Goal: Task Accomplishment & Management: Manage account settings

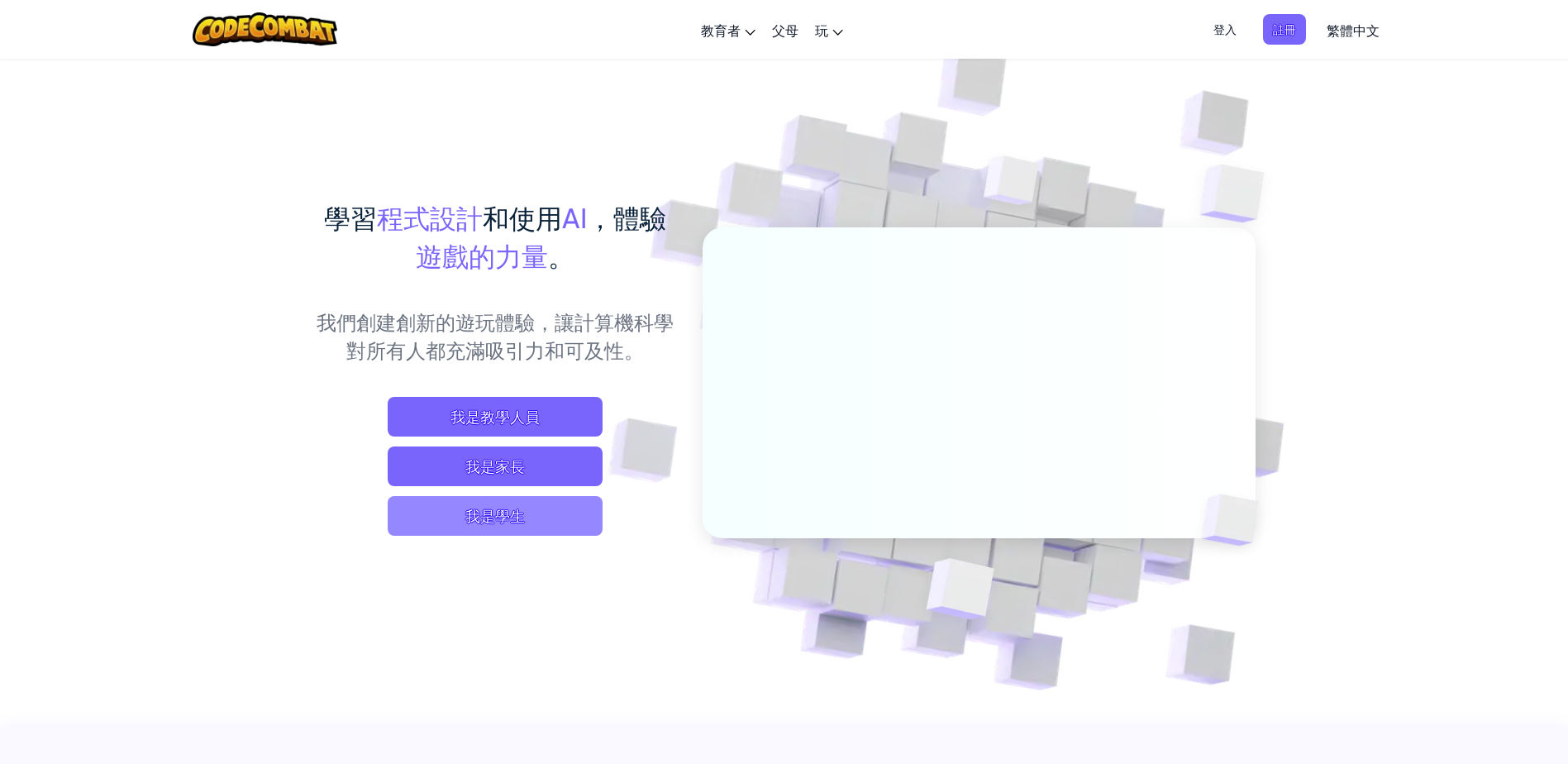
click at [480, 510] on span "我是學生" at bounding box center [495, 516] width 215 height 40
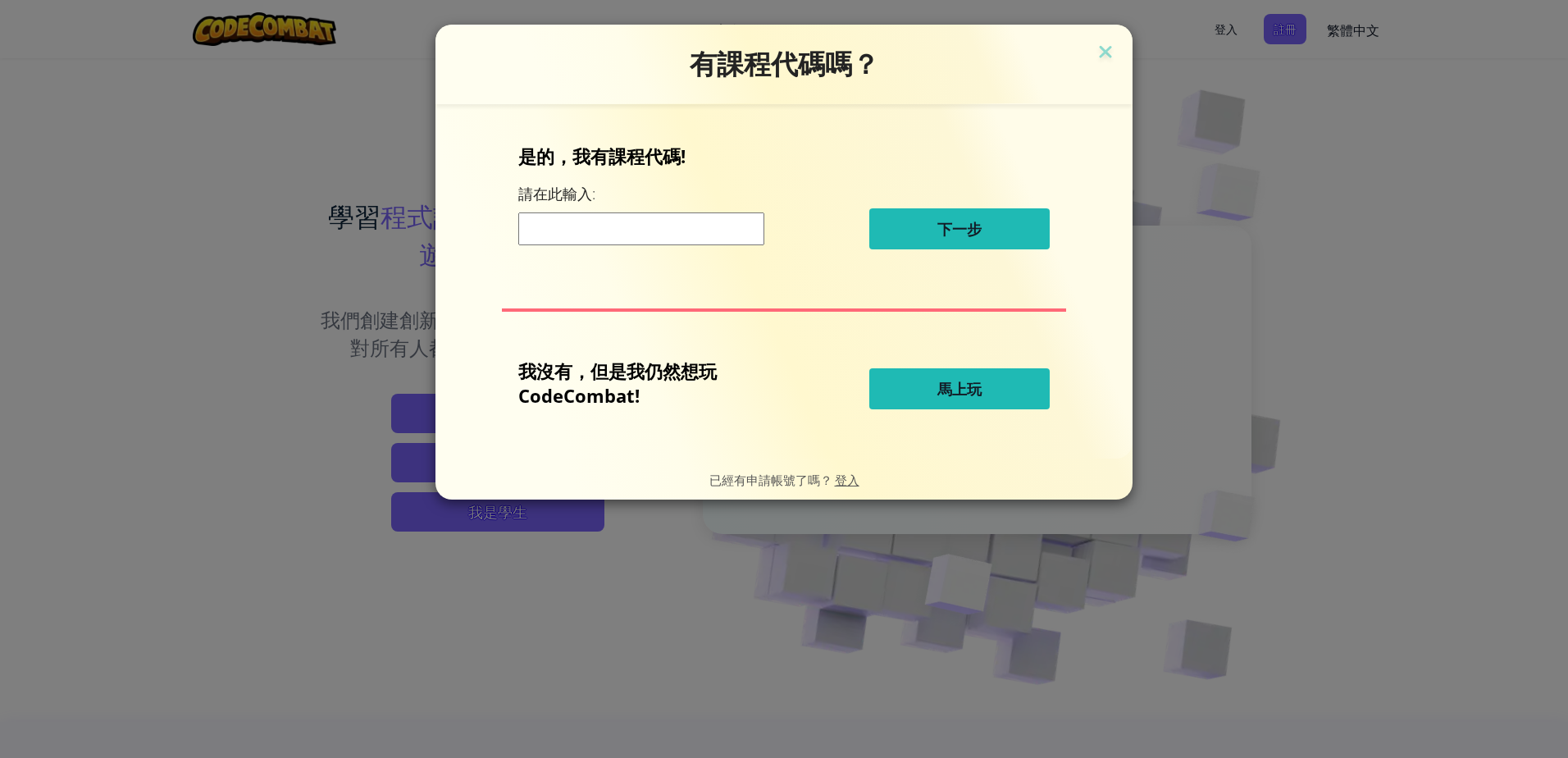
click at [957, 390] on span "馬上玩" at bounding box center [959, 388] width 44 height 20
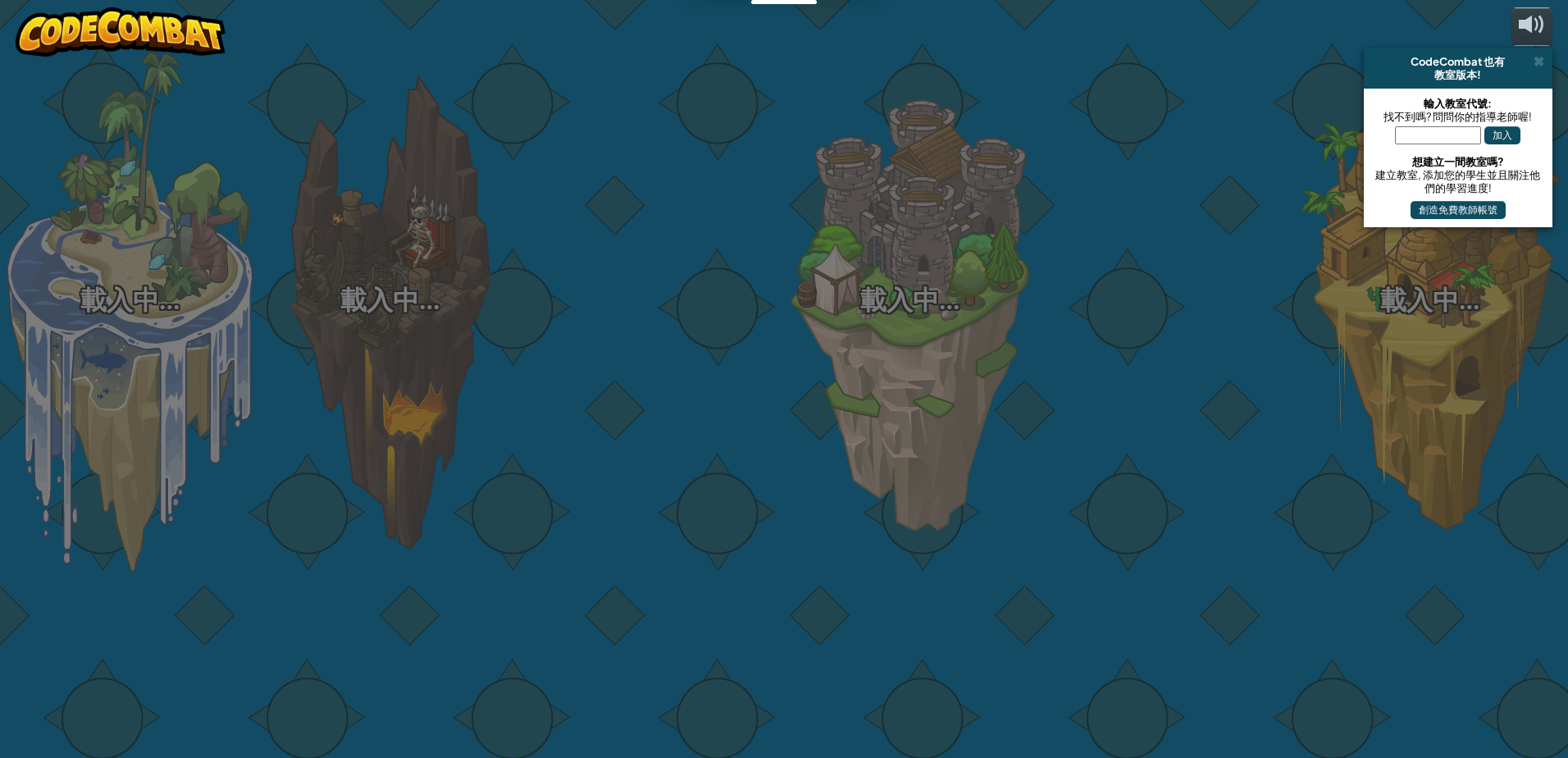
select select "zh-HANT"
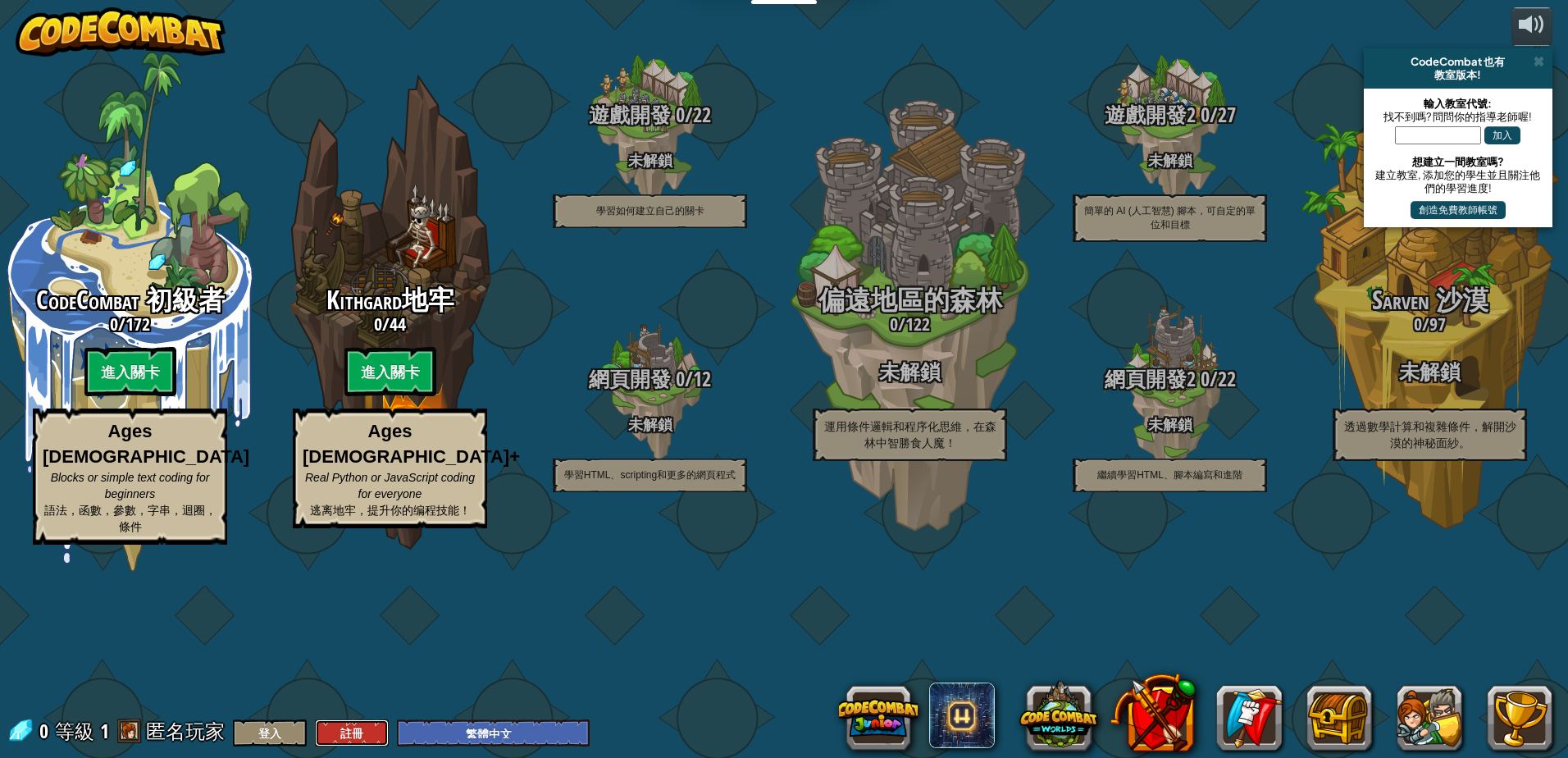
click at [366, 725] on button "註冊" at bounding box center [352, 732] width 74 height 27
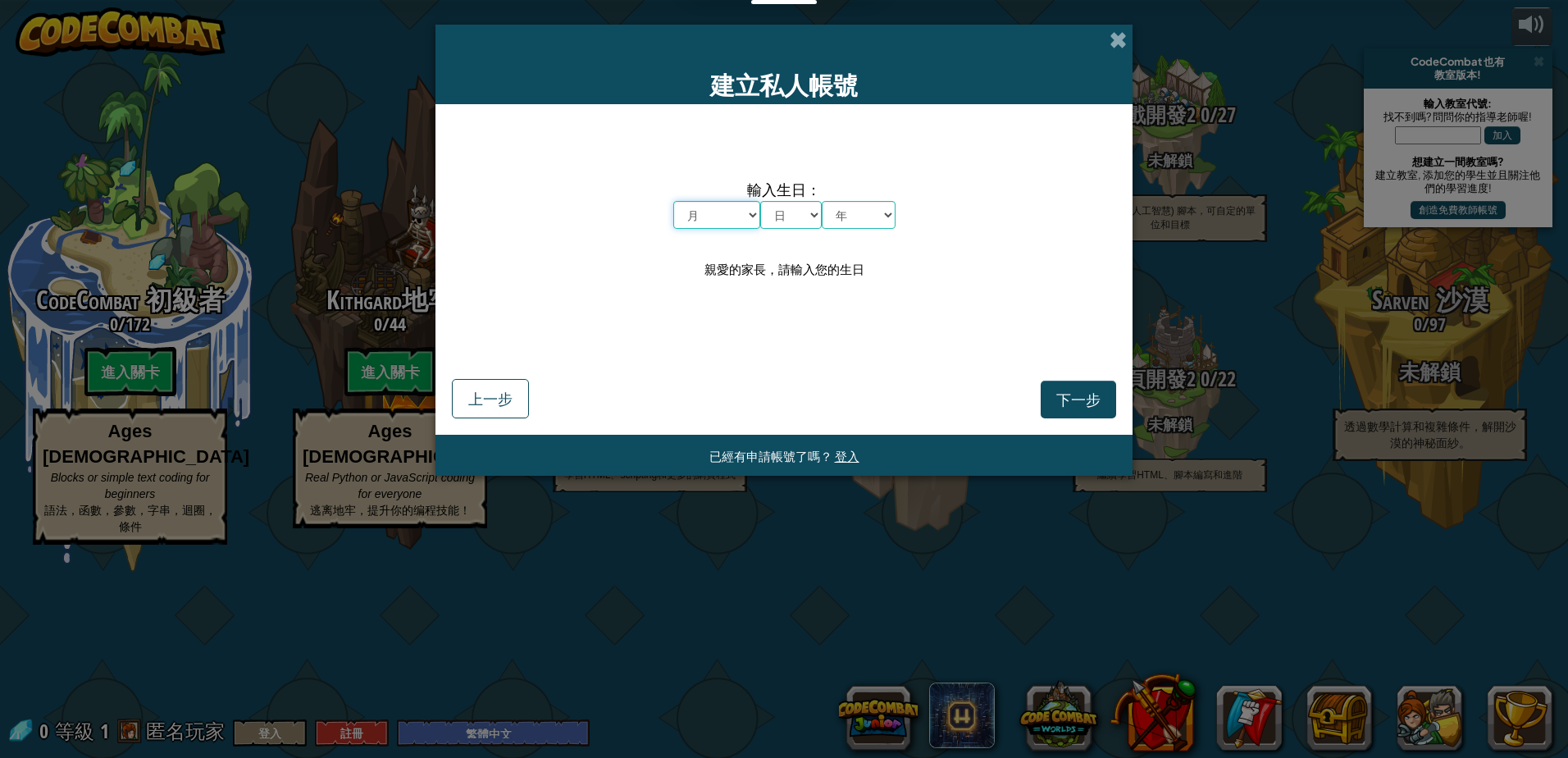
click at [721, 212] on select "月 一月 二月 三月 四月 五月 六月 七月 八月 九月 十月 十一月 十二月" at bounding box center [716, 215] width 87 height 28
select select "7"
click at [673, 201] on select "月 一月 二月 三月 四月 五月 六月 七月 八月 九月 十月 十一月 十二月" at bounding box center [716, 215] width 87 height 28
click at [791, 212] on select "日 1 2 3 4 5 6 7 8 9 10 11 12 13 14 15 16 17 18 19 20 21 22 23 24 25 26 27 28 29…" at bounding box center [790, 215] width 61 height 28
select select "25"
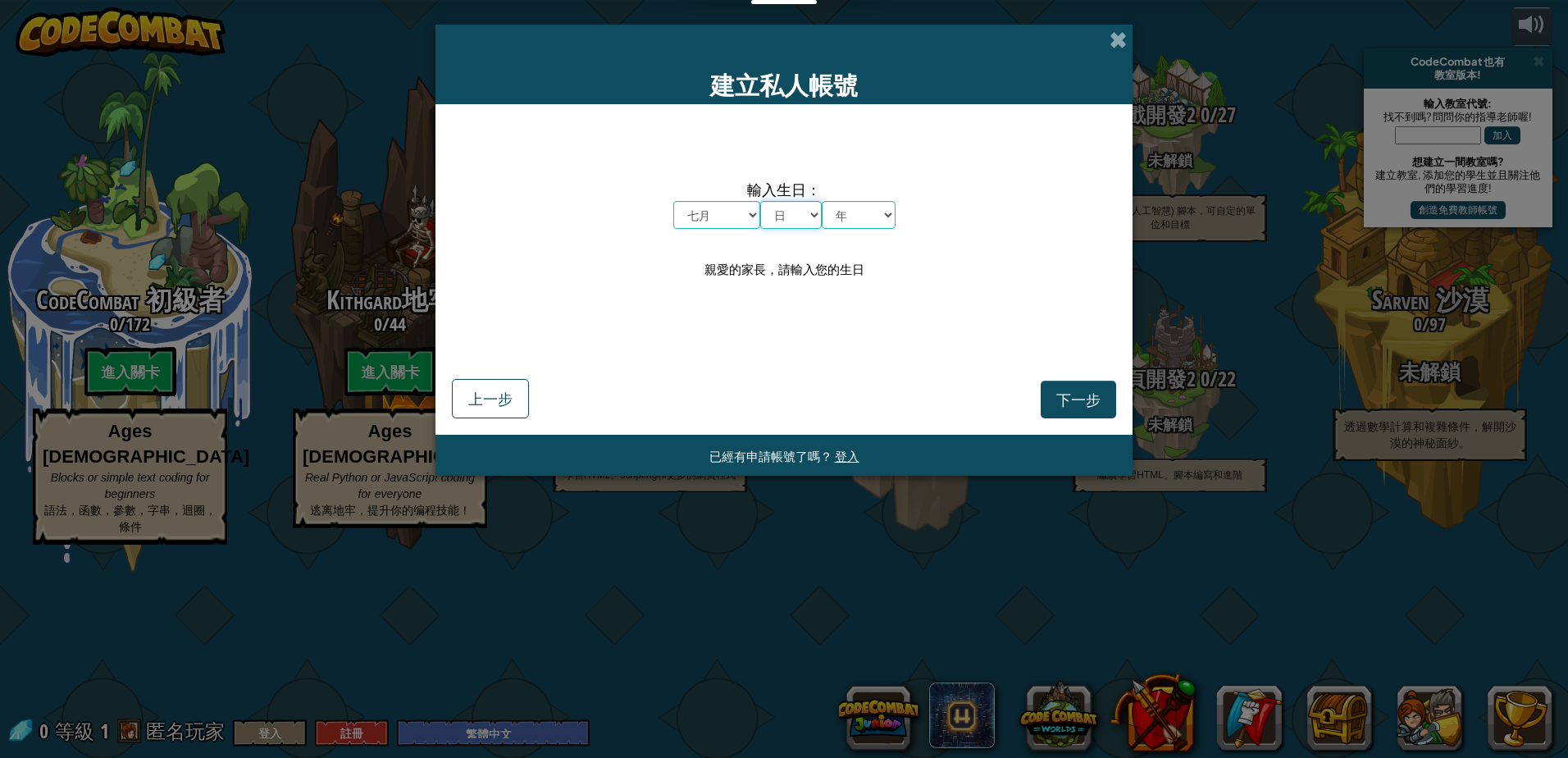
click at [760, 201] on select "日 1 2 3 4 5 6 7 8 9 10 11 12 13 14 15 16 17 18 19 20 21 22 23 24 25 26 27 28 29…" at bounding box center [790, 215] width 61 height 28
click at [798, 225] on select "日 1 2 3 4 5 6 7 8 9 10 11 12 13 14 15 16 17 18 19 20 21 22 23 24 25 26 27 28 29…" at bounding box center [790, 215] width 61 height 28
drag, startPoint x: 941, startPoint y: 279, endPoint x: 877, endPoint y: 234, distance: 78.2
click at [938, 273] on div "輸入生日： 月 一月 二月 三月 四月 五月 六月 七月 八月 九月 十月 十一月 十二月 日 1 2 3 4 5 6 7 8 9 10 11 12 13 1…" at bounding box center [784, 230] width 664 height 219
click at [866, 219] on select "年 2025 2024 2023 2022 2021 2020 2019 2018 2017 2016 2015 2014 2013 2012 2011 20…" at bounding box center [858, 215] width 74 height 28
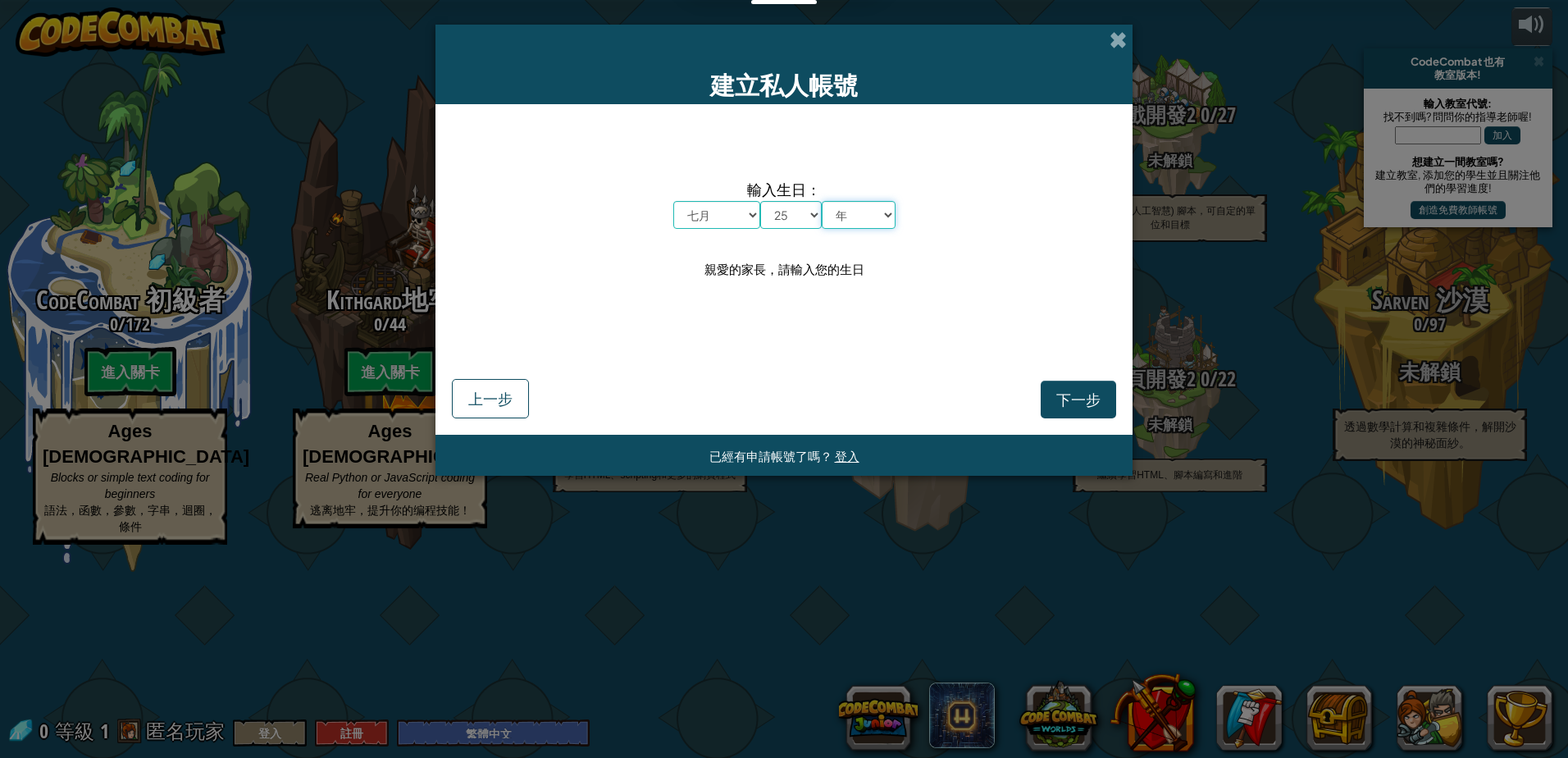
select select "1997"
click at [821, 201] on select "年 2025 2024 2023 2022 2021 2020 2019 2018 2017 2016 2015 2014 2013 2012 2011 20…" at bounding box center [858, 215] width 74 height 28
click at [796, 215] on select "日 1 2 3 4 5 6 7 8 9 10 11 12 13 14 15 16 17 18 19 20 21 22 23 24 25 26 27 28 29…" at bounding box center [790, 215] width 61 height 28
select select "5"
click at [760, 201] on select "日 1 2 3 4 5 6 7 8 9 10 11 12 13 14 15 16 17 18 19 20 21 22 23 24 25 26 27 28 29…" at bounding box center [790, 215] width 61 height 28
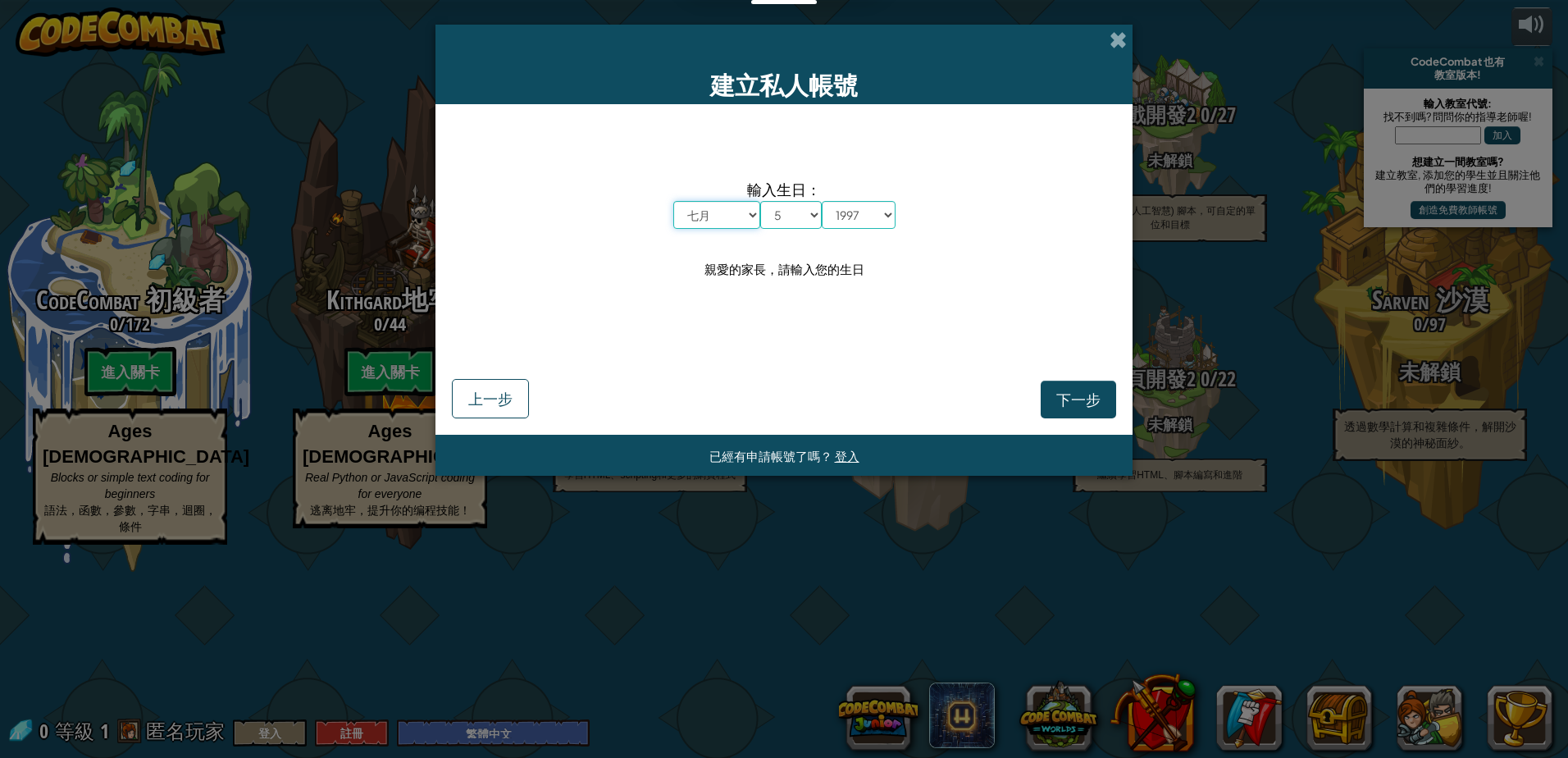
click at [717, 213] on select "月 一月 二月 三月 四月 五月 六月 七月 八月 九月 十月 十一月 十二月" at bounding box center [716, 215] width 87 height 28
select select "1"
click at [673, 201] on select "月 一月 二月 三月 四月 五月 六月 七月 八月 九月 十月 十一月 十二月" at bounding box center [716, 215] width 87 height 28
click at [1053, 394] on button "下一步" at bounding box center [1079, 399] width 76 height 38
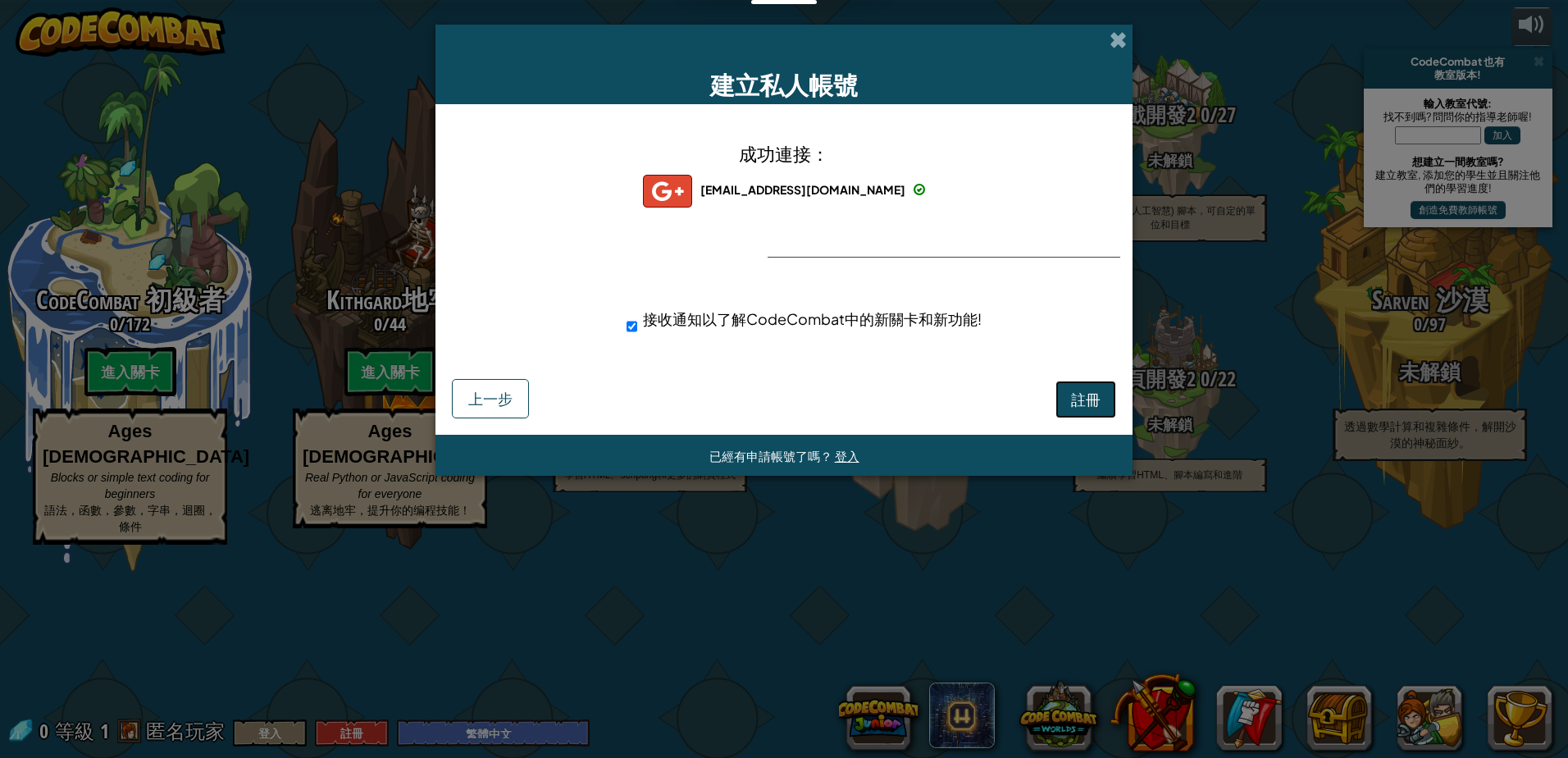
click at [1075, 404] on span "註冊" at bounding box center [1085, 399] width 29 height 19
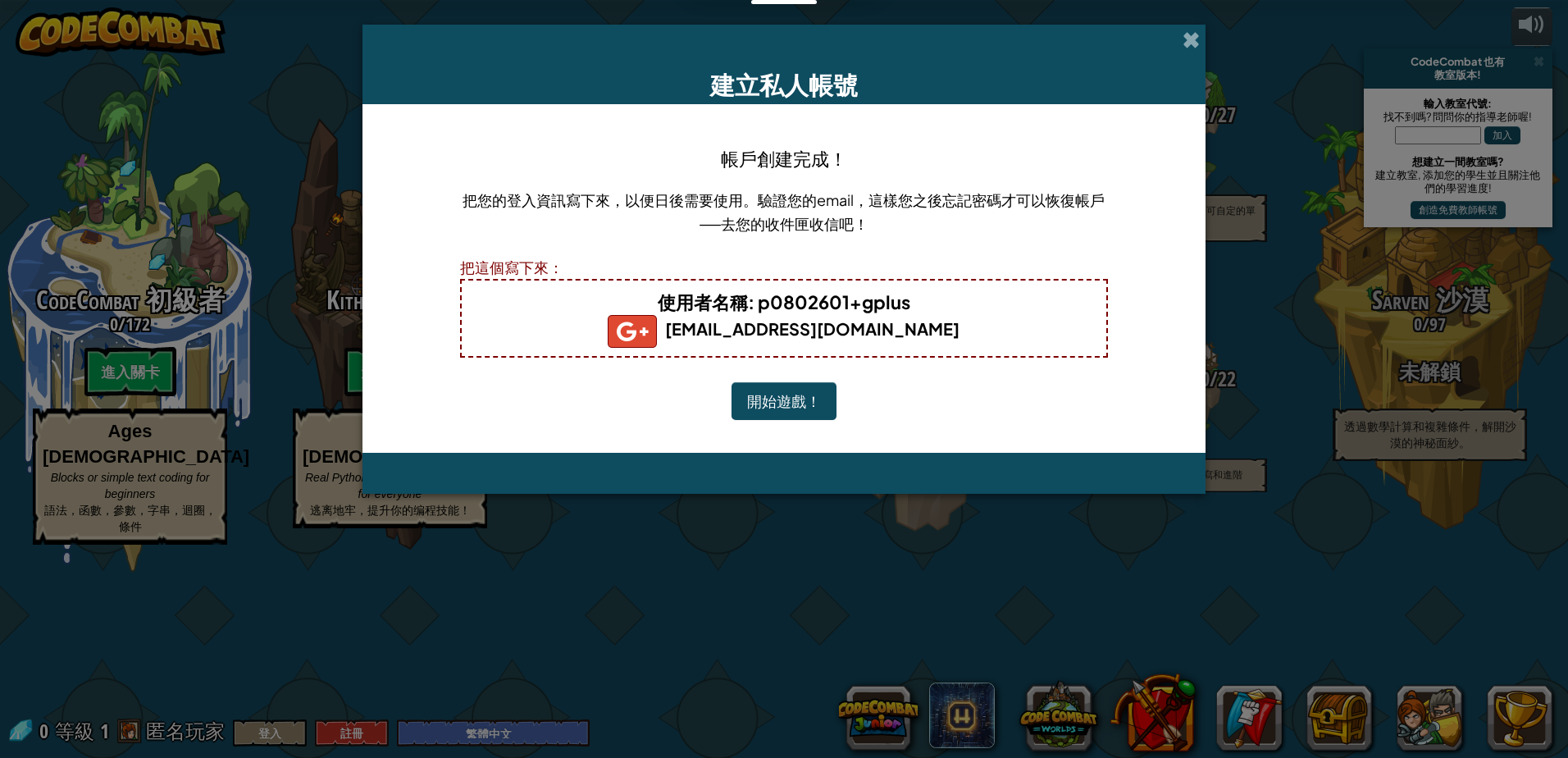
click at [799, 402] on button "開始遊戲！" at bounding box center [784, 401] width 105 height 38
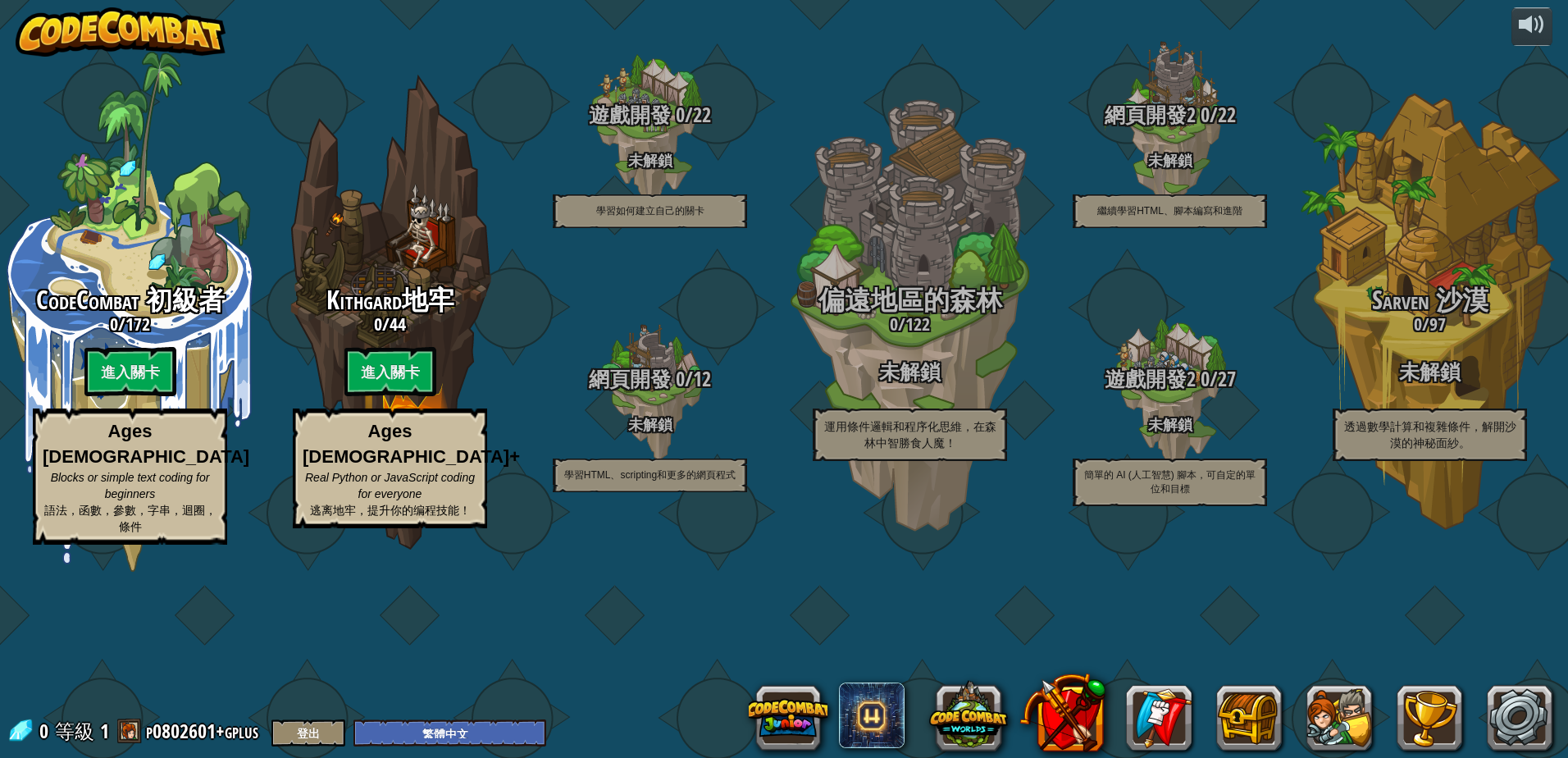
select select "zh-HANT"
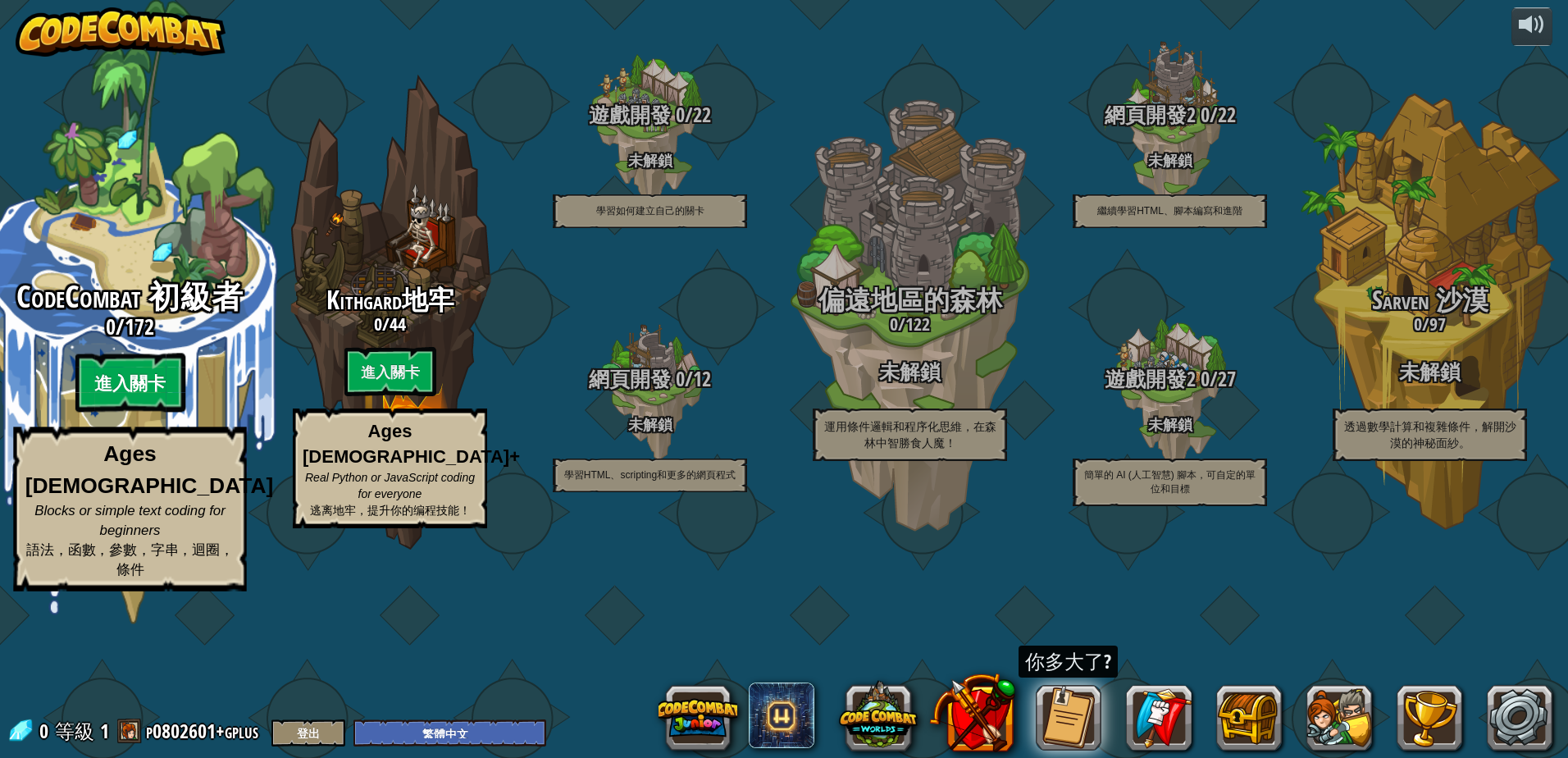
click at [129, 413] on btn "進入關卡" at bounding box center [130, 383] width 110 height 59
select select "zh-HANT"
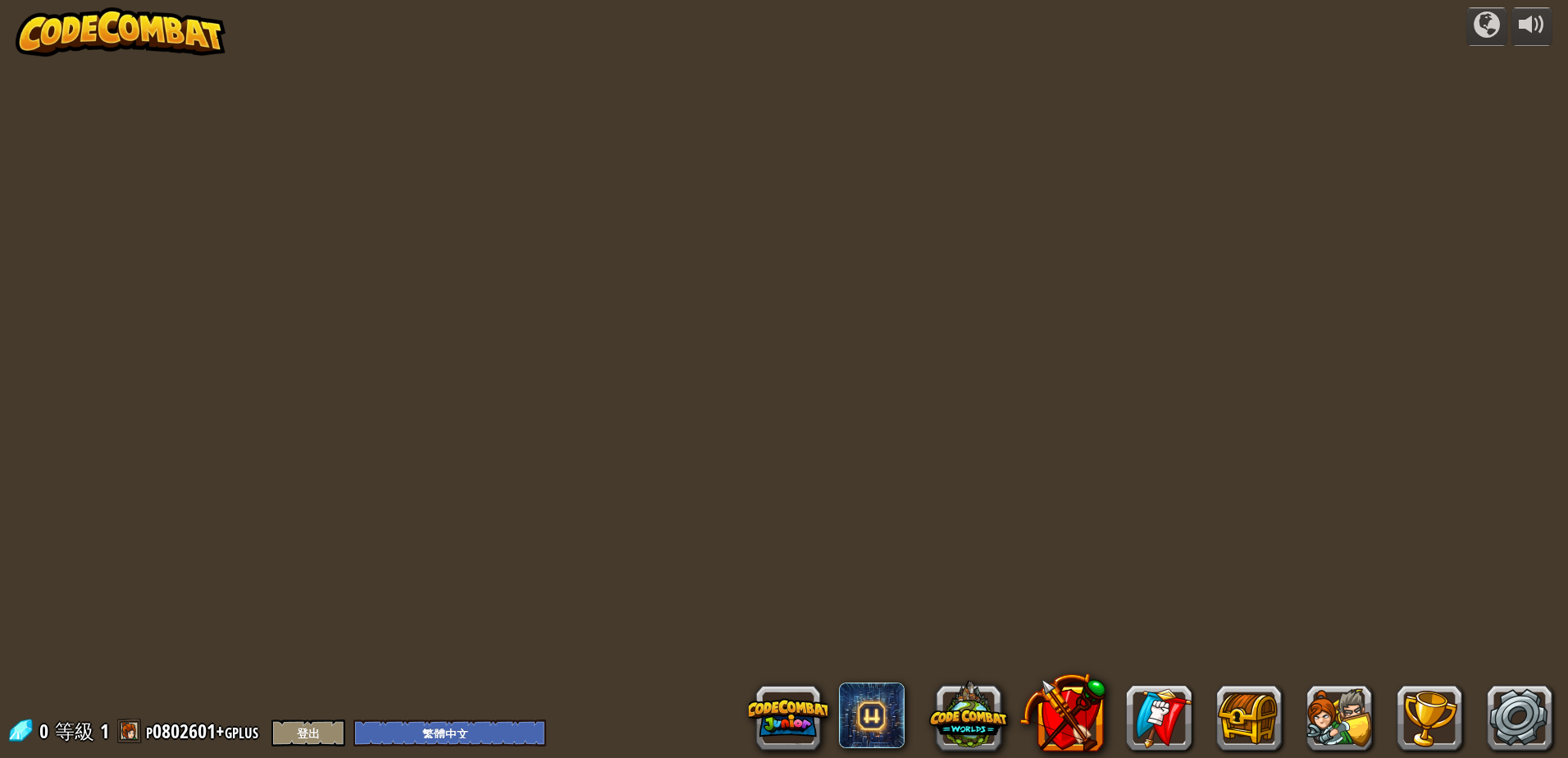
select select "zh-HANT"
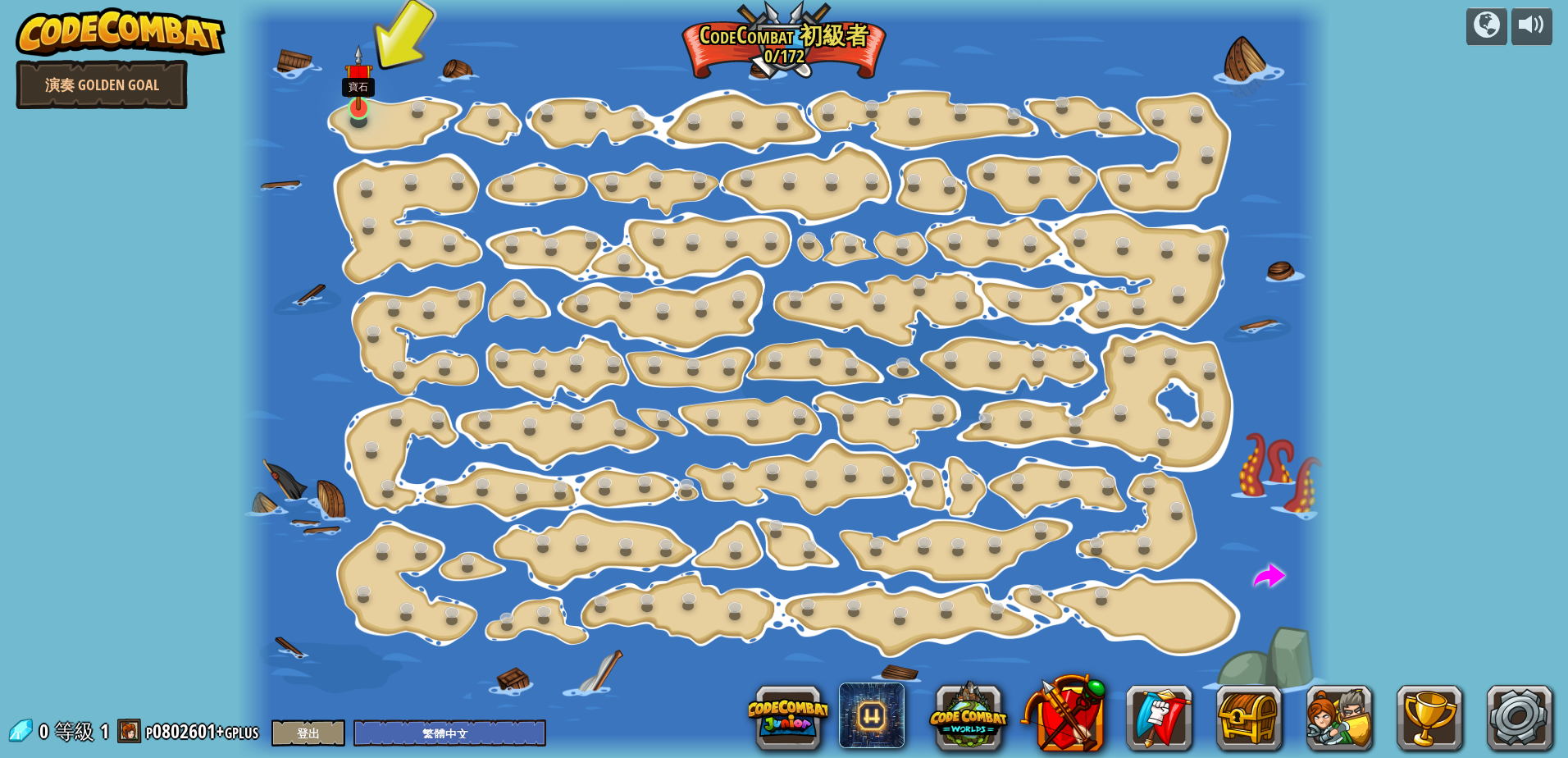
click at [360, 110] on img at bounding box center [358, 77] width 28 height 65
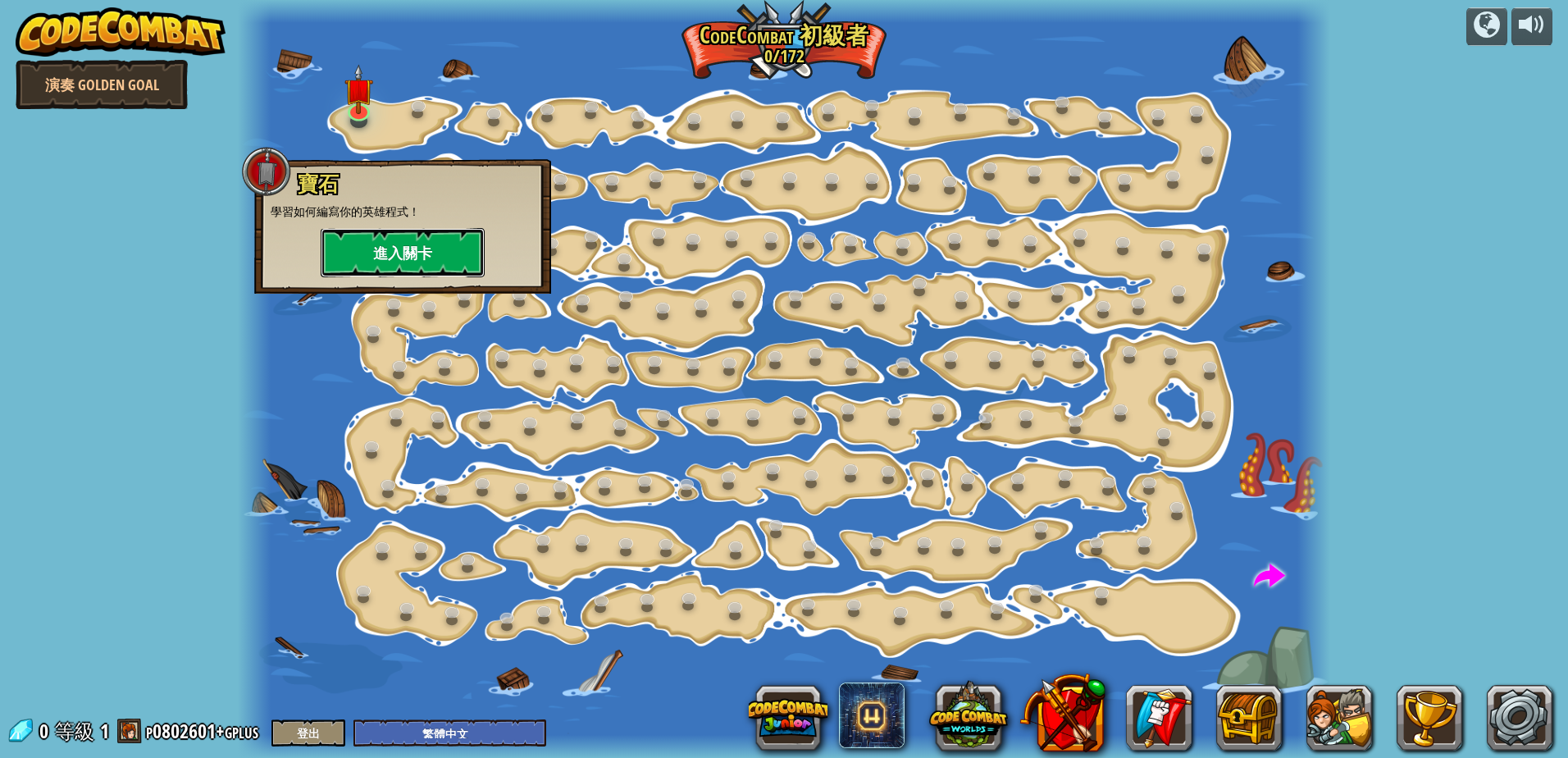
click at [415, 255] on button "進入關卡" at bounding box center [403, 252] width 164 height 49
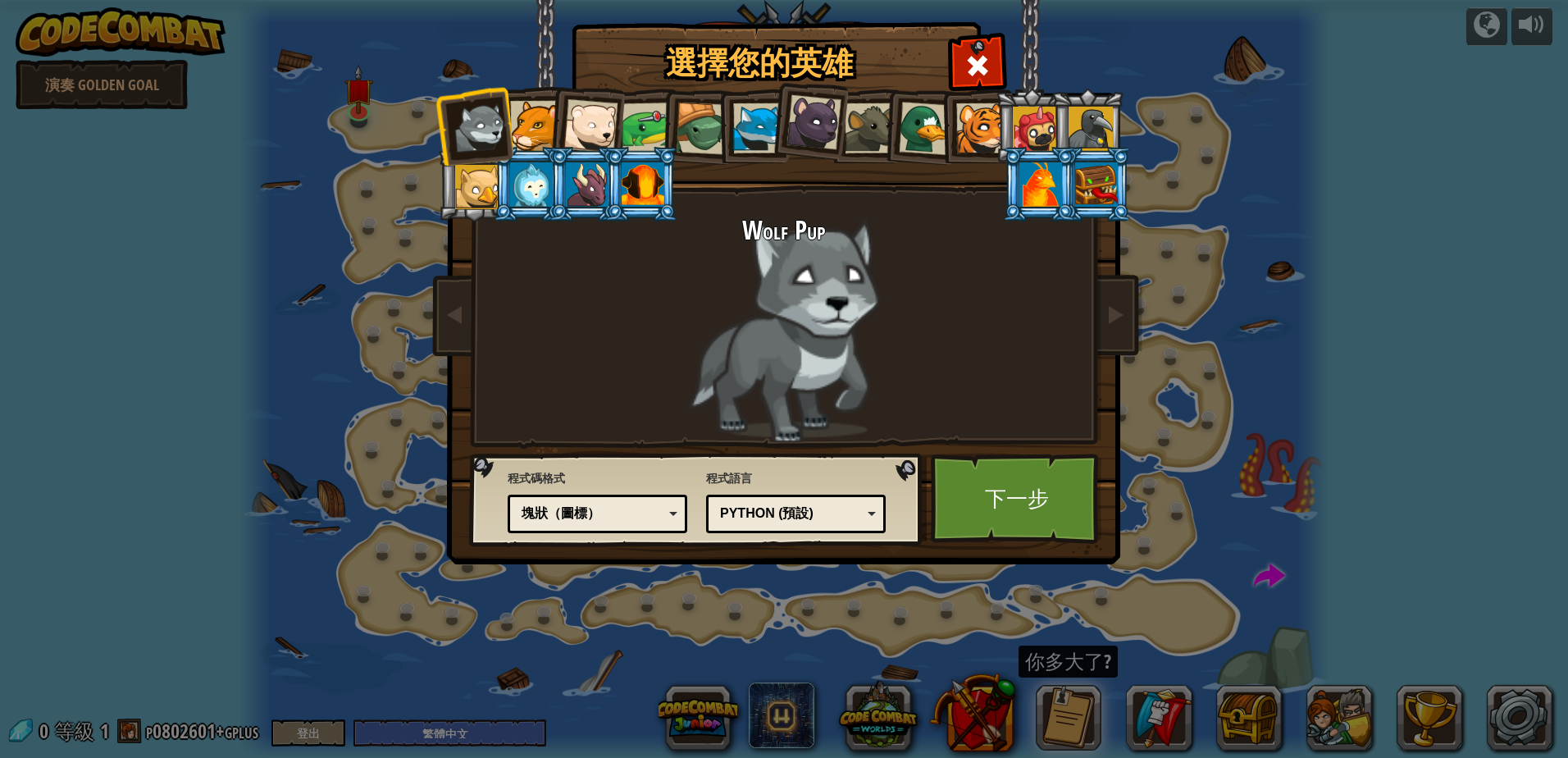
click at [537, 126] on div at bounding box center [535, 126] width 50 height 50
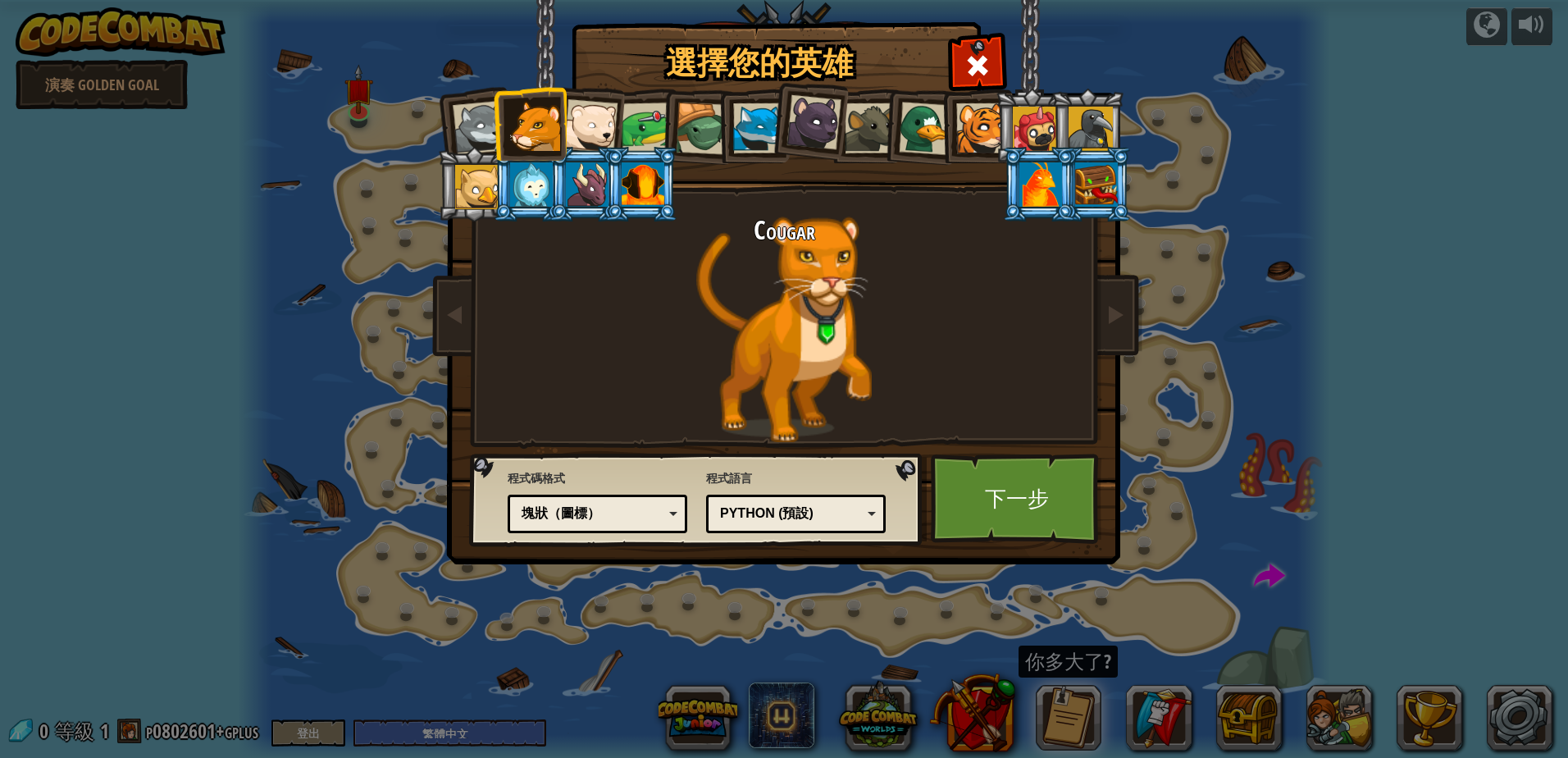
click at [817, 129] on div at bounding box center [814, 123] width 55 height 55
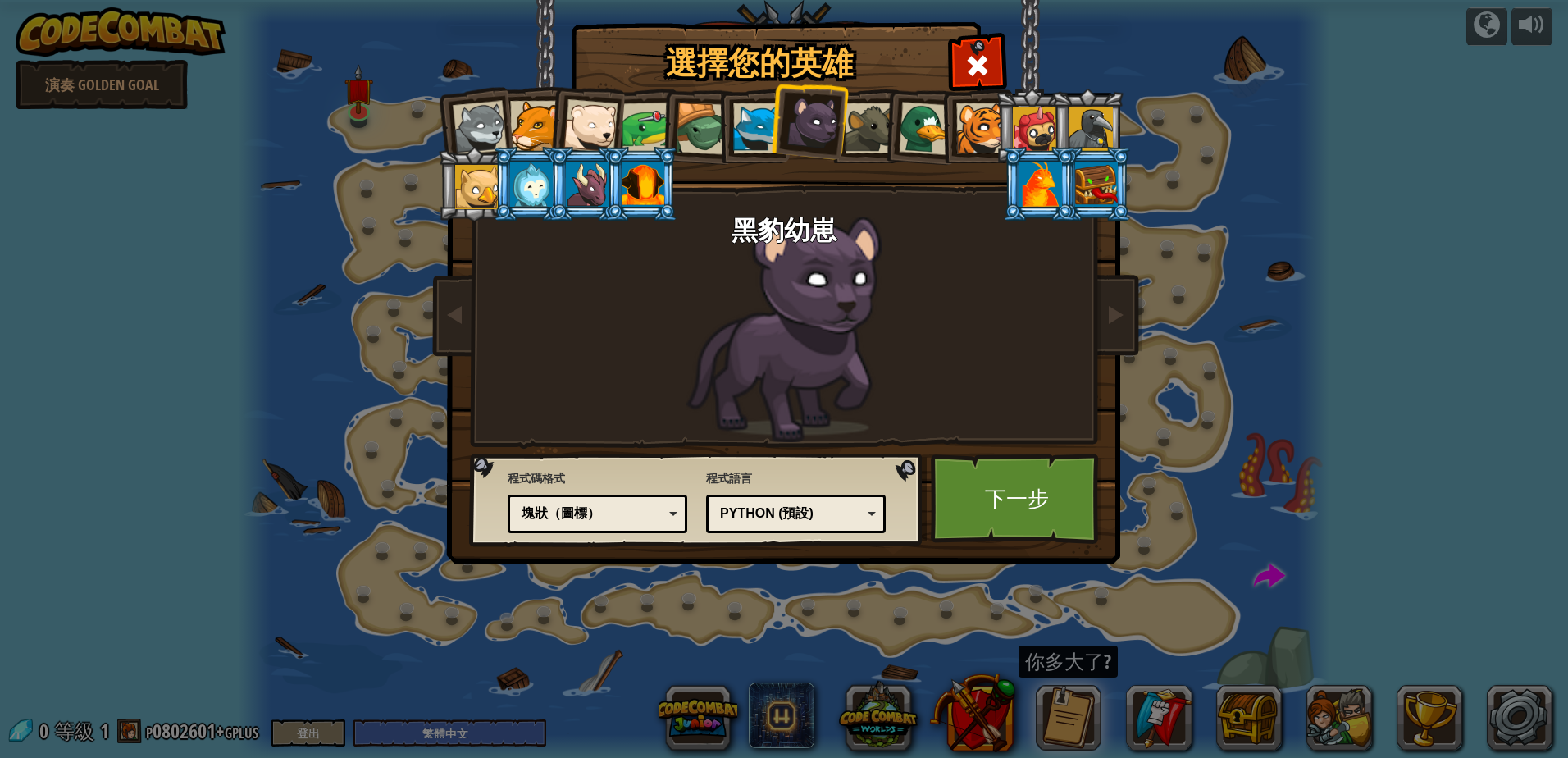
click at [534, 128] on div at bounding box center [535, 126] width 50 height 50
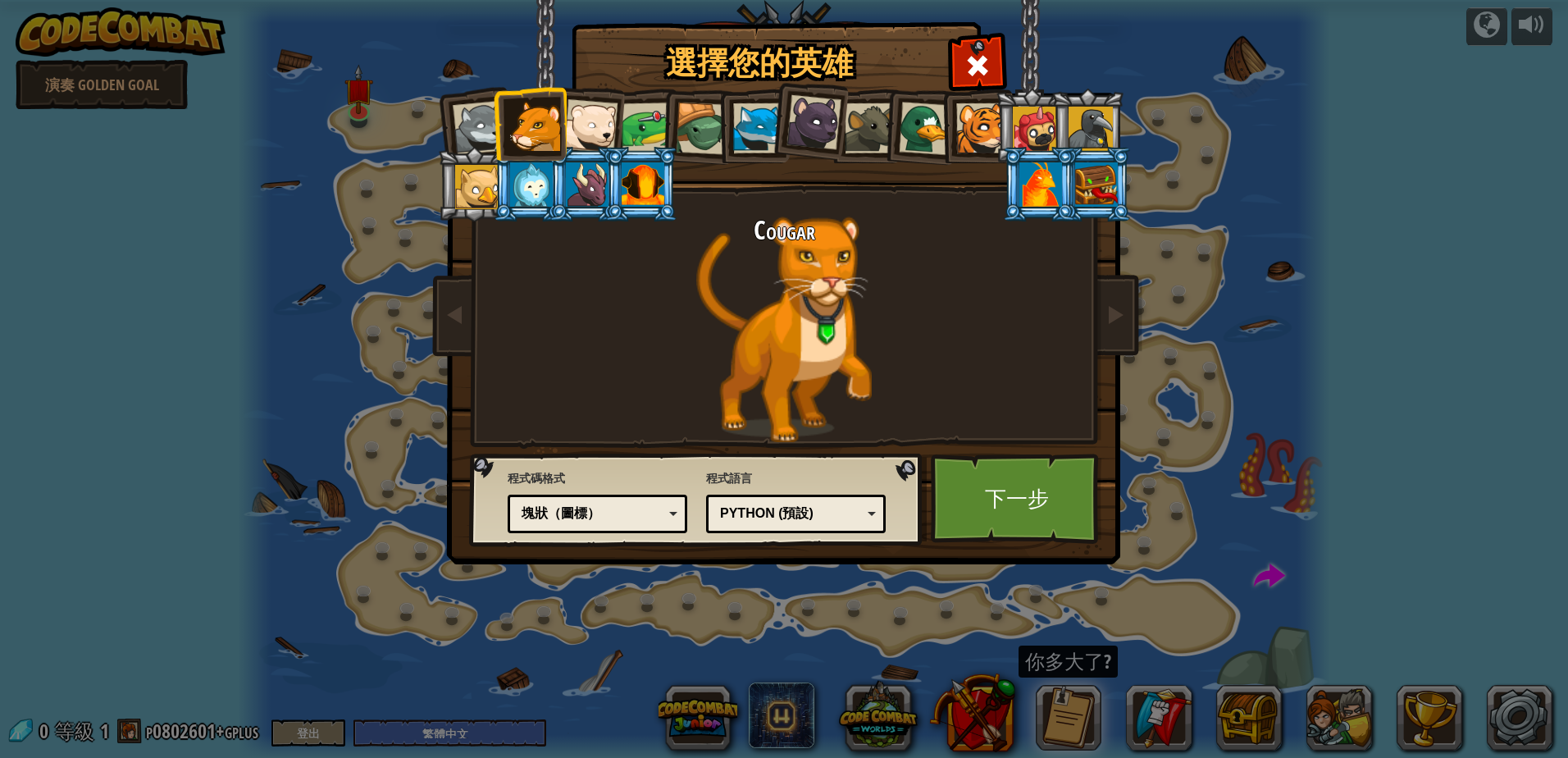
click at [1042, 133] on div at bounding box center [1034, 128] width 44 height 44
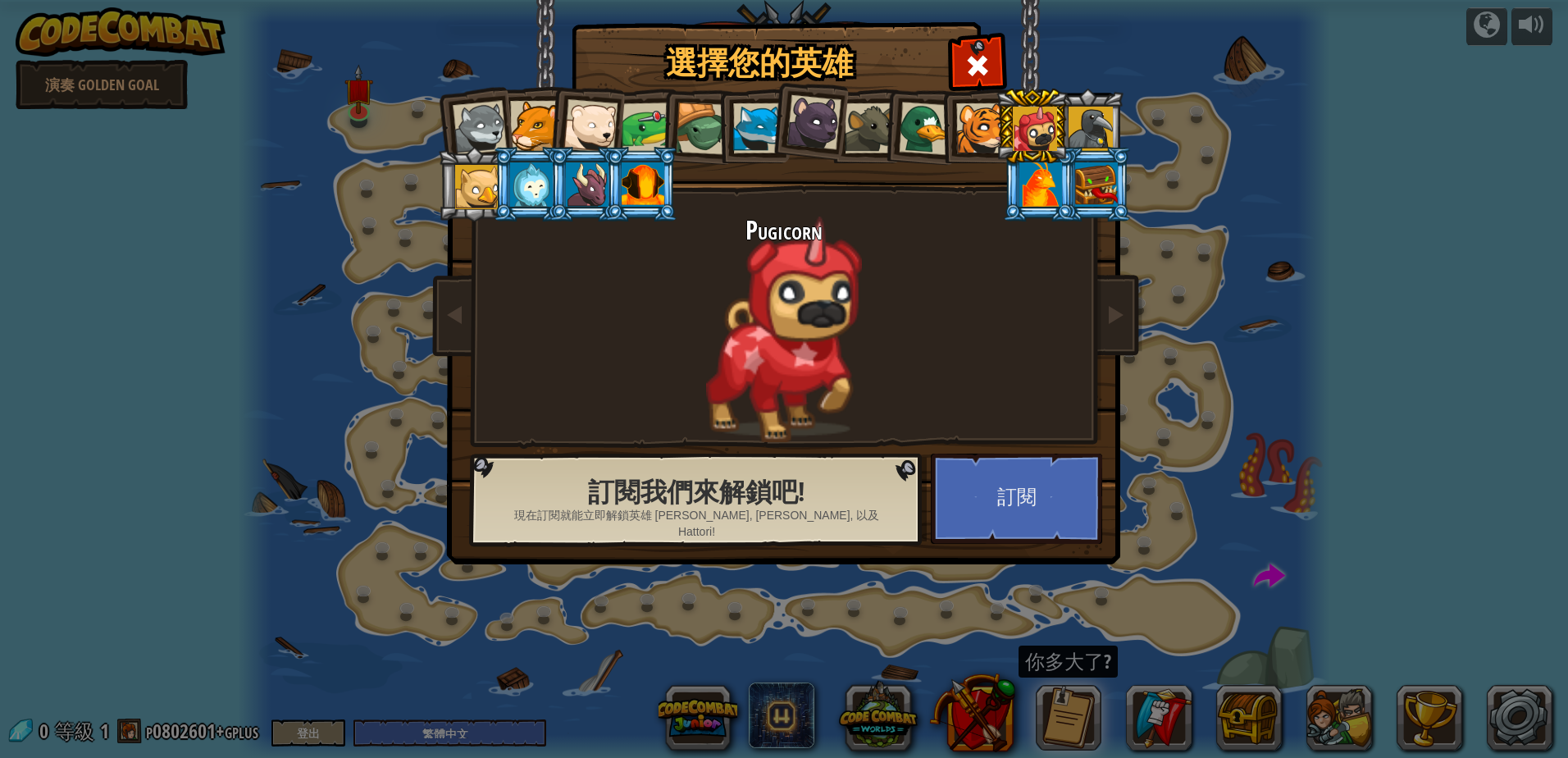
click at [1042, 187] on div at bounding box center [1041, 184] width 43 height 44
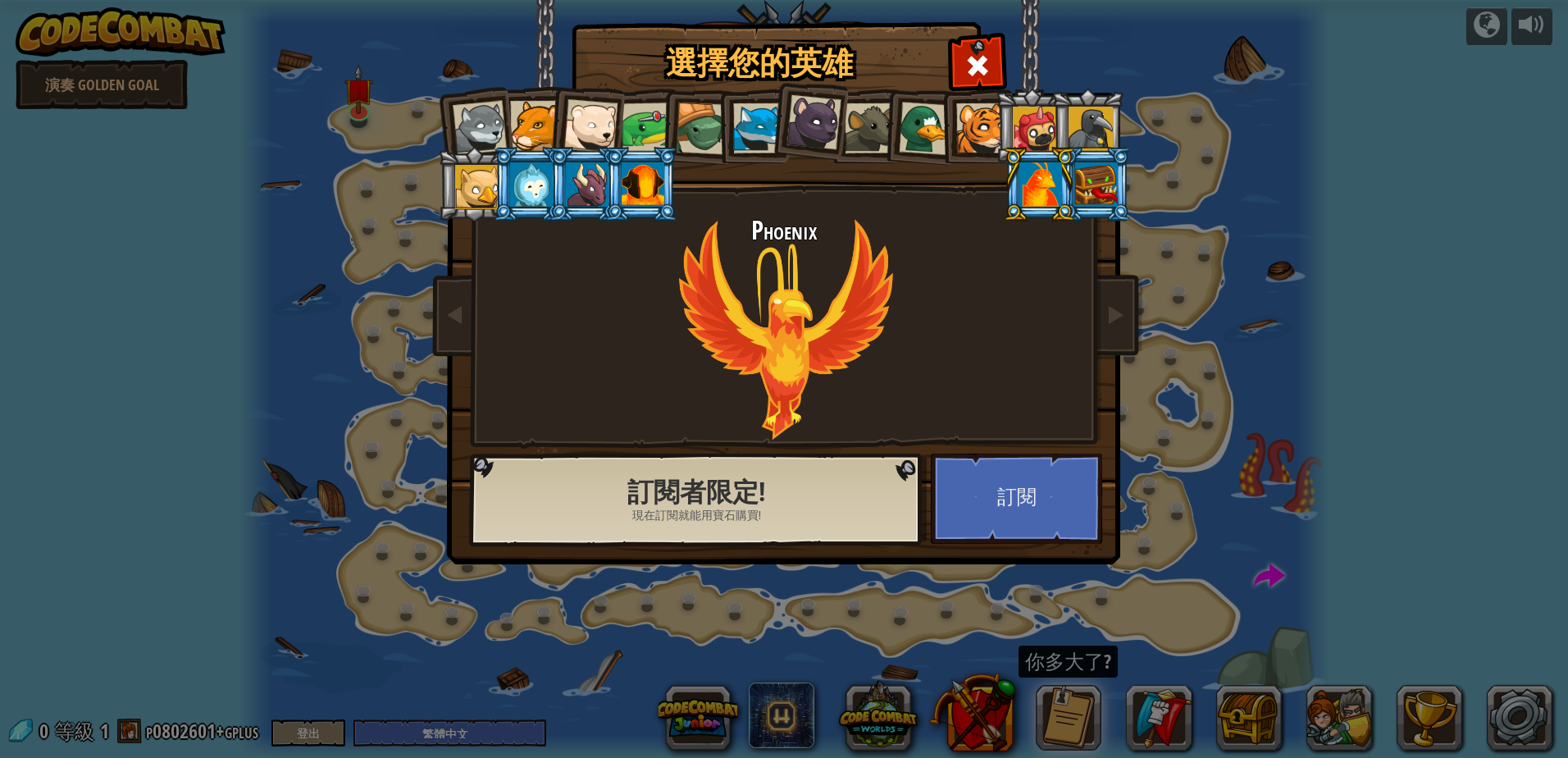
click at [655, 176] on li at bounding box center [642, 184] width 74 height 75
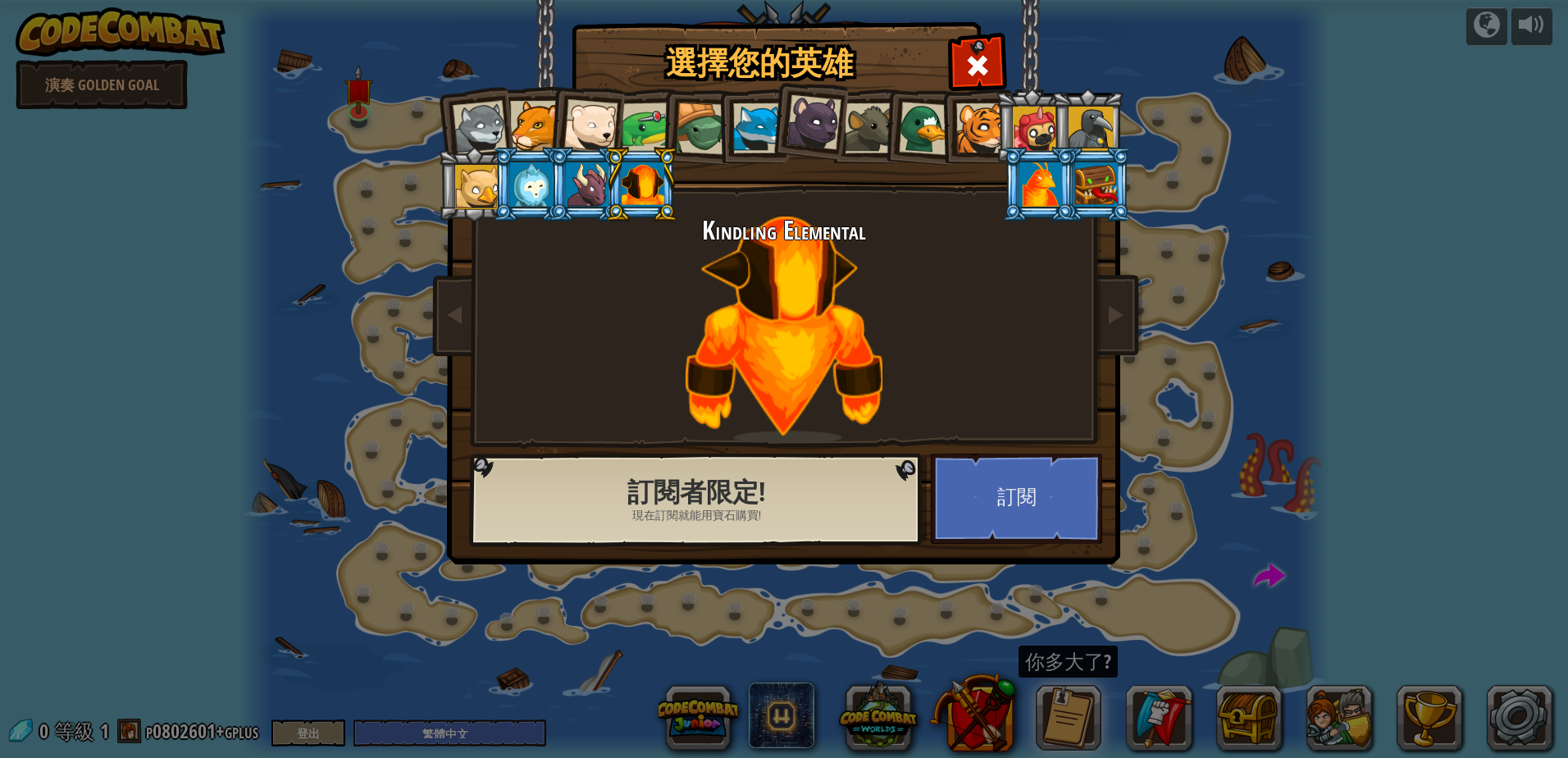
click at [655, 176] on div at bounding box center [643, 184] width 43 height 44
click at [1107, 200] on div at bounding box center [1097, 184] width 43 height 44
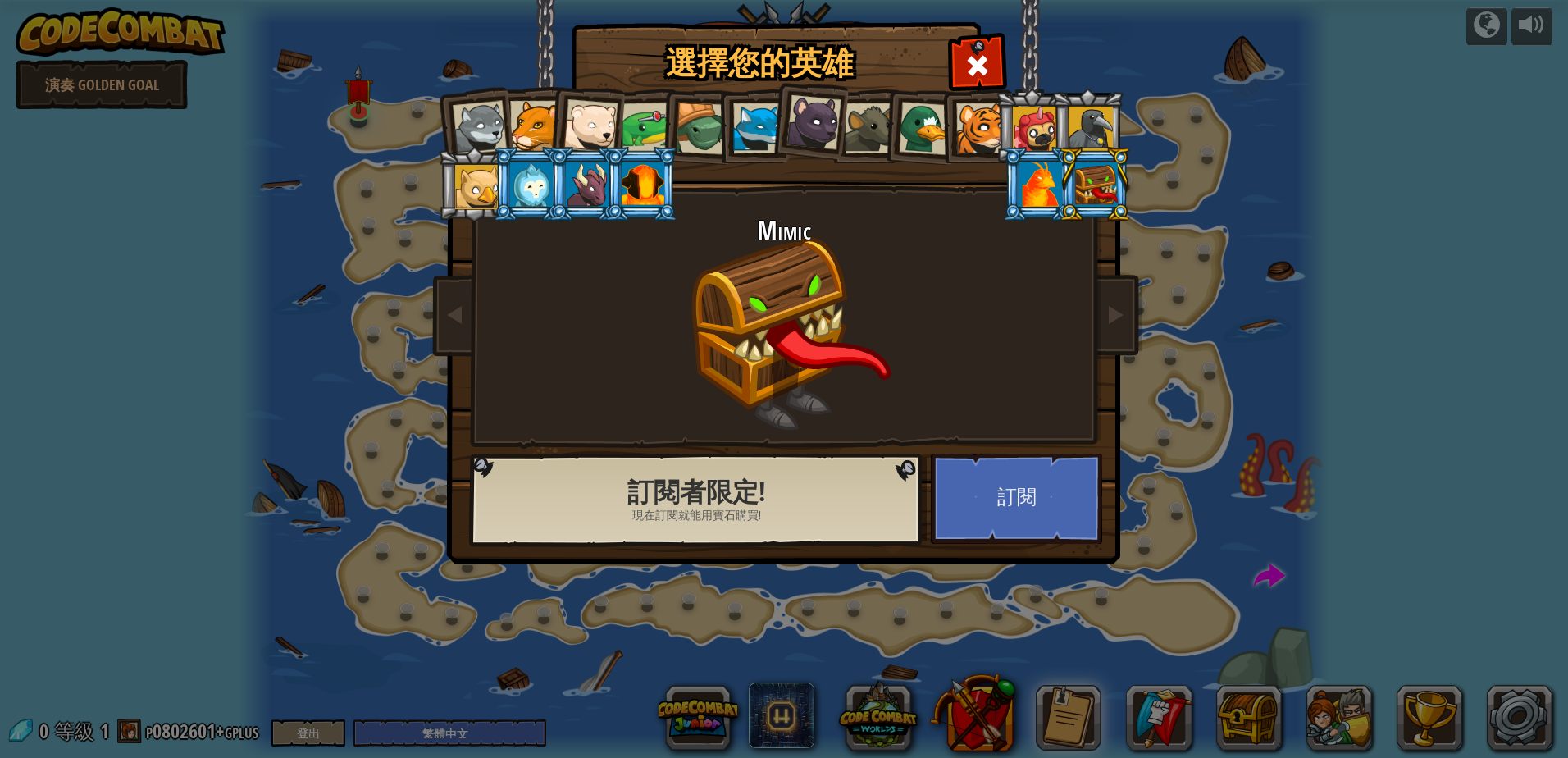
click at [1039, 141] on div at bounding box center [1034, 128] width 44 height 44
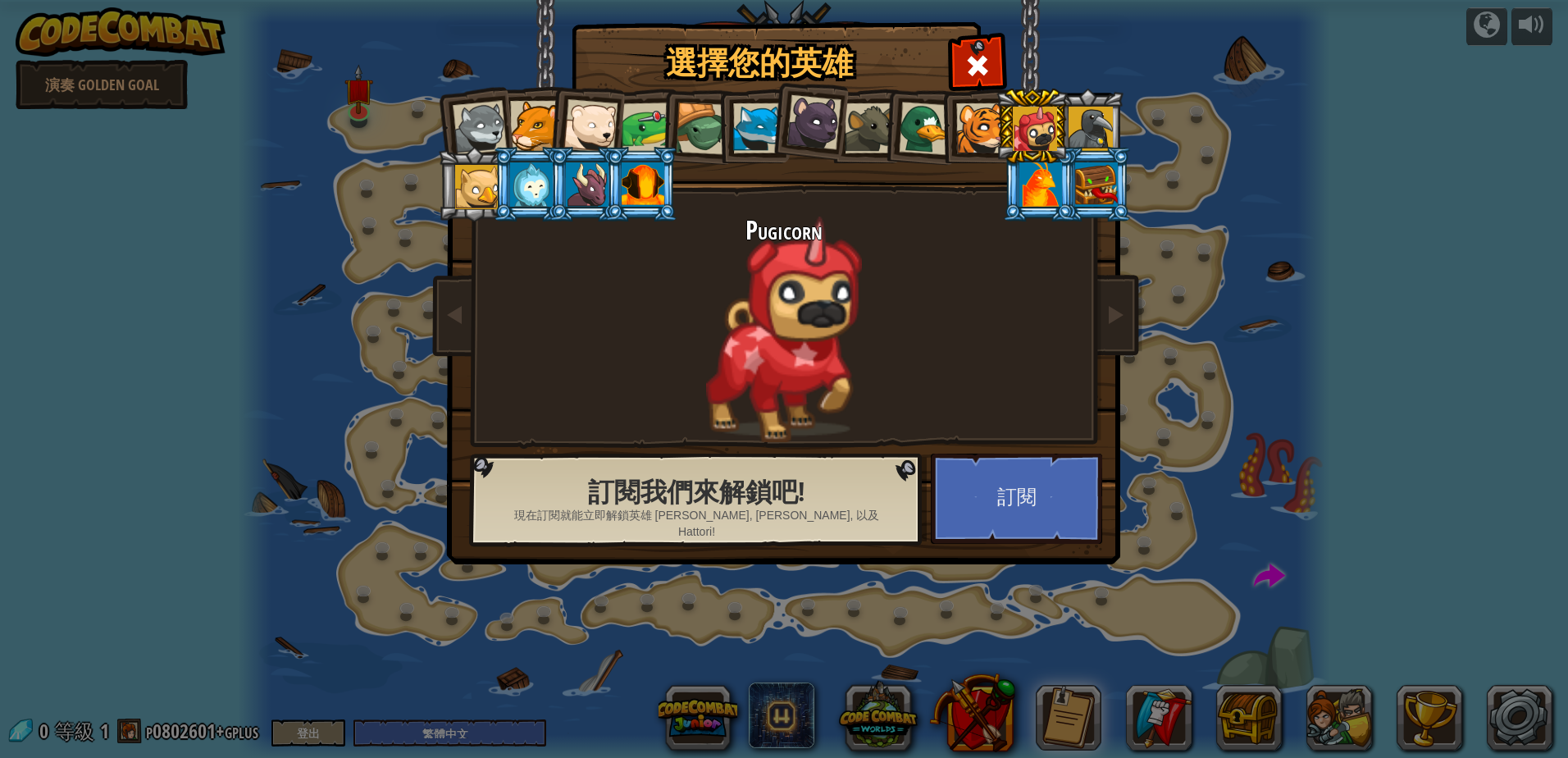
click at [994, 132] on li at bounding box center [1031, 126] width 74 height 75
click at [944, 137] on li at bounding box center [976, 126] width 74 height 75
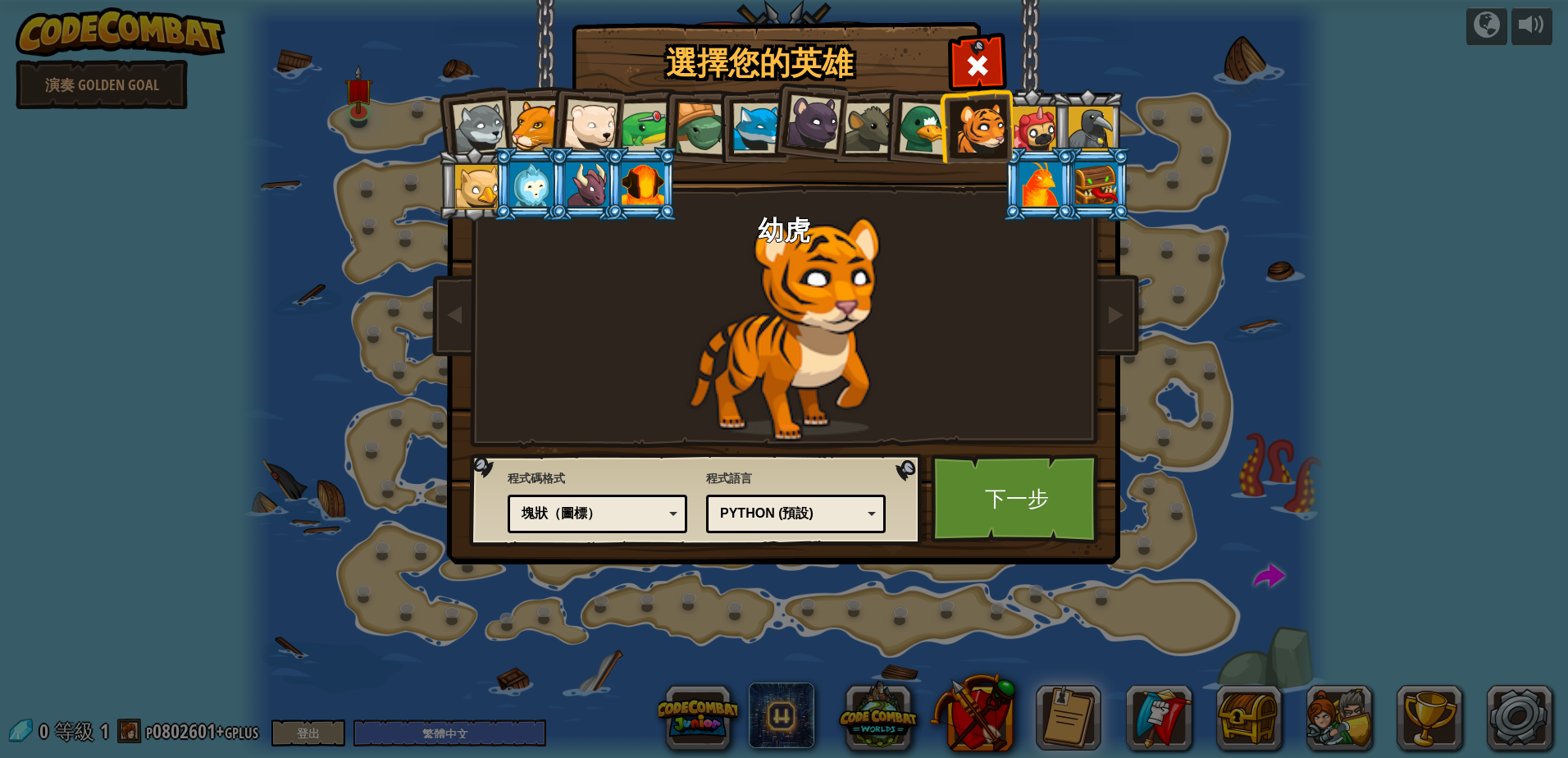
click at [641, 193] on div at bounding box center [643, 184] width 43 height 44
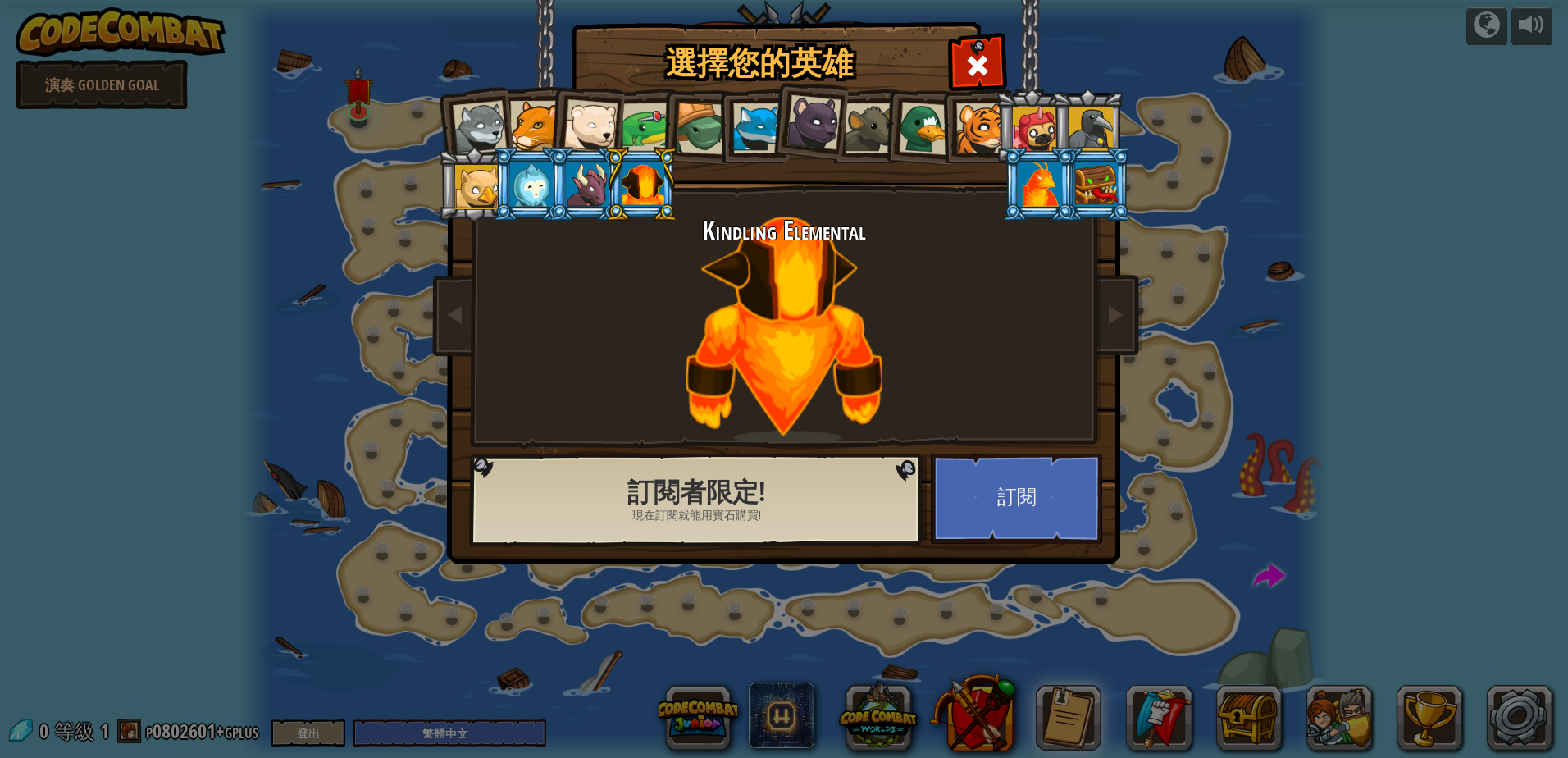
click at [794, 336] on div "Kindling Elemental" at bounding box center [784, 330] width 615 height 225
click at [480, 126] on div at bounding box center [479, 127] width 54 height 54
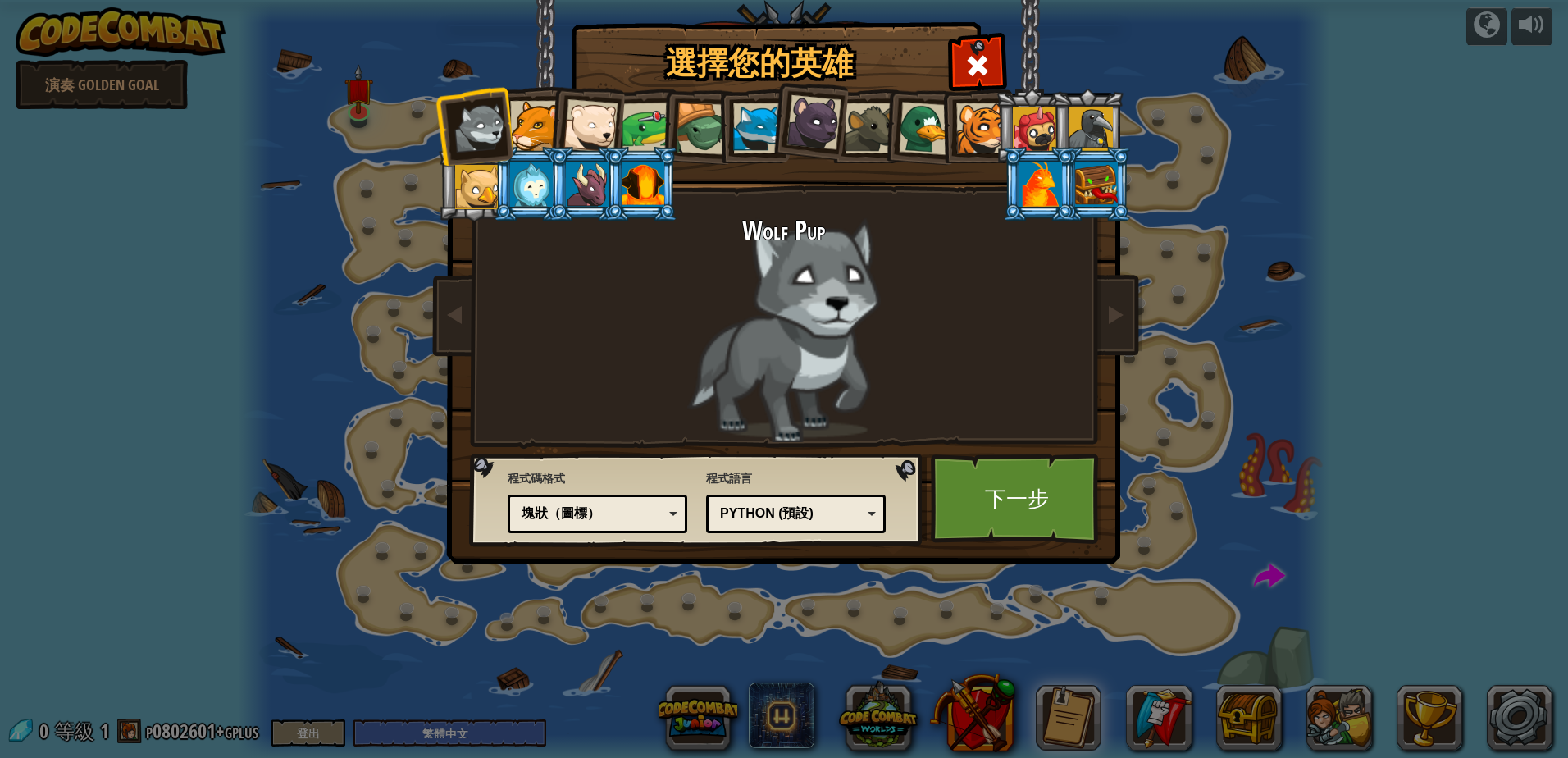
click at [509, 125] on li at bounding box center [473, 125] width 80 height 80
click at [525, 126] on div at bounding box center [535, 126] width 50 height 50
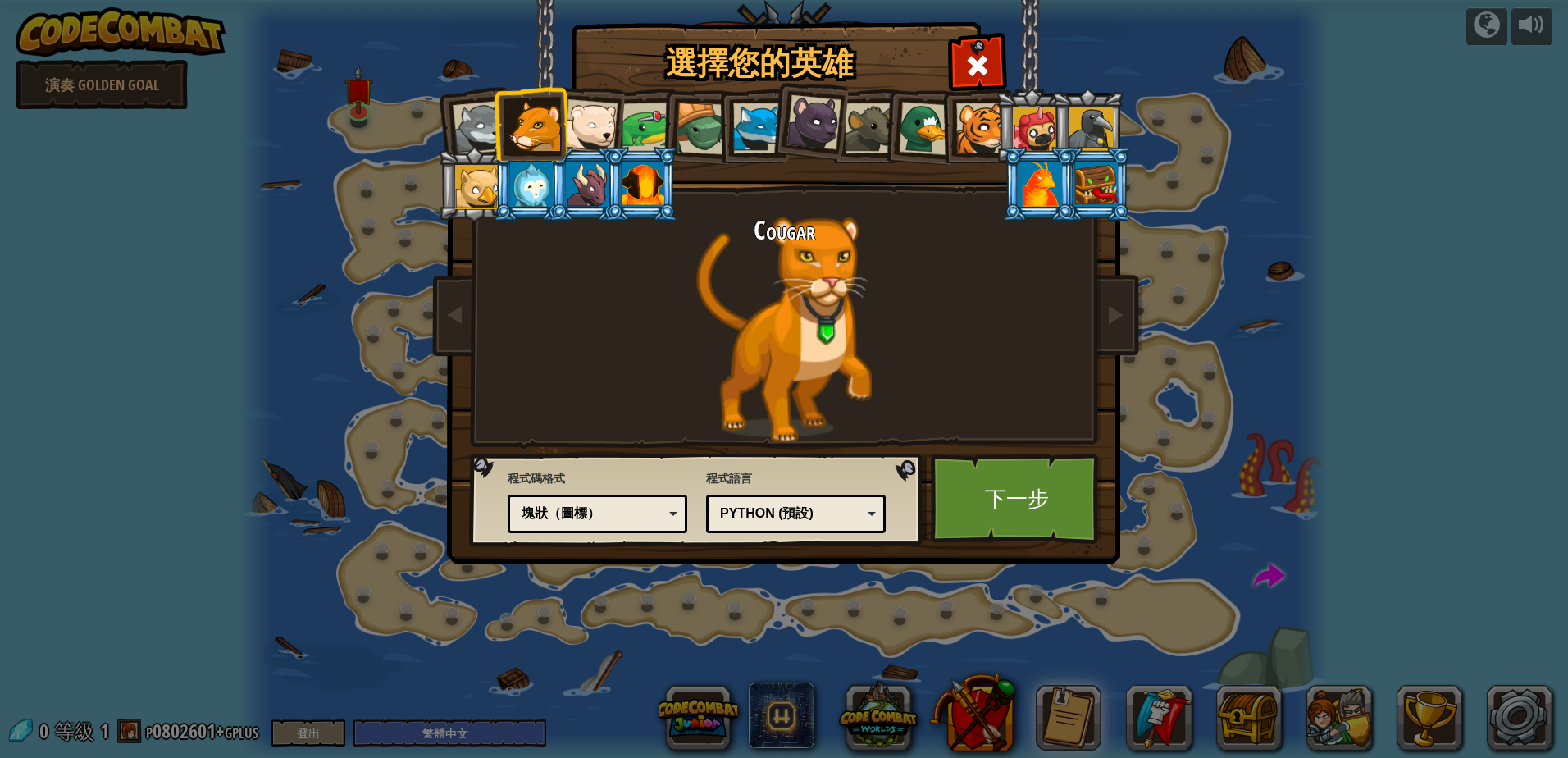
click at [470, 179] on div at bounding box center [477, 187] width 44 height 44
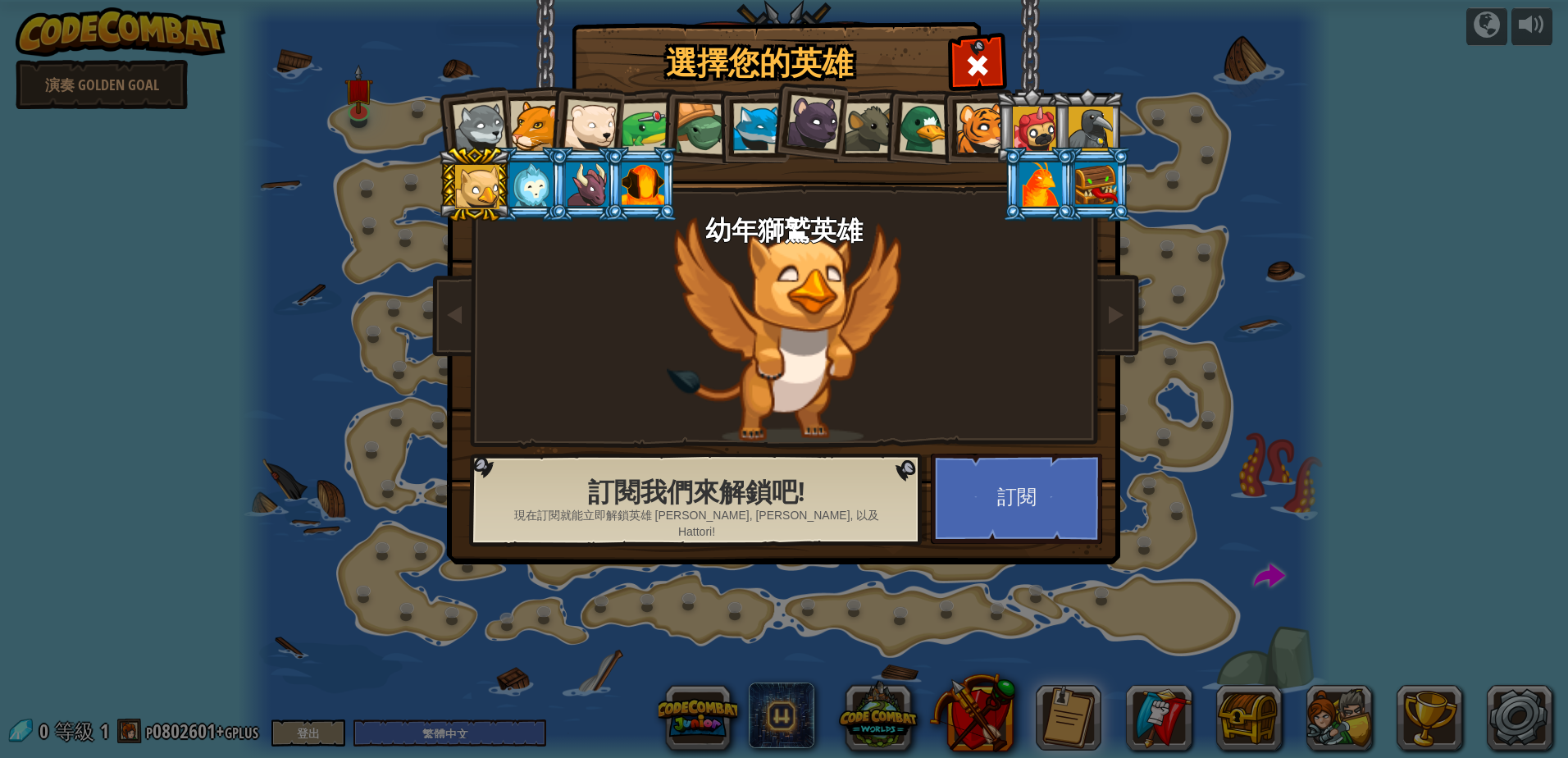
click at [1077, 127] on div at bounding box center [1090, 128] width 44 height 44
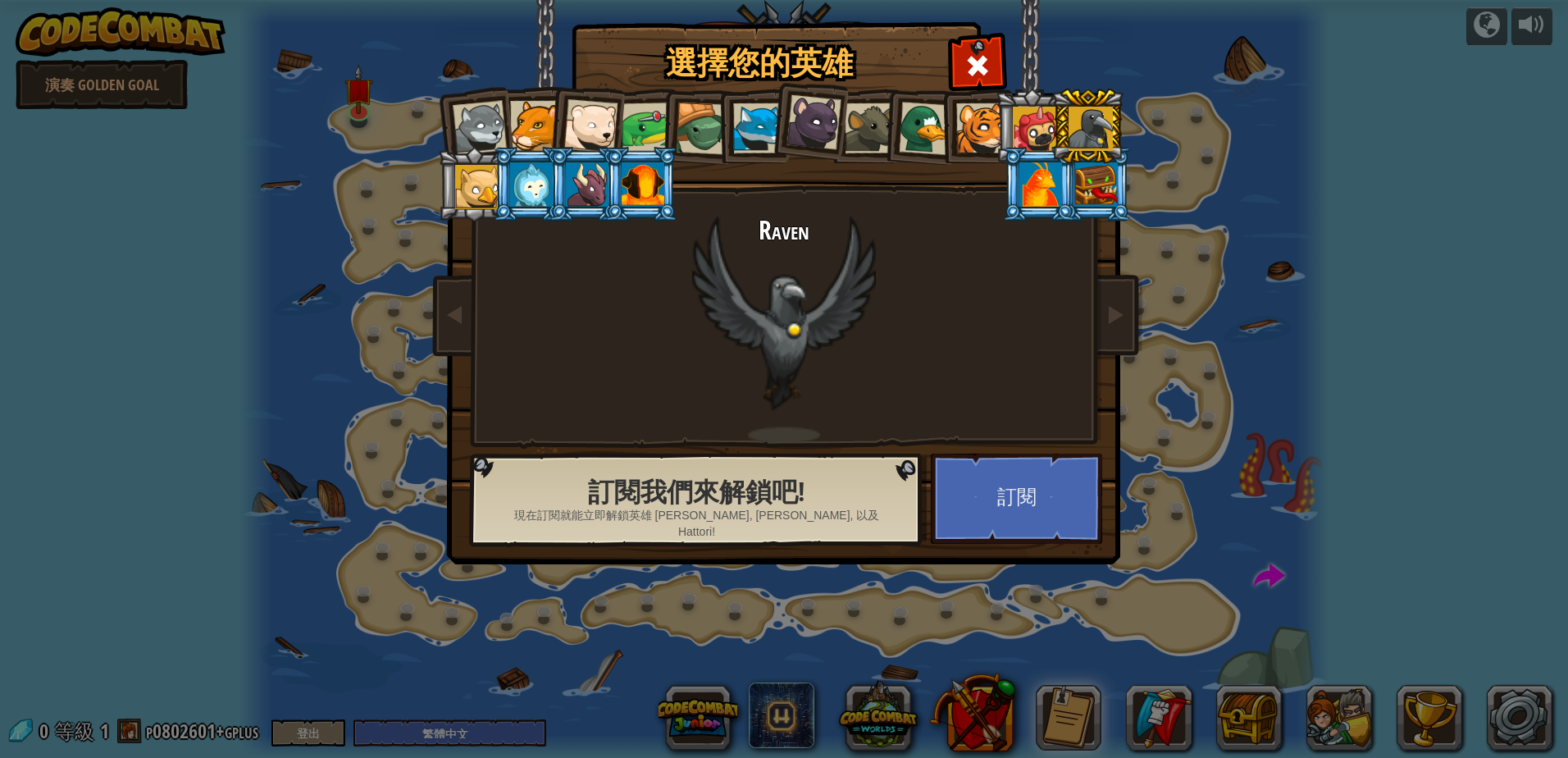
click at [1005, 126] on li at bounding box center [1031, 126] width 74 height 75
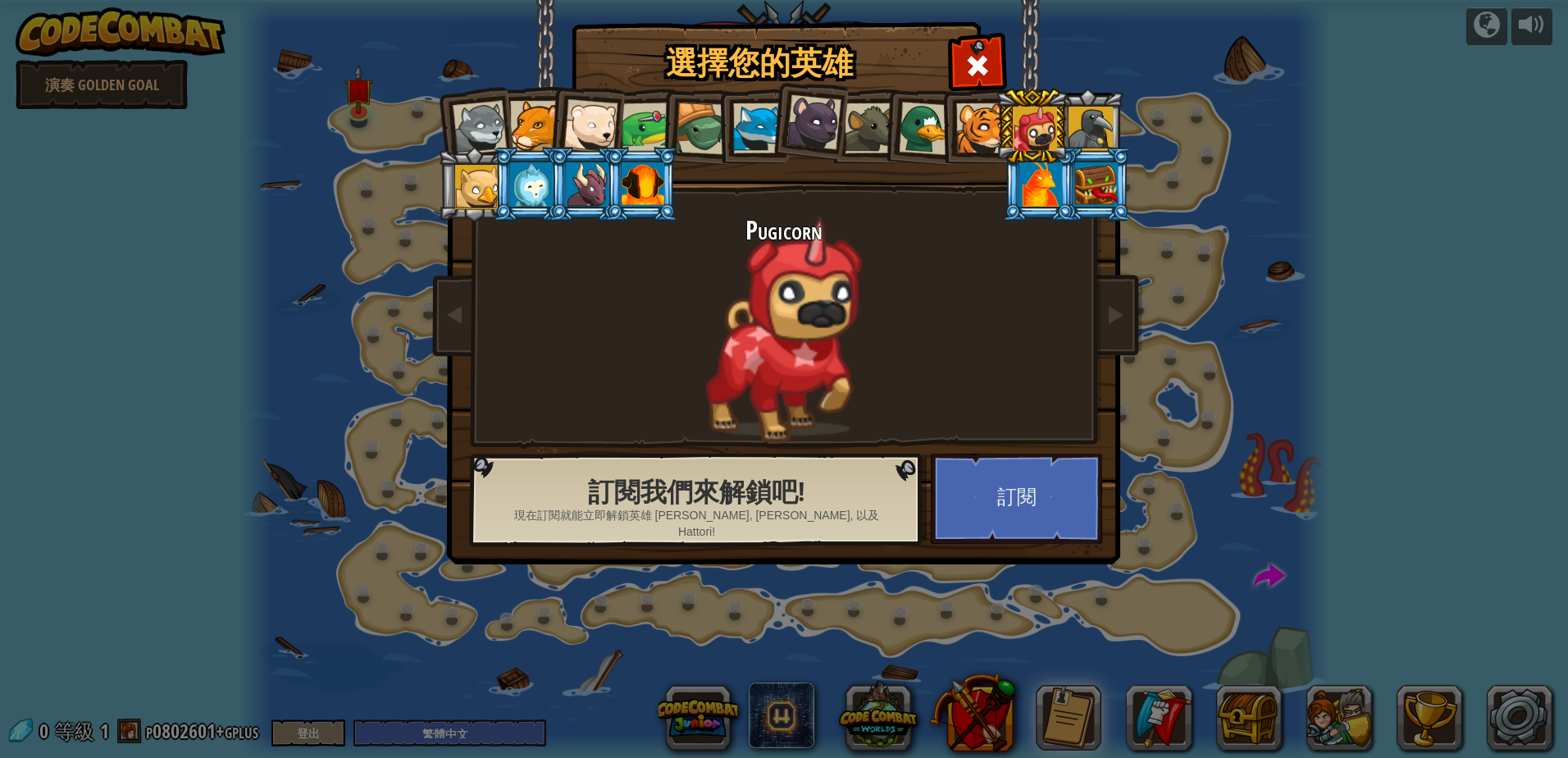
click at [591, 115] on div at bounding box center [590, 126] width 54 height 54
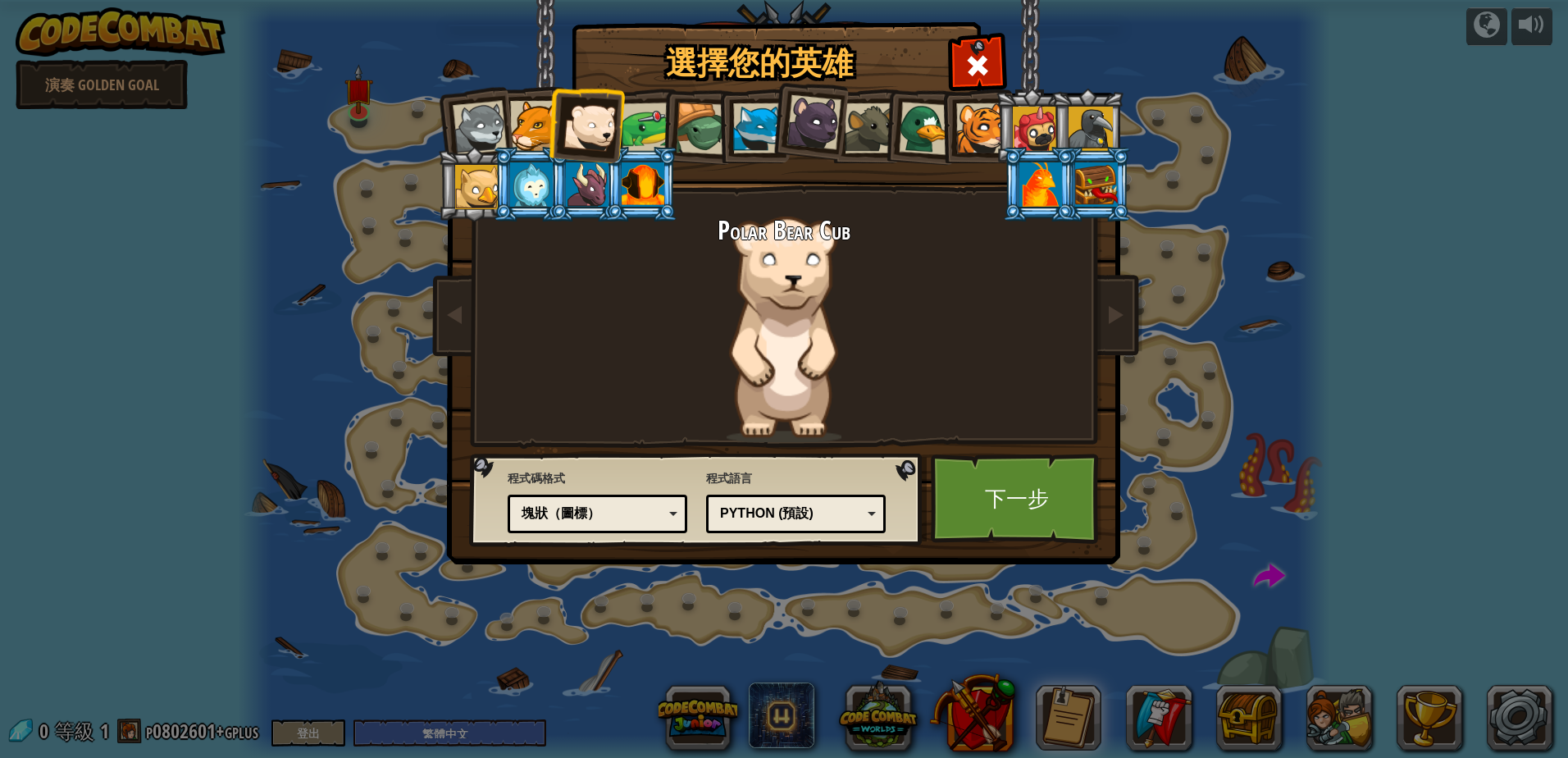
click at [635, 119] on div at bounding box center [647, 127] width 51 height 51
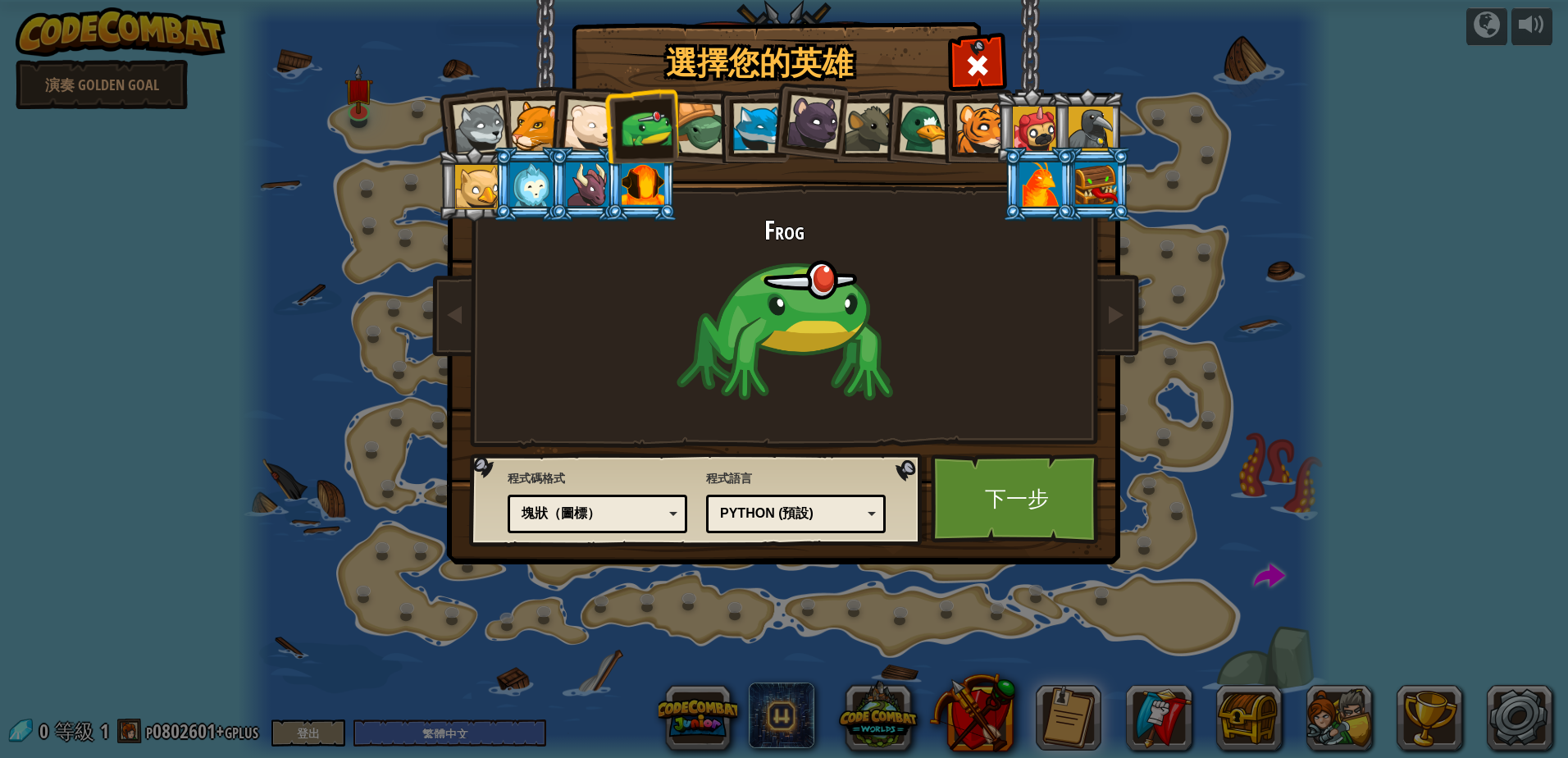
click at [700, 135] on div at bounding box center [702, 128] width 52 height 52
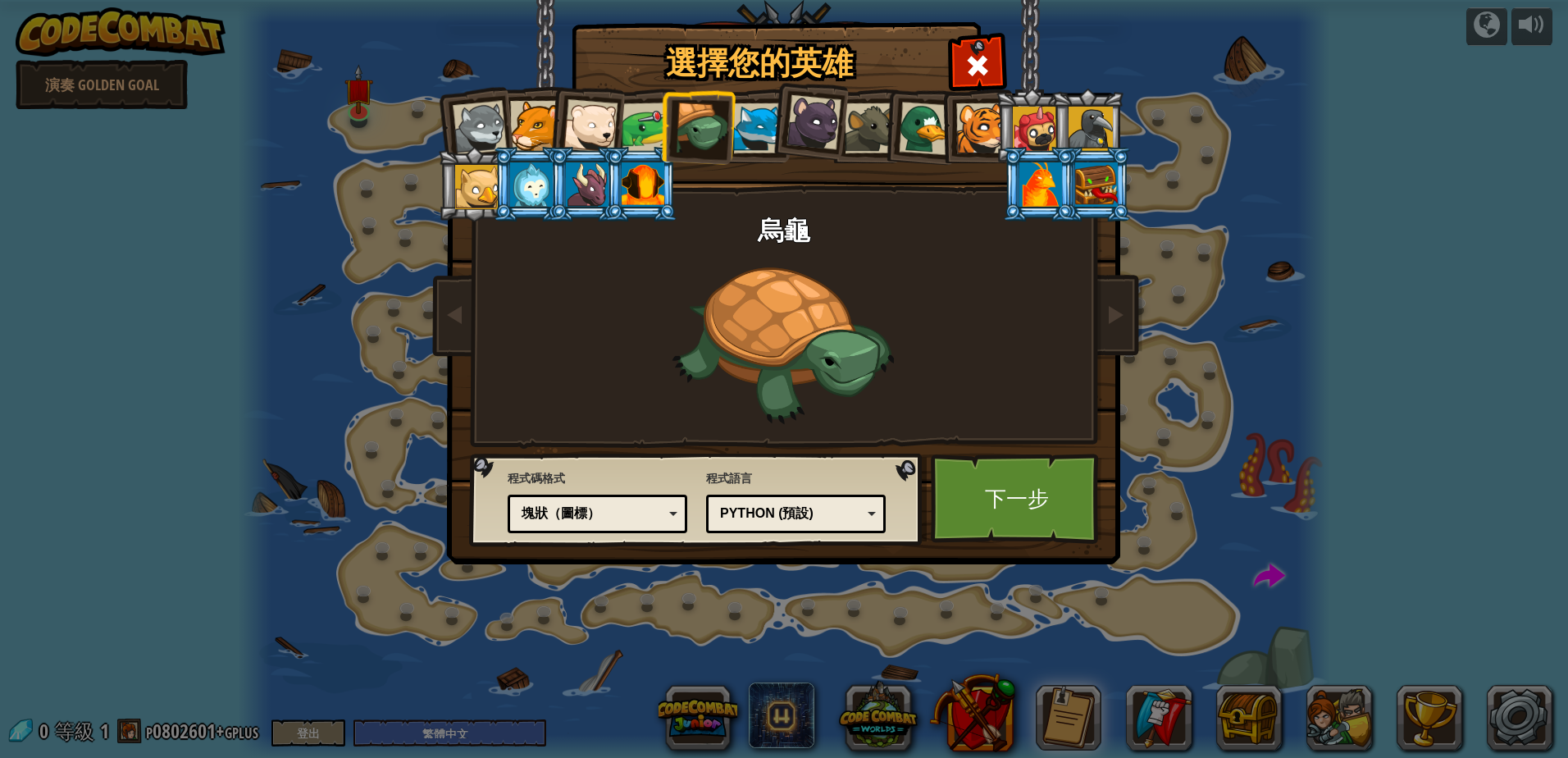
click at [747, 139] on div at bounding box center [758, 128] width 50 height 50
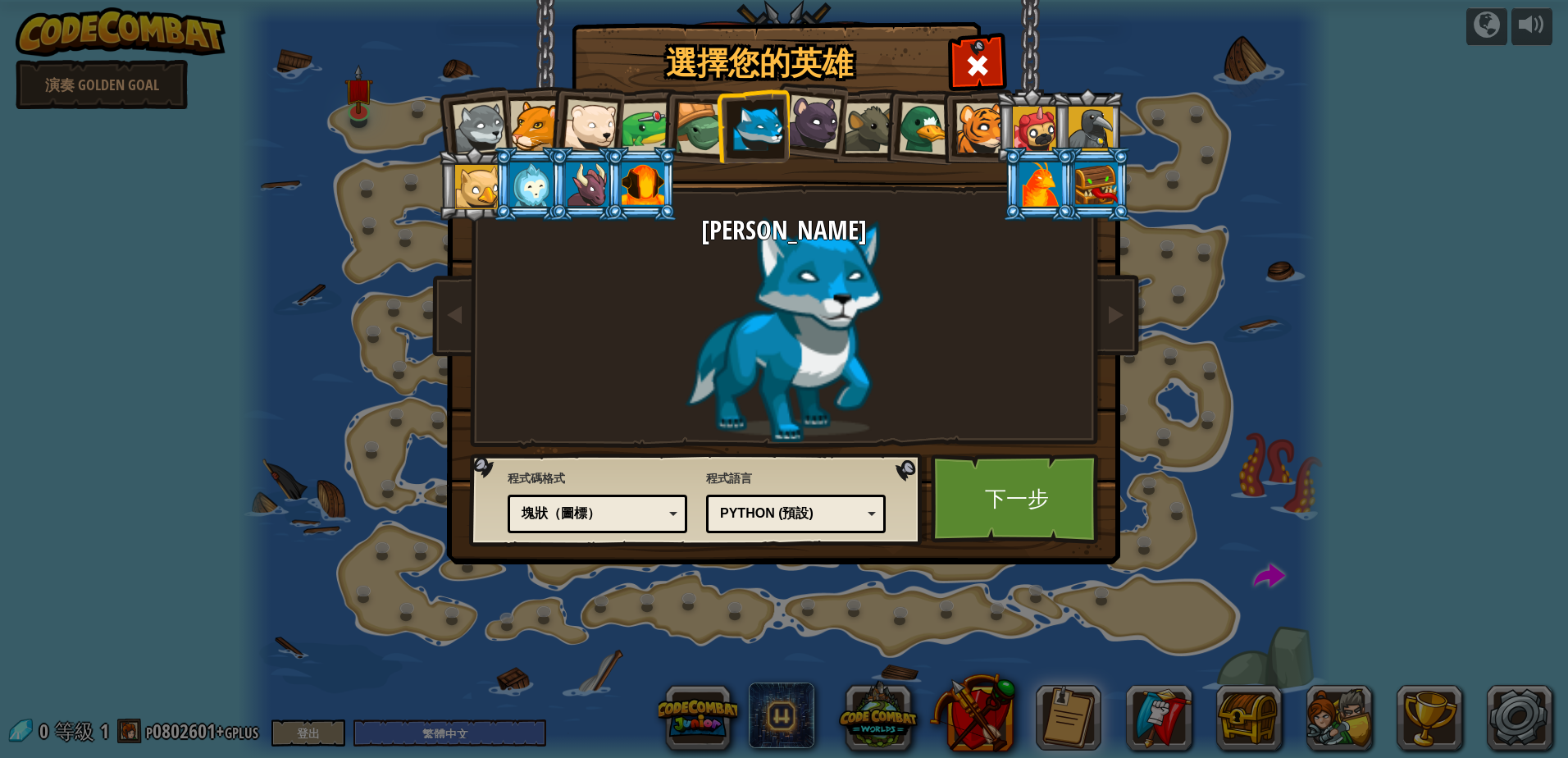
click at [975, 132] on div at bounding box center [981, 128] width 50 height 50
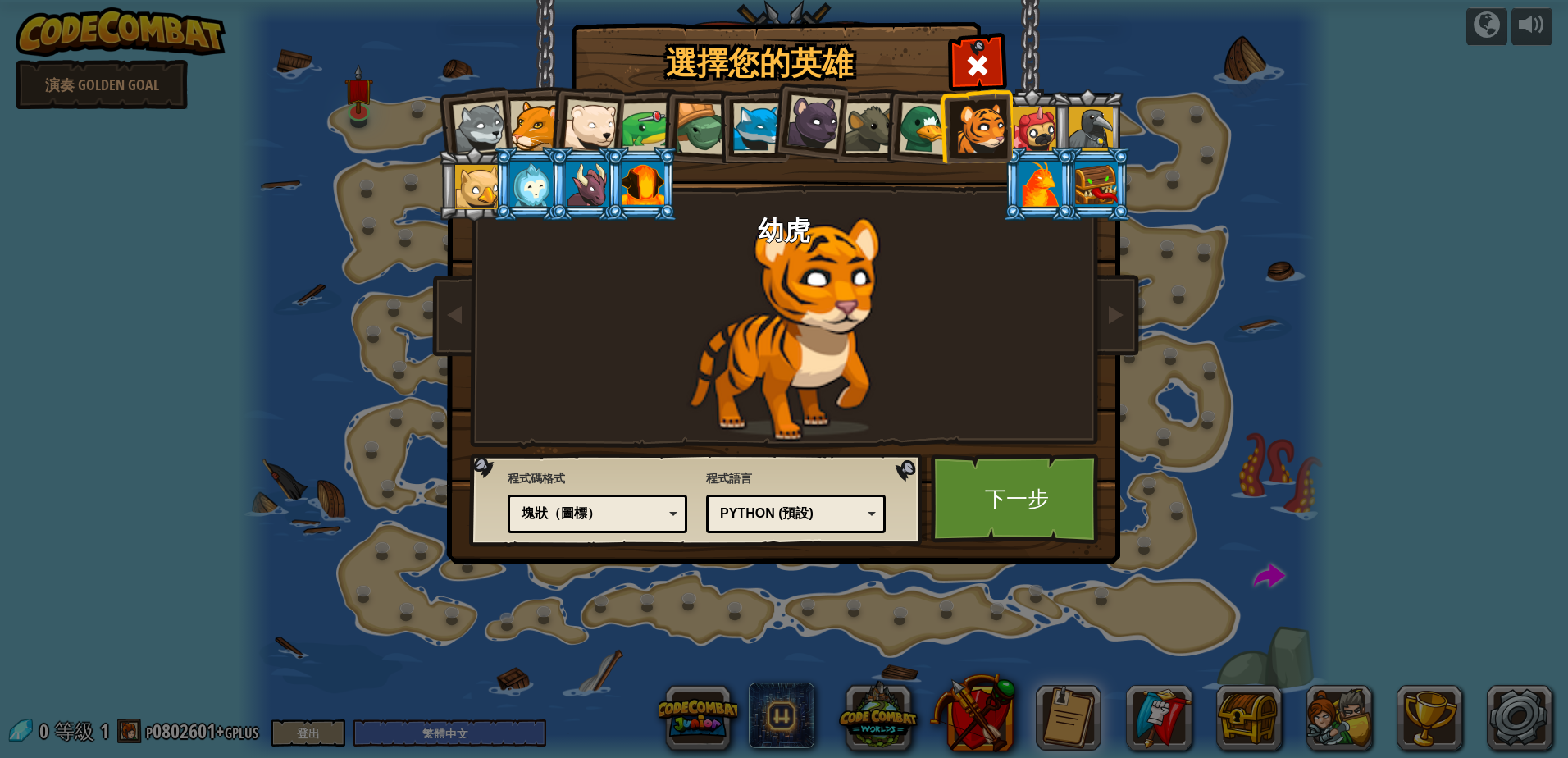
click at [1043, 136] on div at bounding box center [1034, 128] width 44 height 44
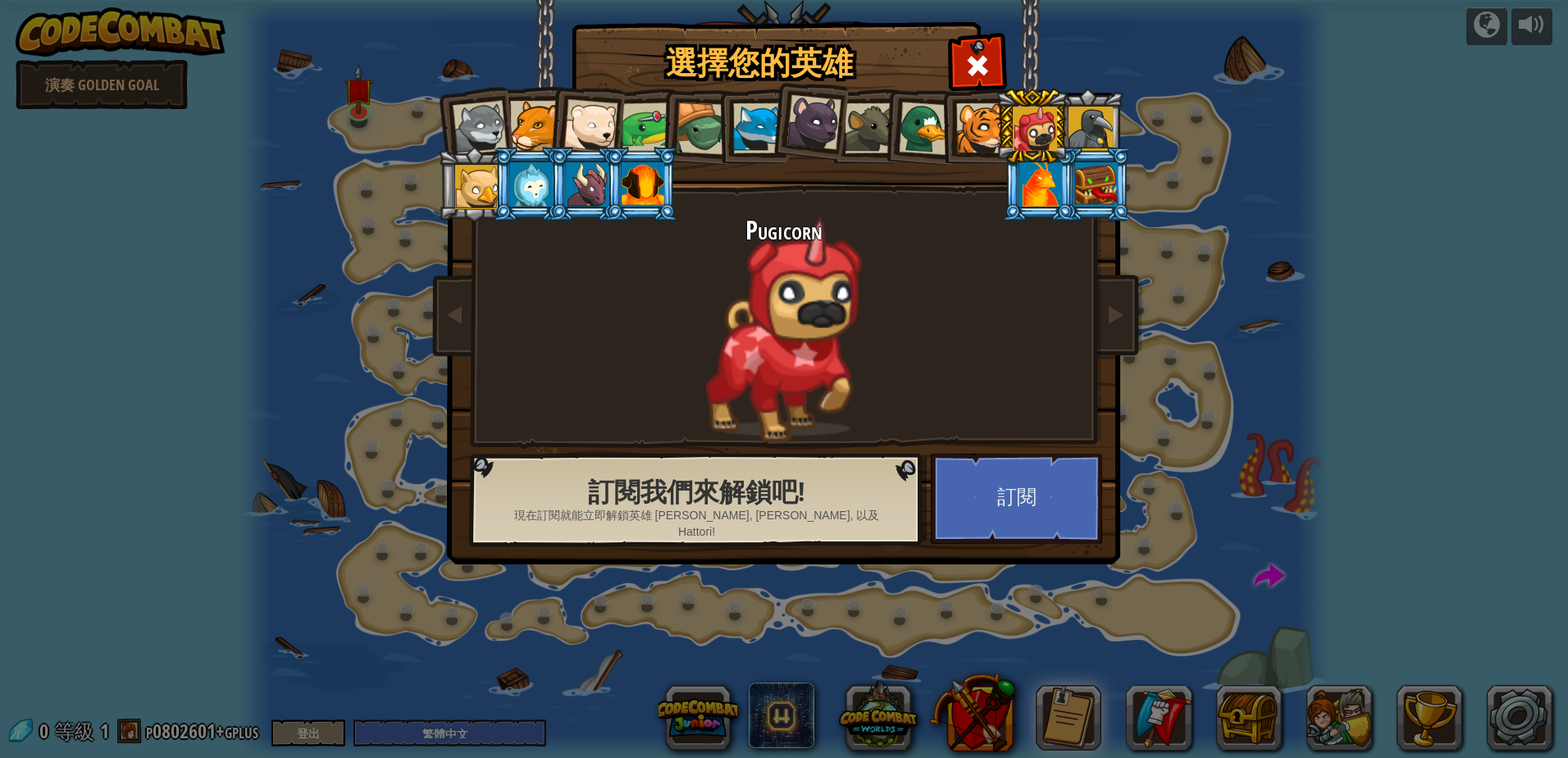
click at [987, 131] on div at bounding box center [981, 128] width 50 height 50
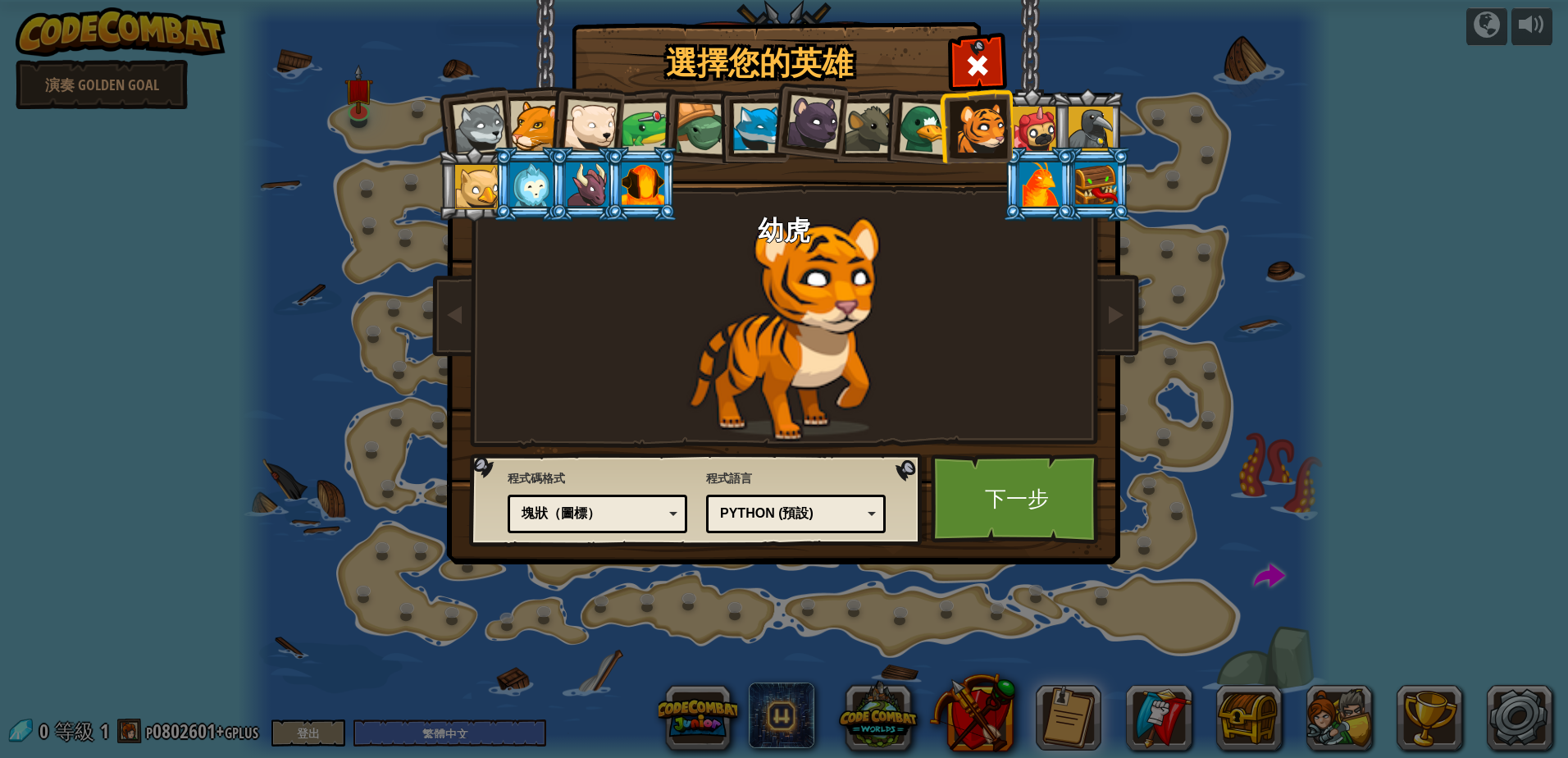
click at [923, 121] on div at bounding box center [925, 128] width 53 height 53
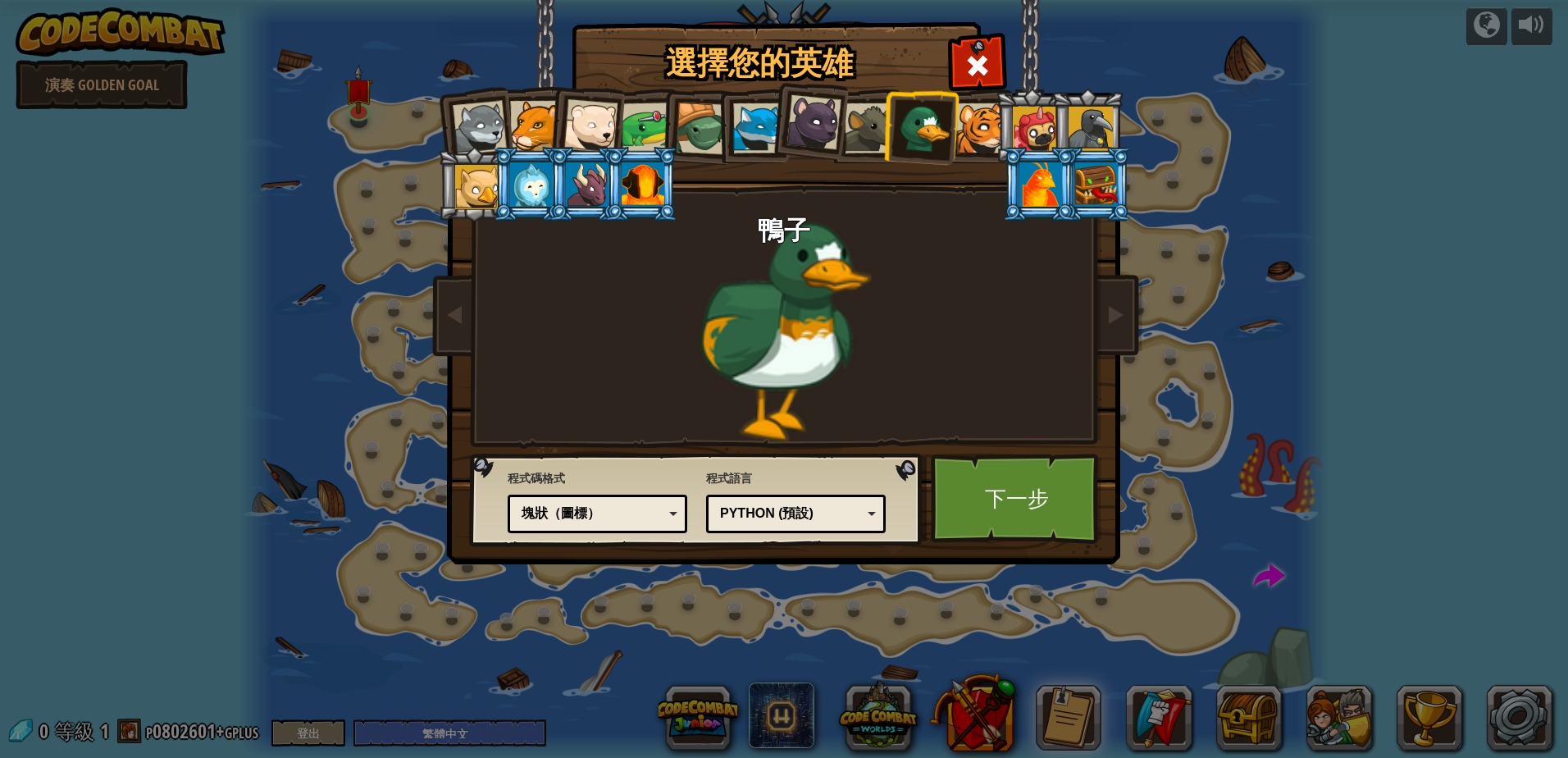
click at [870, 118] on div at bounding box center [870, 128] width 50 height 50
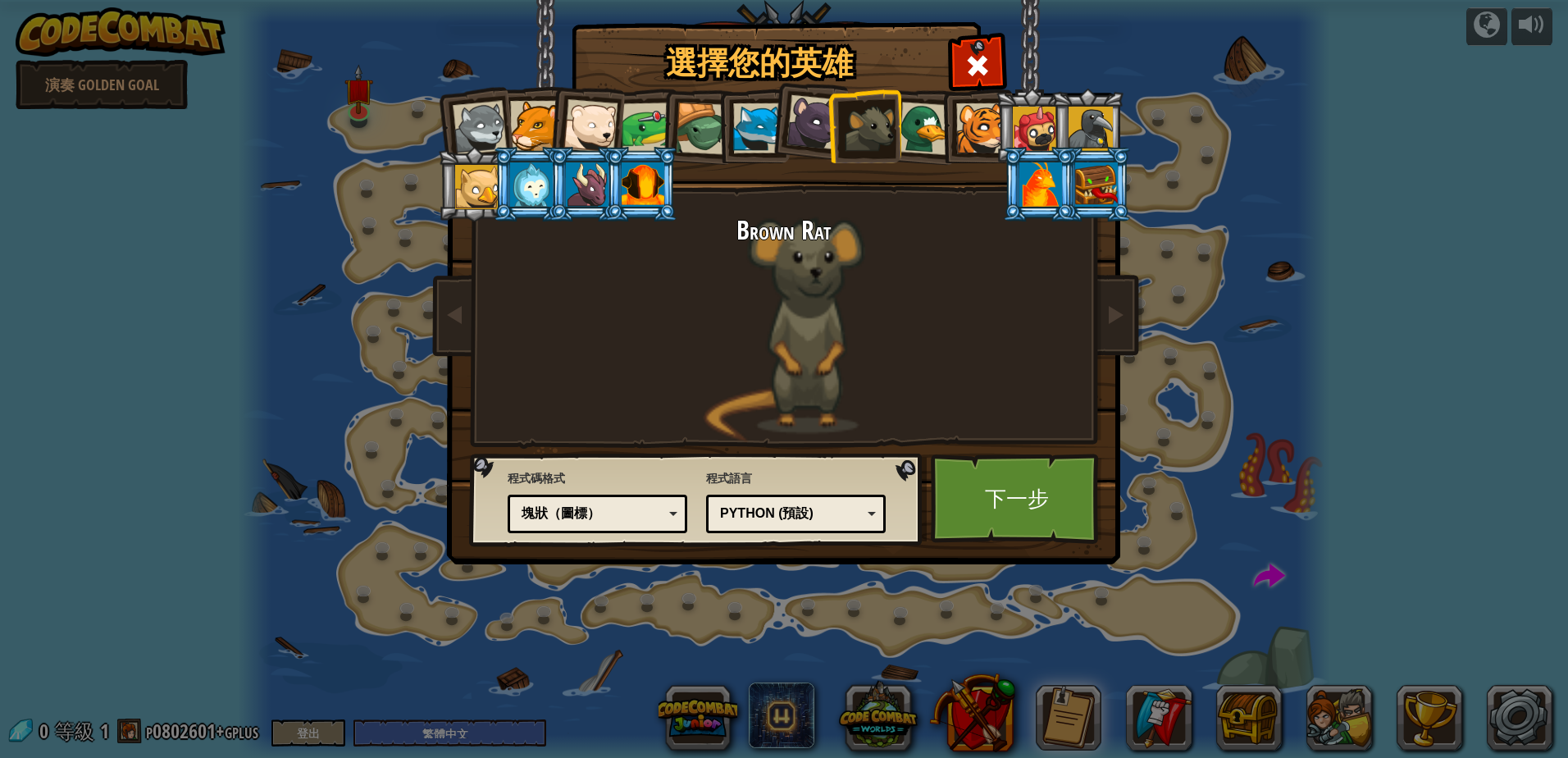
click at [815, 113] on div at bounding box center [814, 123] width 55 height 55
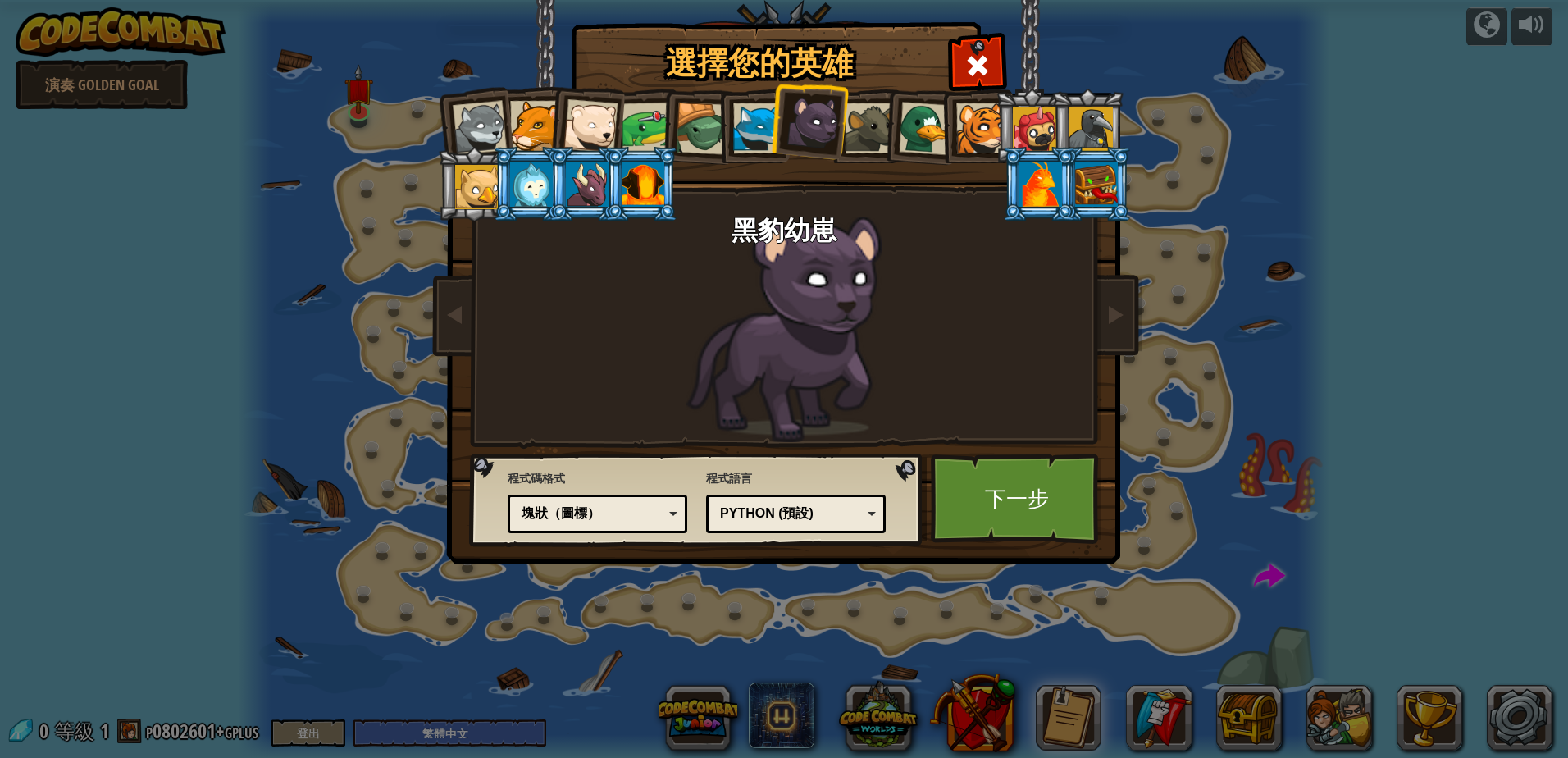
click at [754, 114] on div at bounding box center [758, 128] width 50 height 50
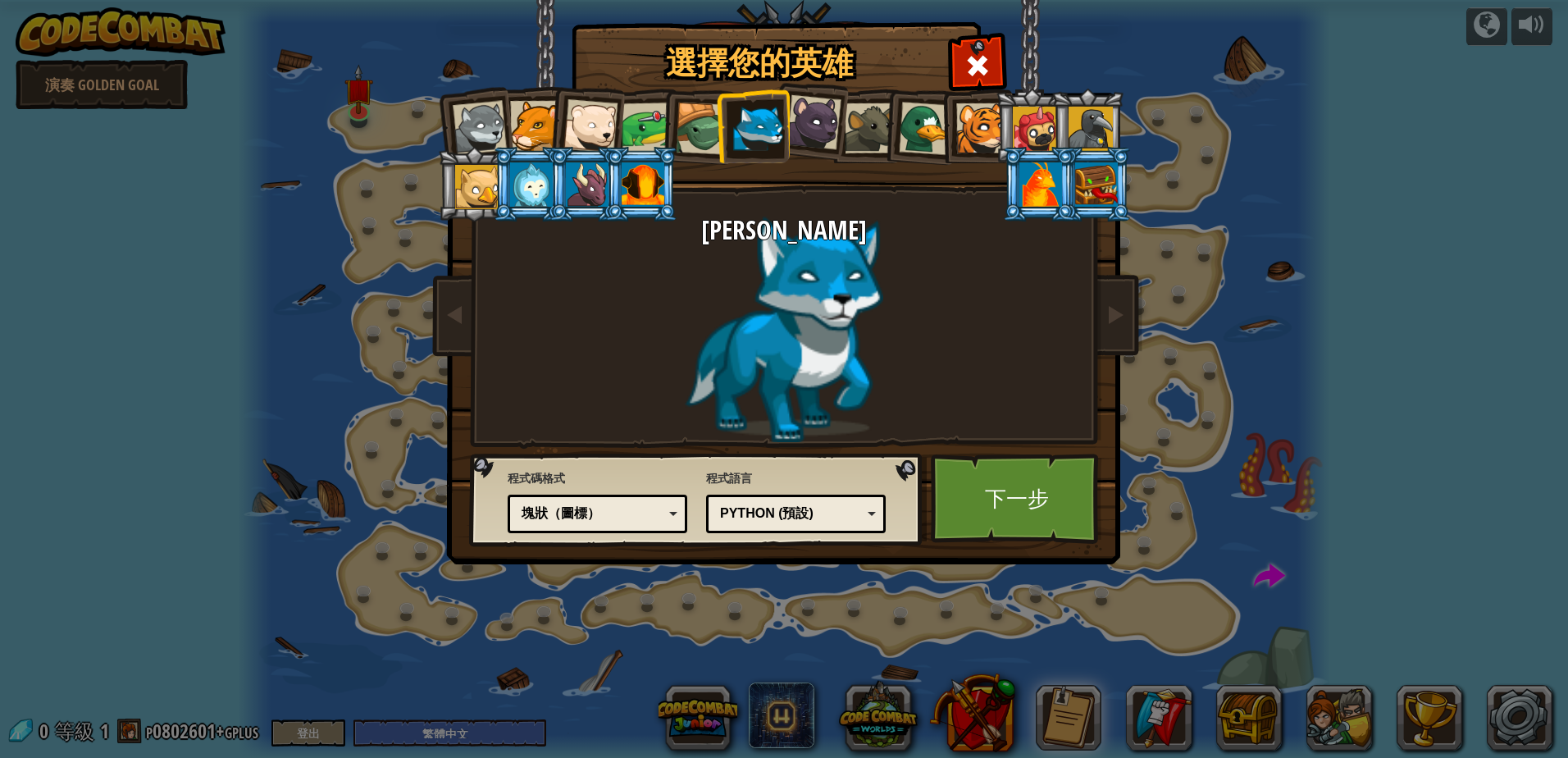
click at [912, 123] on div at bounding box center [925, 128] width 53 height 53
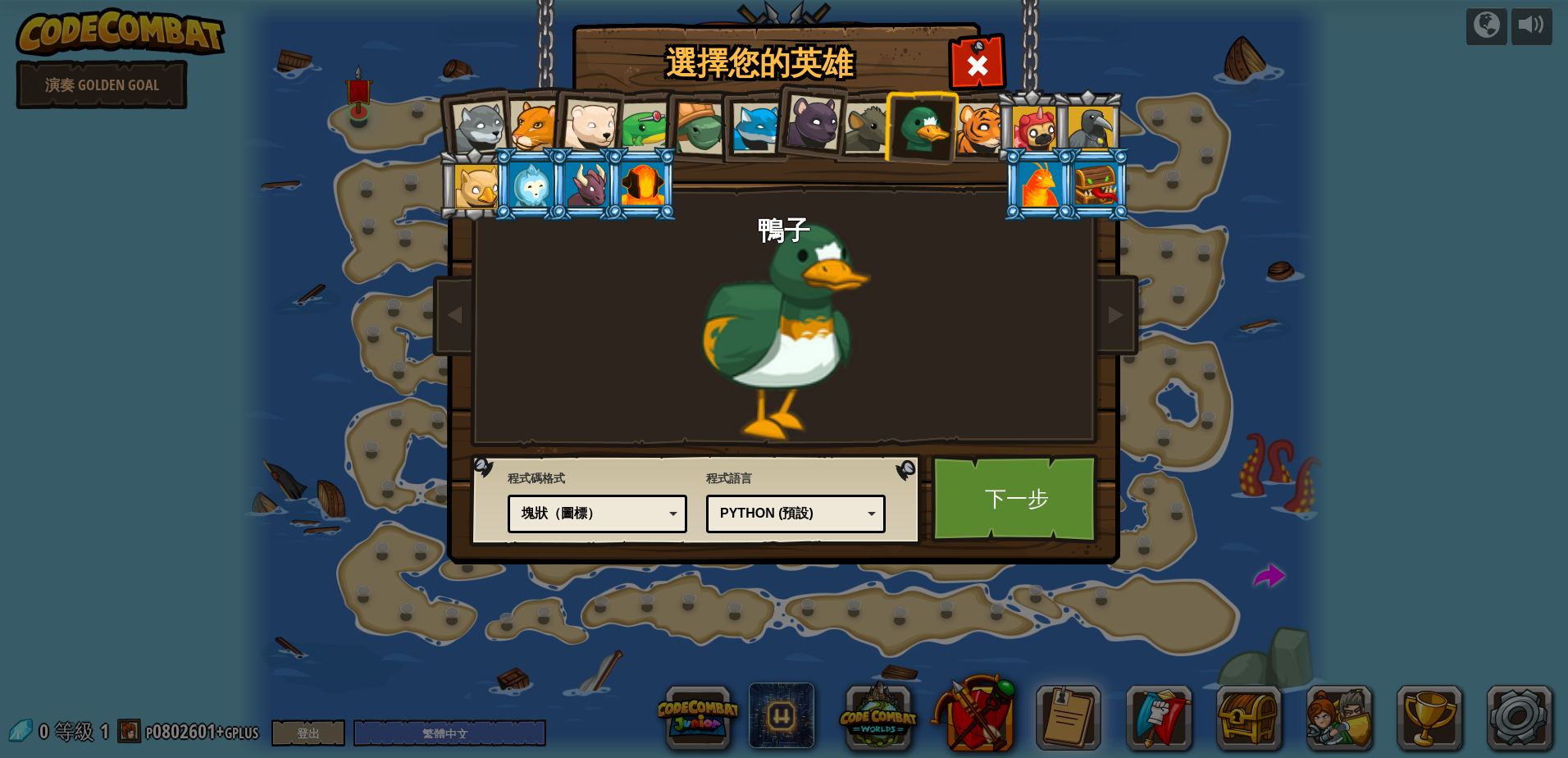
click at [874, 126] on div at bounding box center [870, 128] width 50 height 50
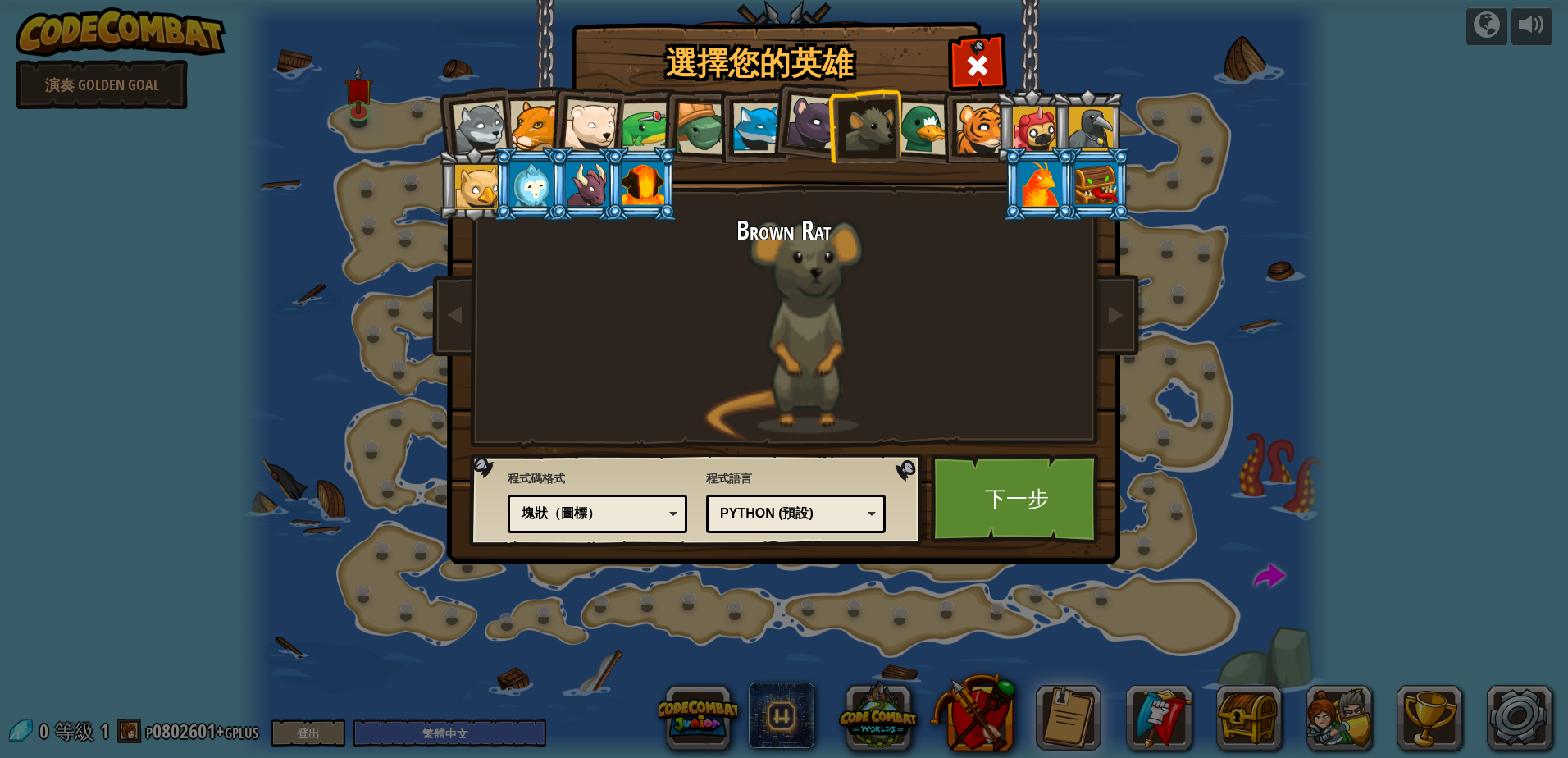
click at [824, 121] on div at bounding box center [814, 123] width 55 height 55
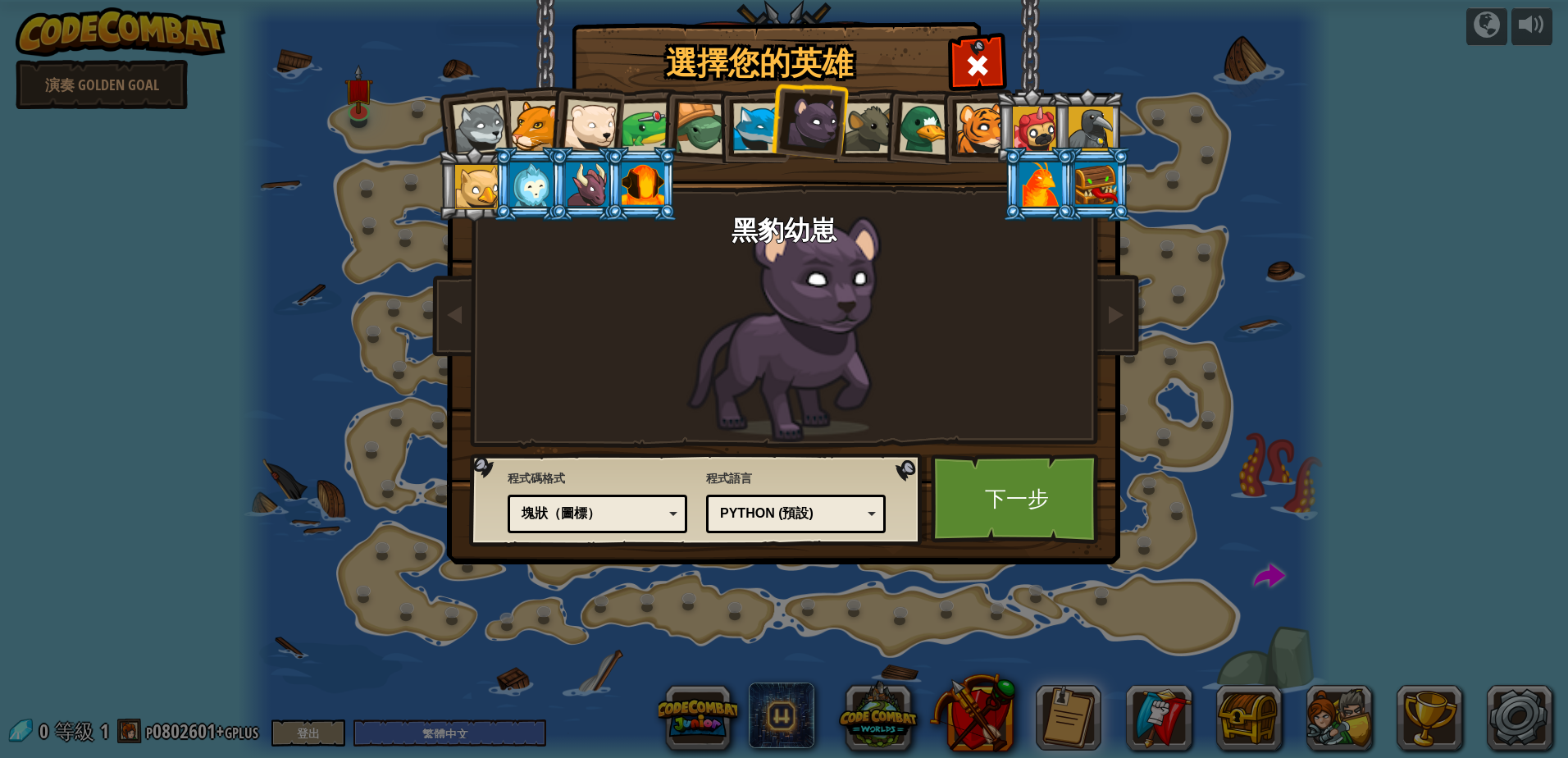
click at [739, 124] on div at bounding box center [758, 128] width 50 height 50
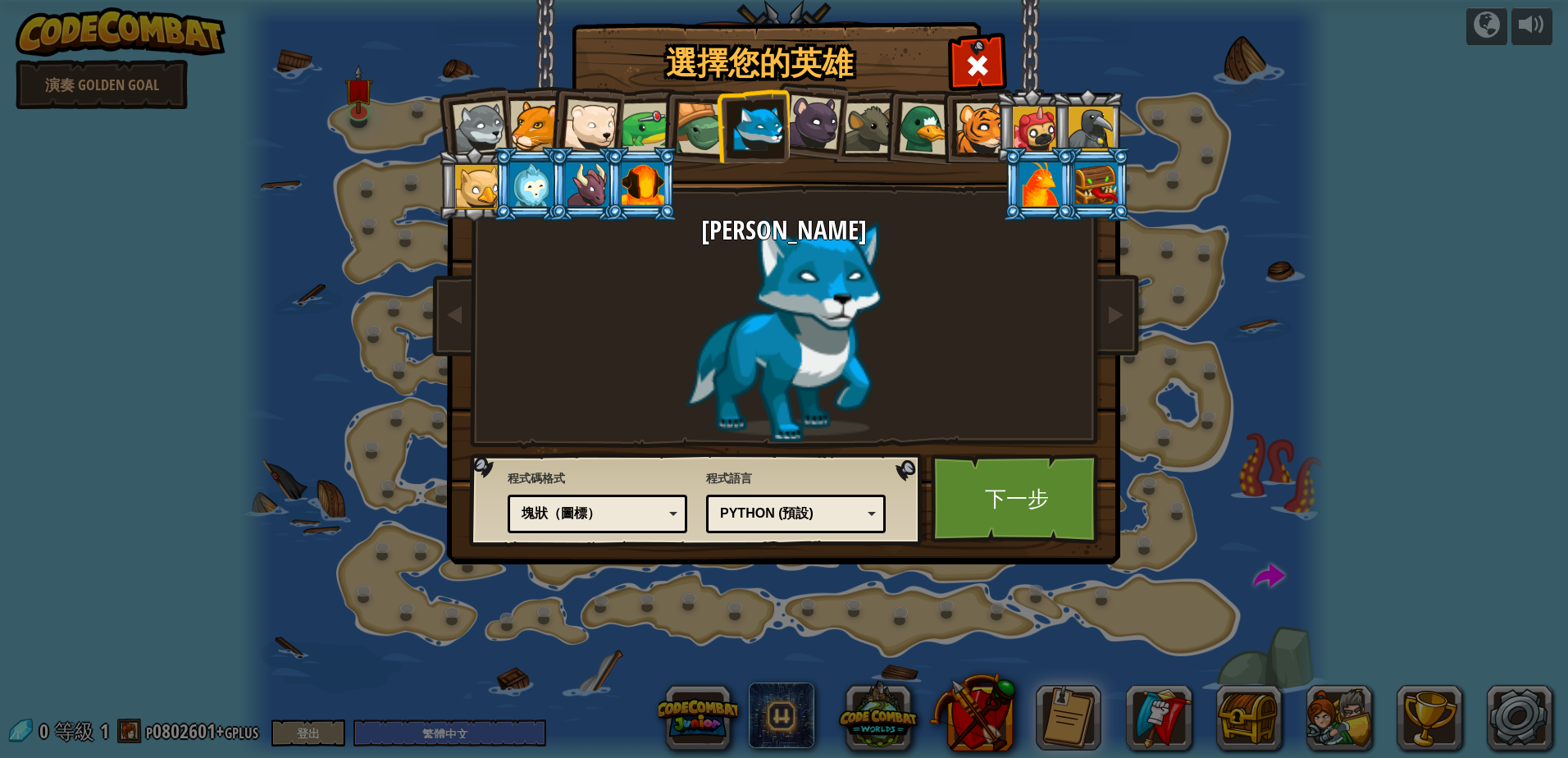
click at [526, 124] on div at bounding box center [535, 126] width 50 height 50
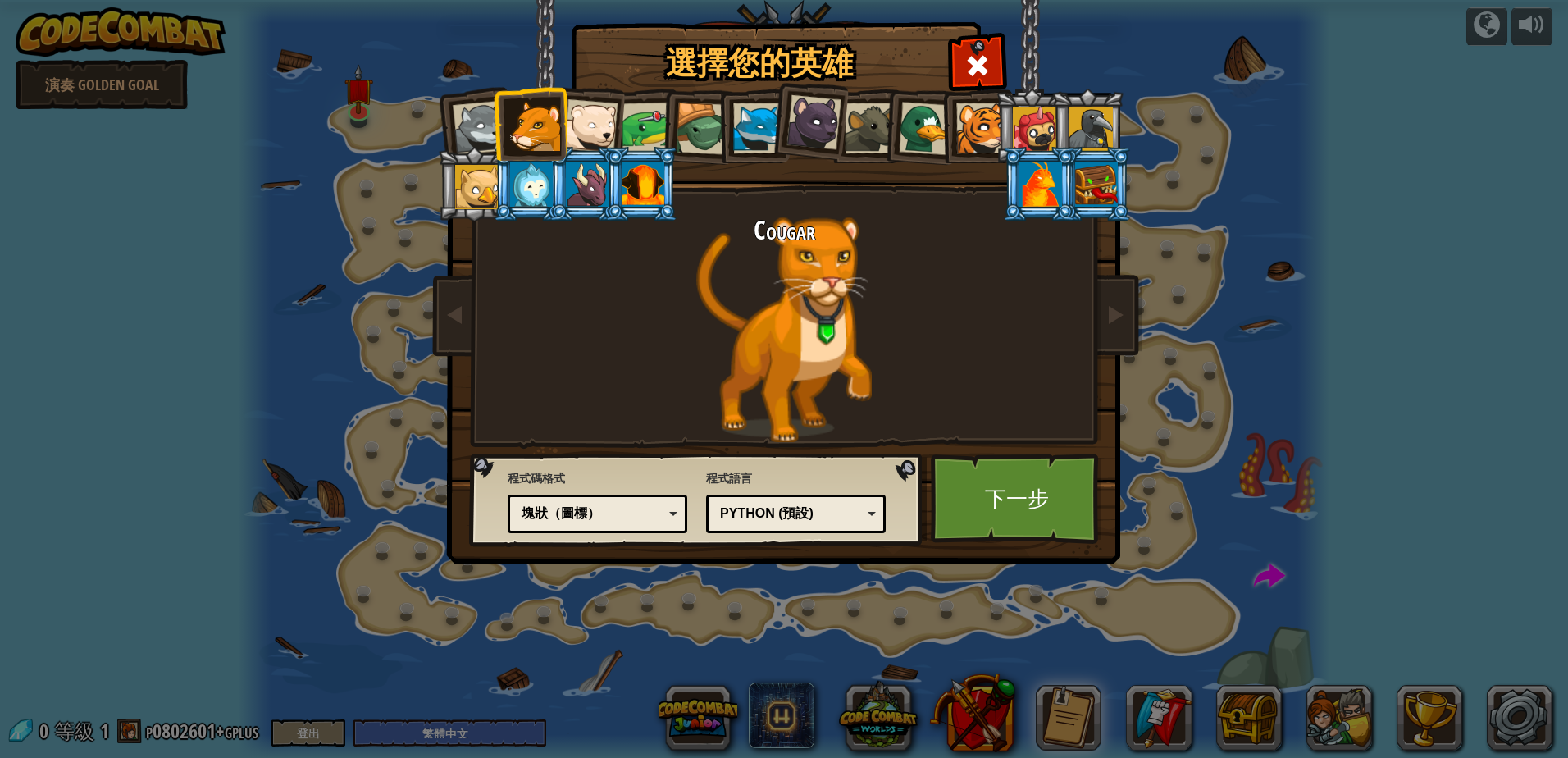
click at [465, 130] on div at bounding box center [479, 127] width 54 height 54
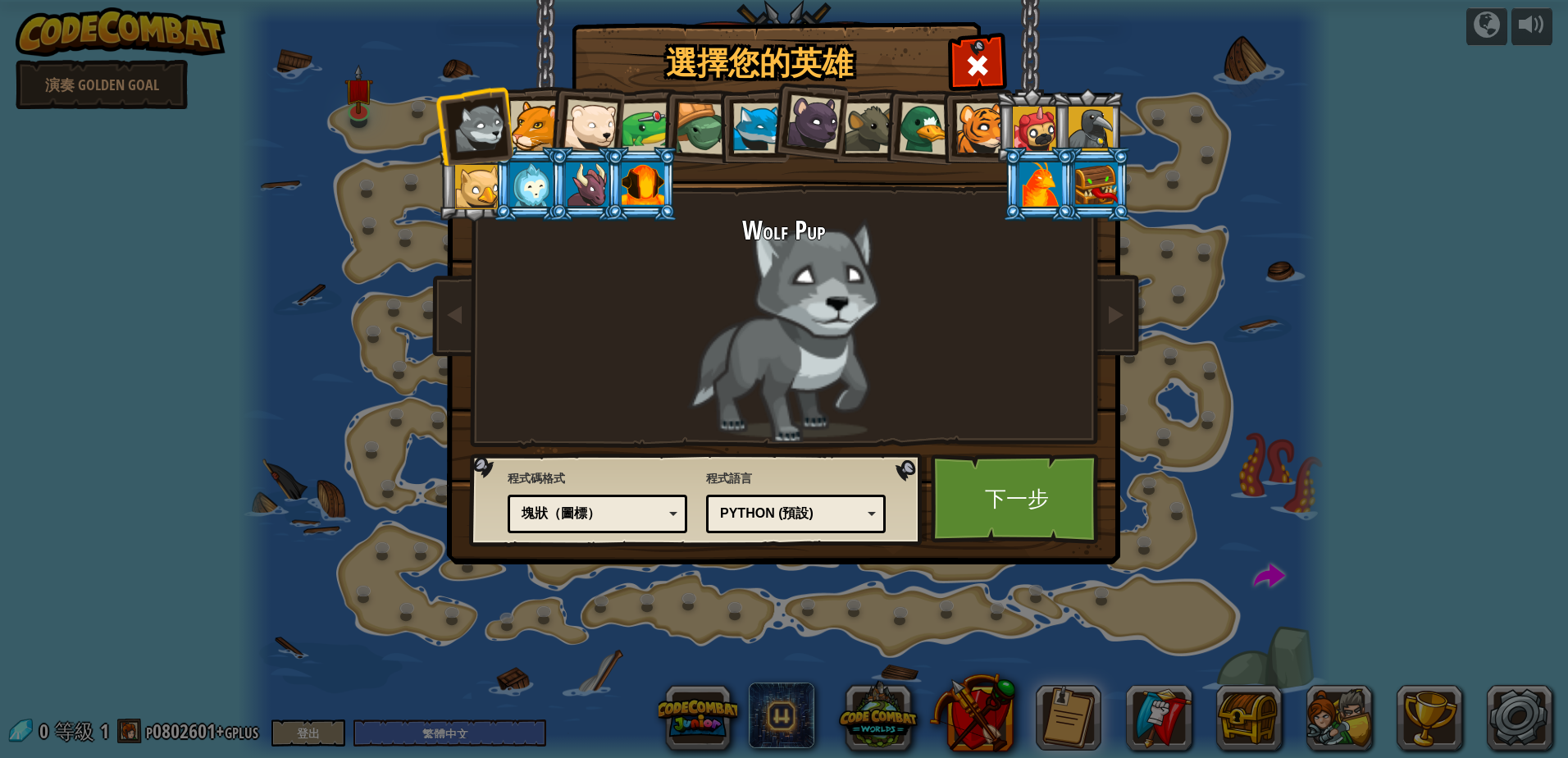
click at [514, 124] on div at bounding box center [535, 126] width 50 height 50
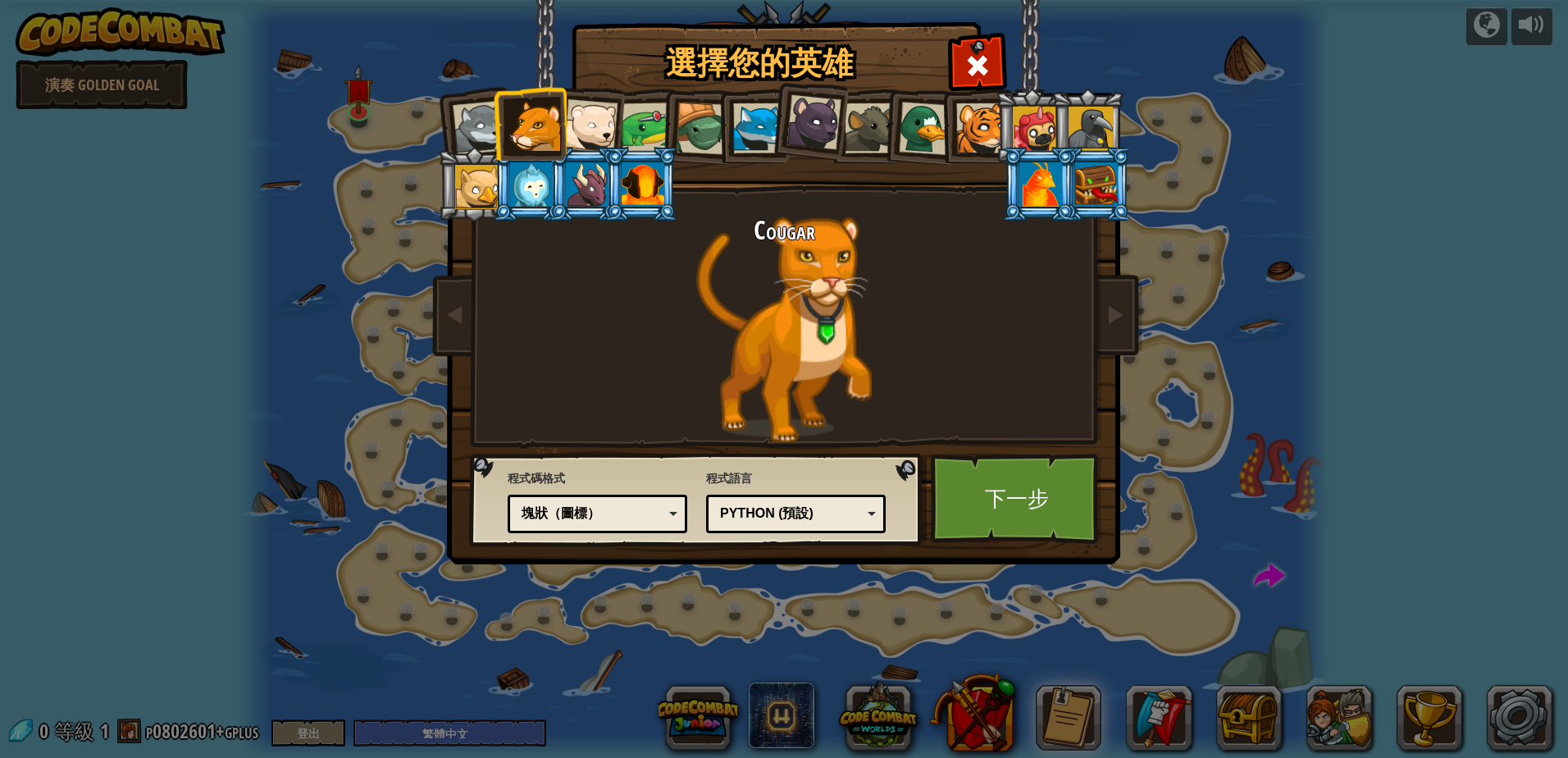
click at [606, 132] on div at bounding box center [590, 126] width 54 height 54
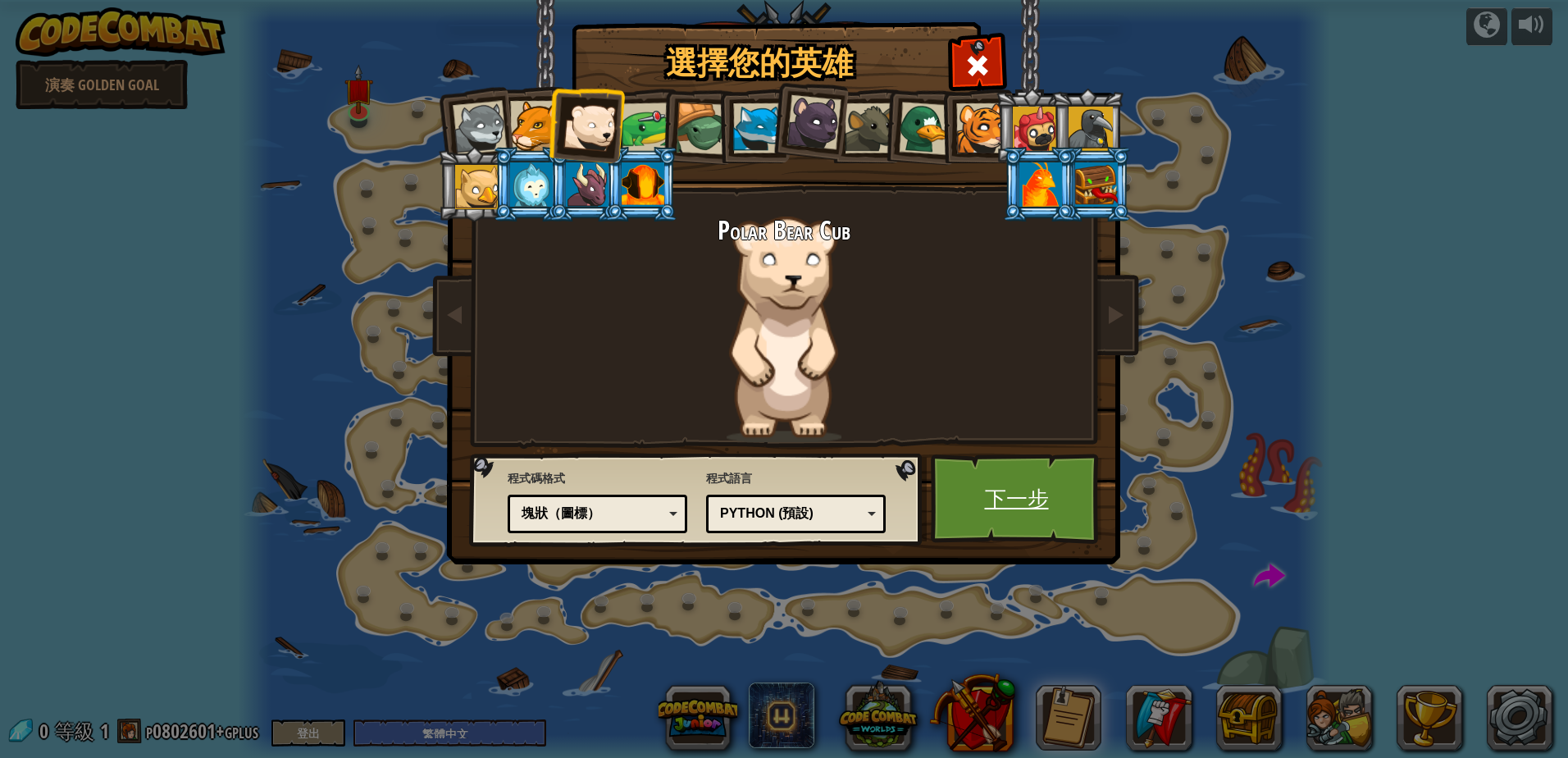
click at [1031, 484] on link "下一步" at bounding box center [1016, 498] width 171 height 90
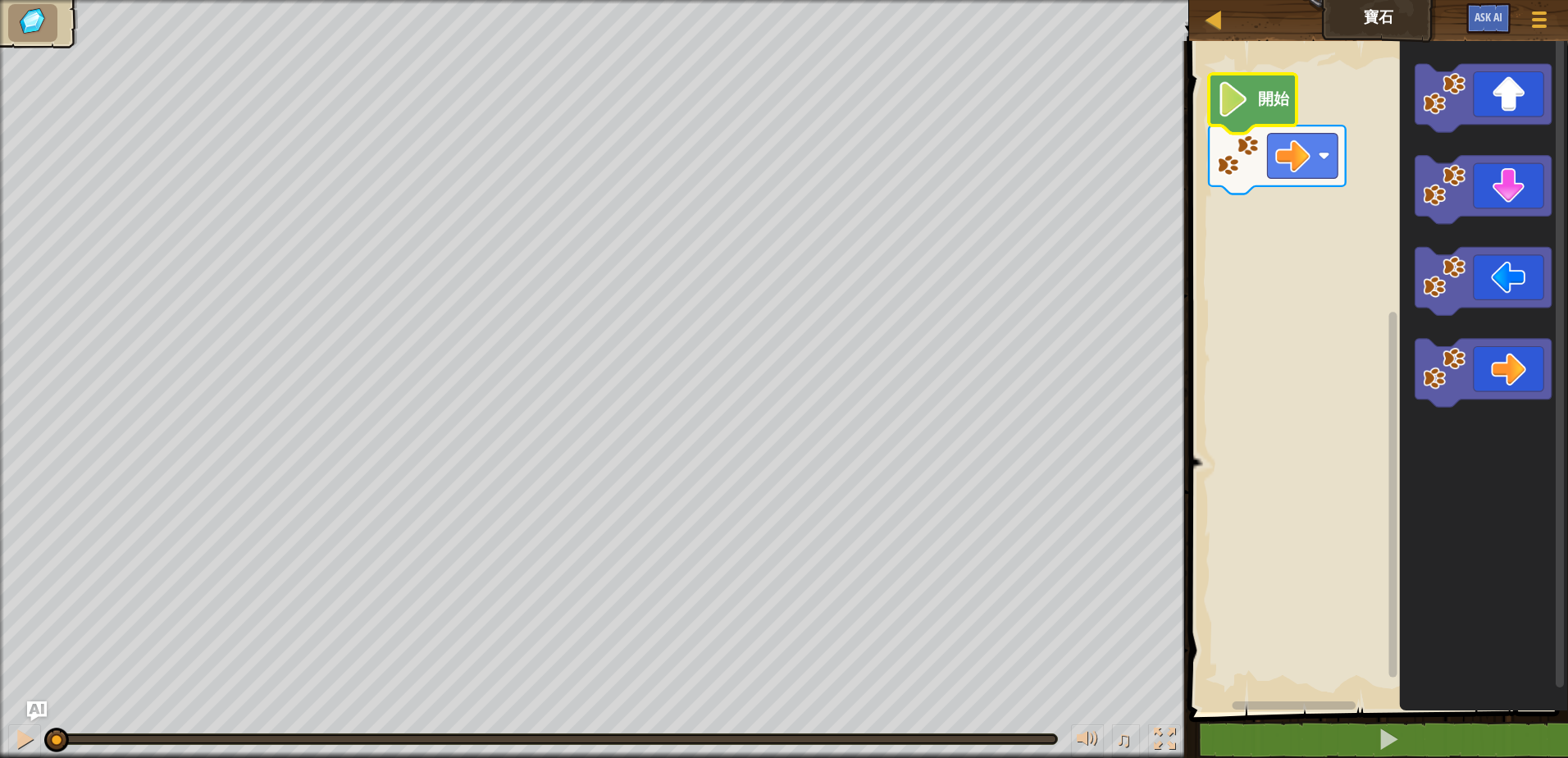
click at [1262, 102] on text "開始" at bounding box center [1272, 100] width 32 height 19
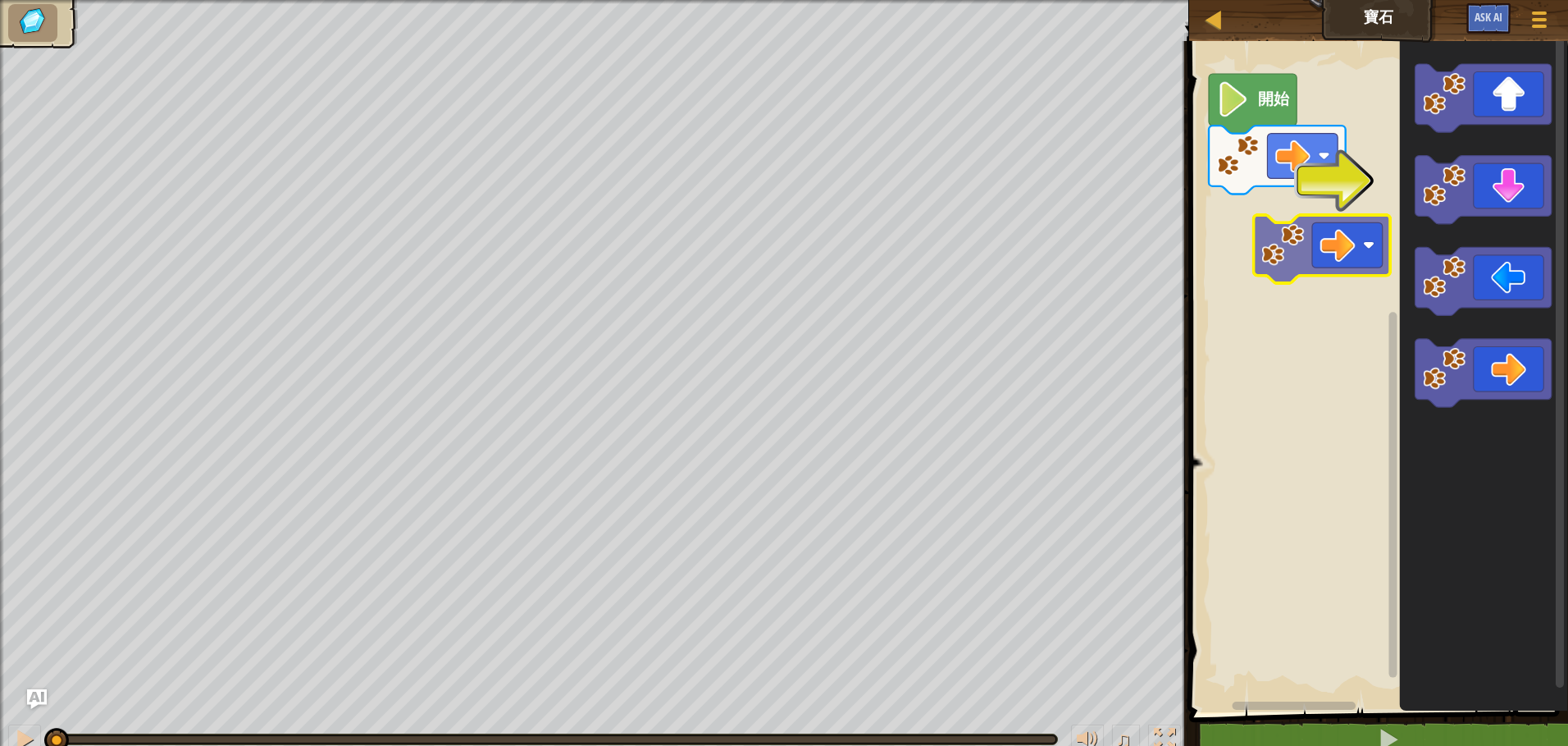
click at [1350, 247] on div "開始" at bounding box center [1376, 372] width 384 height 679
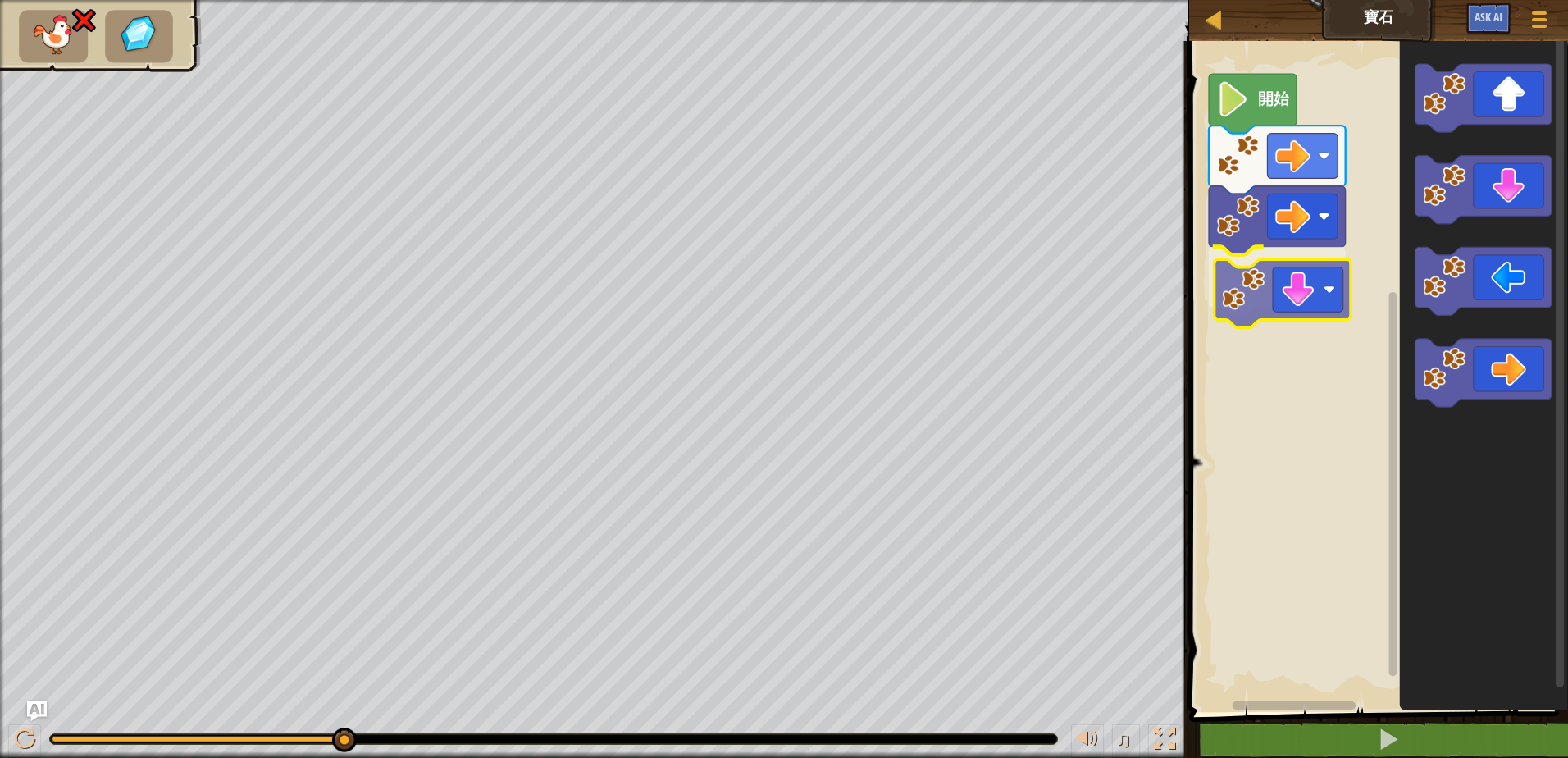
click at [1304, 298] on div "開始" at bounding box center [1376, 372] width 384 height 679
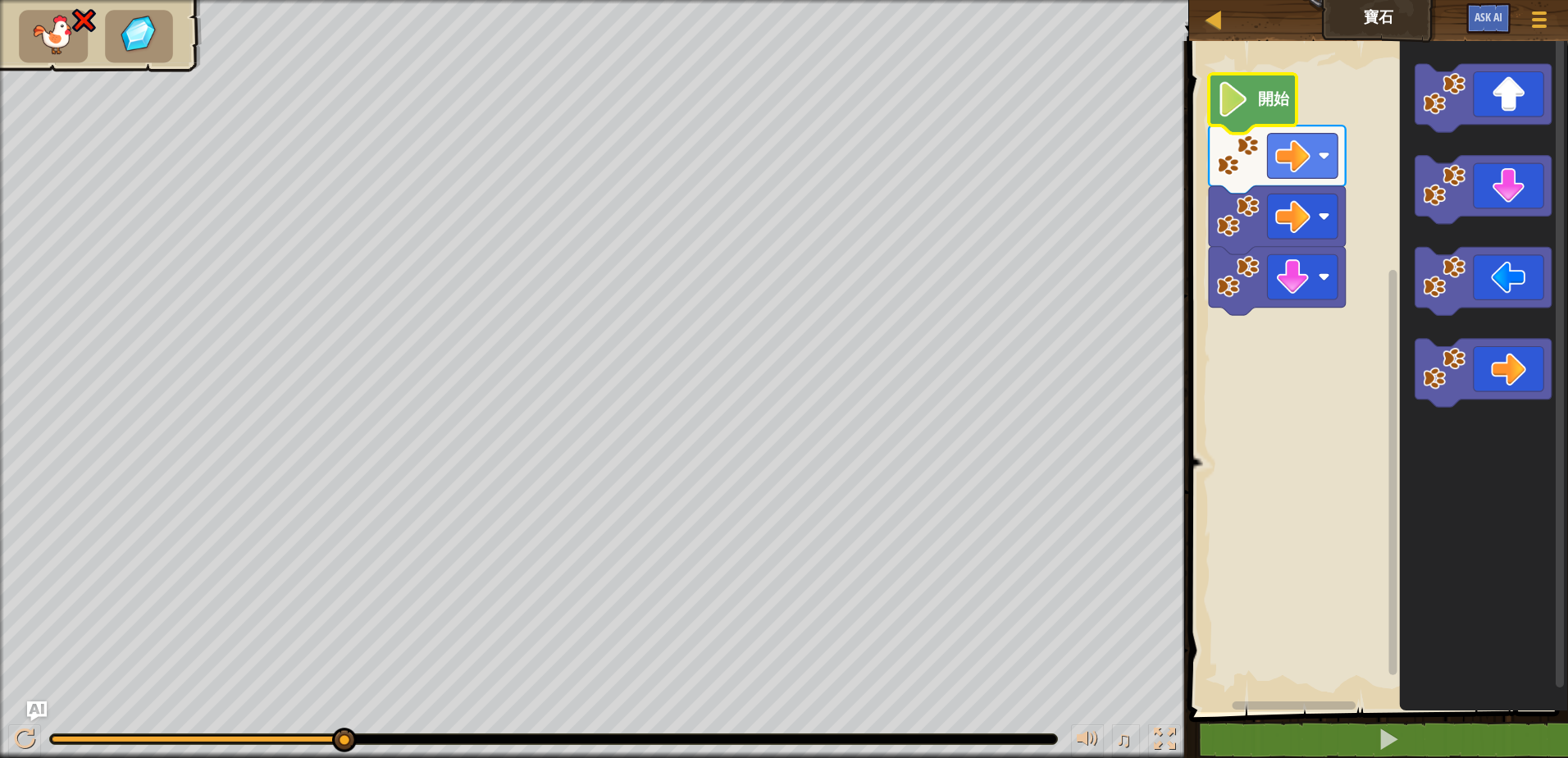
click at [1254, 104] on icon "Blockly工作區" at bounding box center [1252, 104] width 88 height 60
click at [1208, 14] on div at bounding box center [1214, 19] width 21 height 21
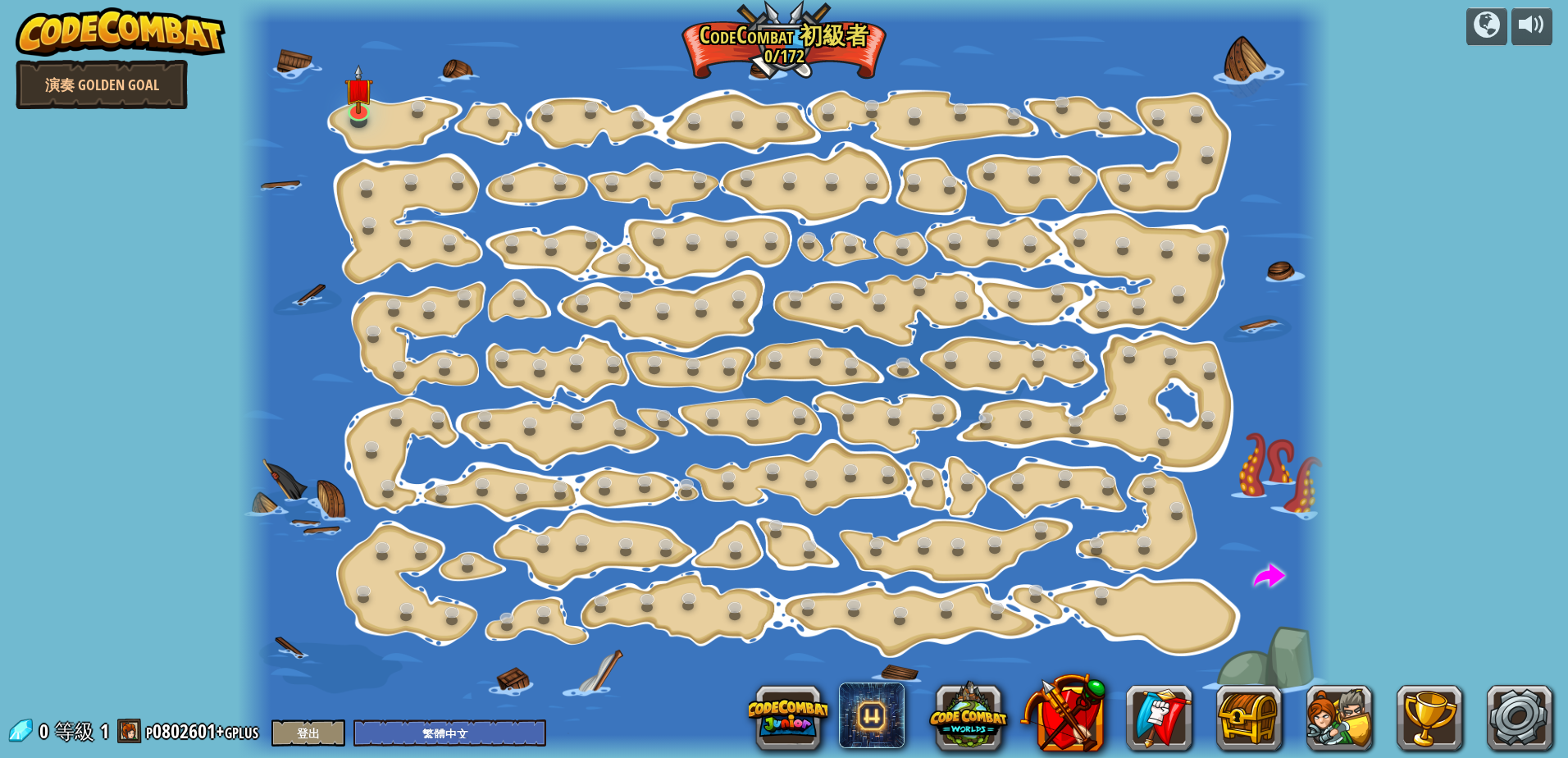
select select "zh-HANT"
click at [356, 110] on img at bounding box center [358, 77] width 28 height 65
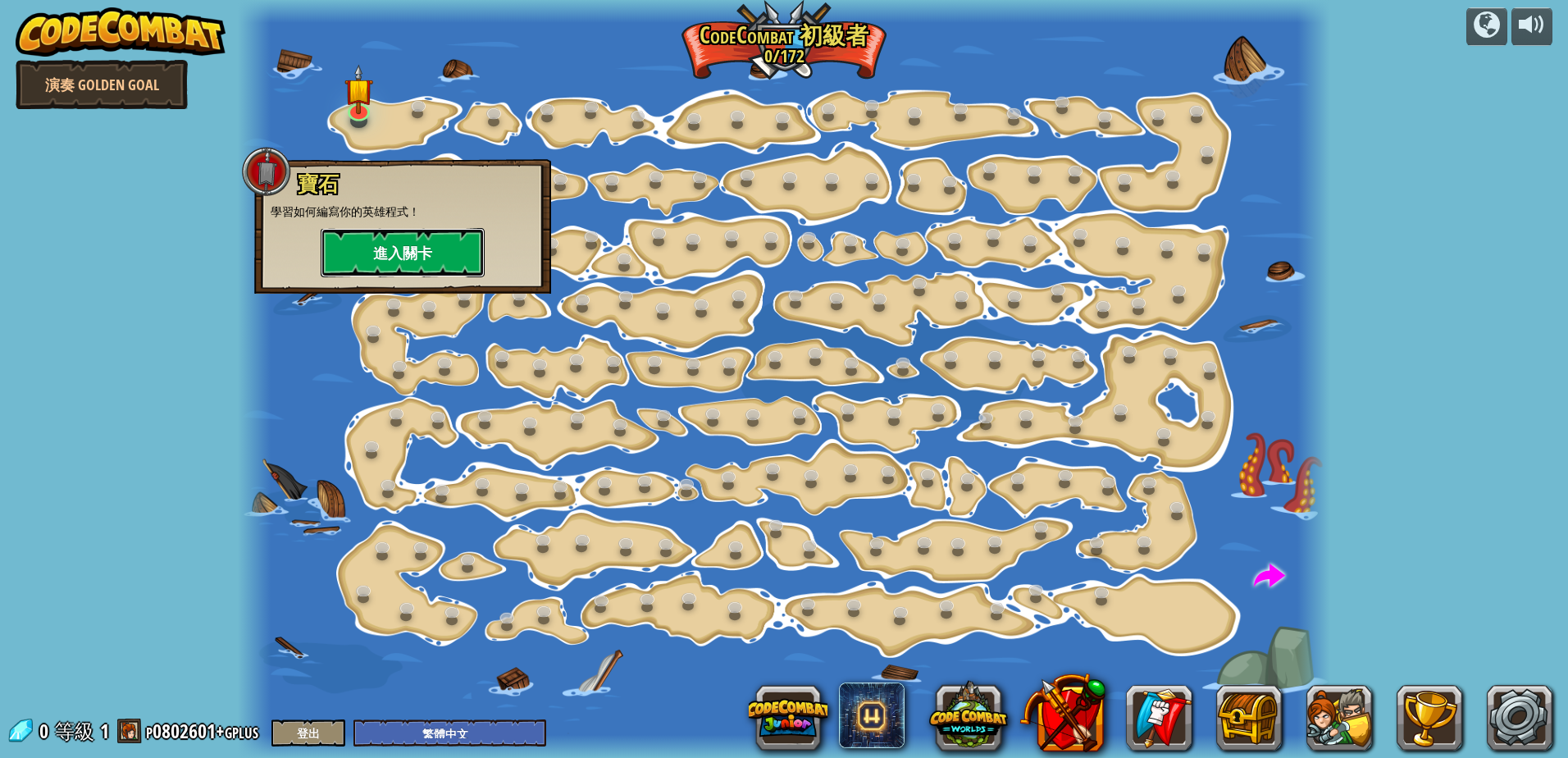
click at [421, 237] on button "進入關卡" at bounding box center [403, 252] width 164 height 49
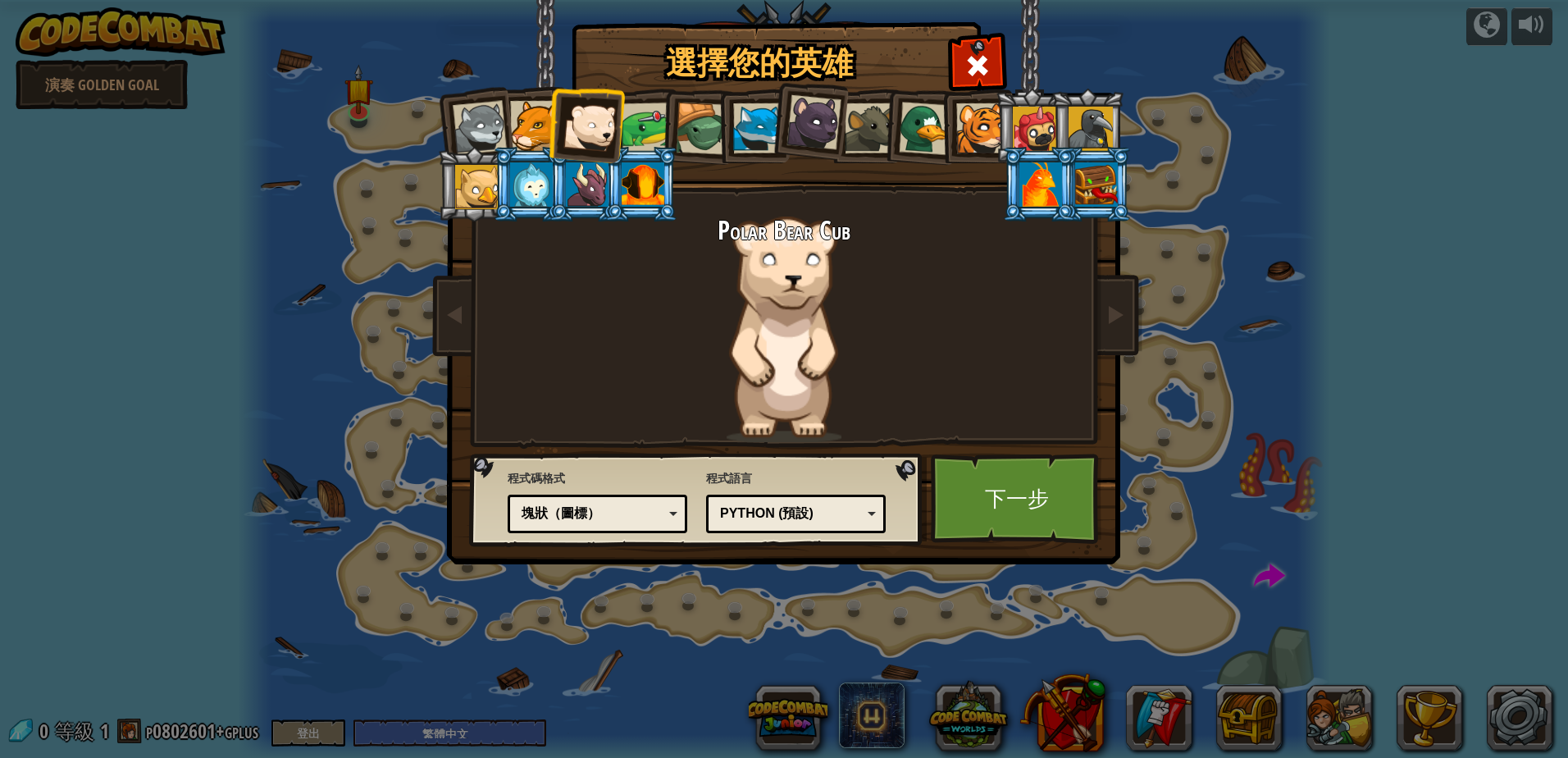
click at [634, 518] on div "塊狀（圖標）" at bounding box center [592, 514] width 142 height 19
click at [635, 523] on div "塊和代碼" at bounding box center [598, 514] width 158 height 26
click at [618, 511] on div "文字代碼" at bounding box center [592, 514] width 142 height 19
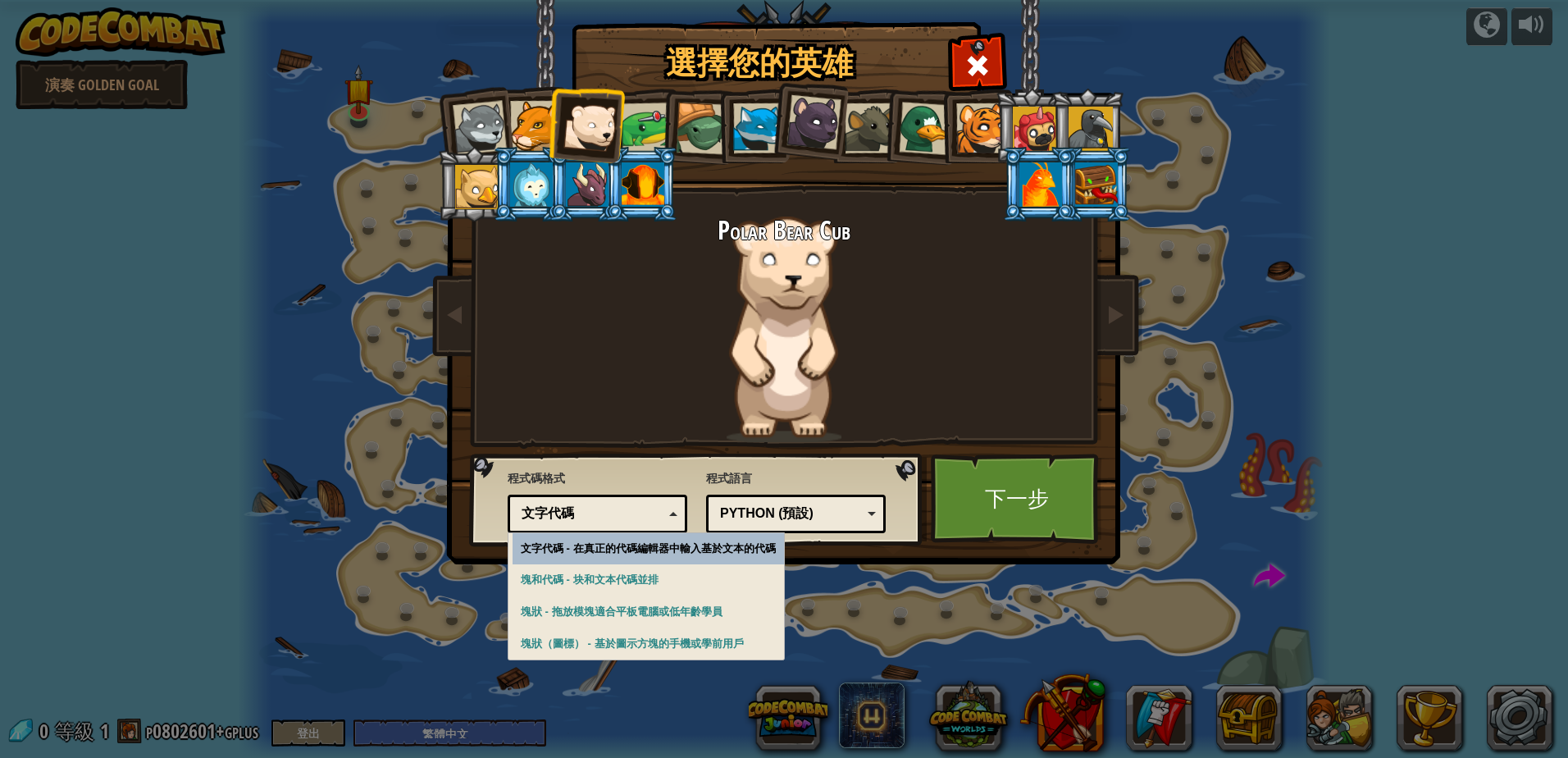
click at [593, 516] on div "文字代碼" at bounding box center [592, 514] width 142 height 19
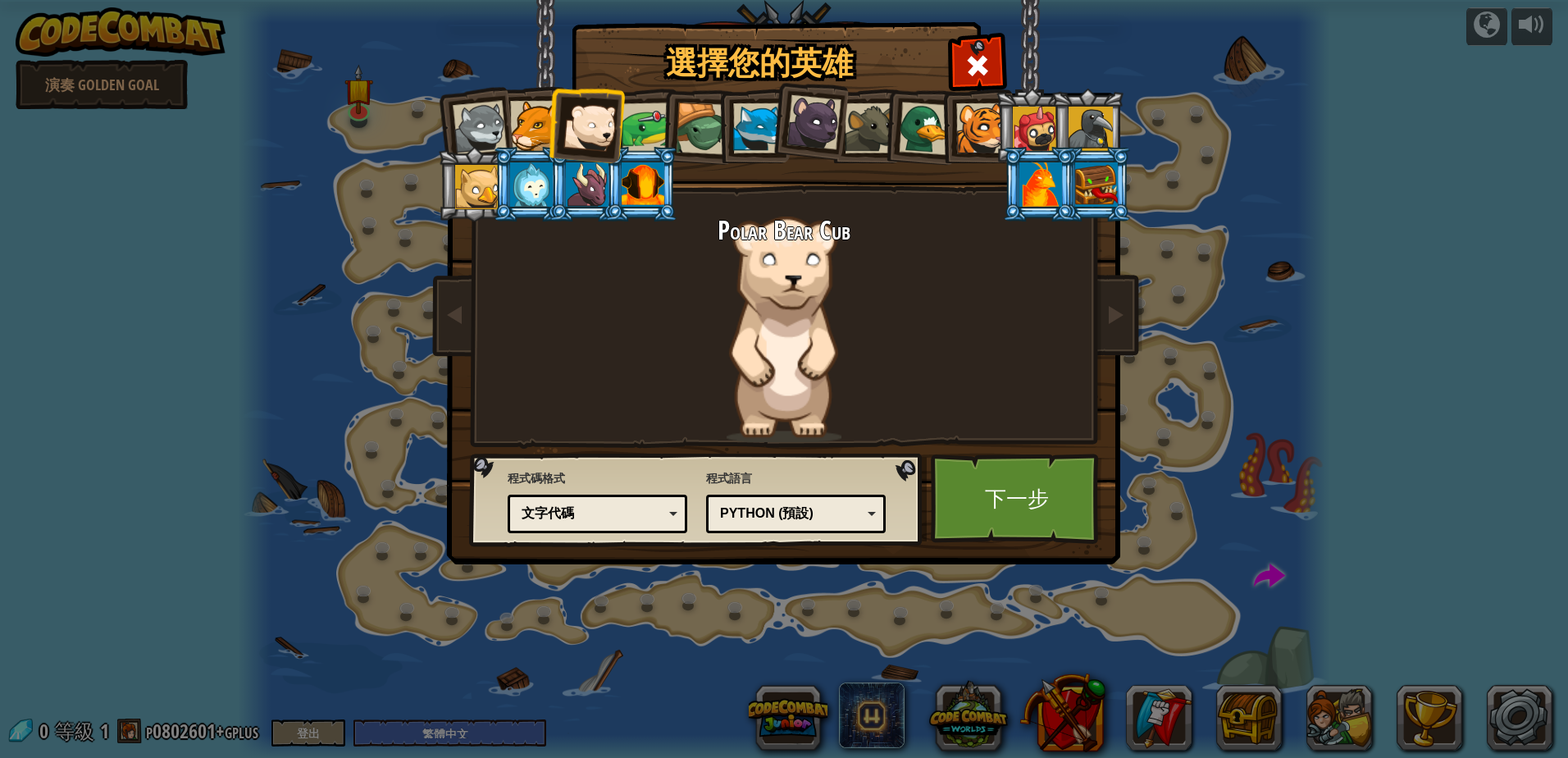
click at [766, 510] on div "Python (預設)" at bounding box center [790, 514] width 142 height 19
click at [809, 674] on div "選擇您的英雄 0 Wolf Pup Cougar Polar Bear Cub Frog 烏龜 藍狐英雄 黑豹幼崽 Brown Rat 鴨子 幼虎 Pugic…" at bounding box center [784, 379] width 1568 height 758
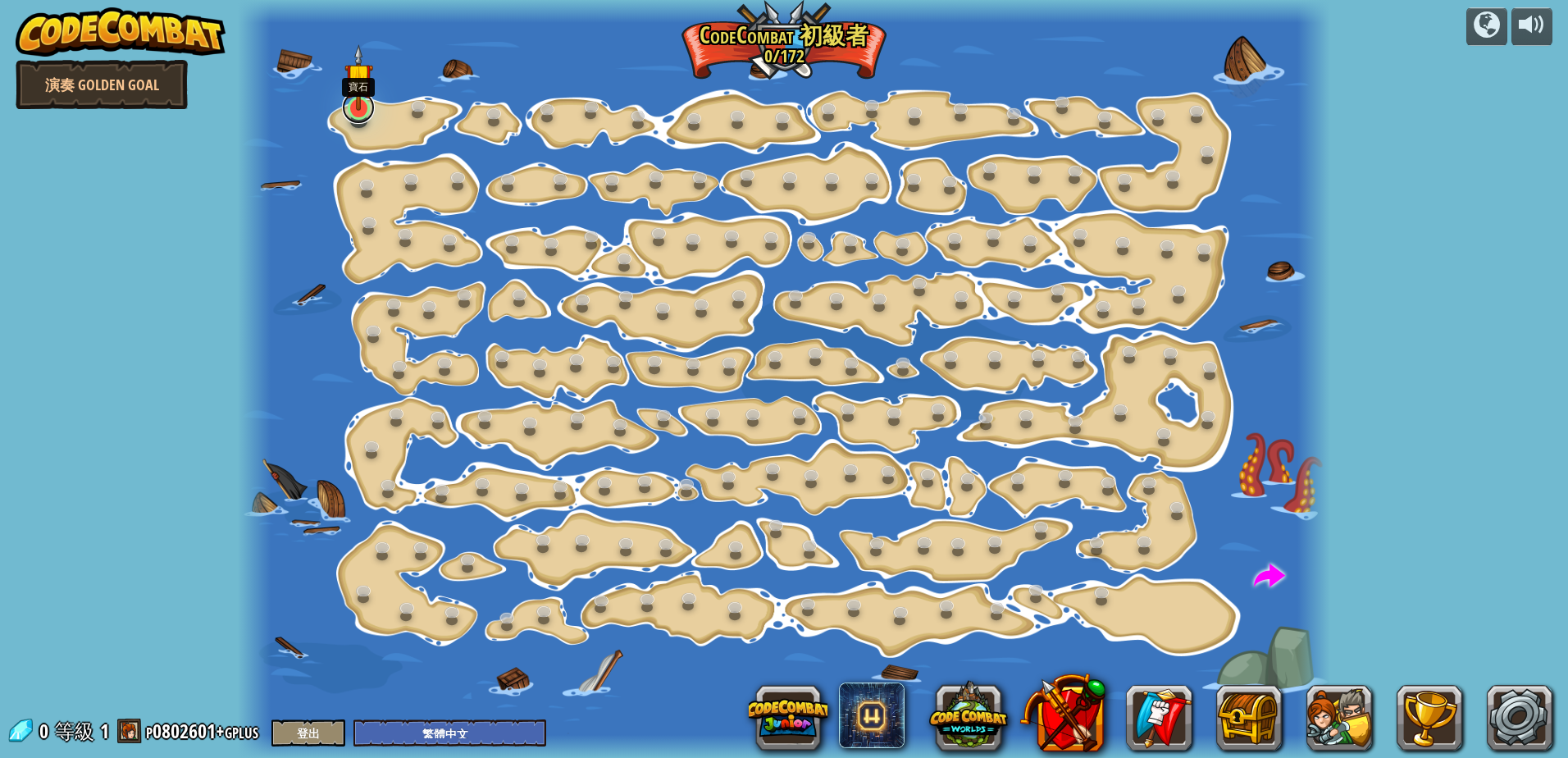
click at [357, 114] on link at bounding box center [359, 108] width 33 height 33
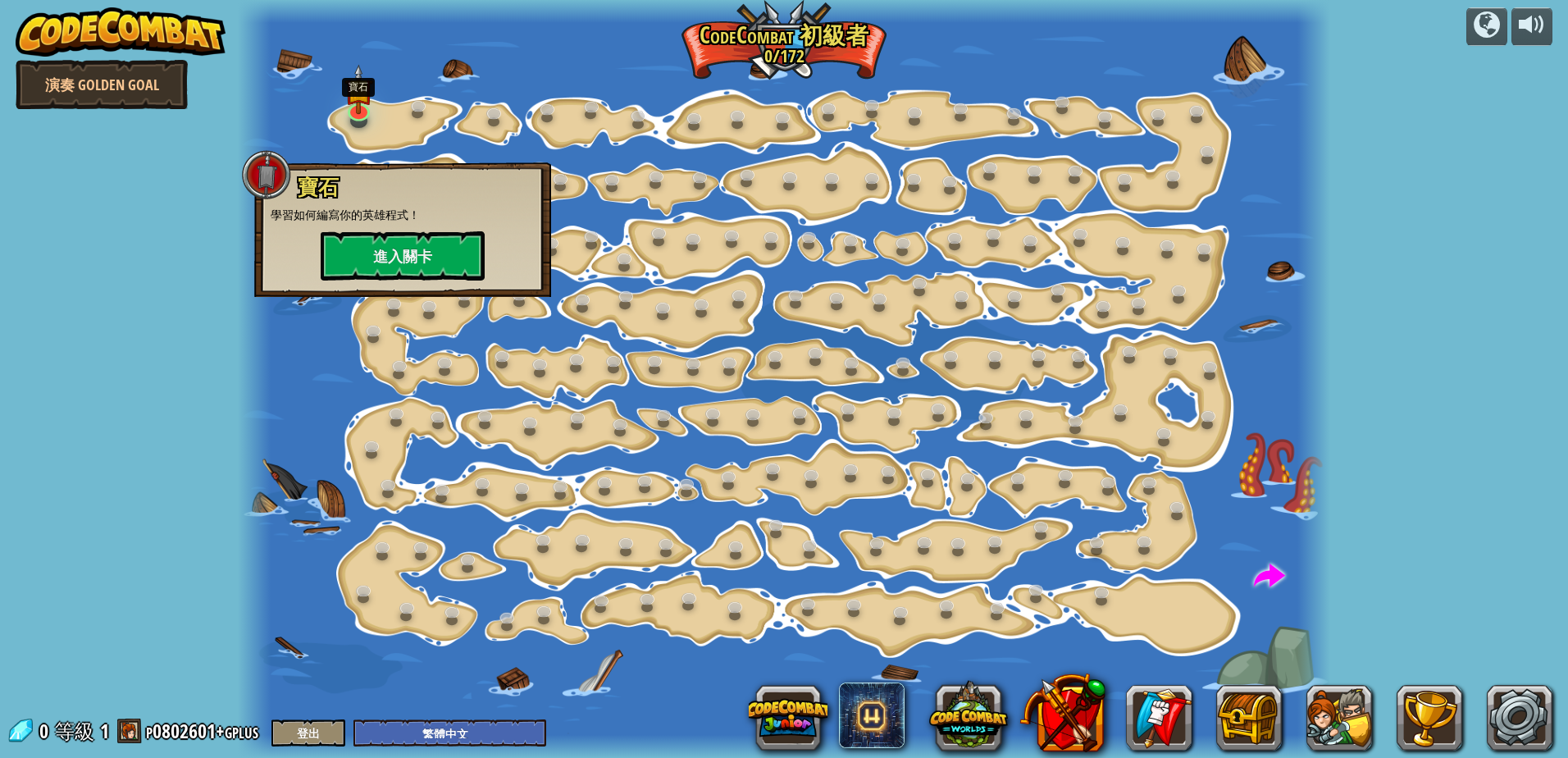
click at [381, 86] on div at bounding box center [784, 379] width 1092 height 758
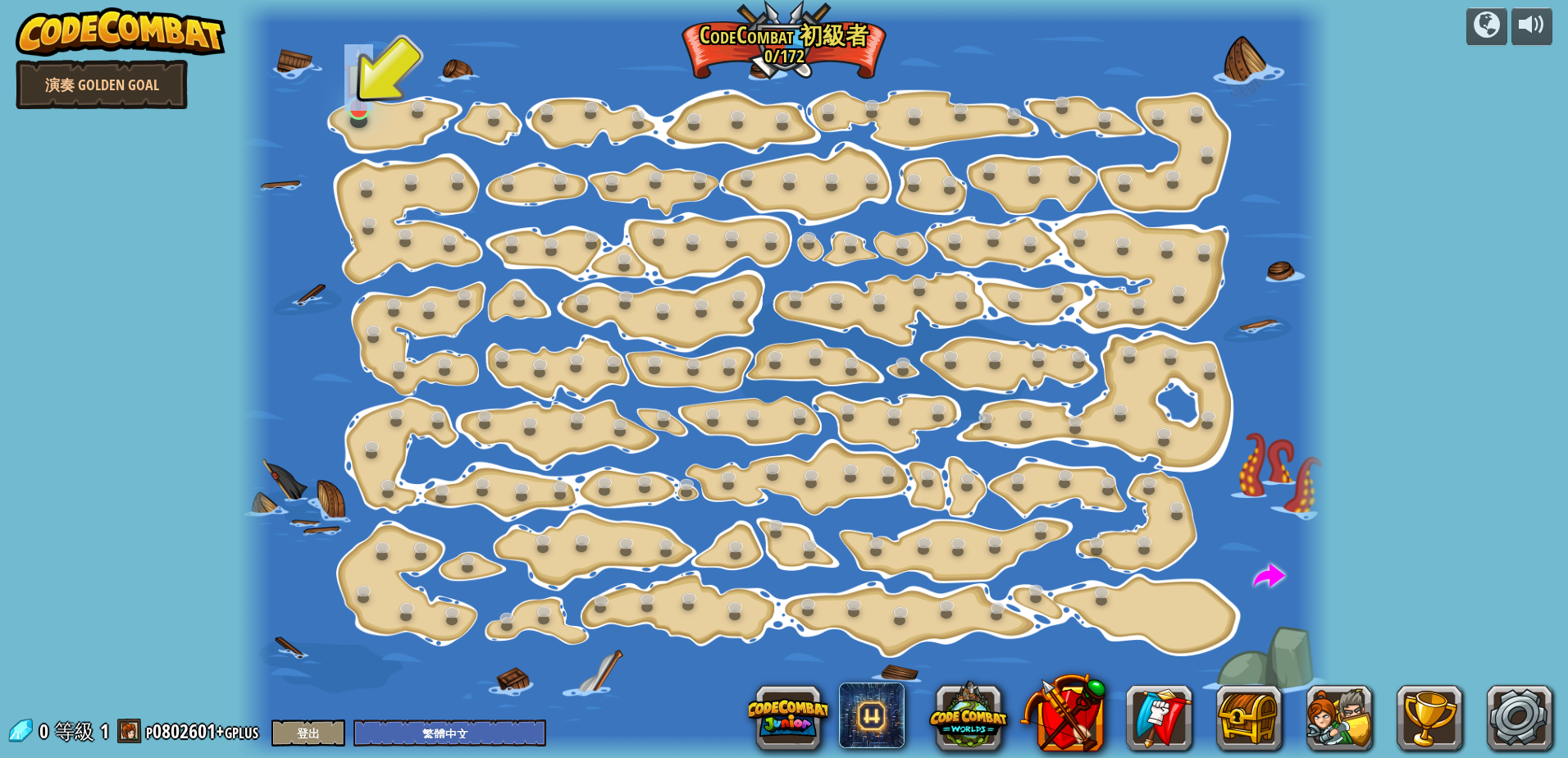
click at [359, 120] on div at bounding box center [359, 121] width 17 height 14
click at [359, 110] on img at bounding box center [358, 77] width 28 height 65
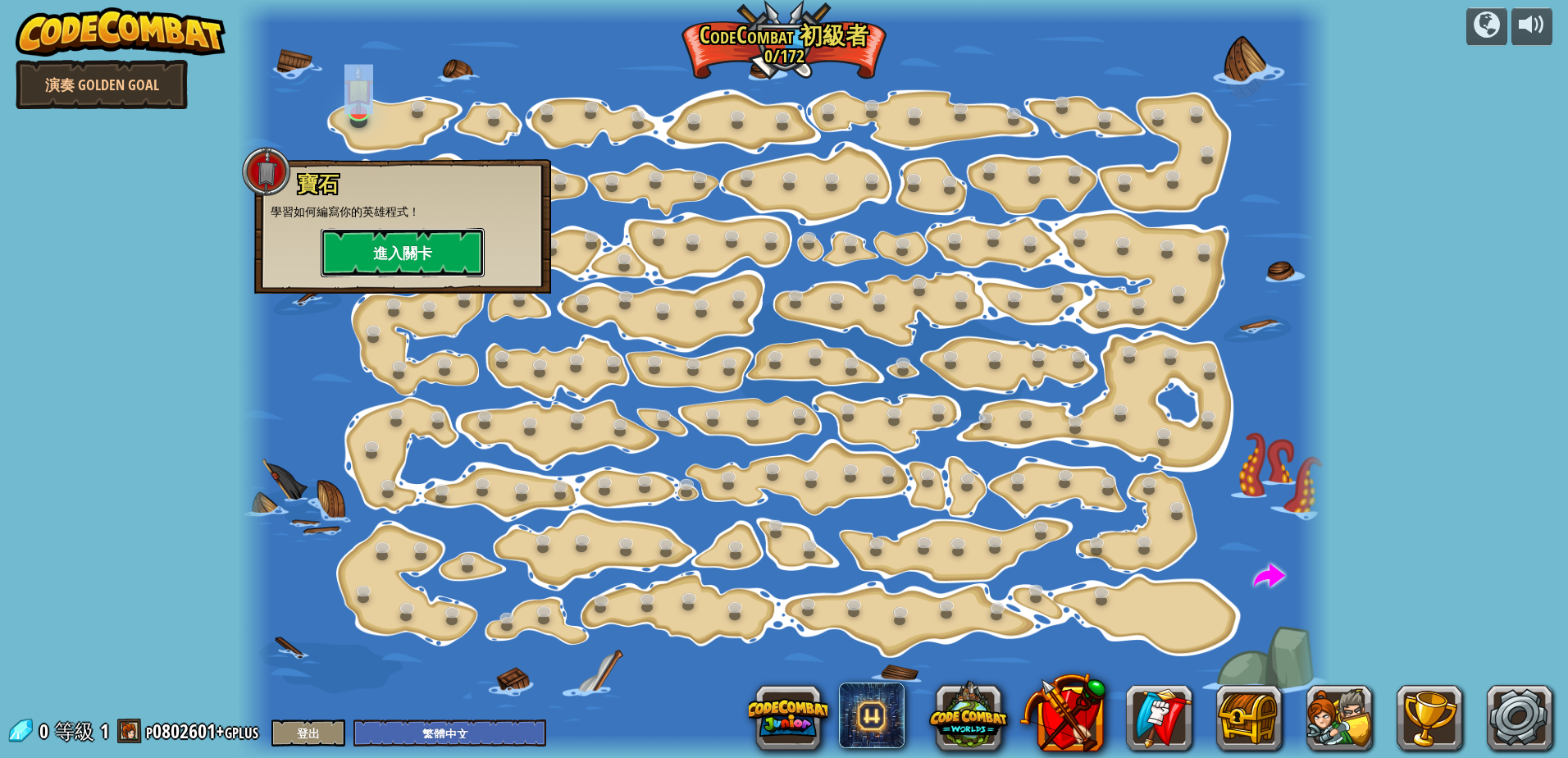
click at [408, 237] on button "進入關卡" at bounding box center [403, 252] width 164 height 49
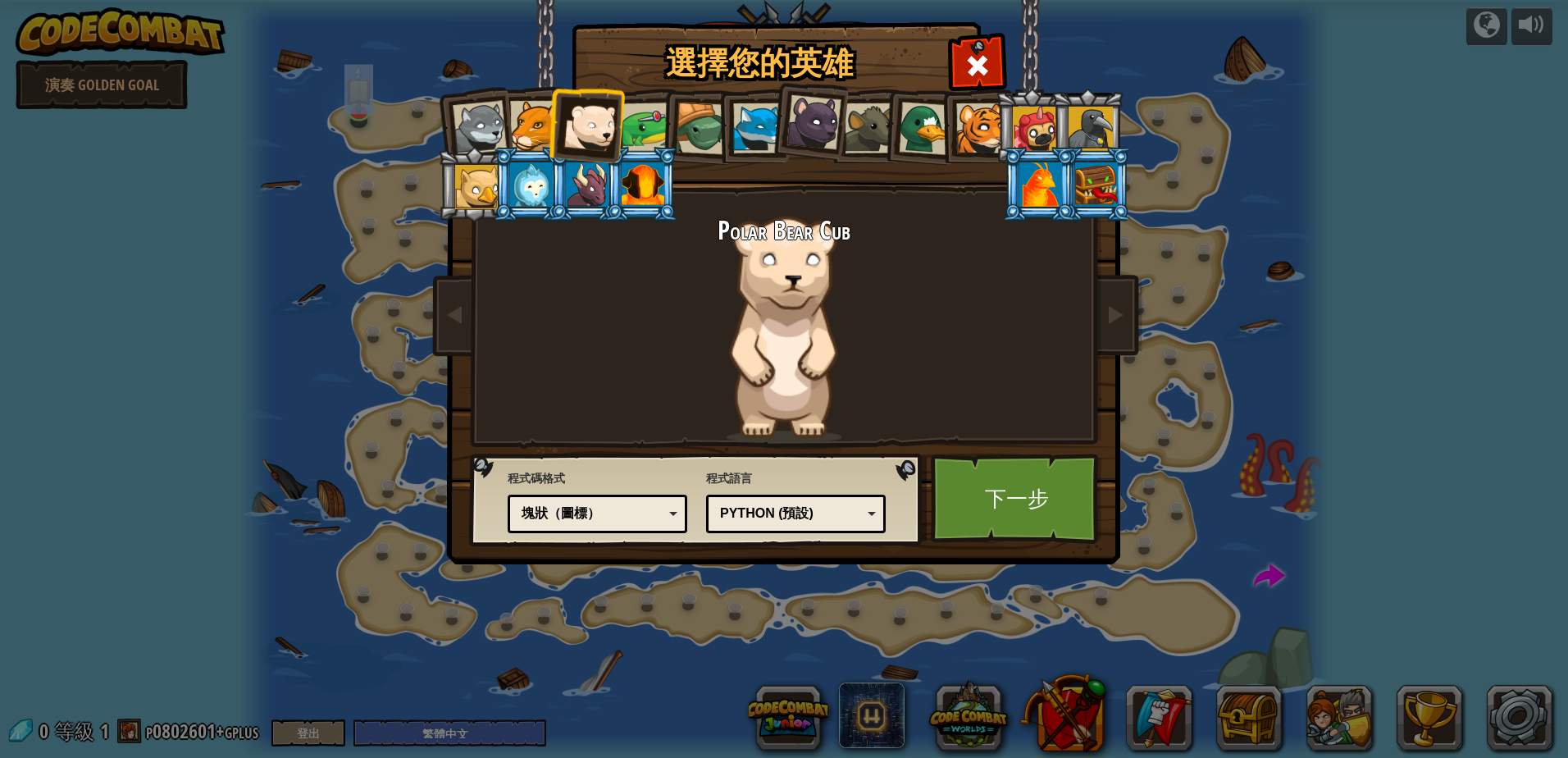
click at [624, 508] on div "塊狀（圖標）" at bounding box center [592, 514] width 142 height 19
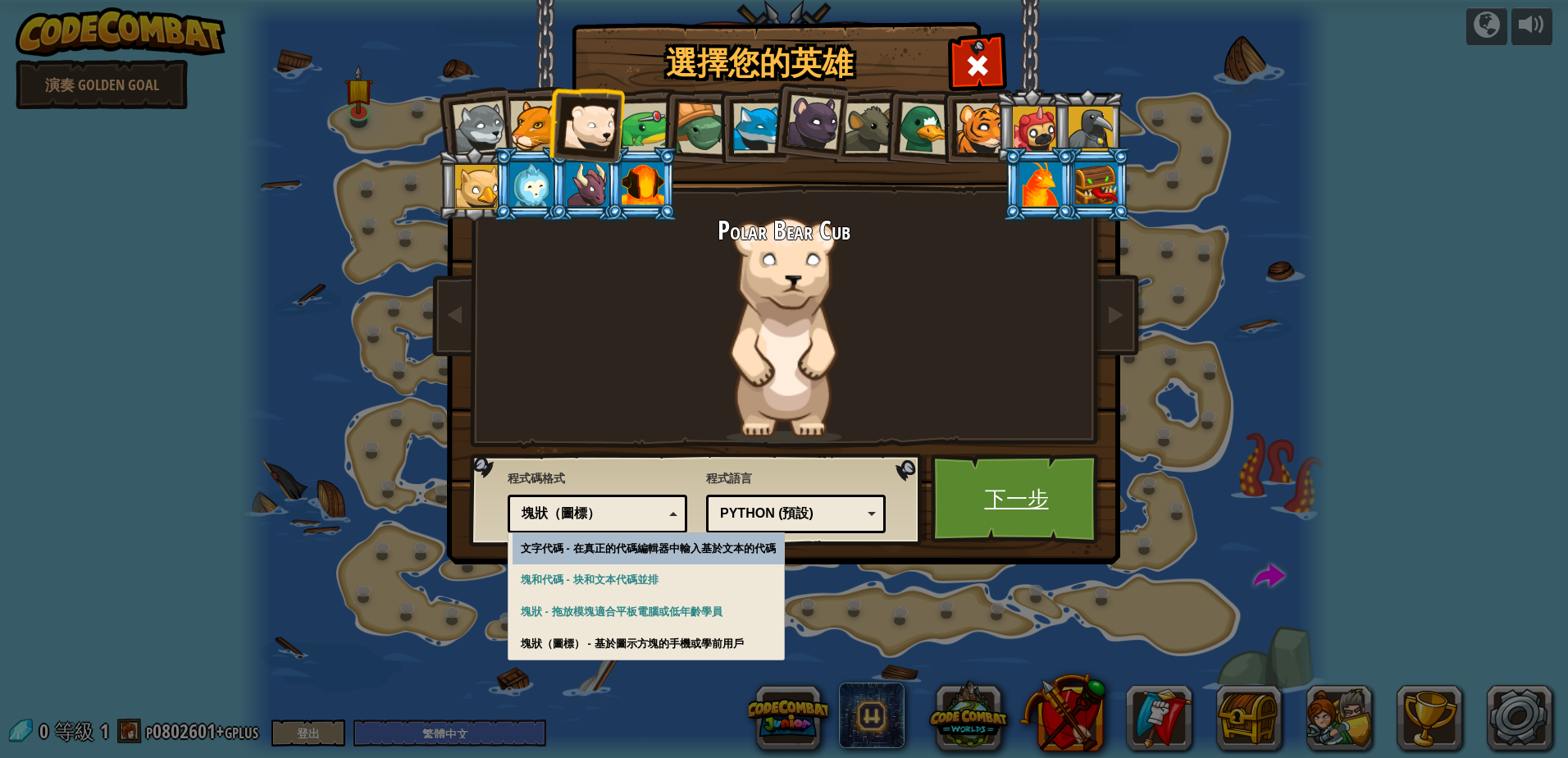
click at [1028, 503] on link "下一步" at bounding box center [1016, 498] width 171 height 90
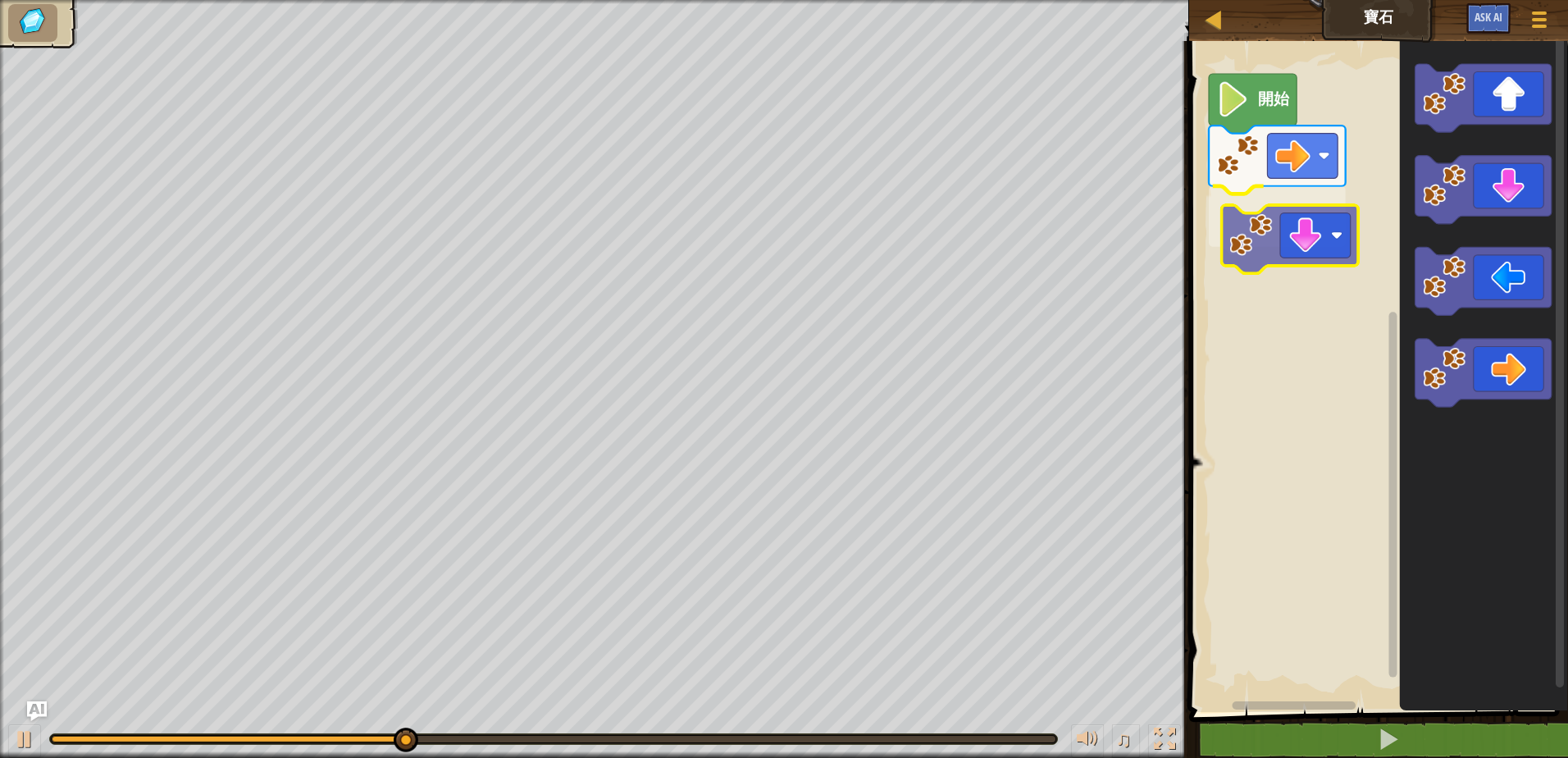
click at [1309, 248] on div "開始" at bounding box center [1376, 372] width 384 height 679
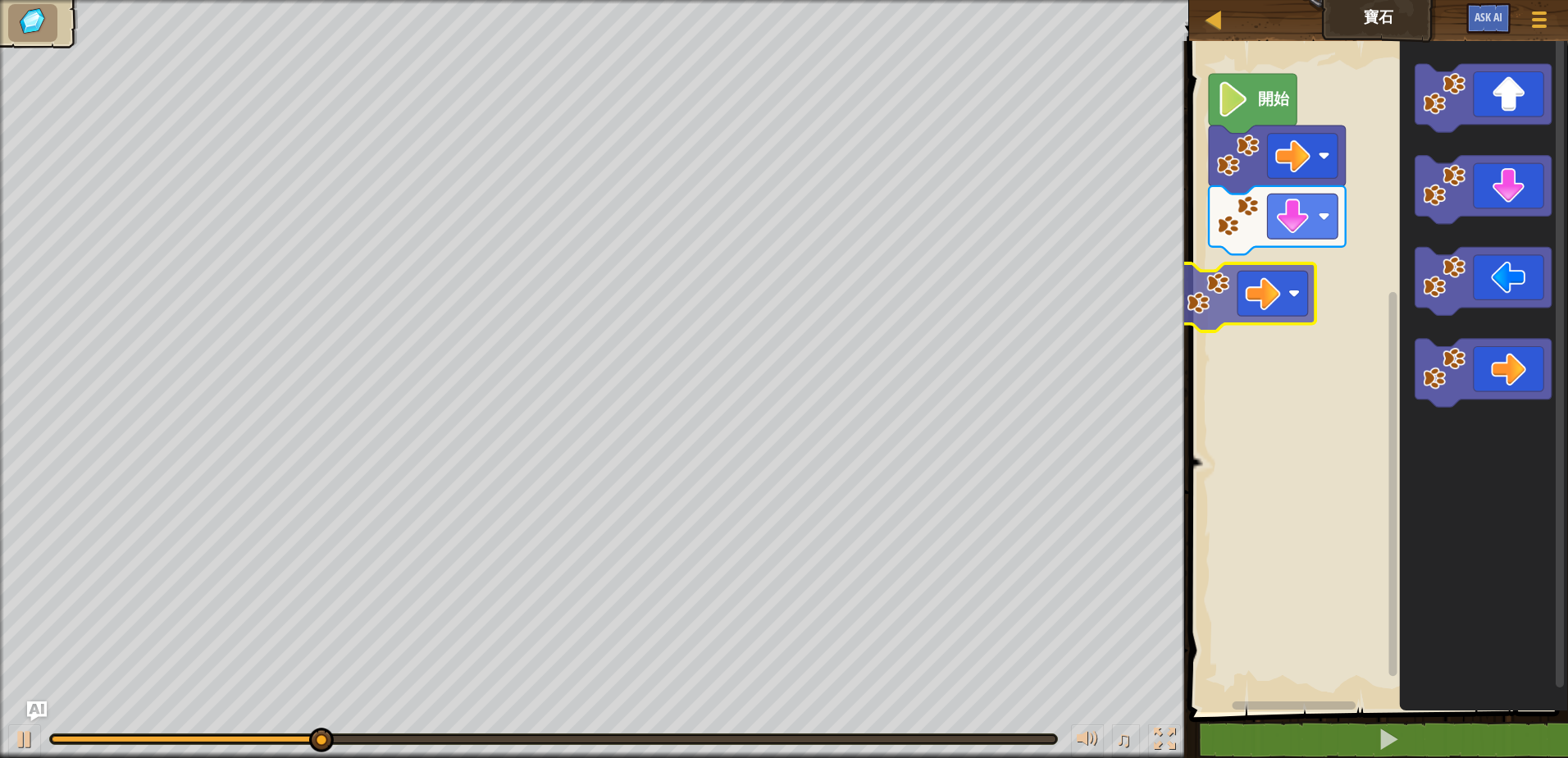
click at [1268, 287] on div "開始" at bounding box center [1376, 372] width 384 height 679
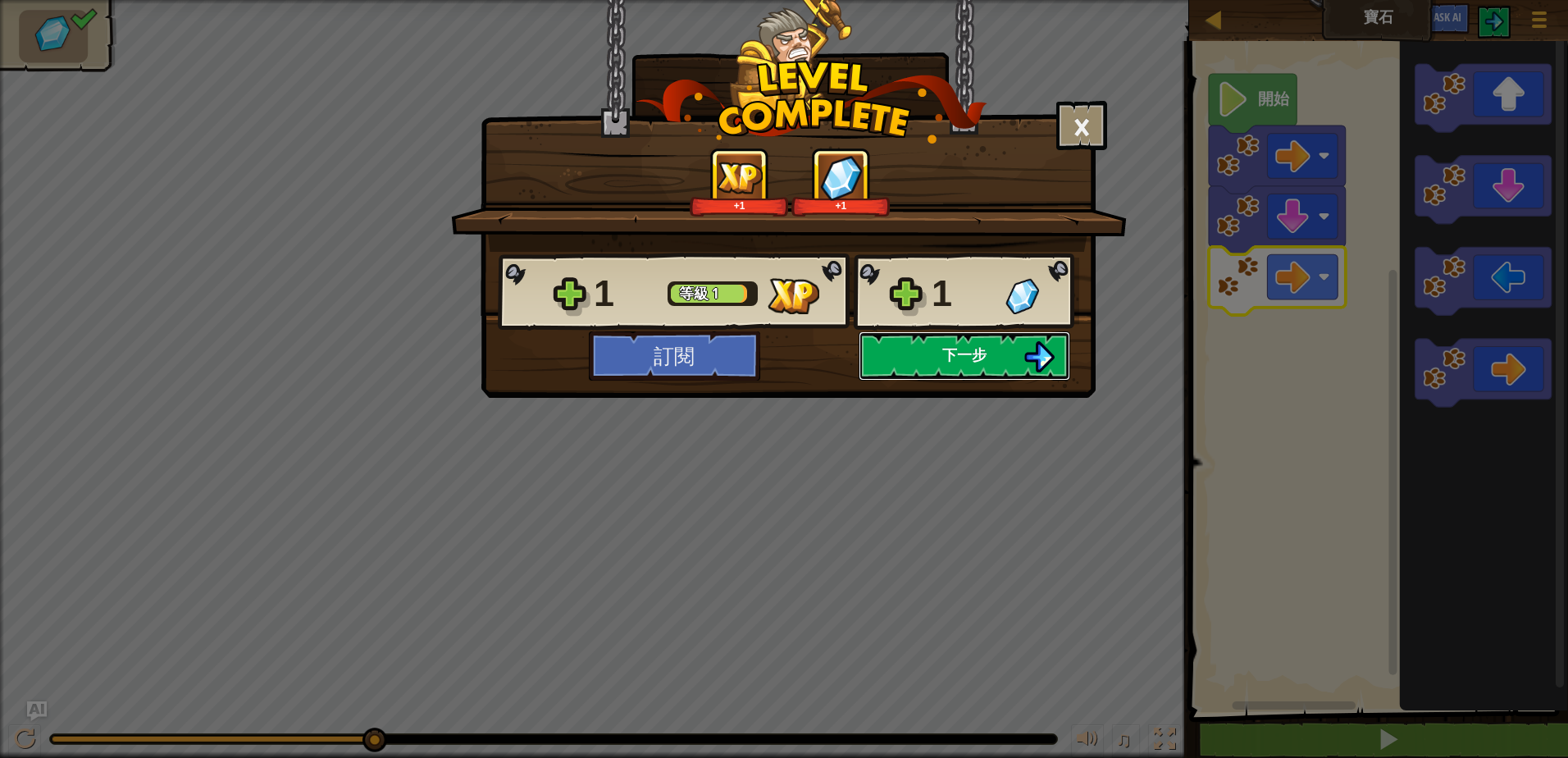
click at [962, 351] on span "下一步" at bounding box center [963, 354] width 44 height 21
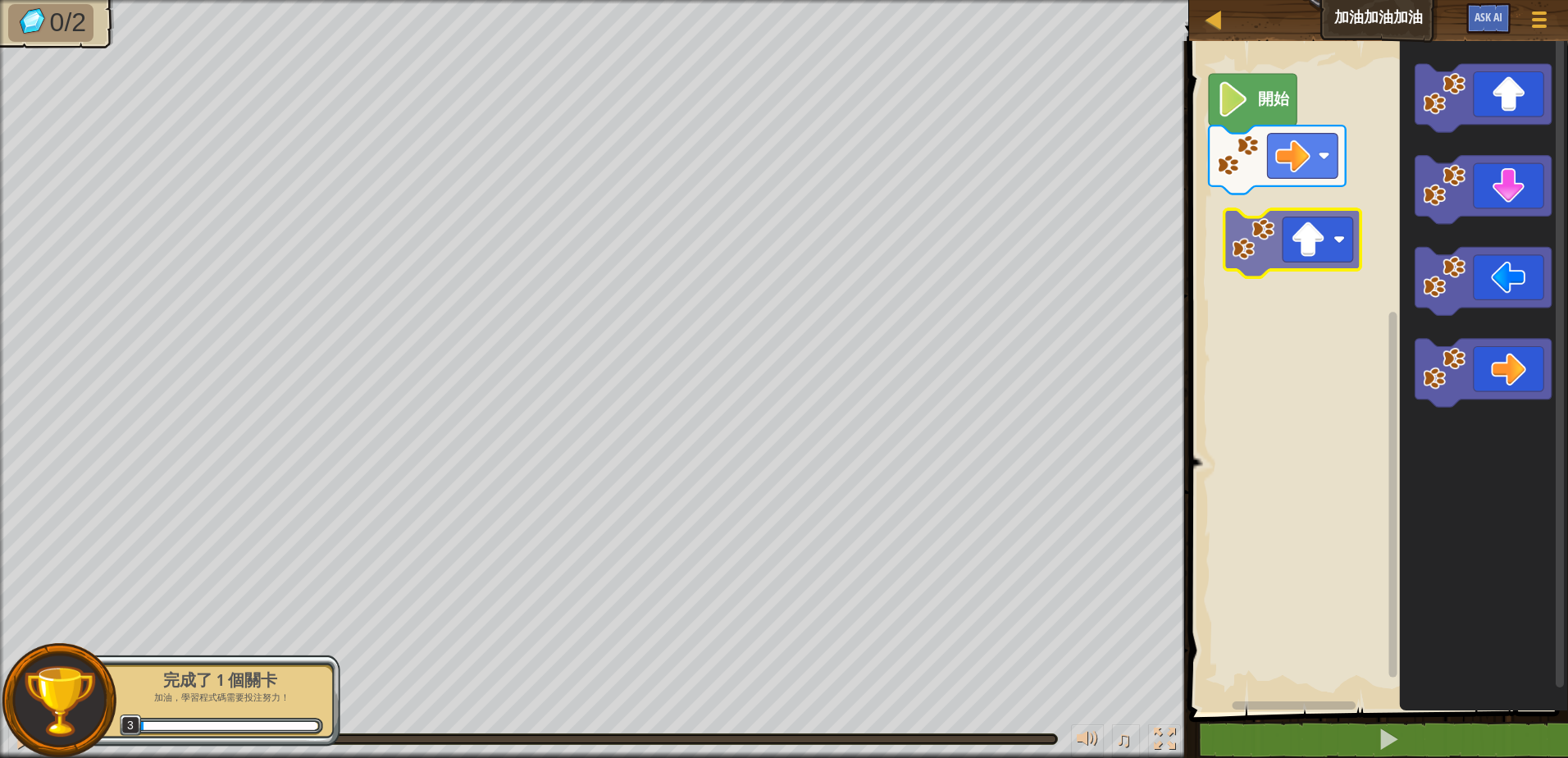
click at [1292, 261] on div "開始" at bounding box center [1376, 372] width 384 height 679
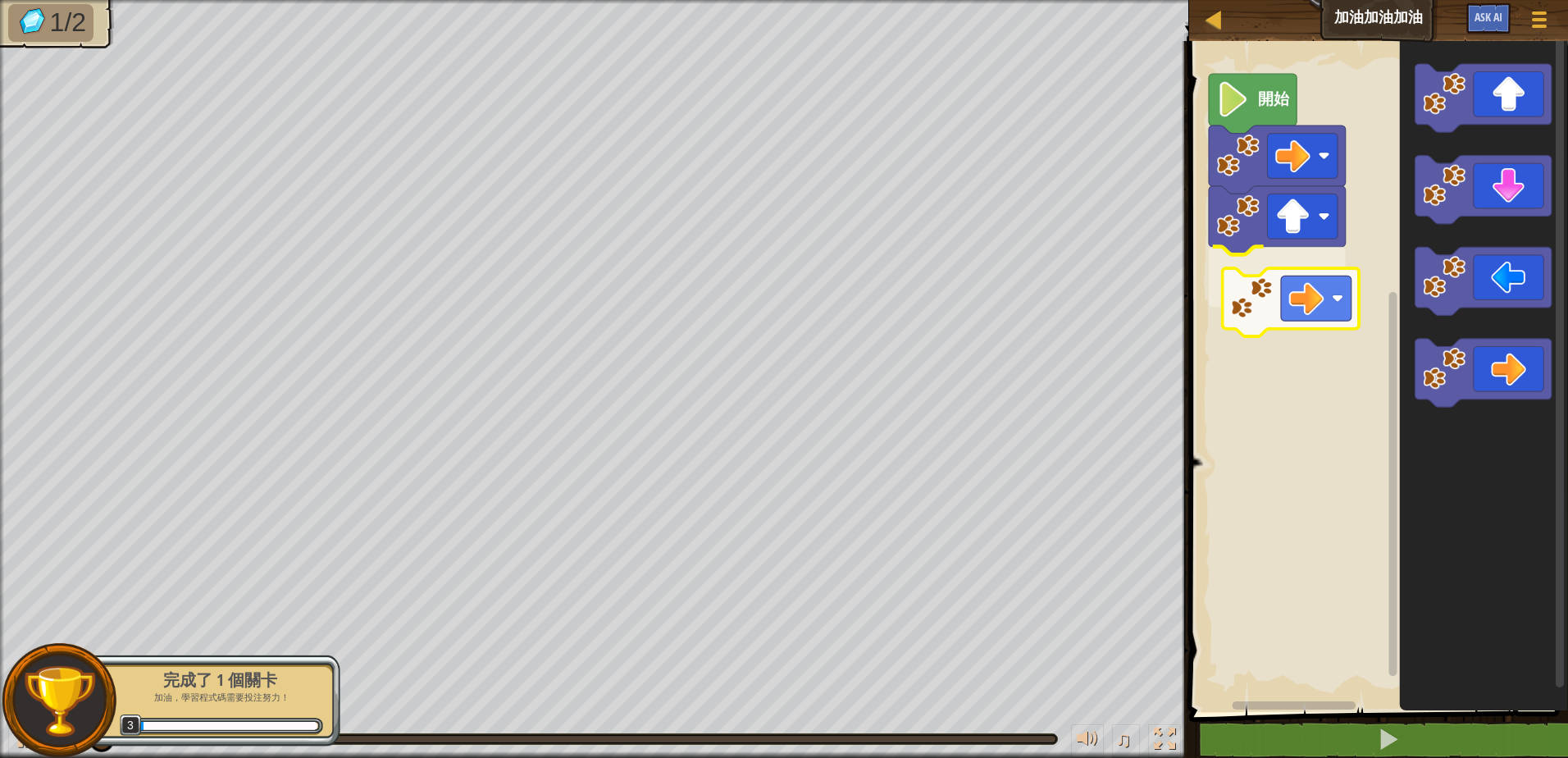
click at [1278, 291] on div "開始" at bounding box center [1376, 372] width 384 height 679
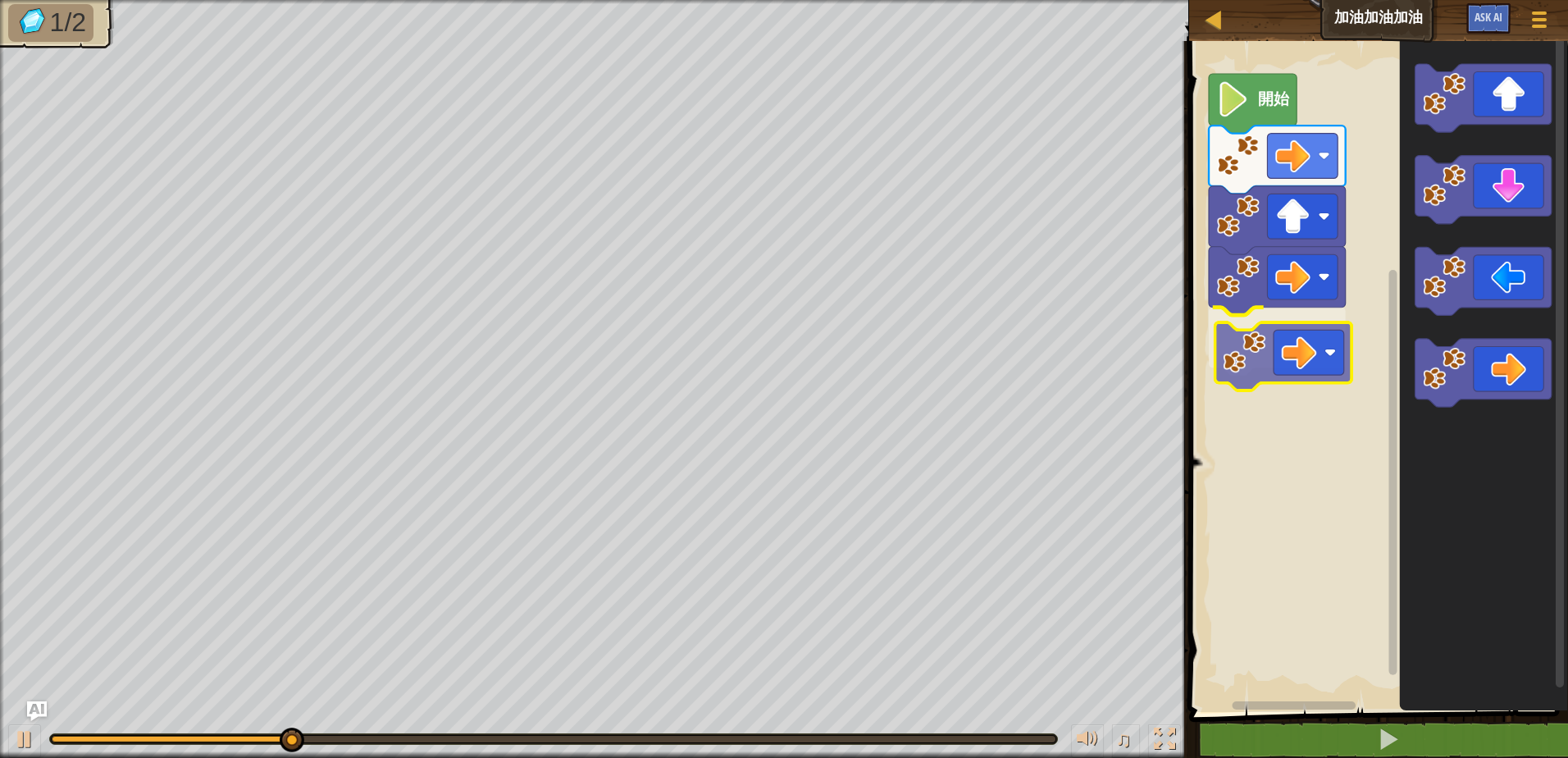
click at [1269, 366] on div "開始" at bounding box center [1376, 372] width 384 height 679
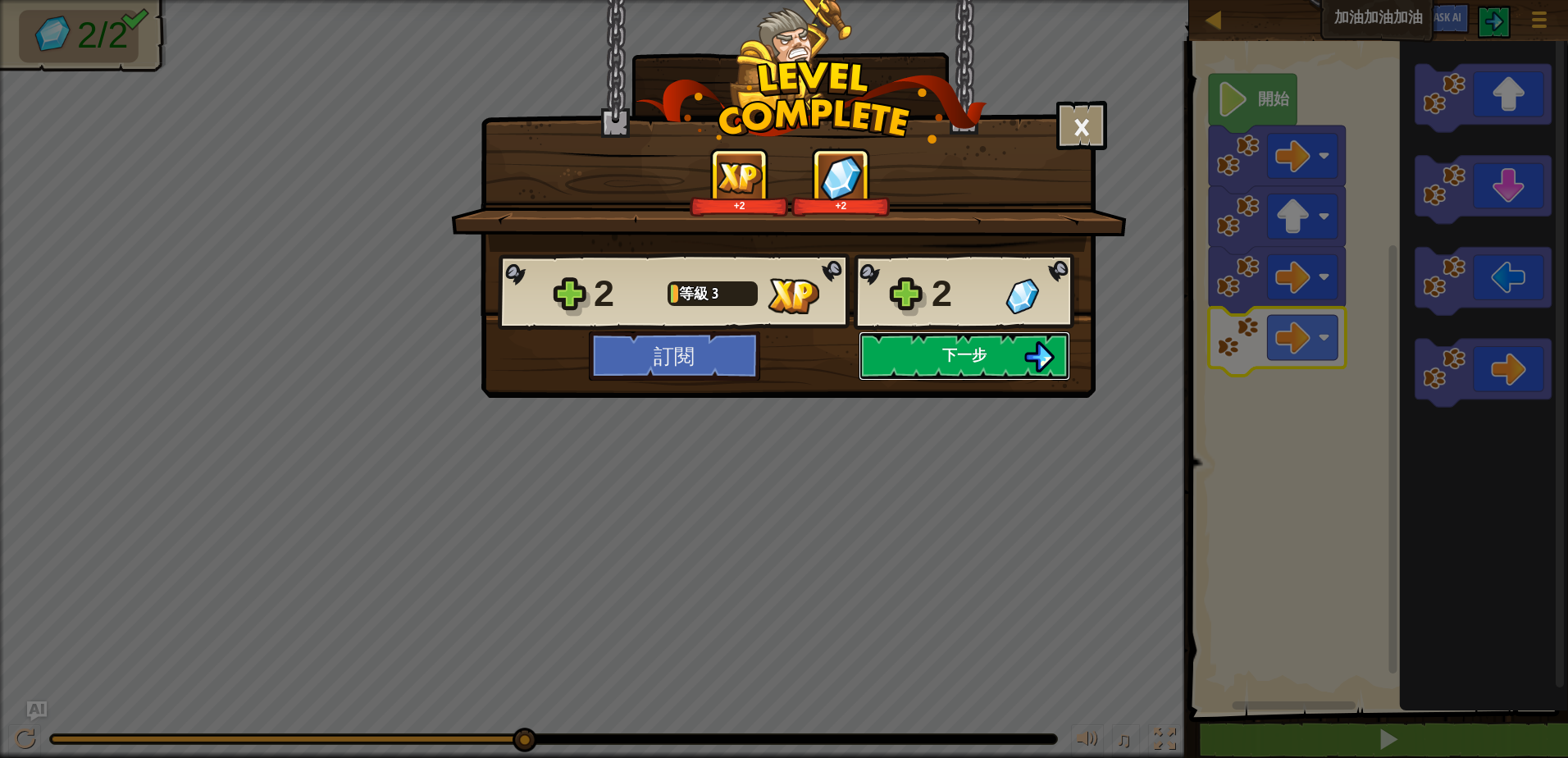
click at [975, 361] on span "下一步" at bounding box center [963, 354] width 44 height 21
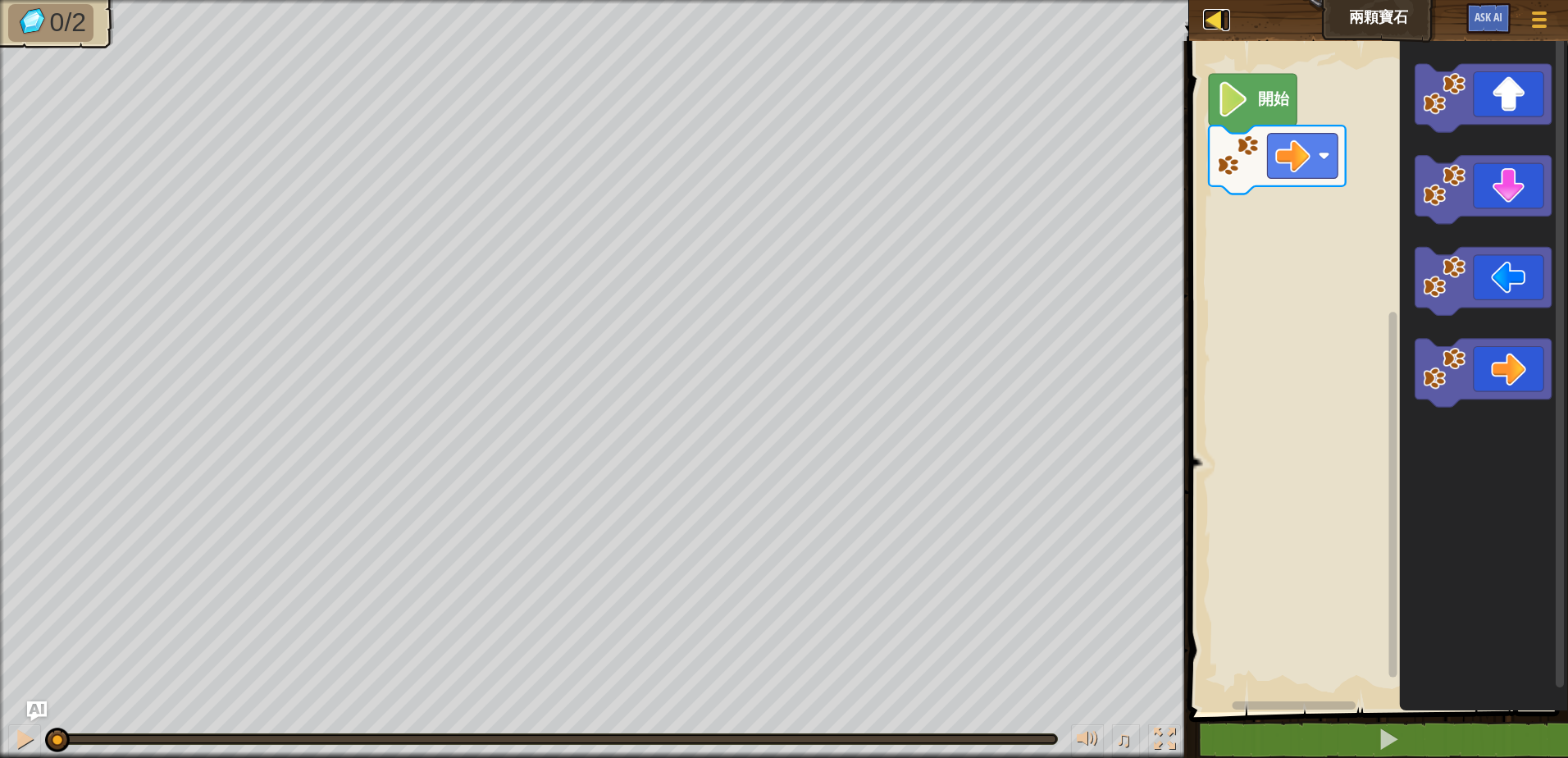
click at [1208, 25] on div at bounding box center [1214, 19] width 21 height 21
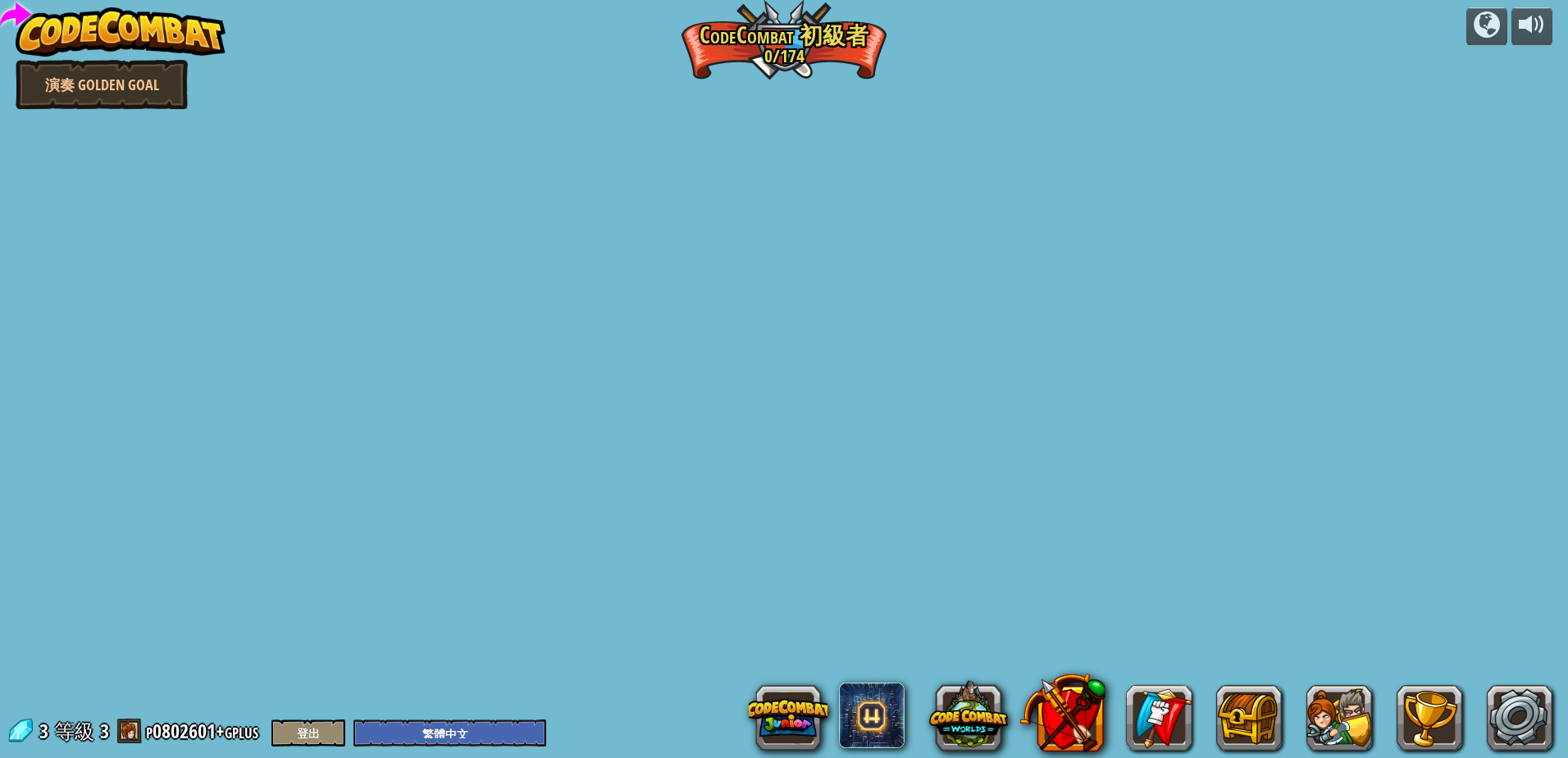
select select "zh-HANT"
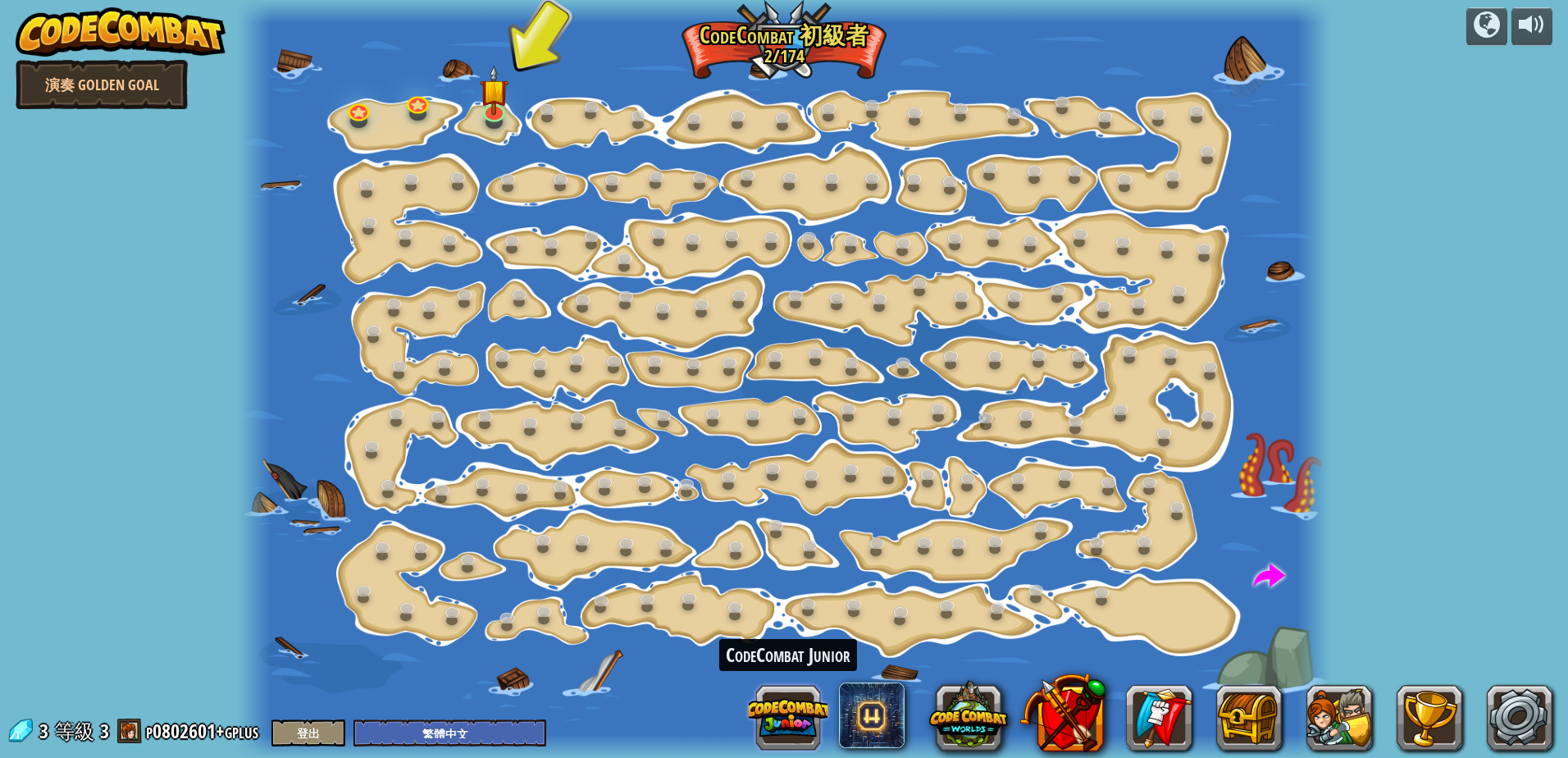
click at [793, 701] on button at bounding box center [788, 718] width 79 height 79
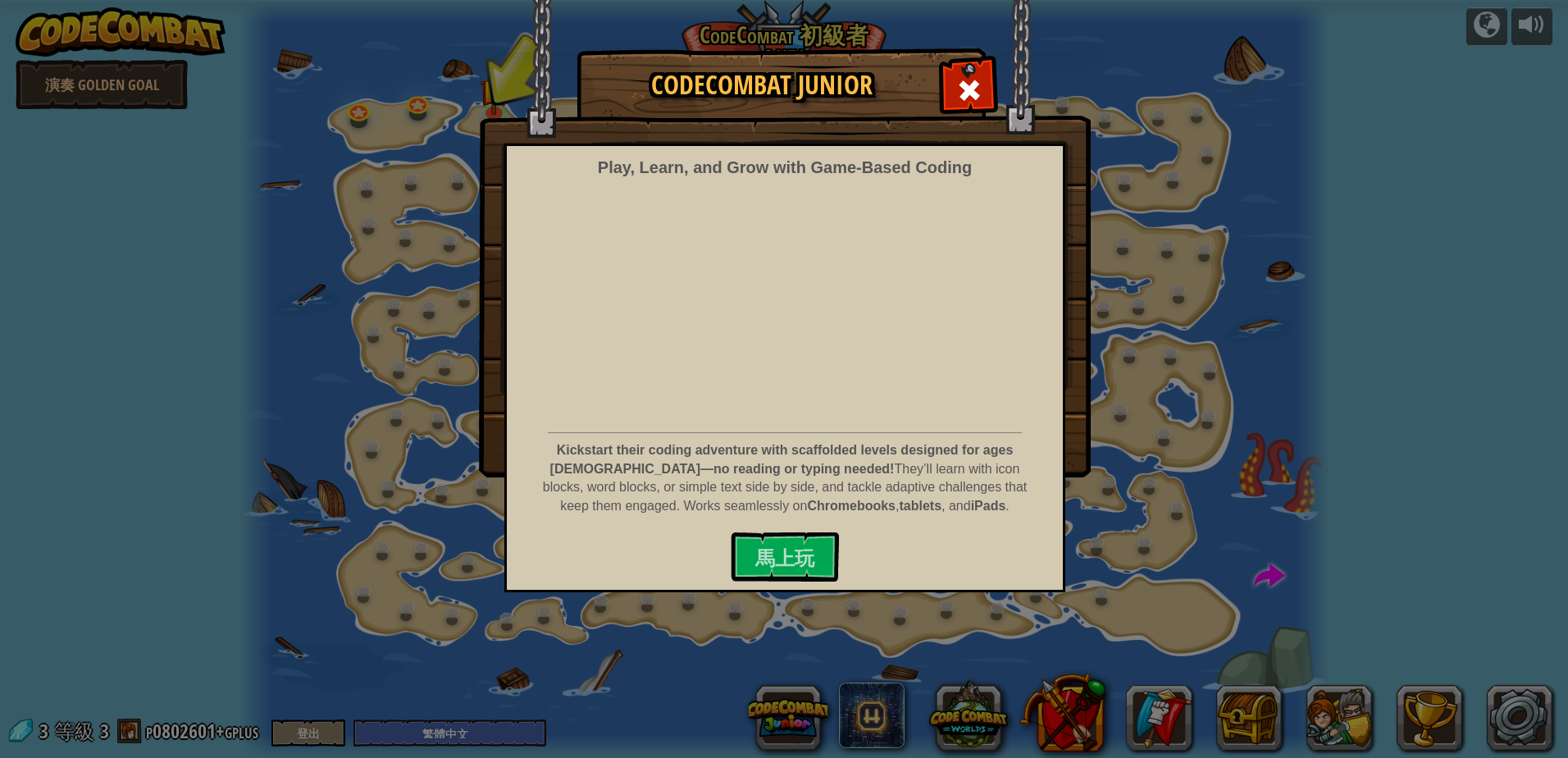
click at [961, 659] on div "CodeCombat Junior Play, Learn, and Grow with Game‑Based Coding Kickstart their …" at bounding box center [784, 379] width 1568 height 758
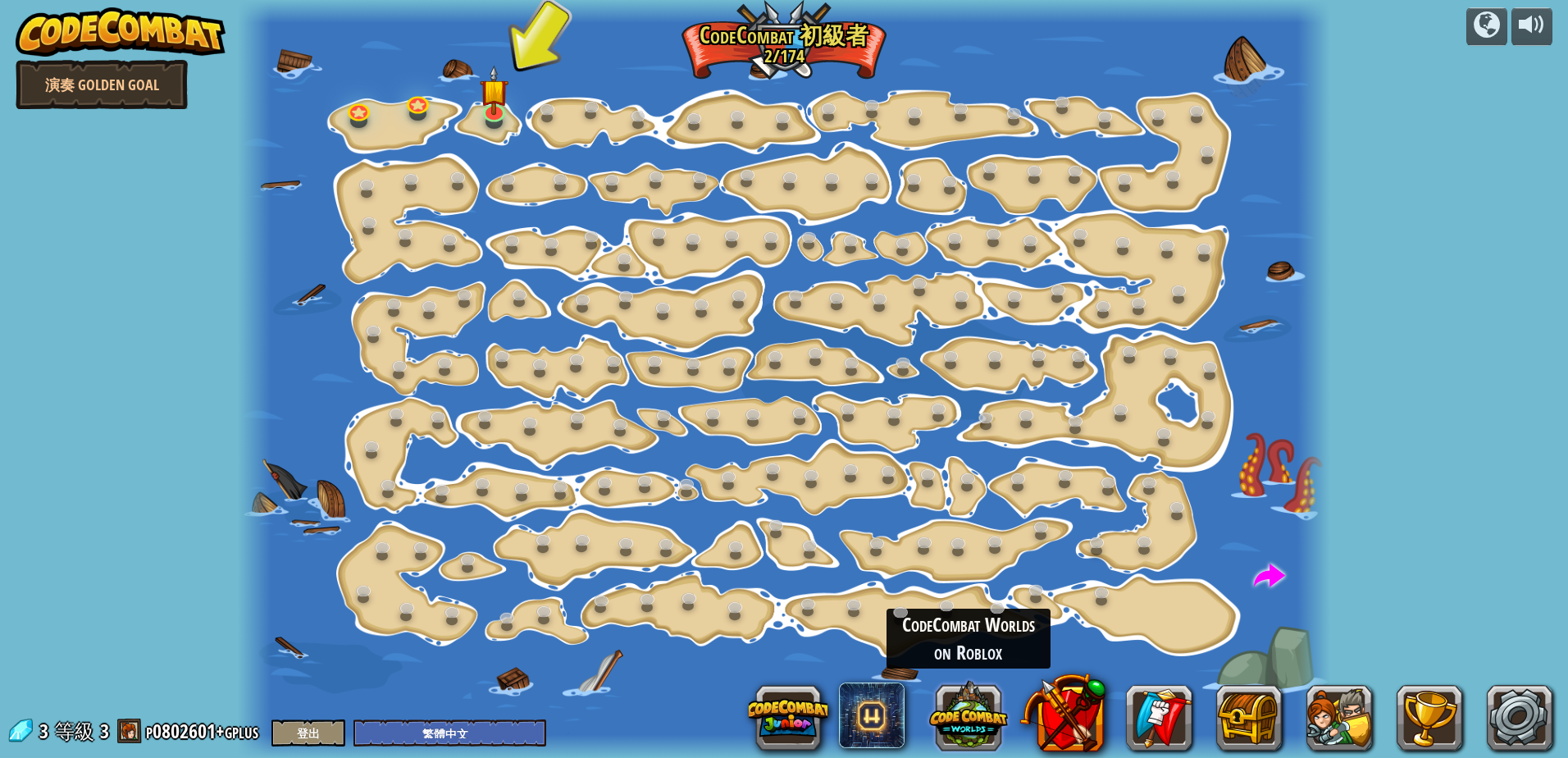
click at [974, 716] on button at bounding box center [968, 715] width 79 height 79
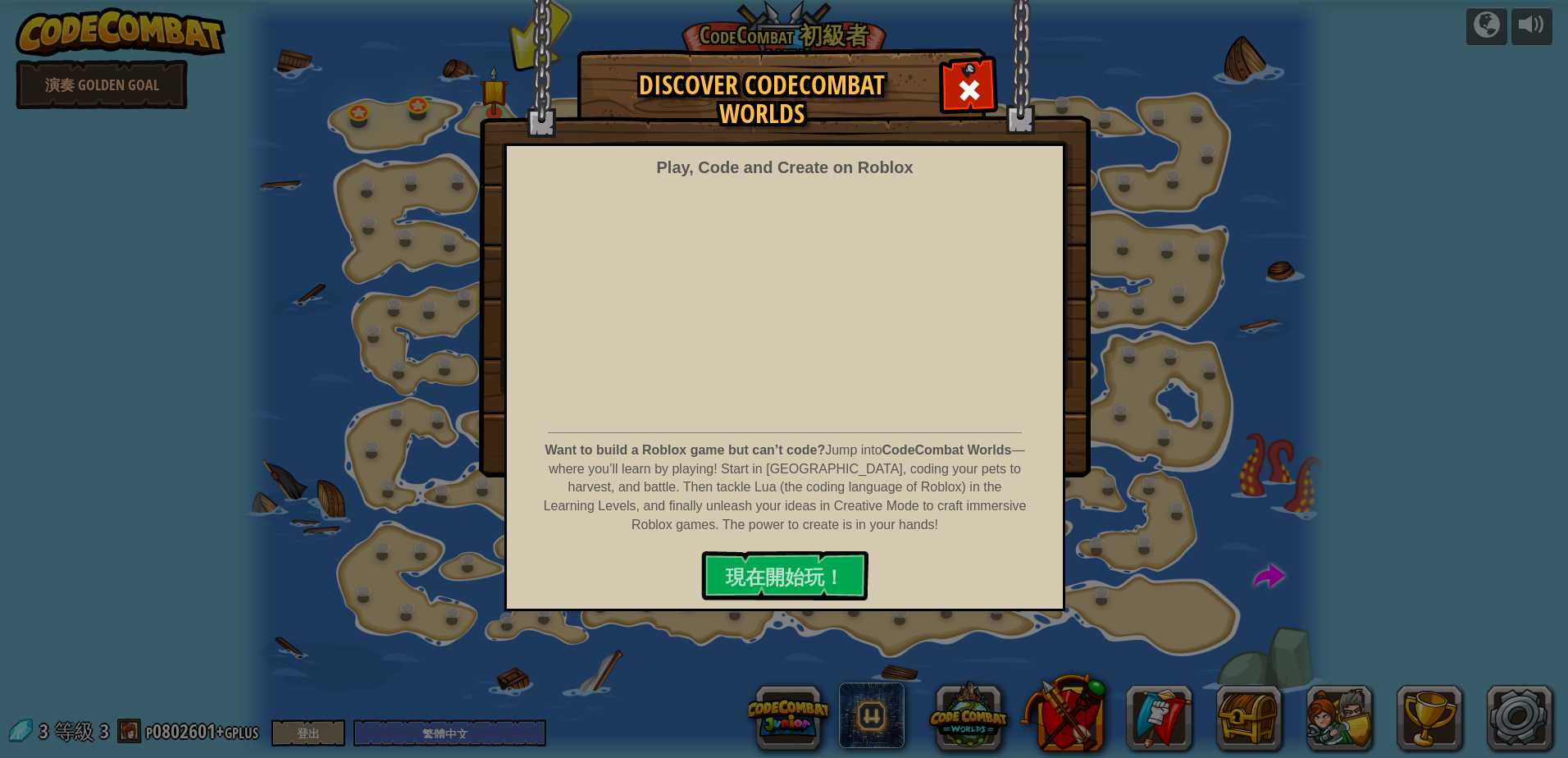
click at [1178, 194] on div "Discover CodeCombat Worlds Play, Code and Create on Roblox Want to build a Robl…" at bounding box center [784, 262] width 1568 height 427
click at [941, 80] on img at bounding box center [784, 238] width 612 height 478
click at [972, 92] on span at bounding box center [969, 90] width 27 height 27
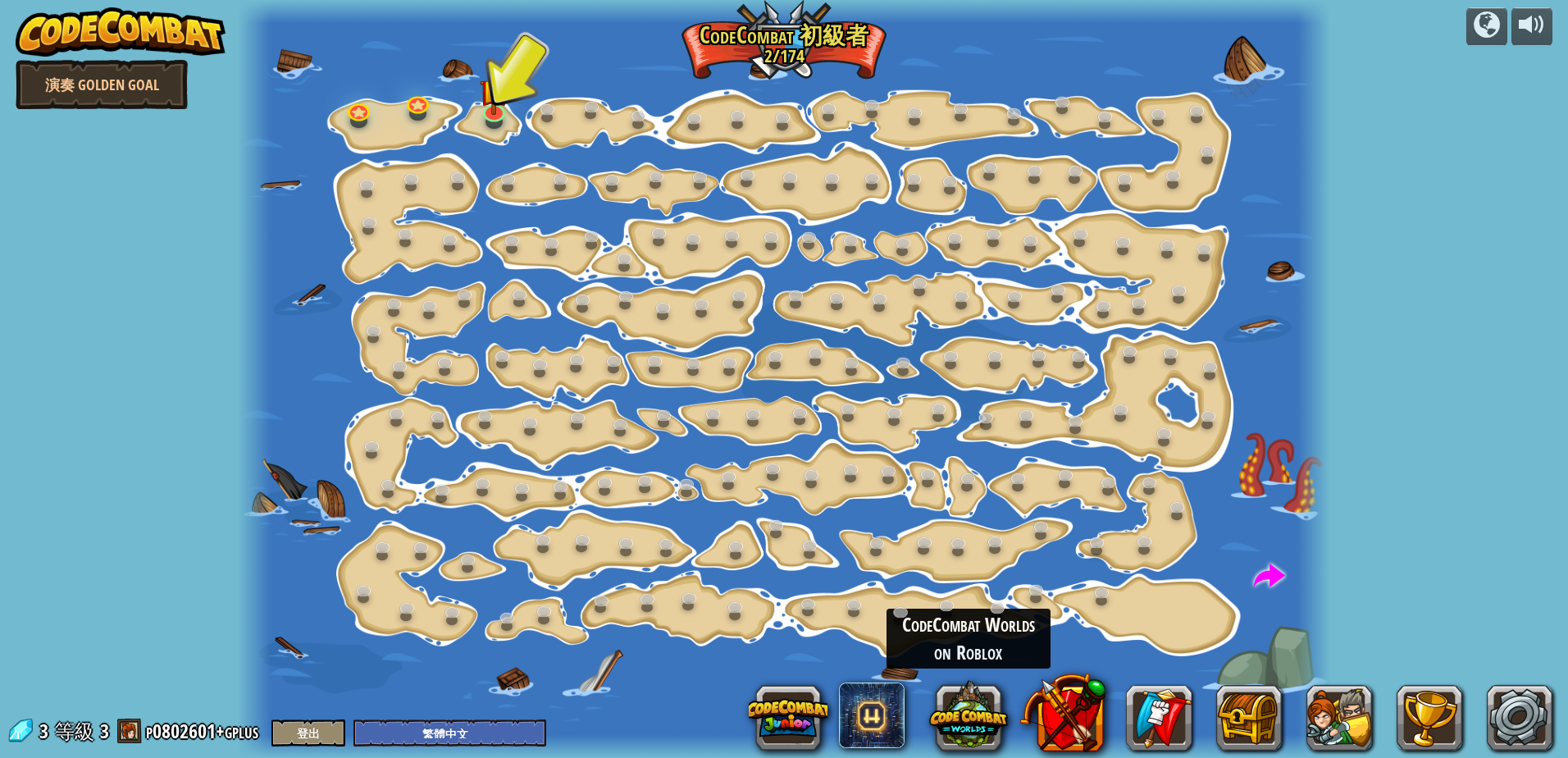
click at [138, 34] on img at bounding box center [120, 32] width 210 height 49
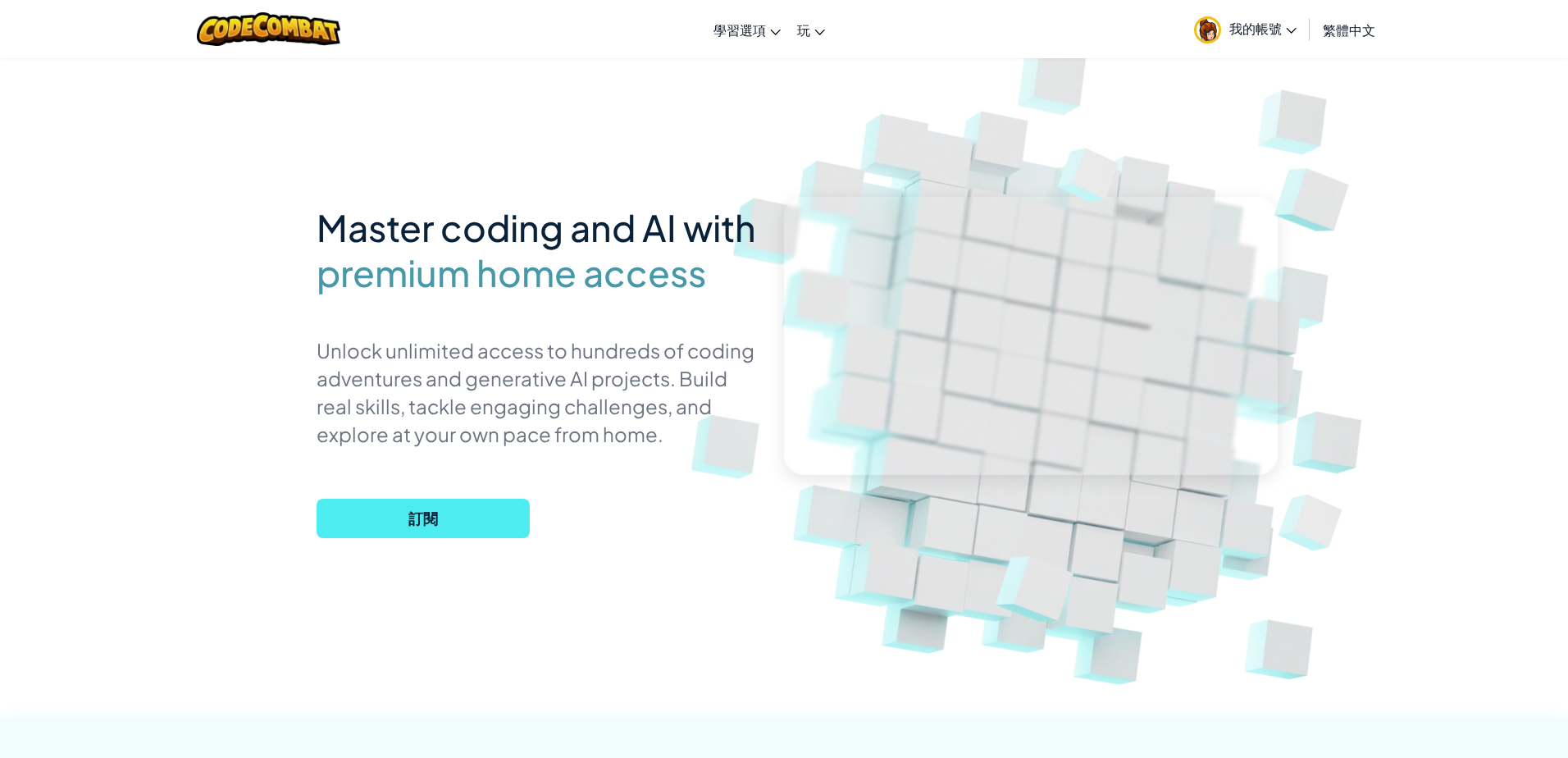
select select "zh-HANT"
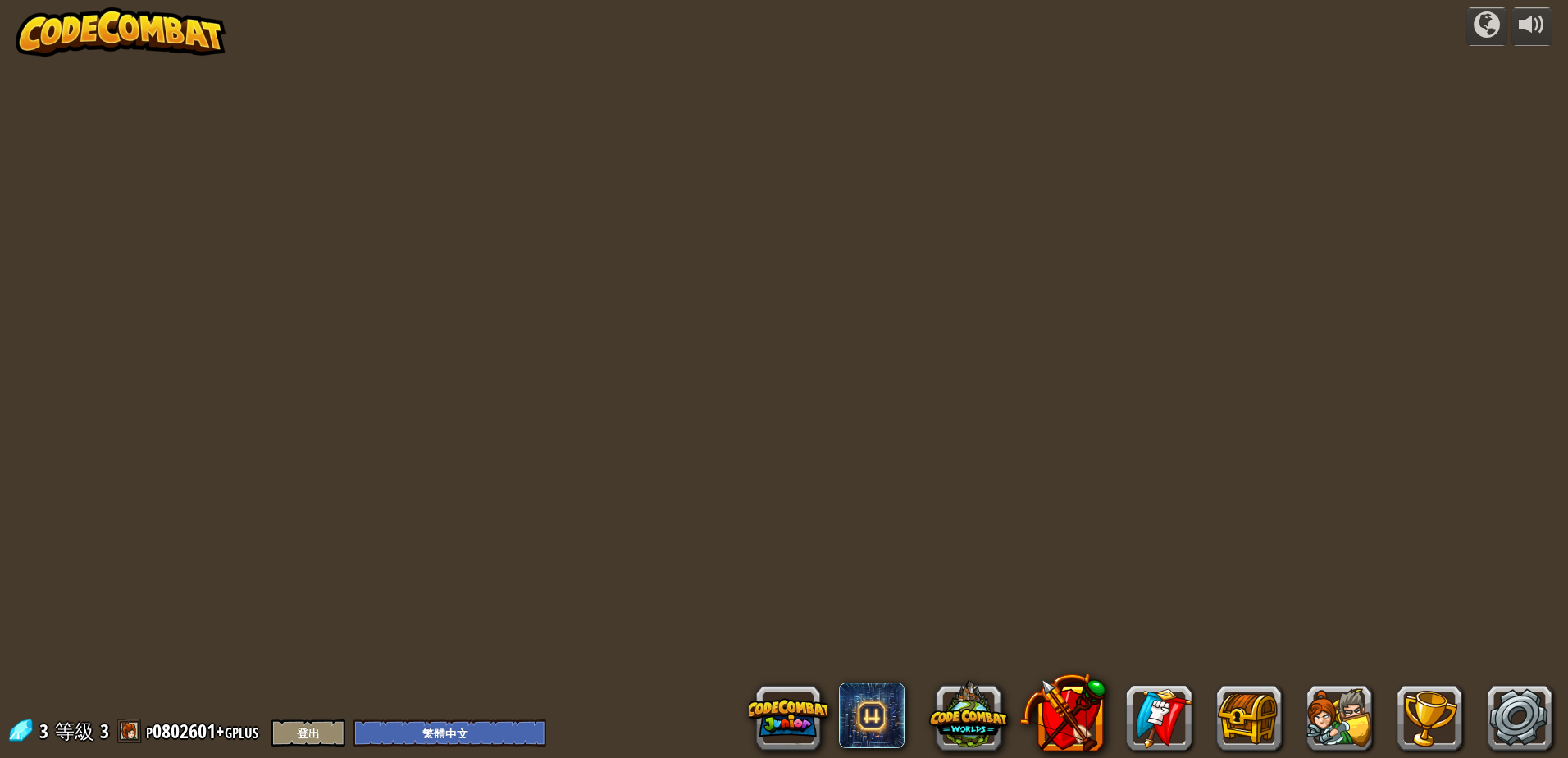
select select "zh-HANT"
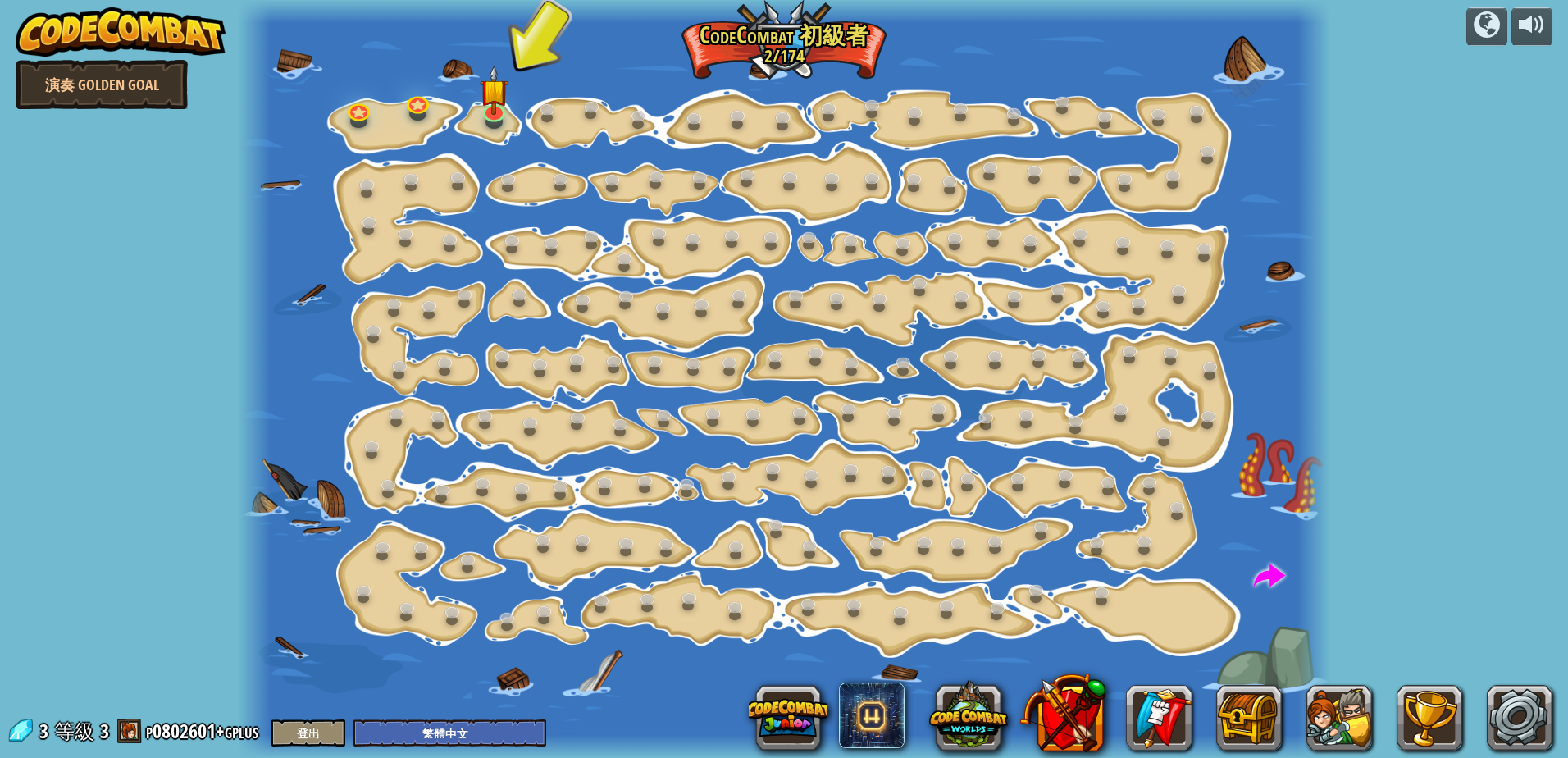
click at [1393, 139] on div "powered by 演奏 Golden Goal 階段變化 (未解鎖) 更改步驟參數。 聰明行動 (未解鎖) 現在我們真的在走了！ 加油加油加油 去拿更多寶…" at bounding box center [784, 379] width 1568 height 758
click at [799, 36] on div at bounding box center [784, 379] width 1092 height 758
click at [91, 25] on img at bounding box center [120, 32] width 210 height 49
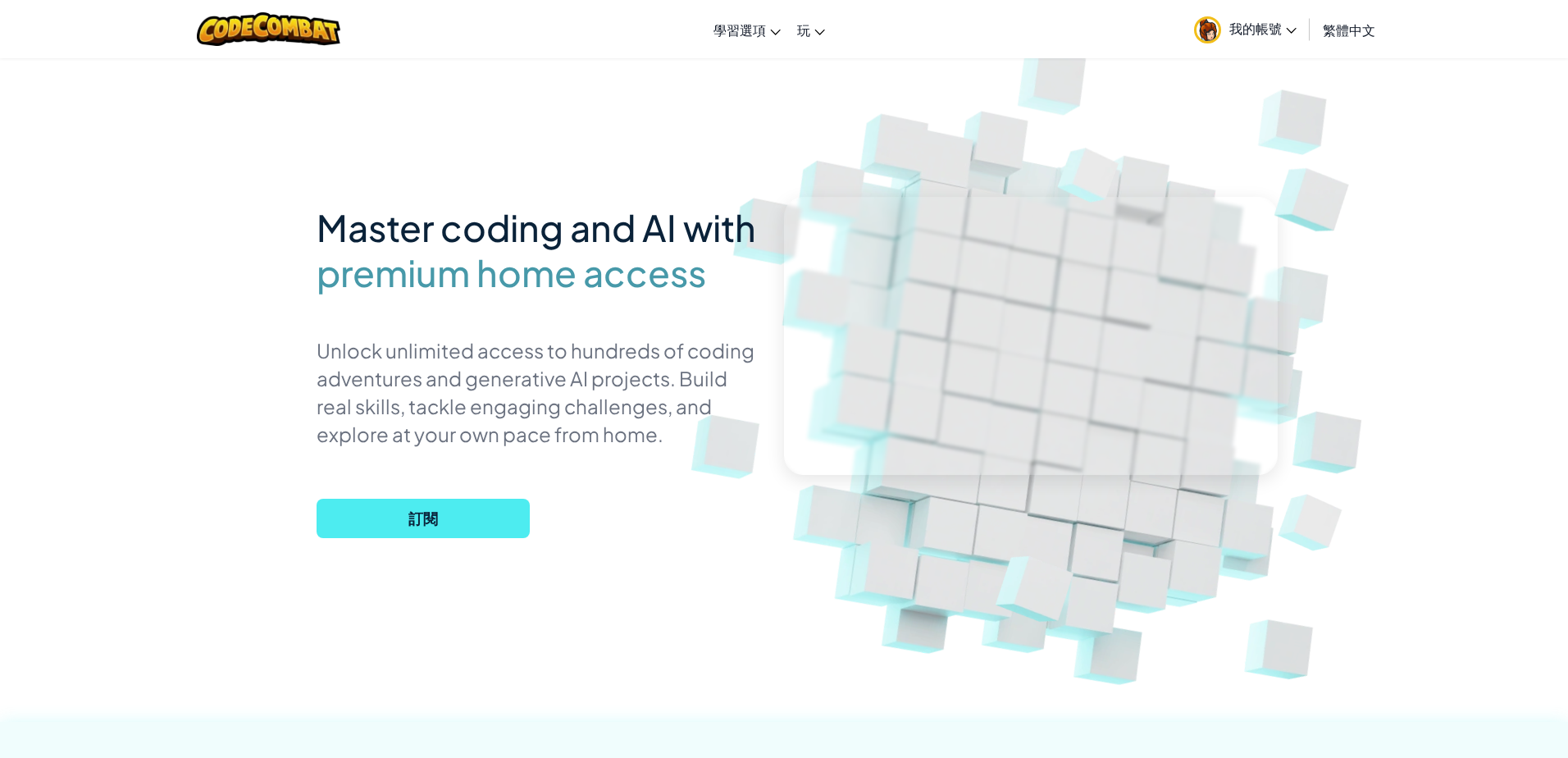
select select "zh-HANT"
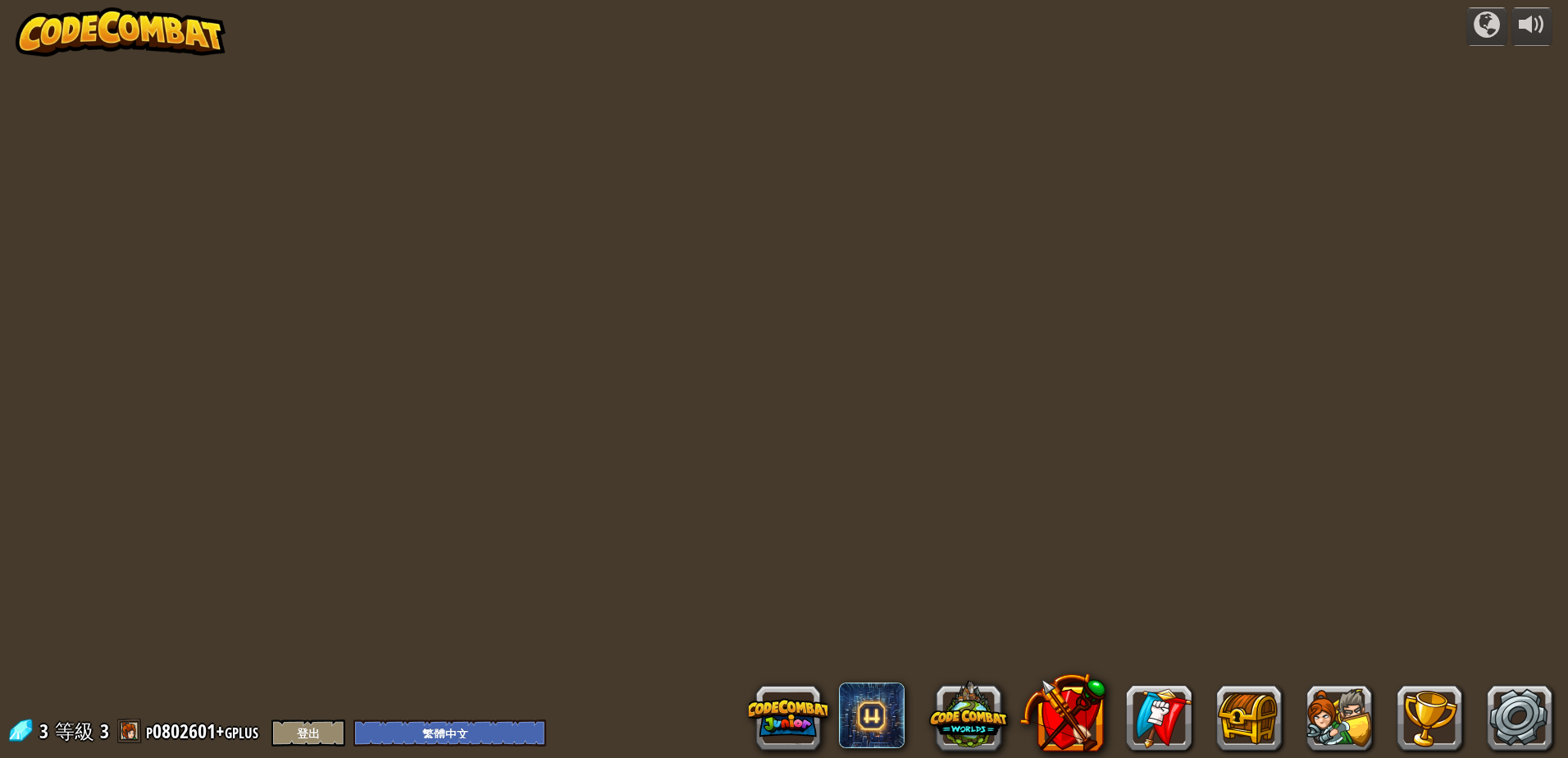
select select "zh-HANT"
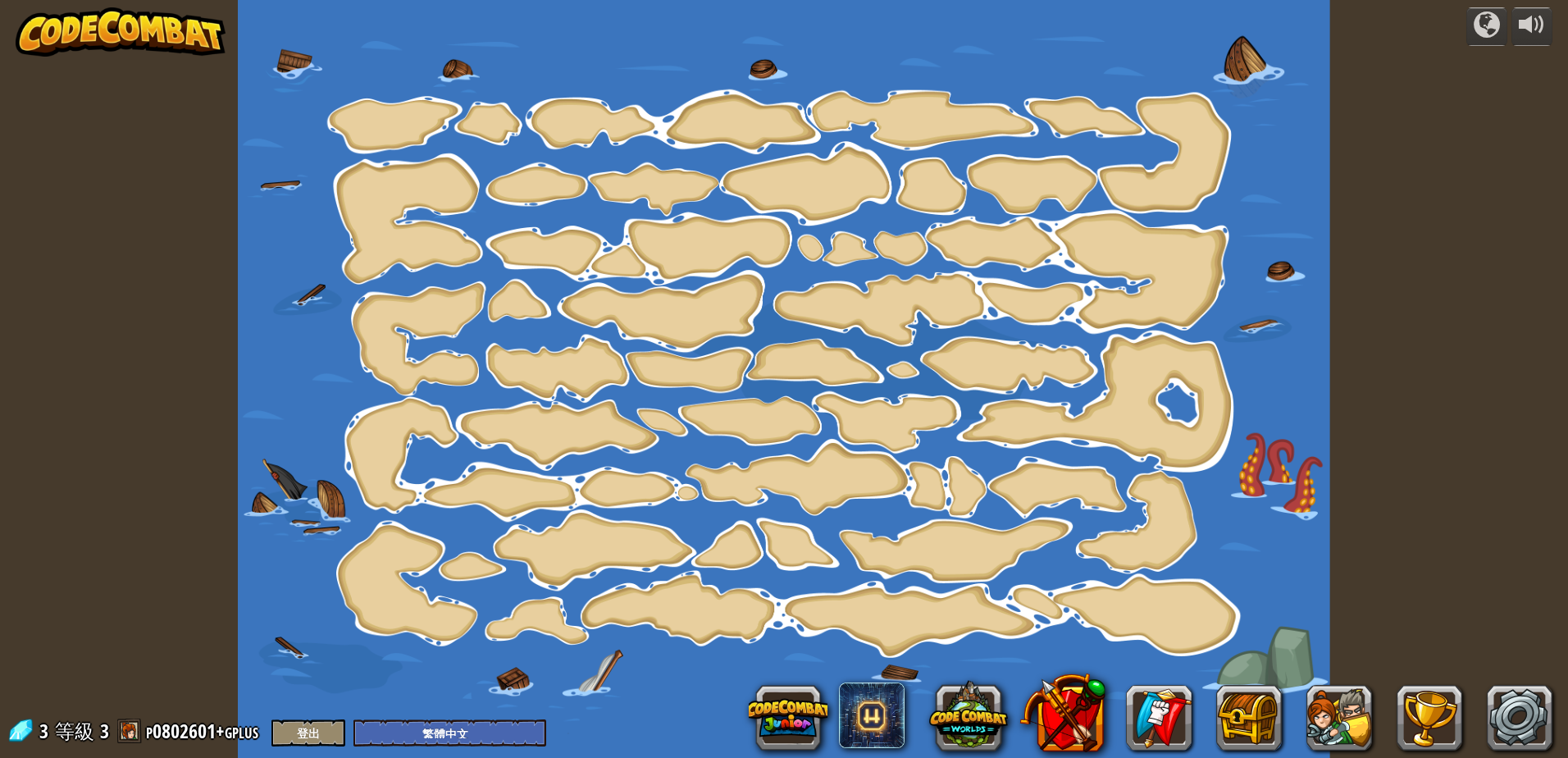
select select "zh-HANT"
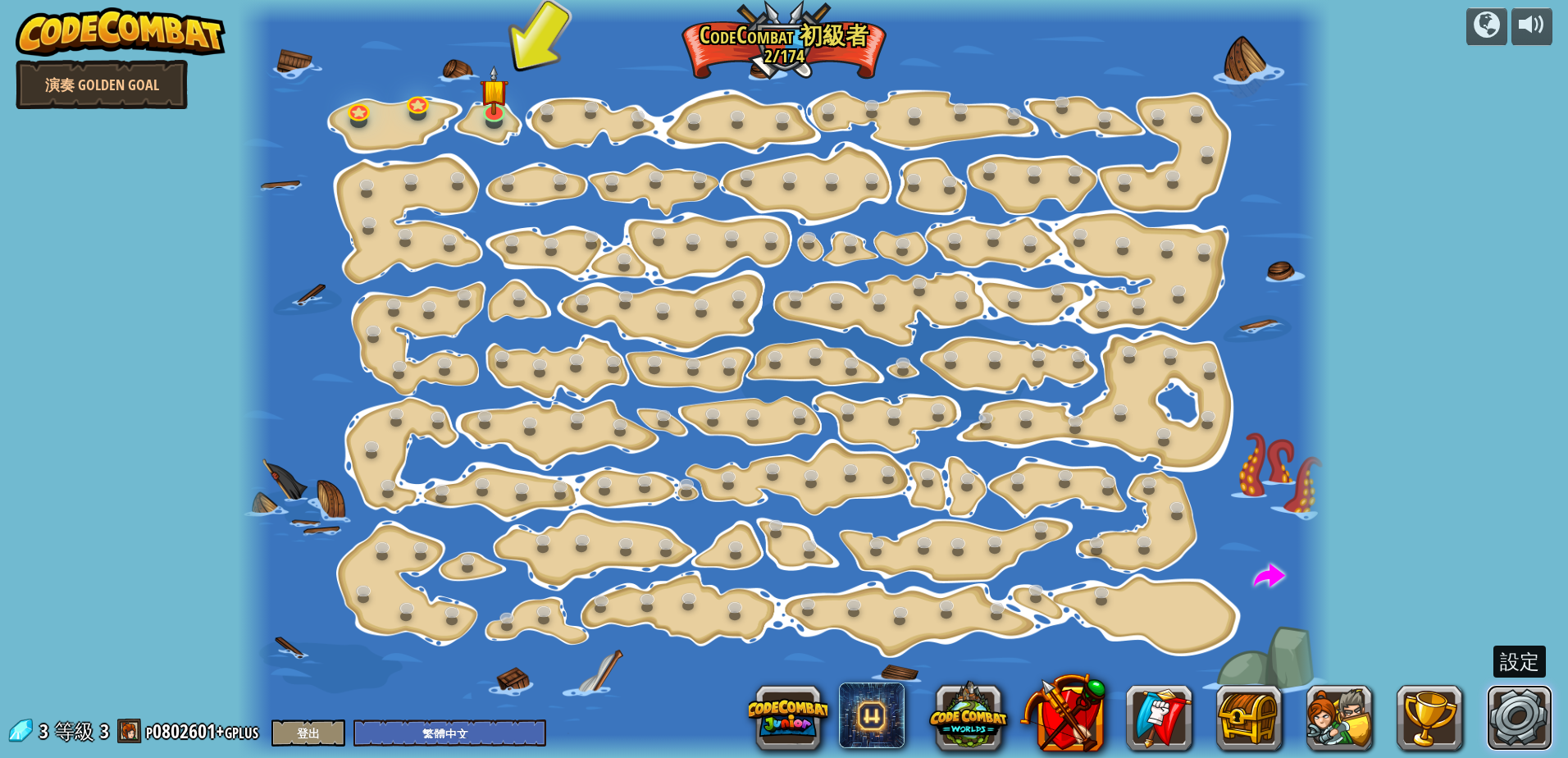
click at [1539, 712] on link at bounding box center [1519, 718] width 65 height 65
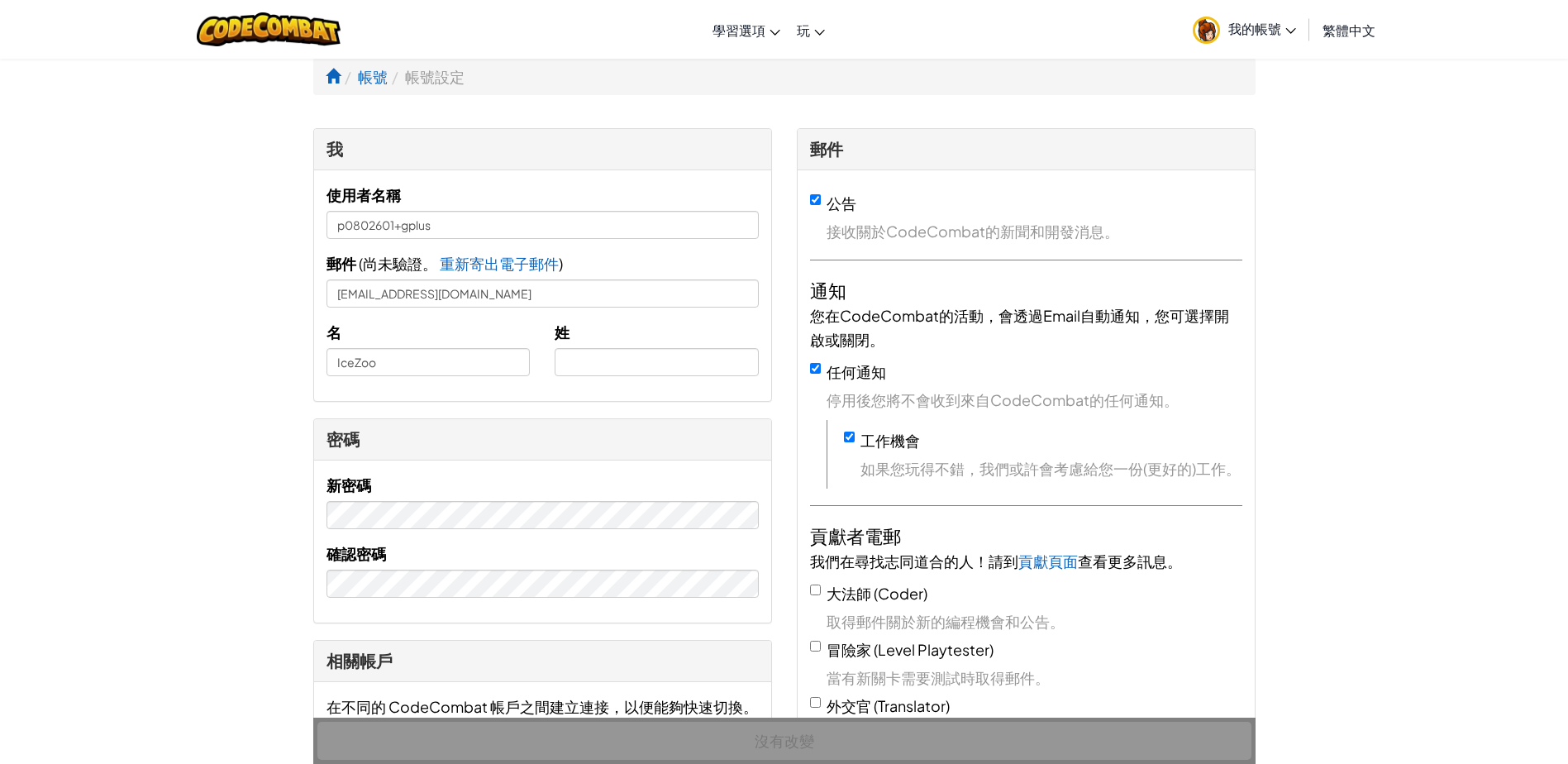
select select "zh-HANT"
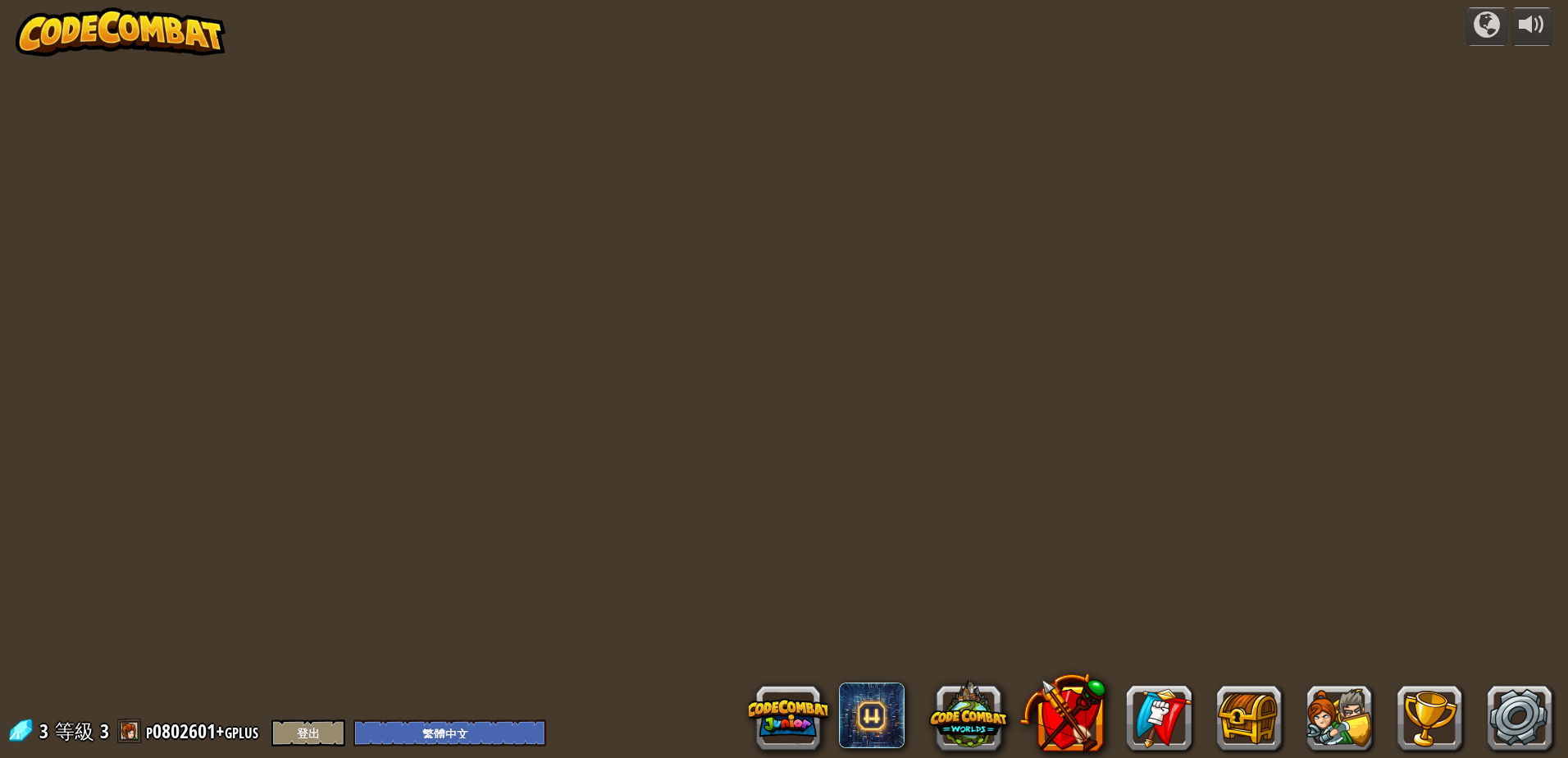
select select "zh-HANT"
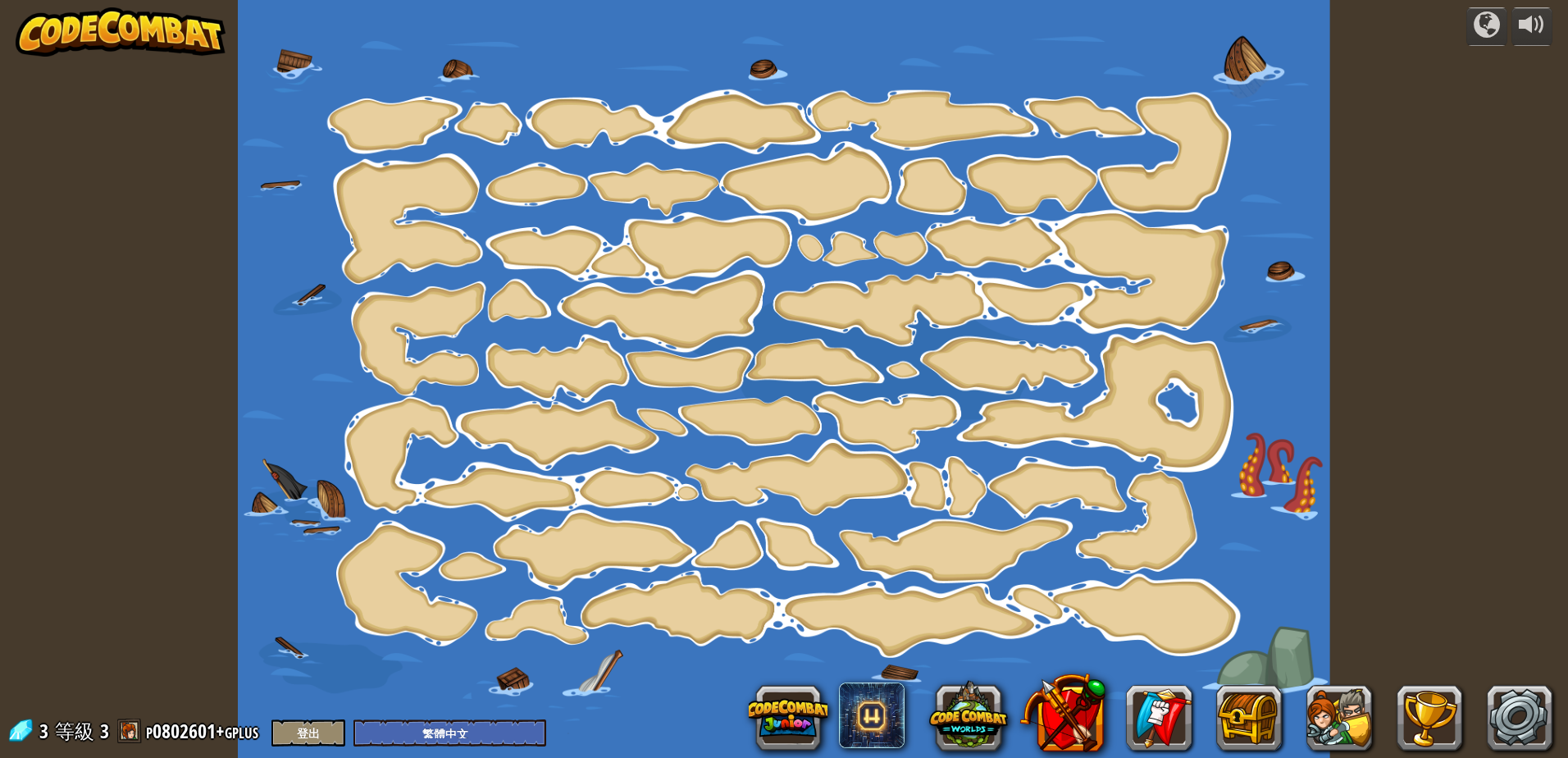
select select "zh-HANT"
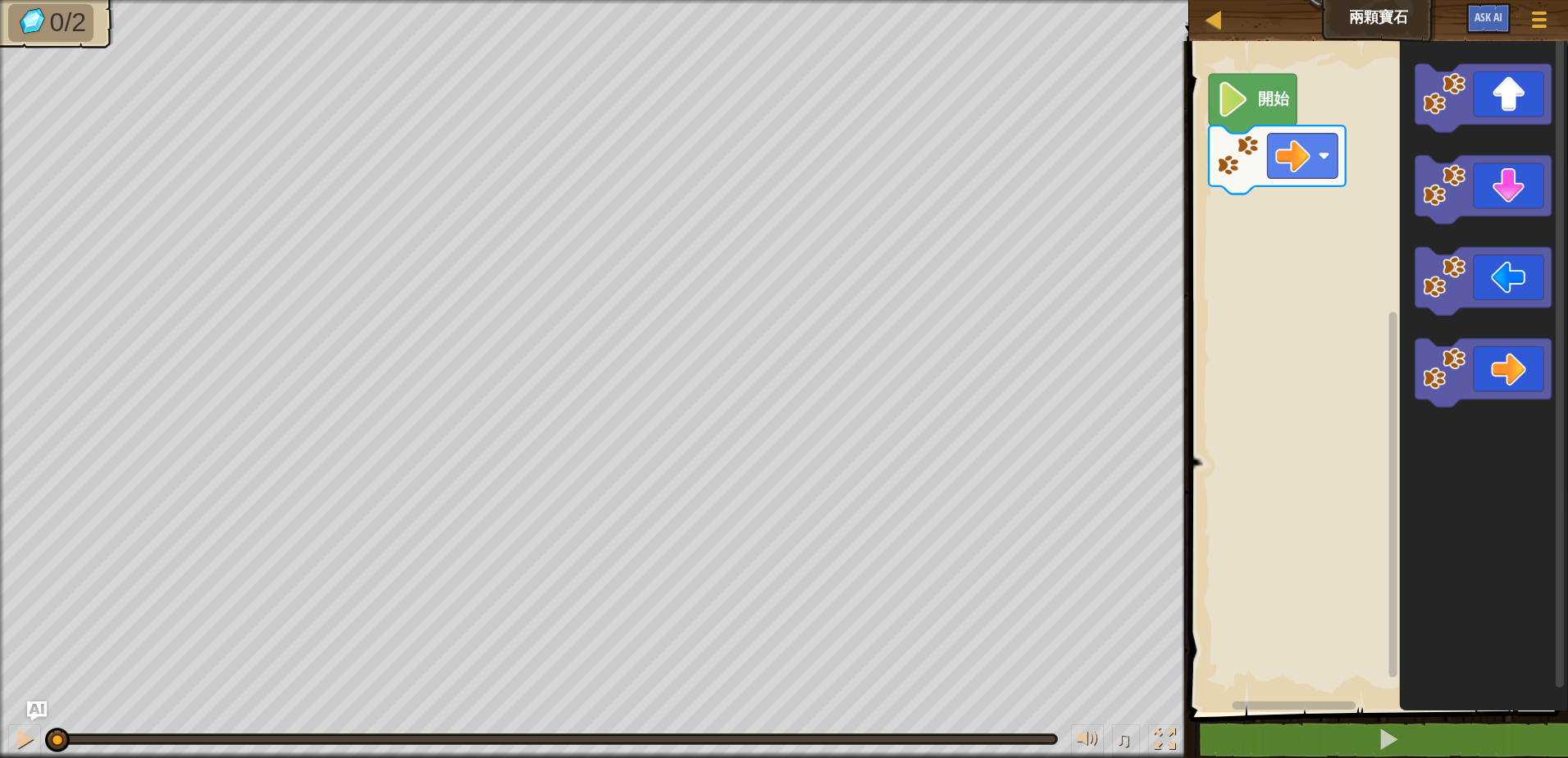
select select "zh-HANT"
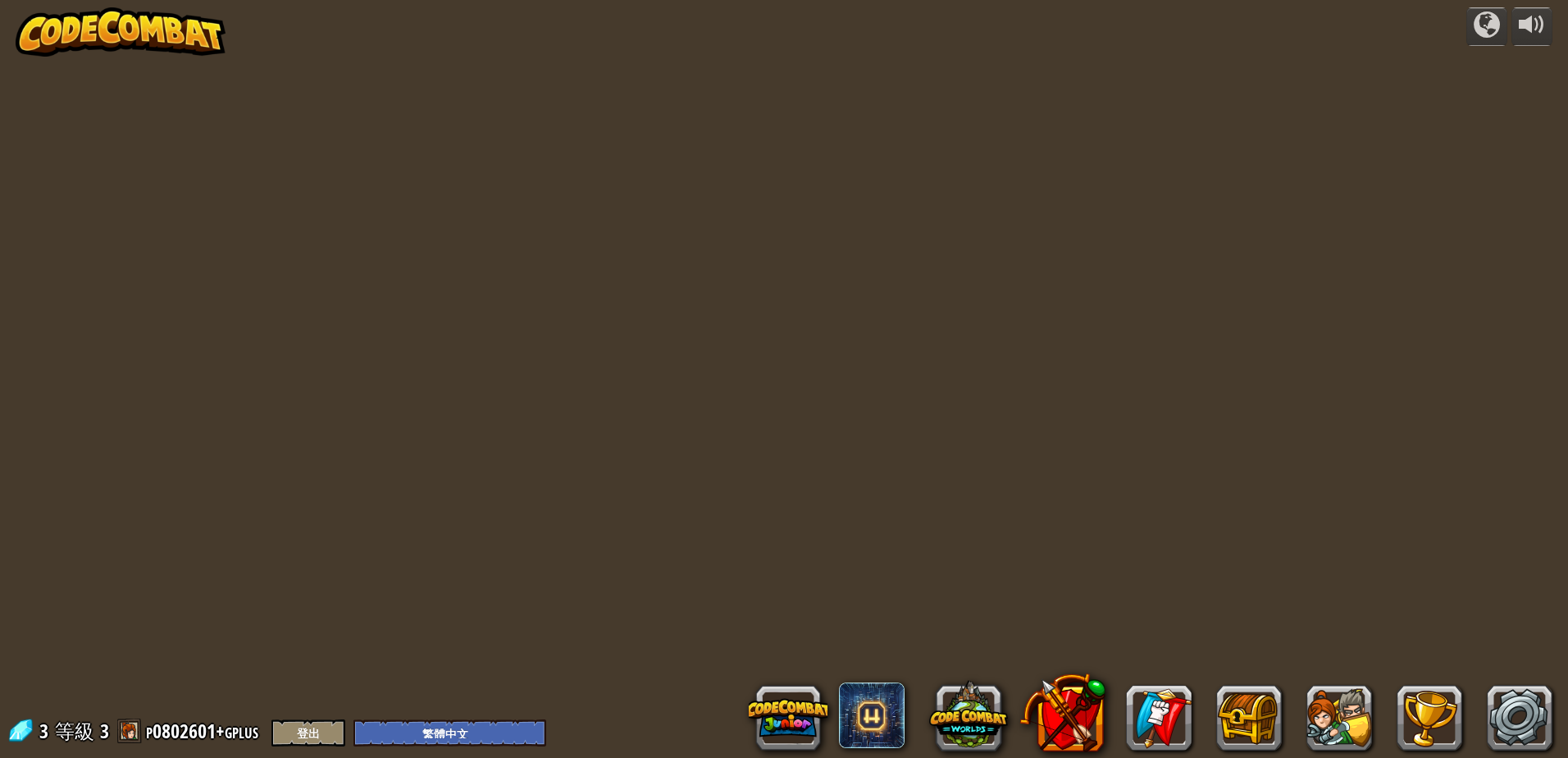
select select "zh-HANT"
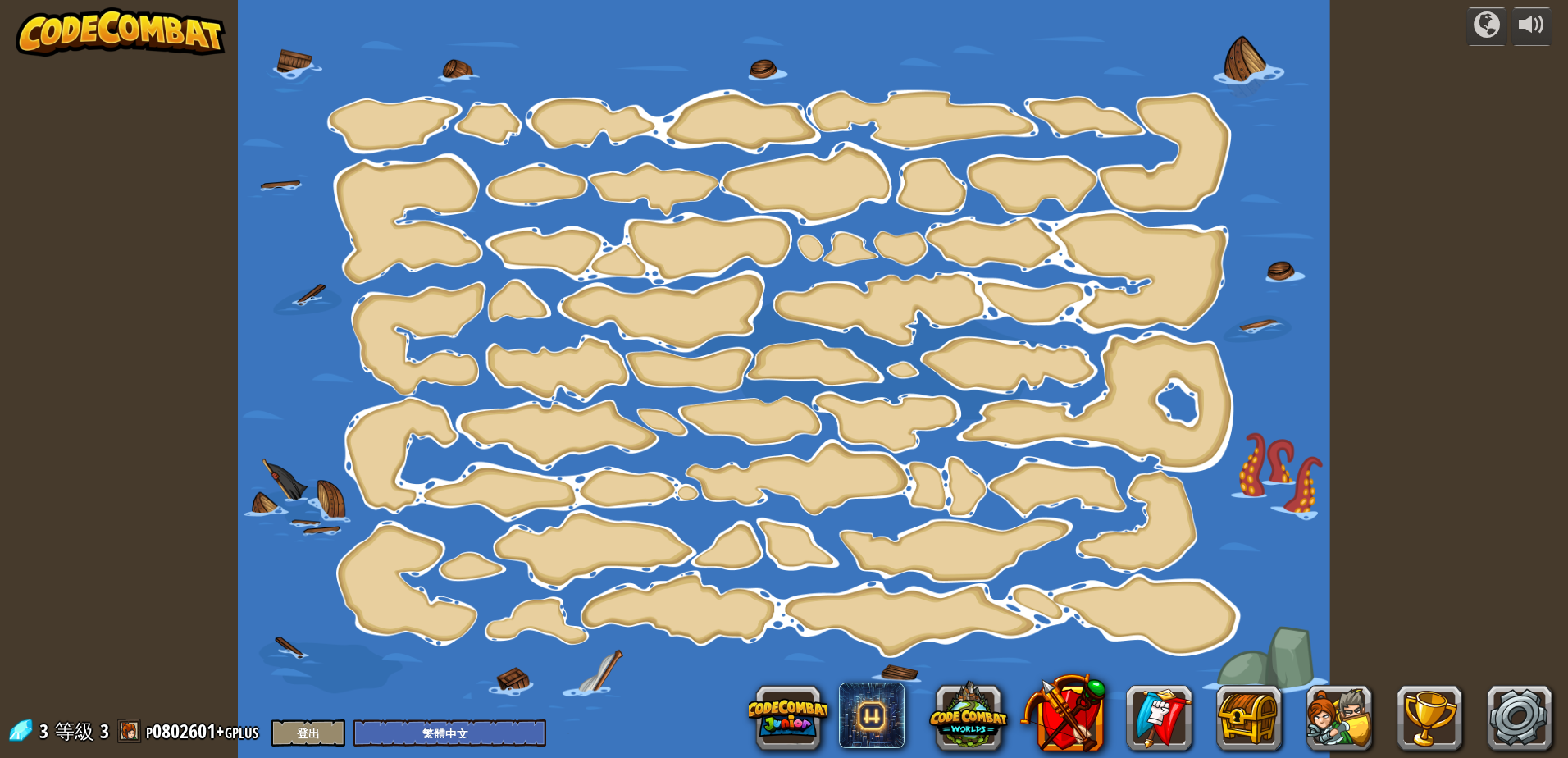
select select "zh-HANT"
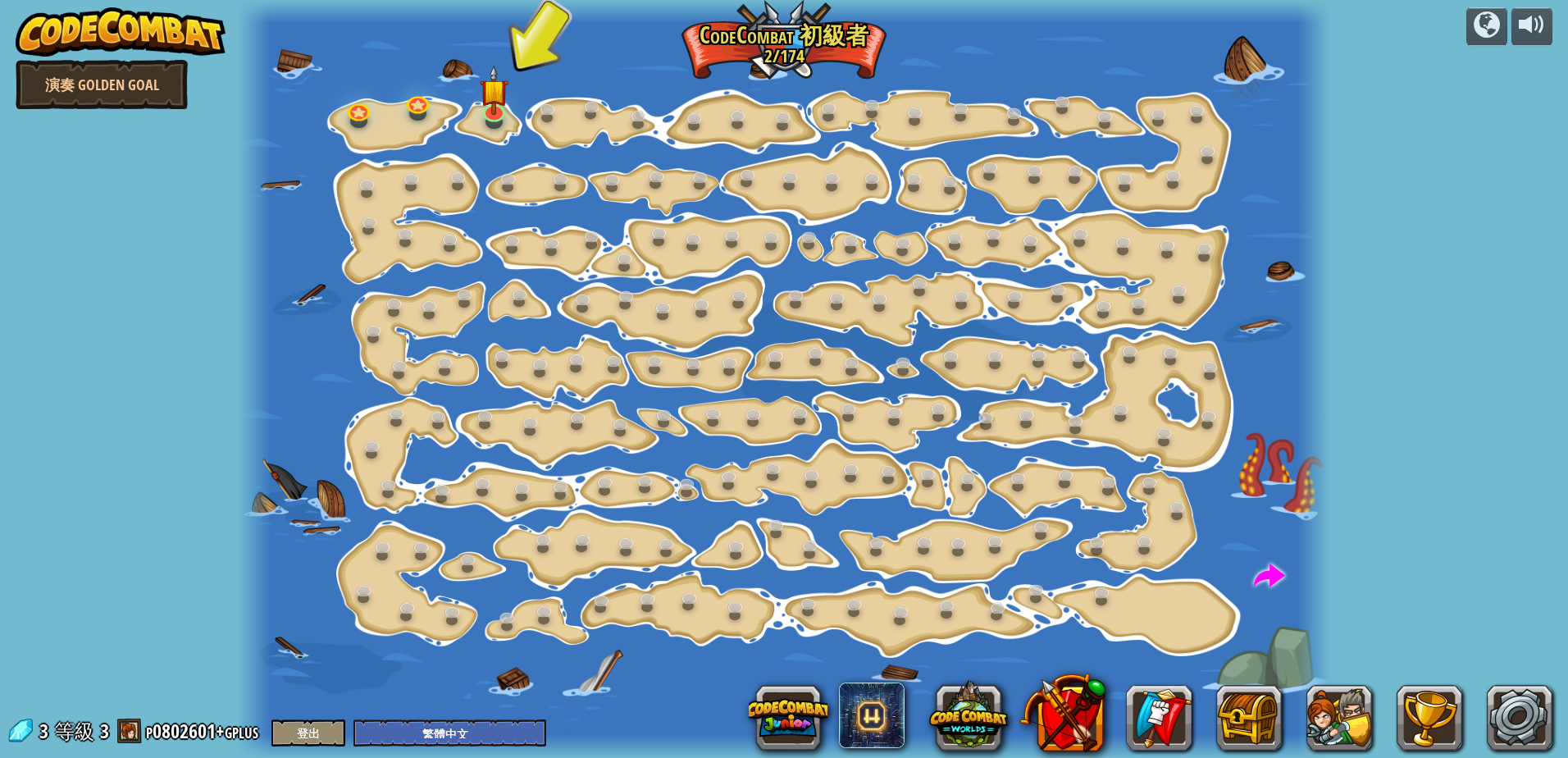
drag, startPoint x: 290, startPoint y: 79, endPoint x: 317, endPoint y: 62, distance: 31.9
click at [317, 62] on div at bounding box center [784, 379] width 1092 height 758
click at [1267, 571] on span at bounding box center [1270, 576] width 31 height 31
select select "zh-HANT"
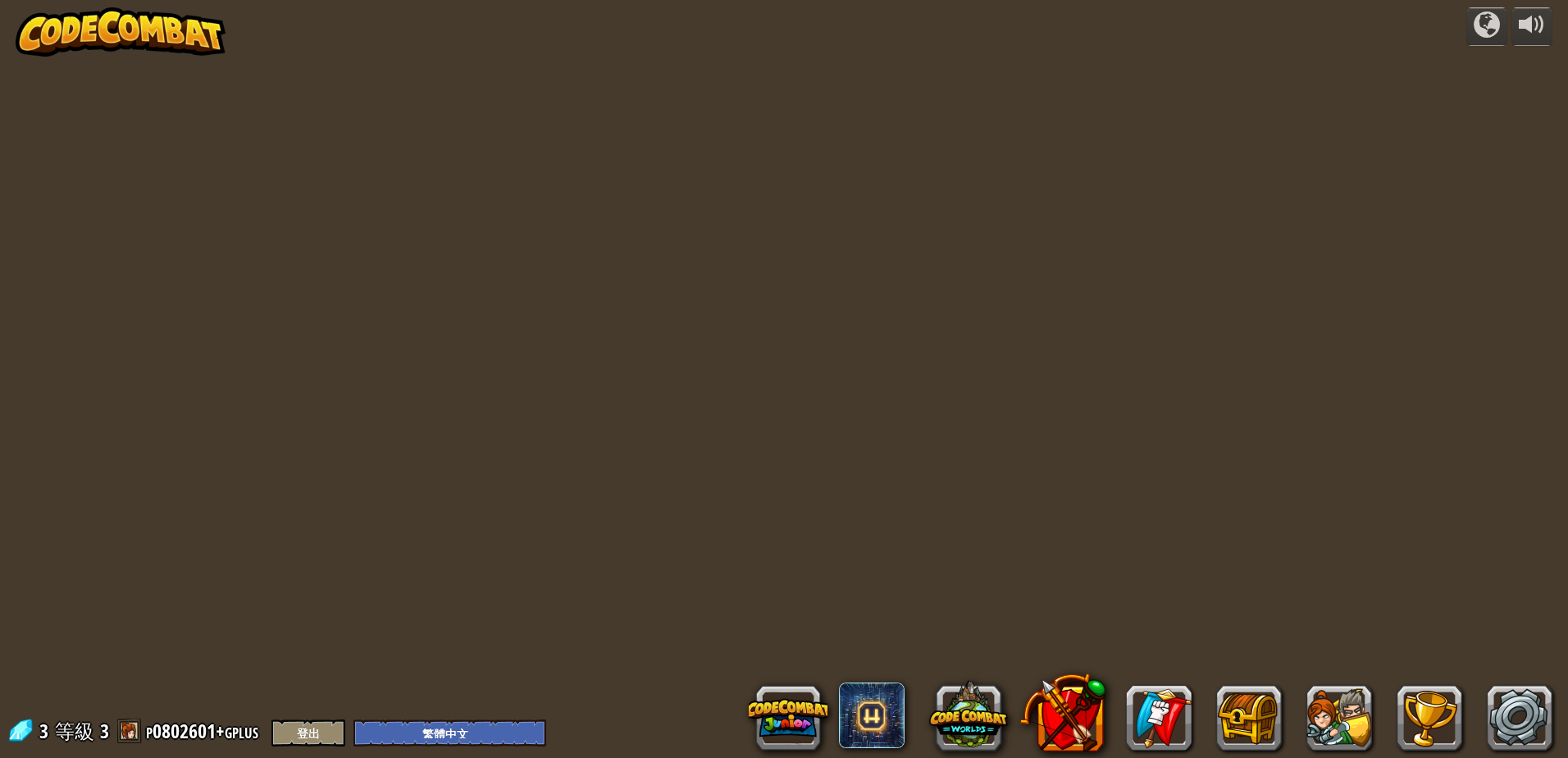
select select "zh-HANT"
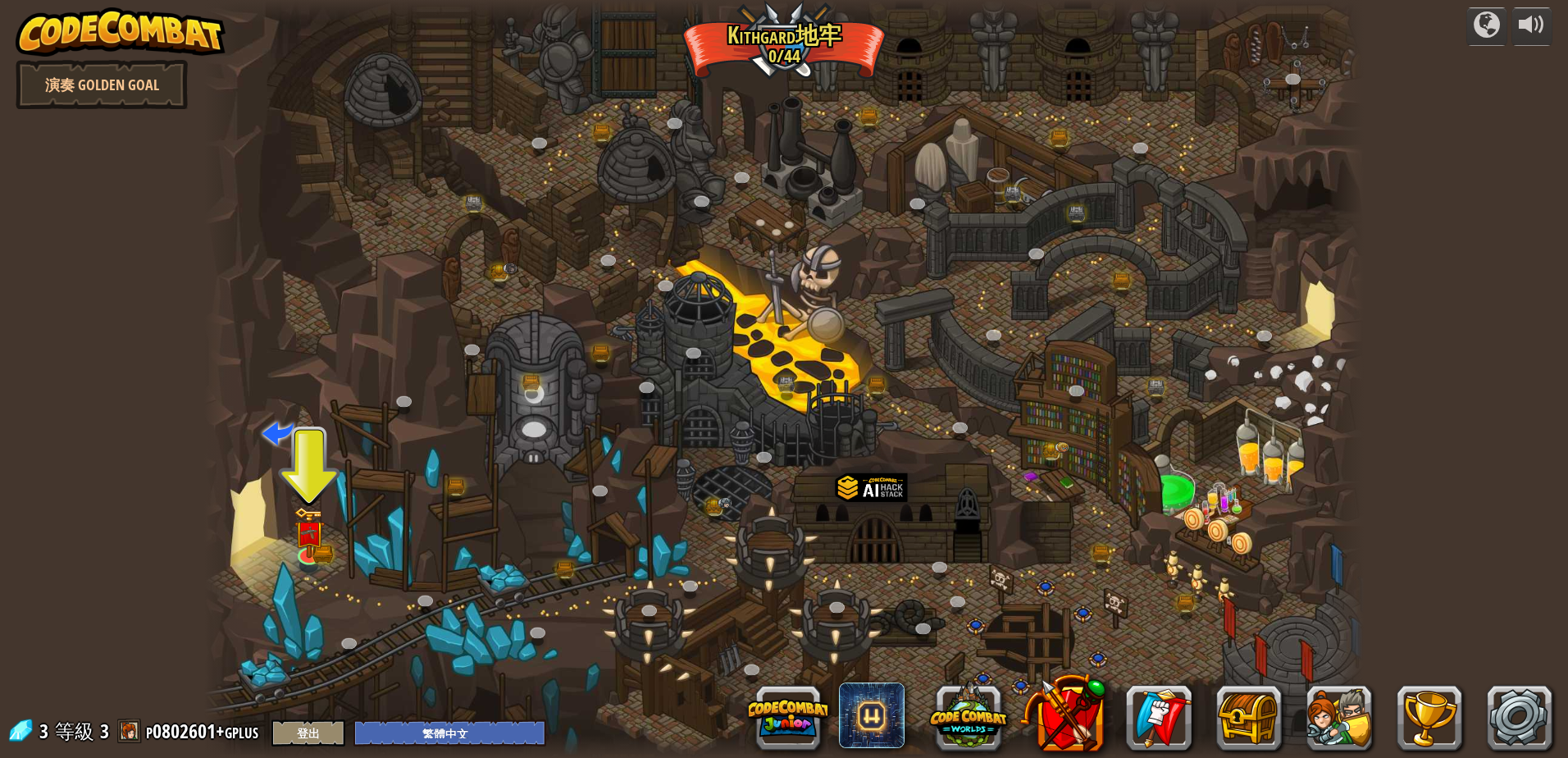
click at [780, 42] on div at bounding box center [784, 379] width 1159 height 758
click at [322, 541] on img at bounding box center [309, 519] width 31 height 68
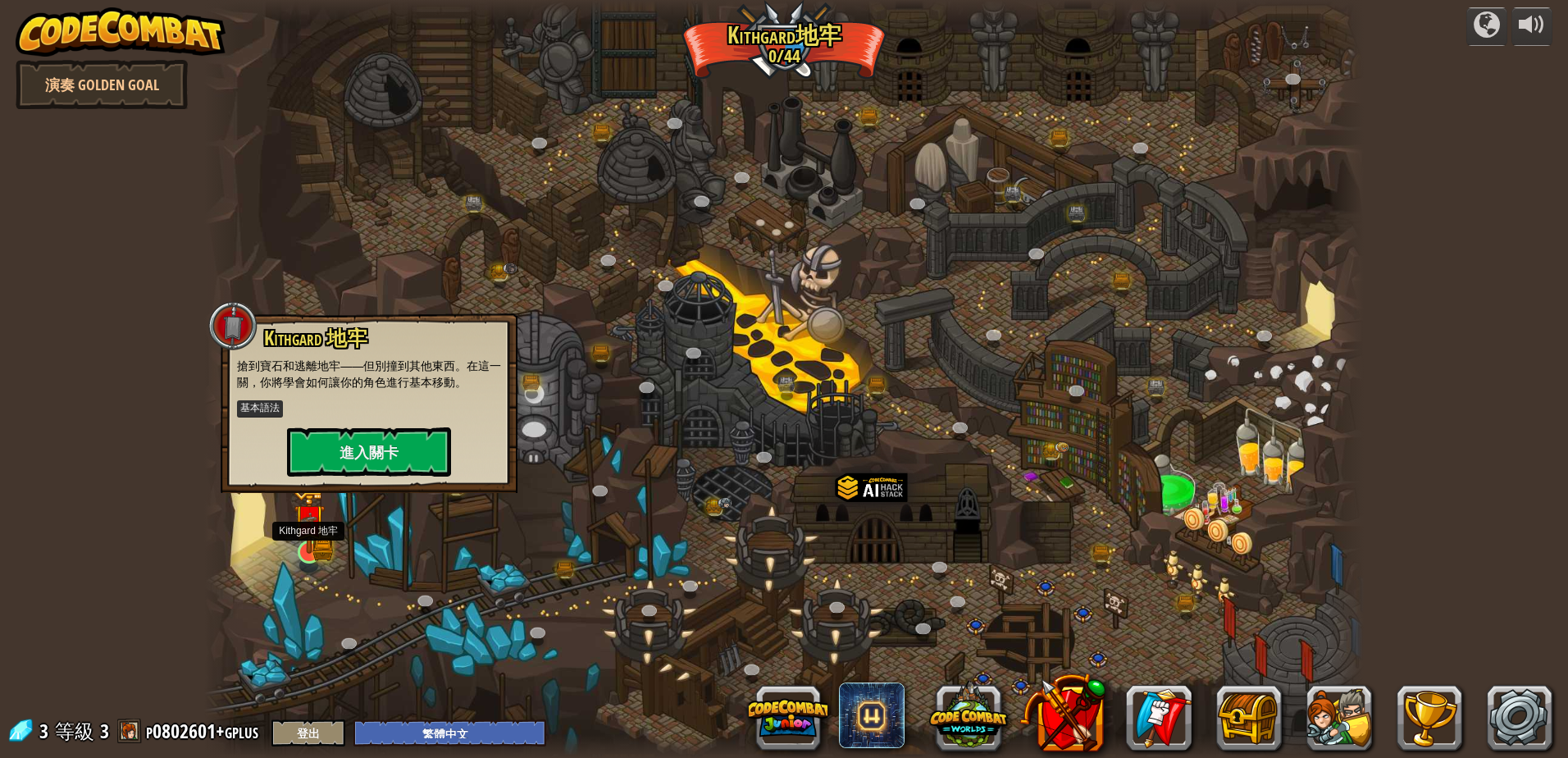
click at [322, 541] on img at bounding box center [309, 519] width 31 height 68
click at [489, 570] on div at bounding box center [784, 379] width 1159 height 758
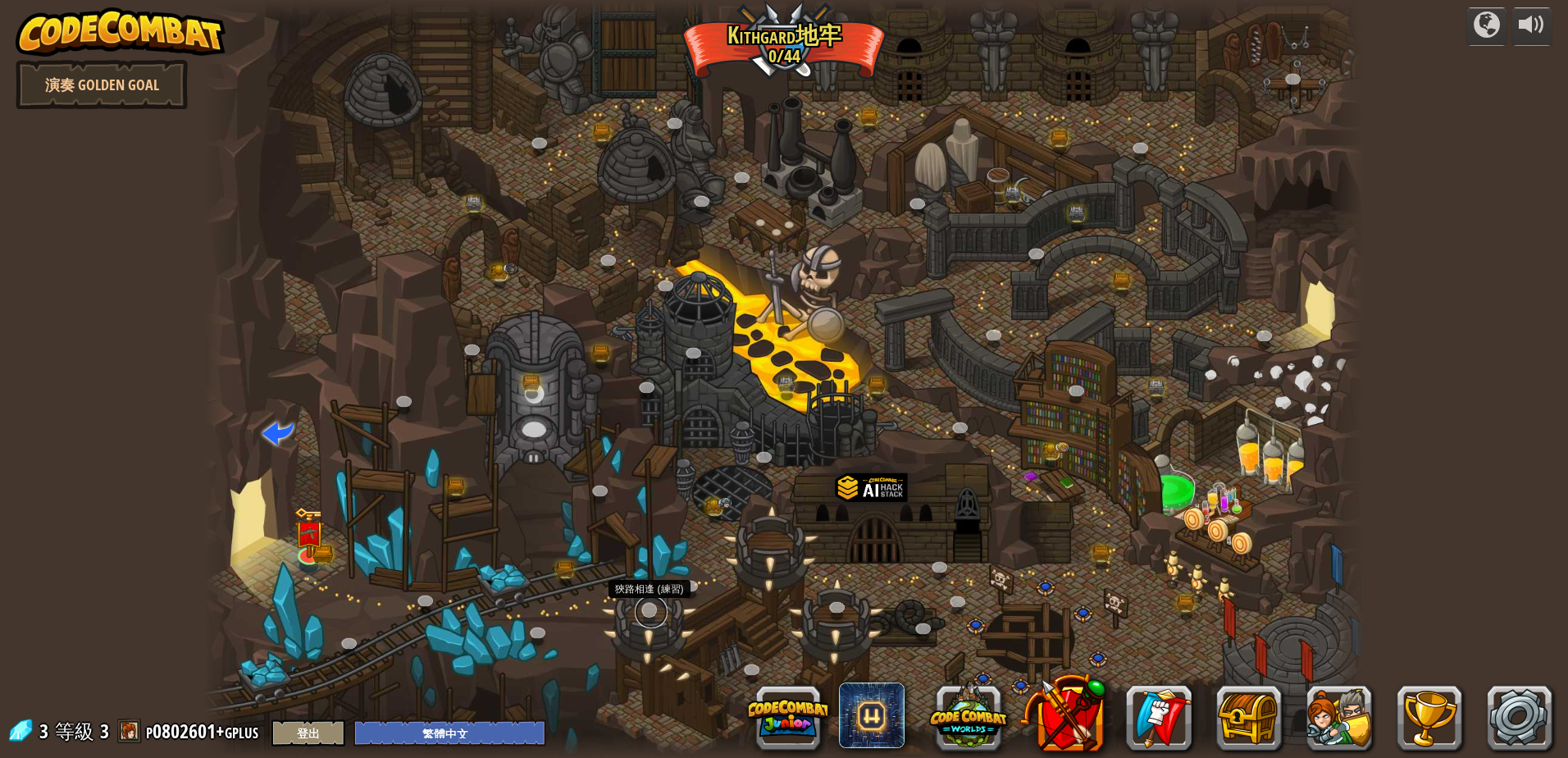
click at [643, 607] on link at bounding box center [651, 612] width 33 height 33
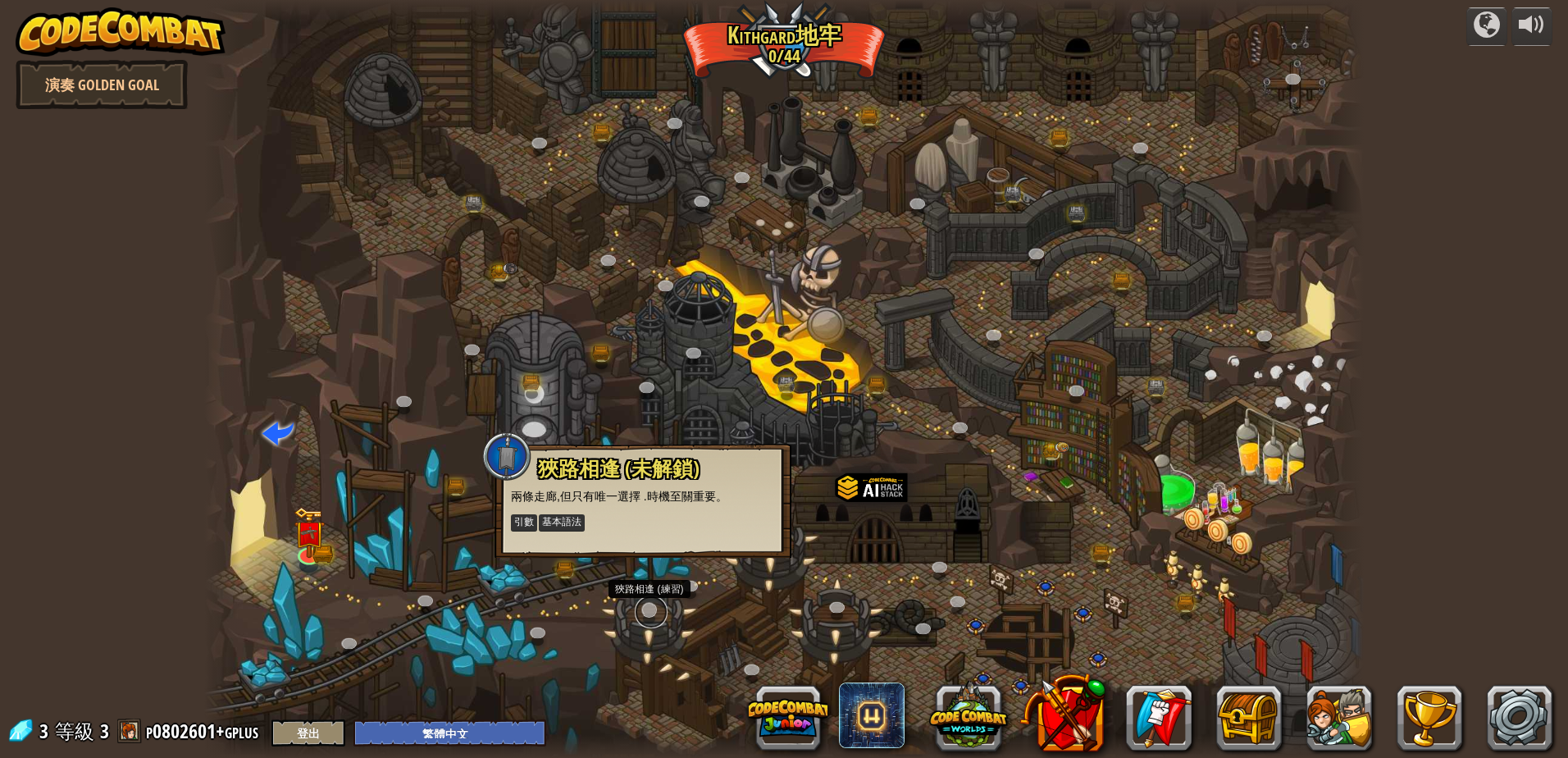
click at [643, 607] on link at bounding box center [651, 612] width 33 height 33
click at [883, 613] on div at bounding box center [784, 379] width 1159 height 758
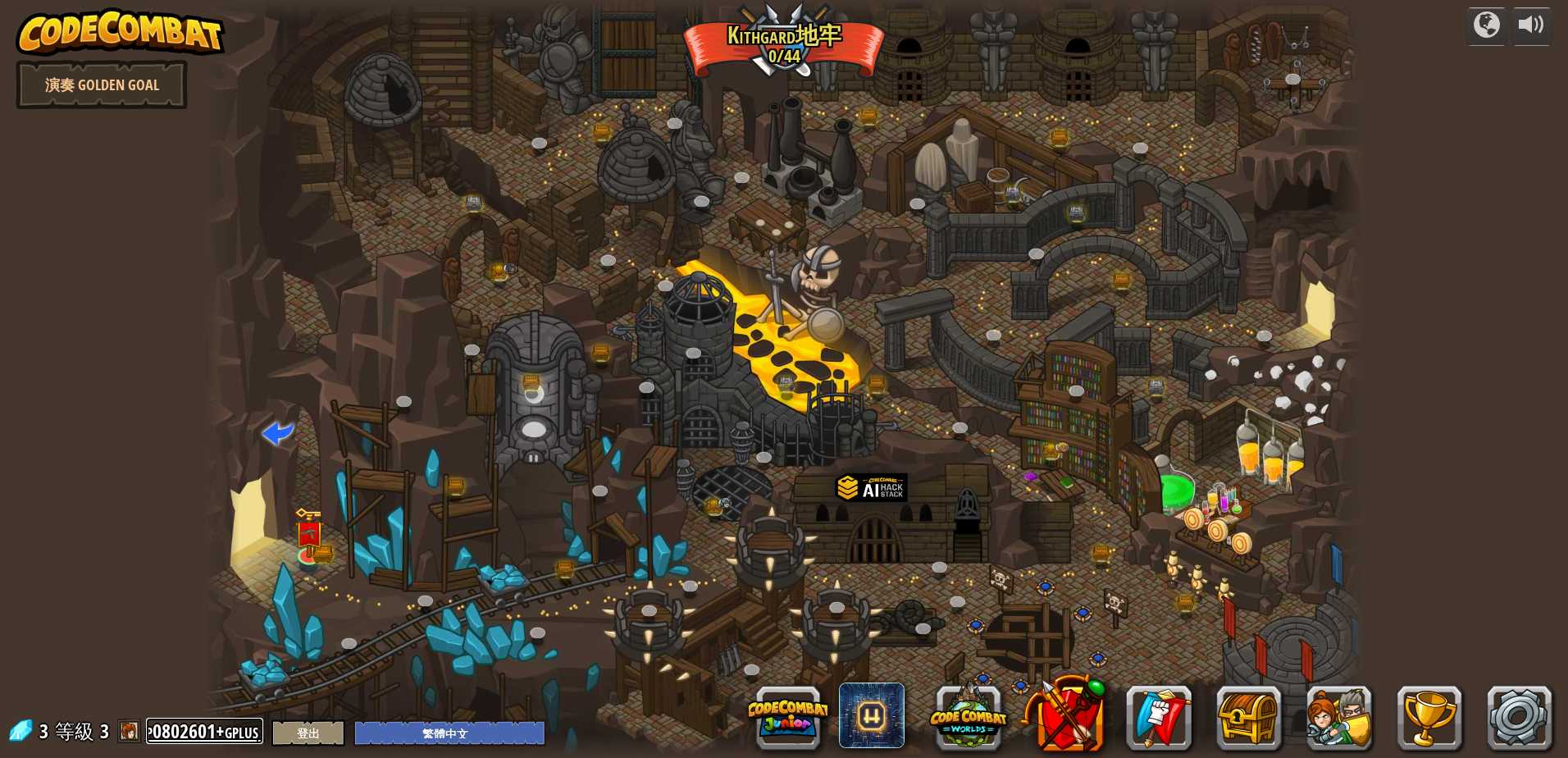
click at [168, 731] on link "p0802601+gplus" at bounding box center [205, 730] width 117 height 27
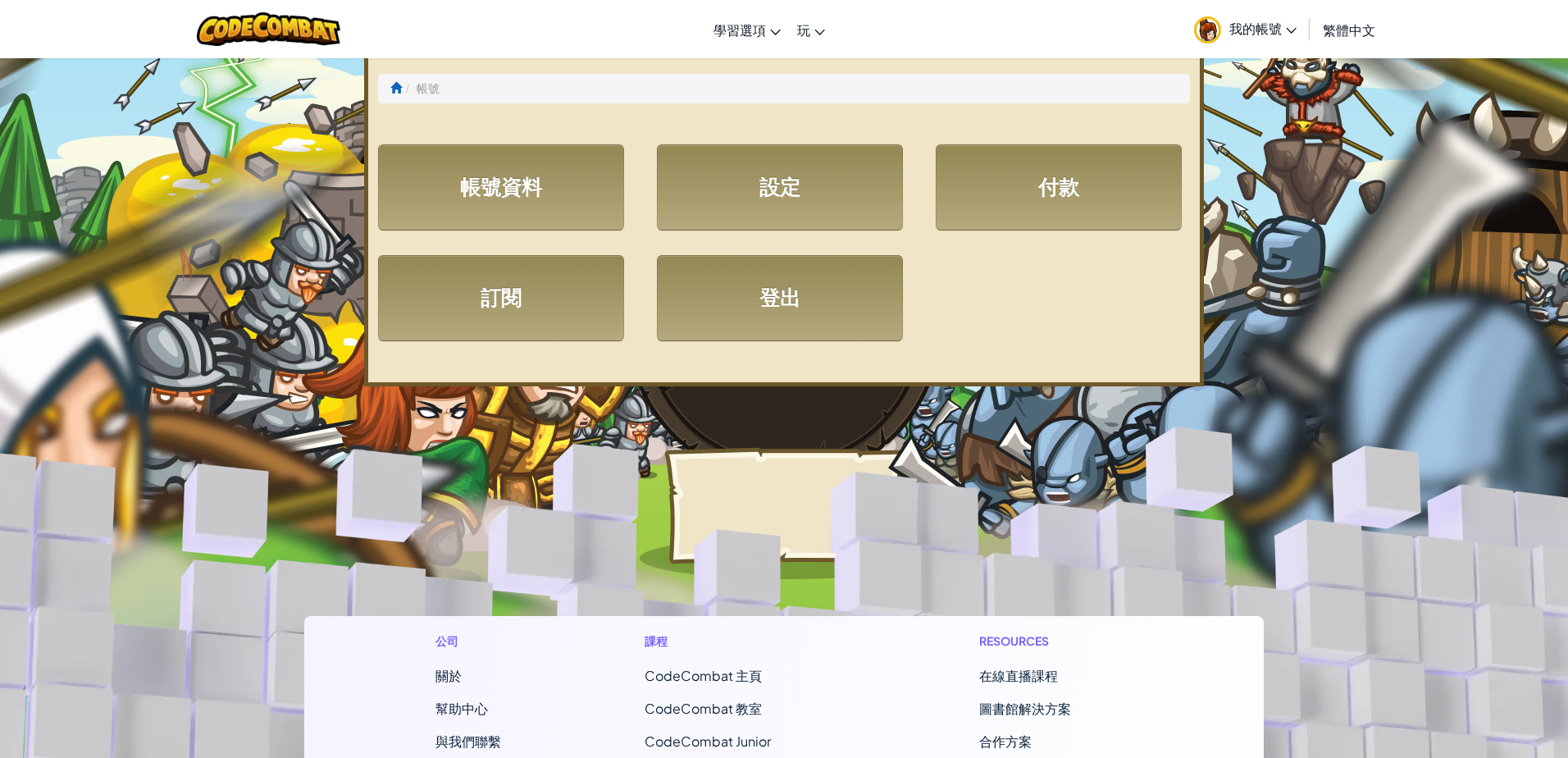
select select "zh-HANT"
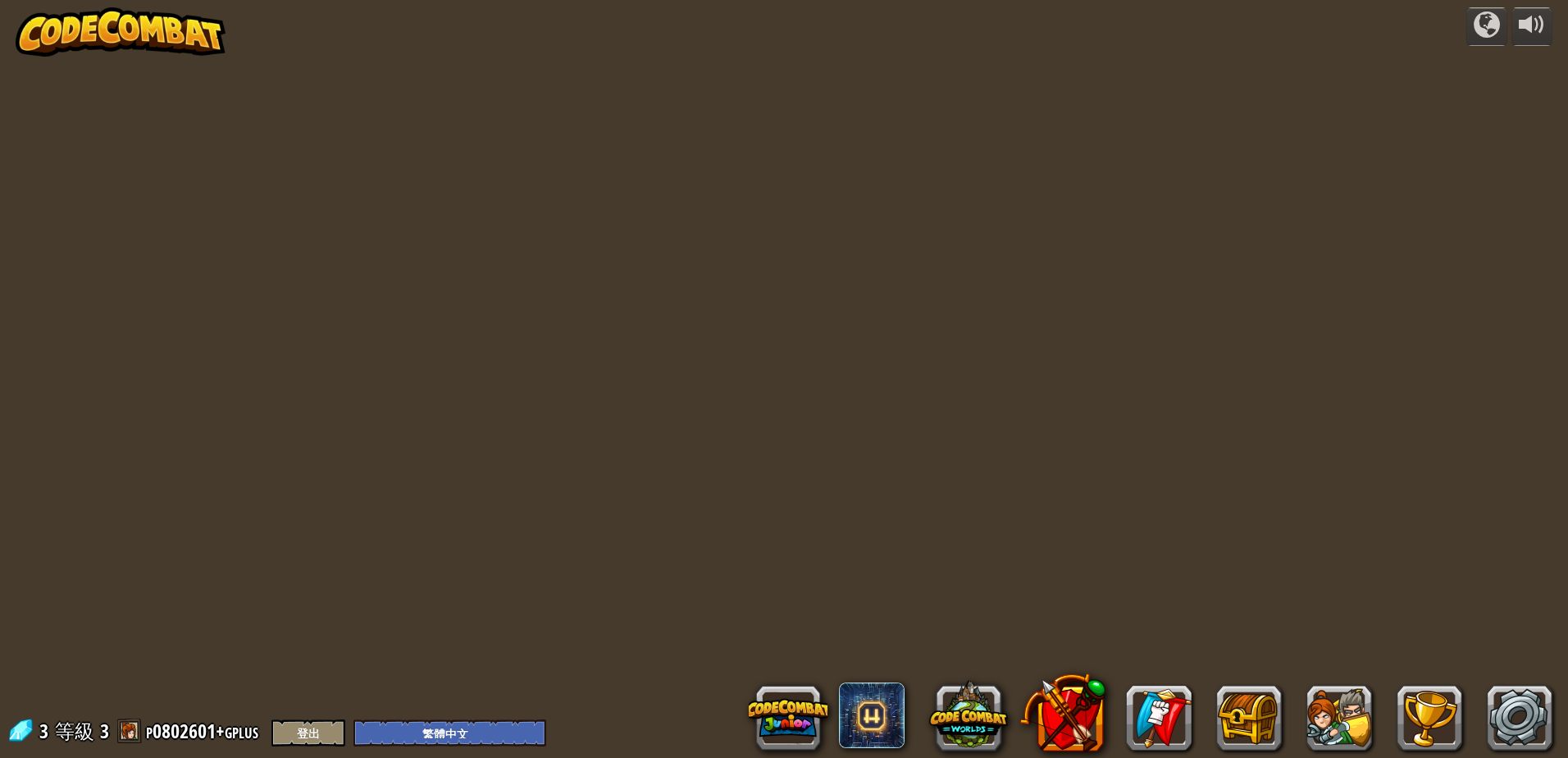
select select "zh-HANT"
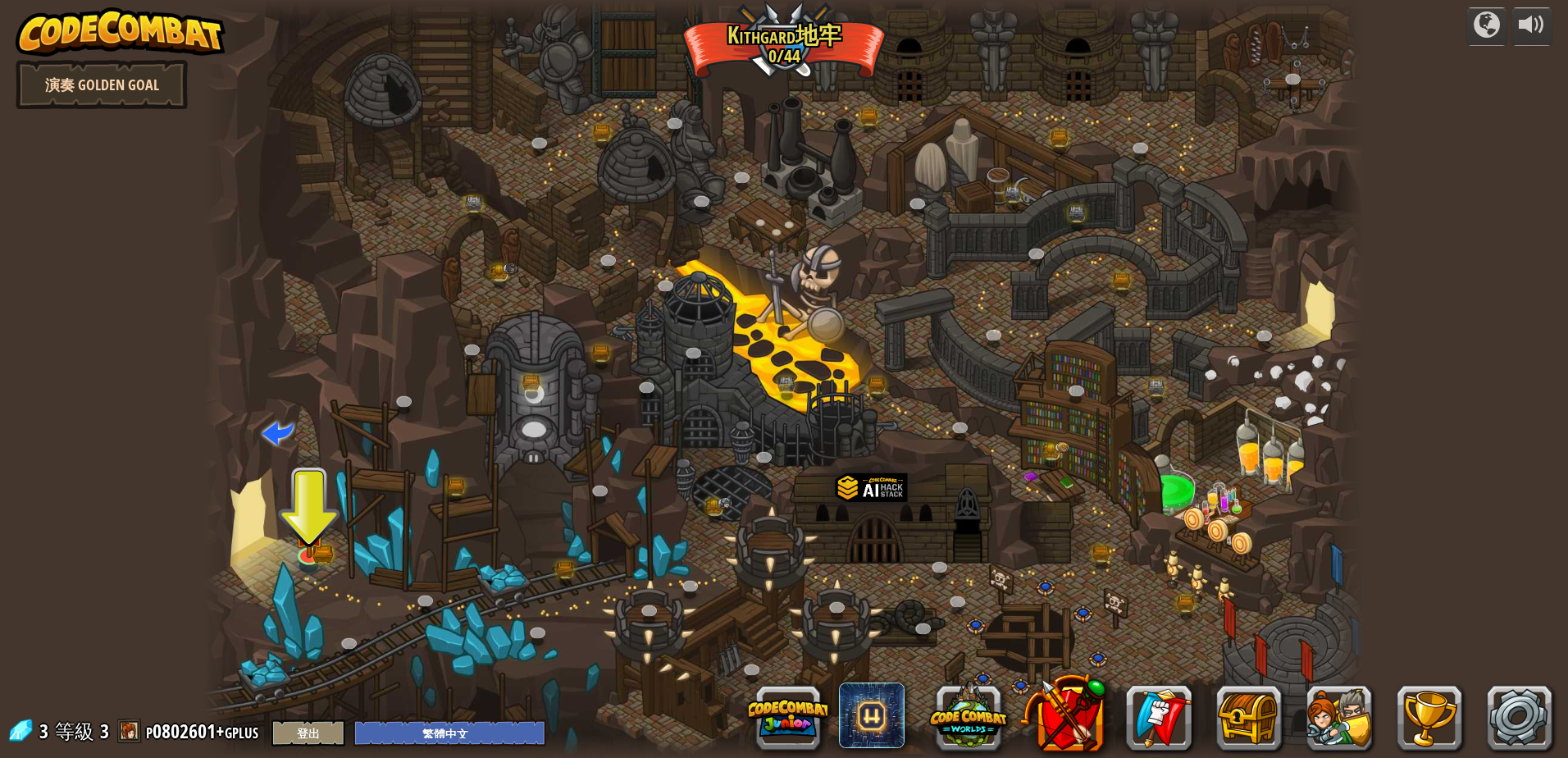
click at [131, 89] on link "演奏 Golden Goal" at bounding box center [101, 84] width 172 height 49
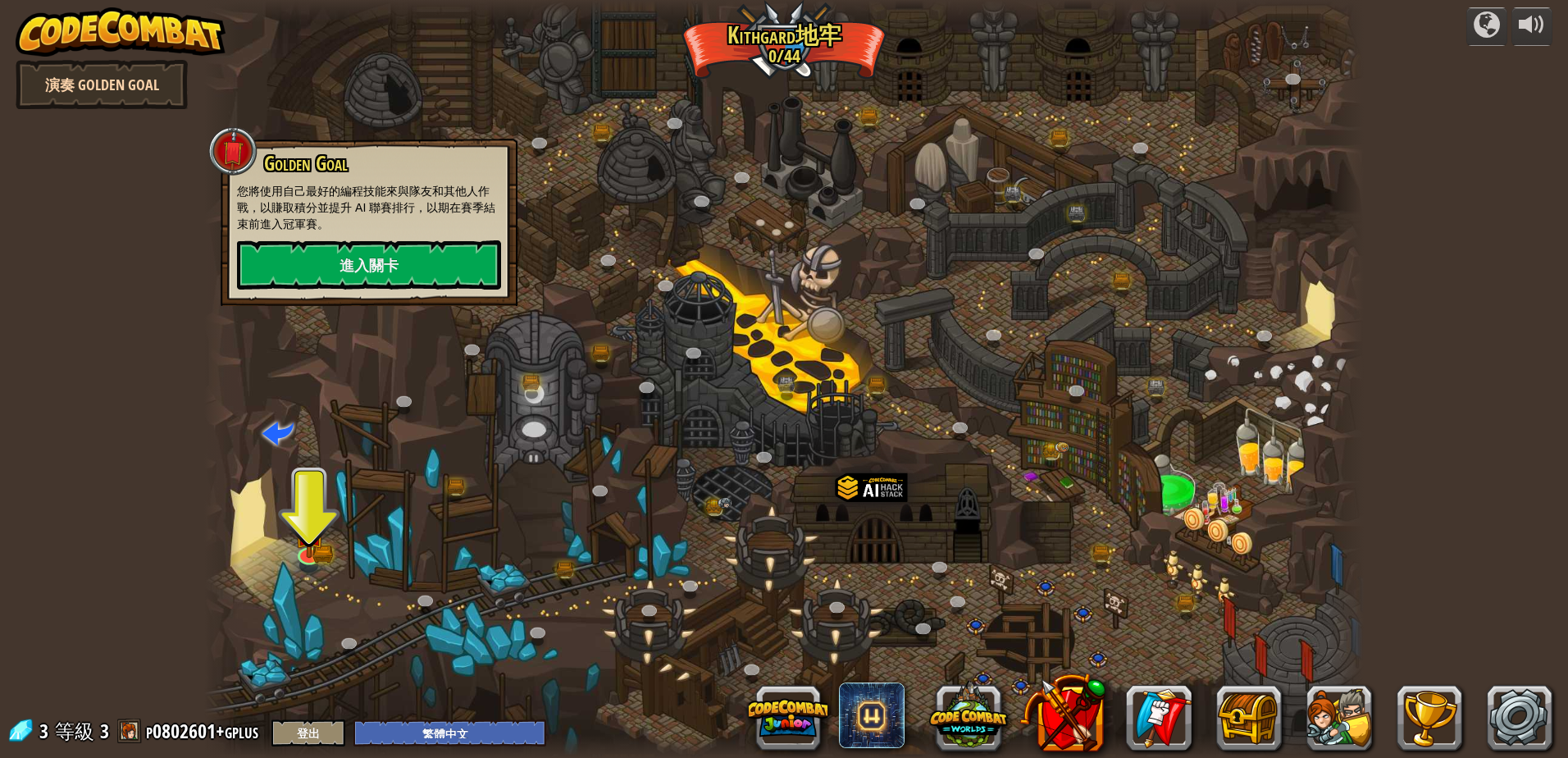
click at [131, 89] on link "演奏 Golden Goal" at bounding box center [101, 84] width 172 height 49
click at [110, 41] on img at bounding box center [120, 32] width 210 height 49
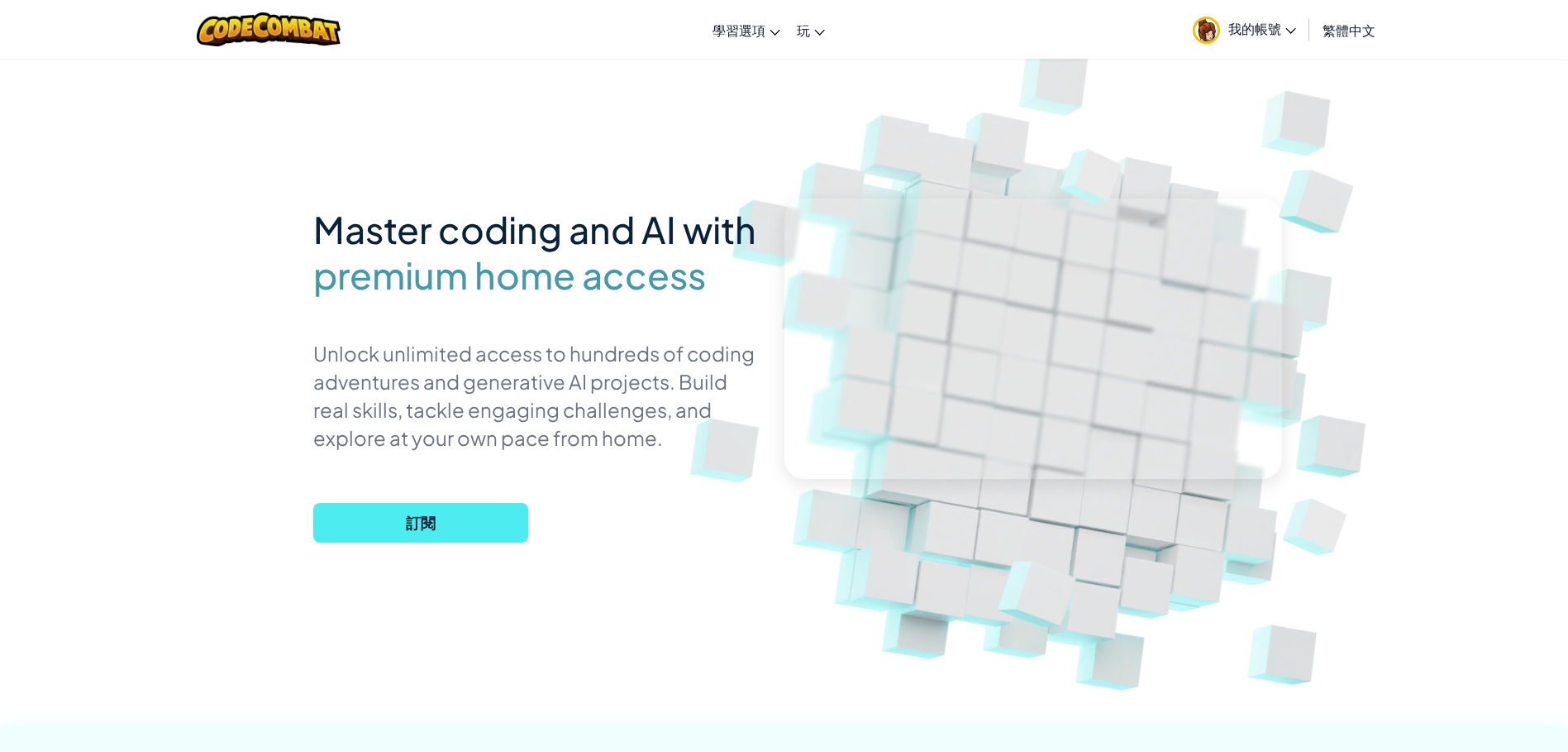
click at [244, 56] on div at bounding box center [269, 29] width 169 height 59
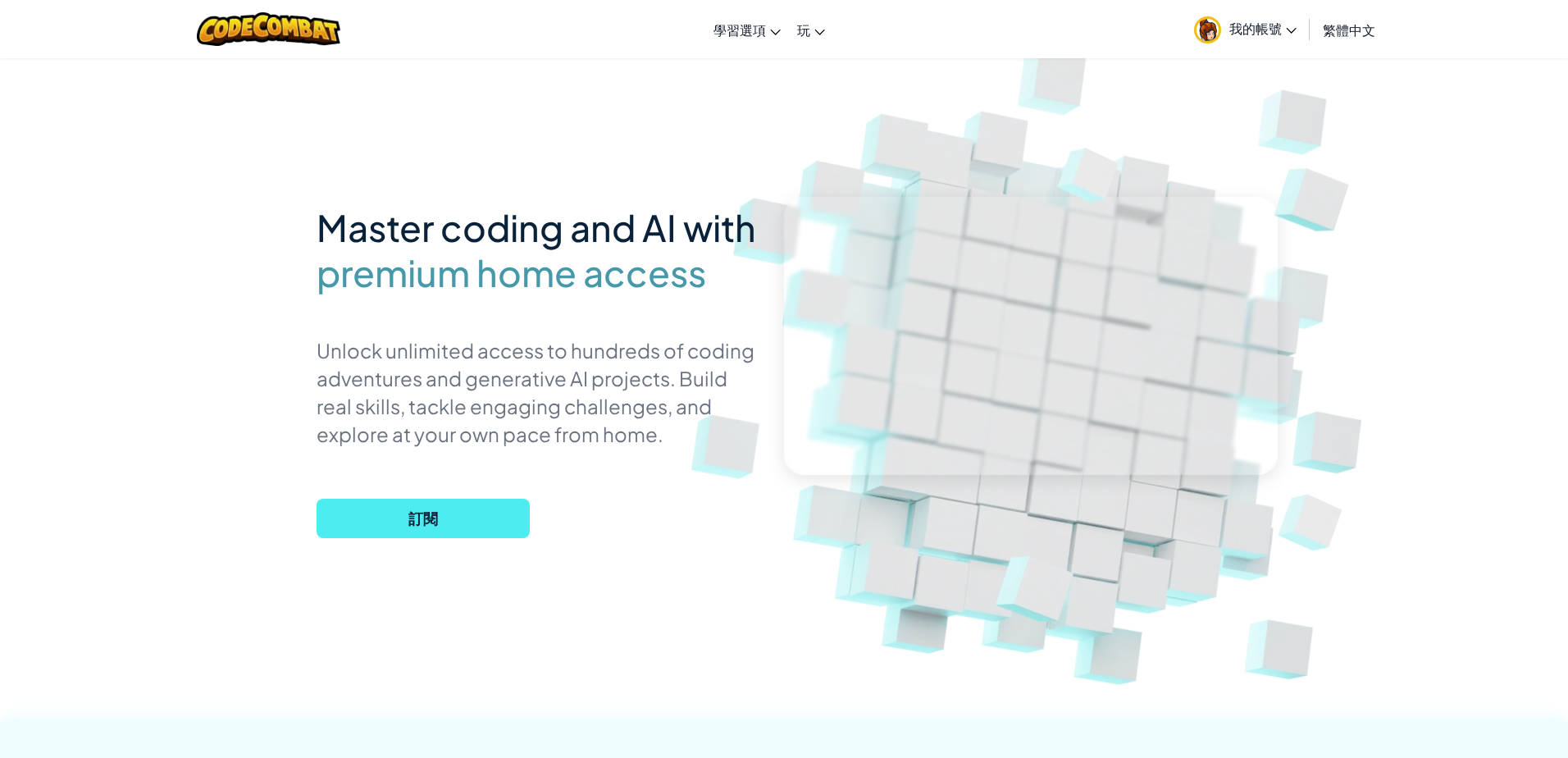
select select "zh-HANT"
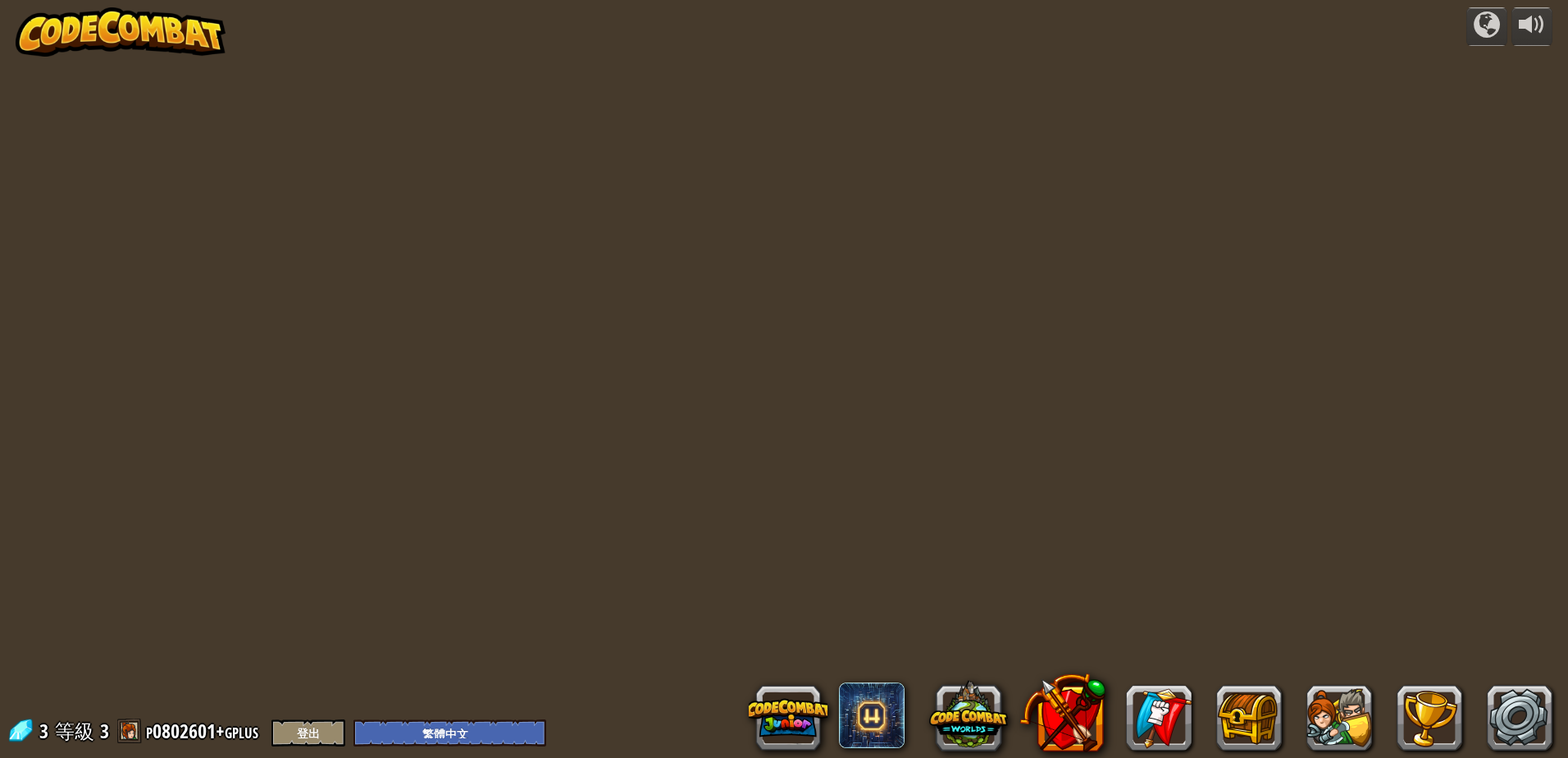
select select "zh-HANT"
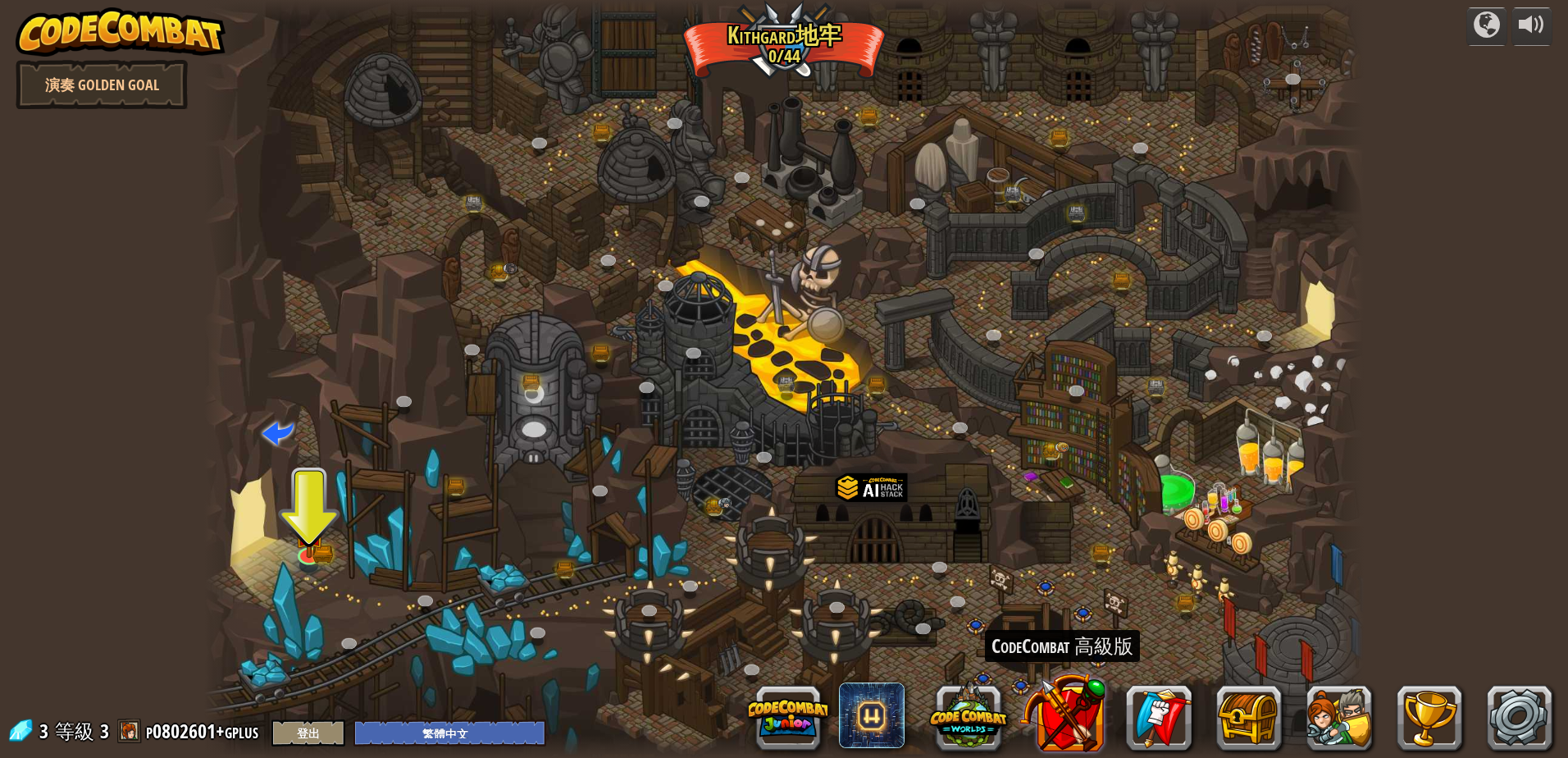
click at [1065, 723] on button at bounding box center [1062, 712] width 86 height 86
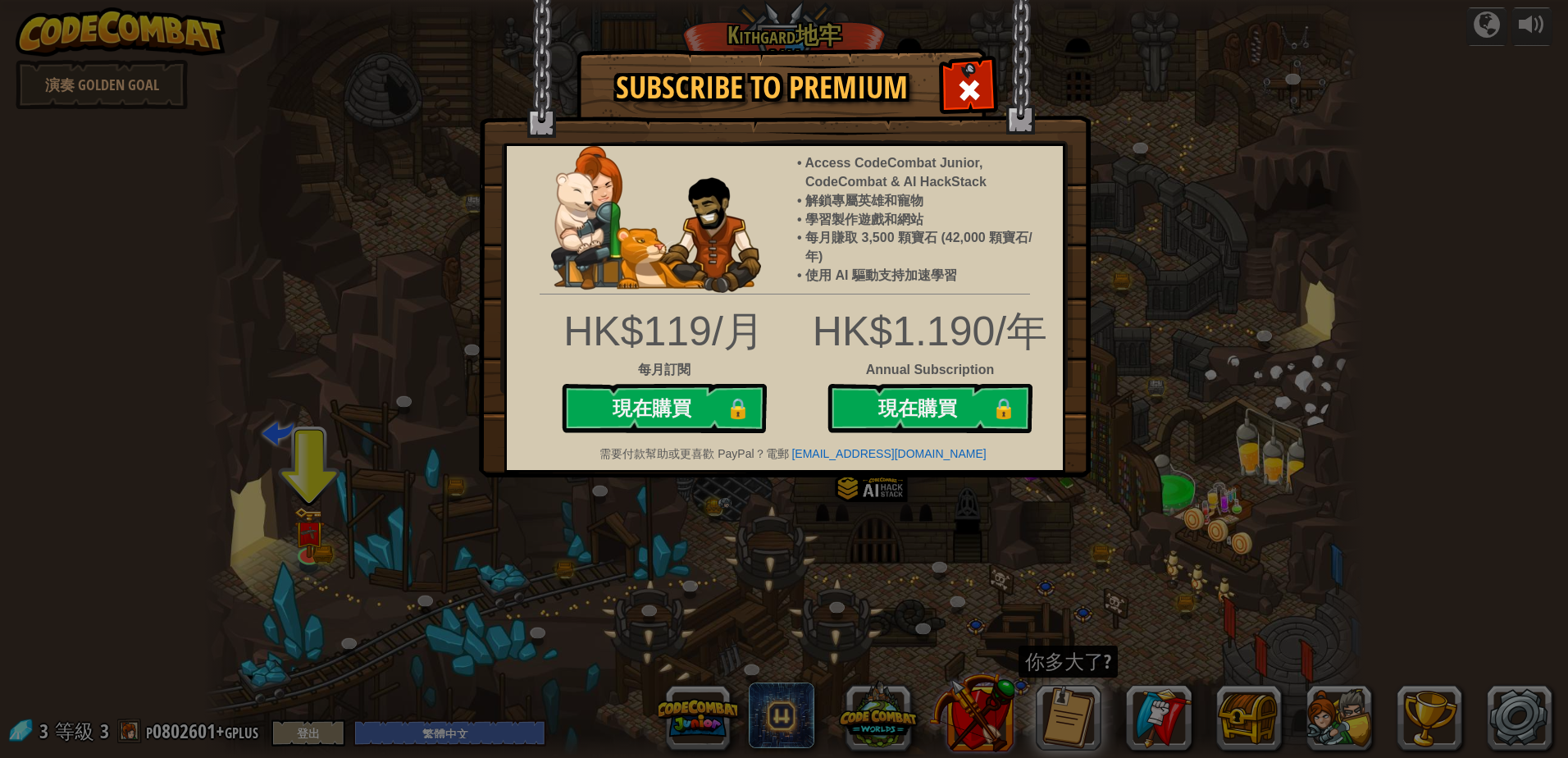
click at [1065, 723] on div "Subscribe to Premium Access CodeCombat Junior, CodeCombat & AI HackStack 解鎖專屬英雄…" at bounding box center [784, 379] width 1568 height 758
click at [1067, 256] on div "Access CodeCombat Junior, CodeCombat & AI HackStack 解鎖專屬英雄和寵物 學習製作遊戲和網站 每月賺取 3,…" at bounding box center [929, 216] width 290 height 139
click at [978, 80] on span at bounding box center [969, 90] width 27 height 27
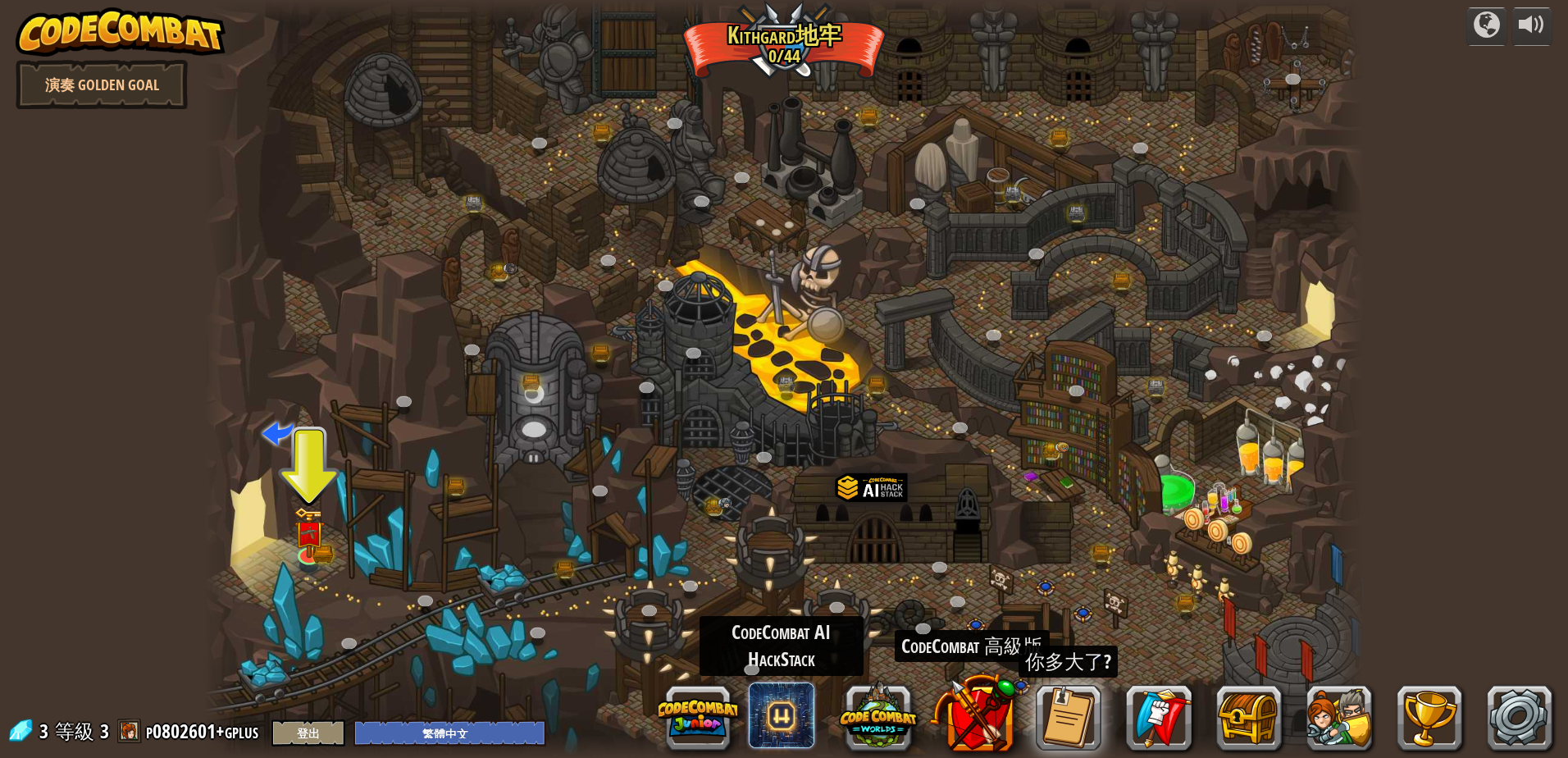
click at [788, 709] on span at bounding box center [781, 715] width 65 height 65
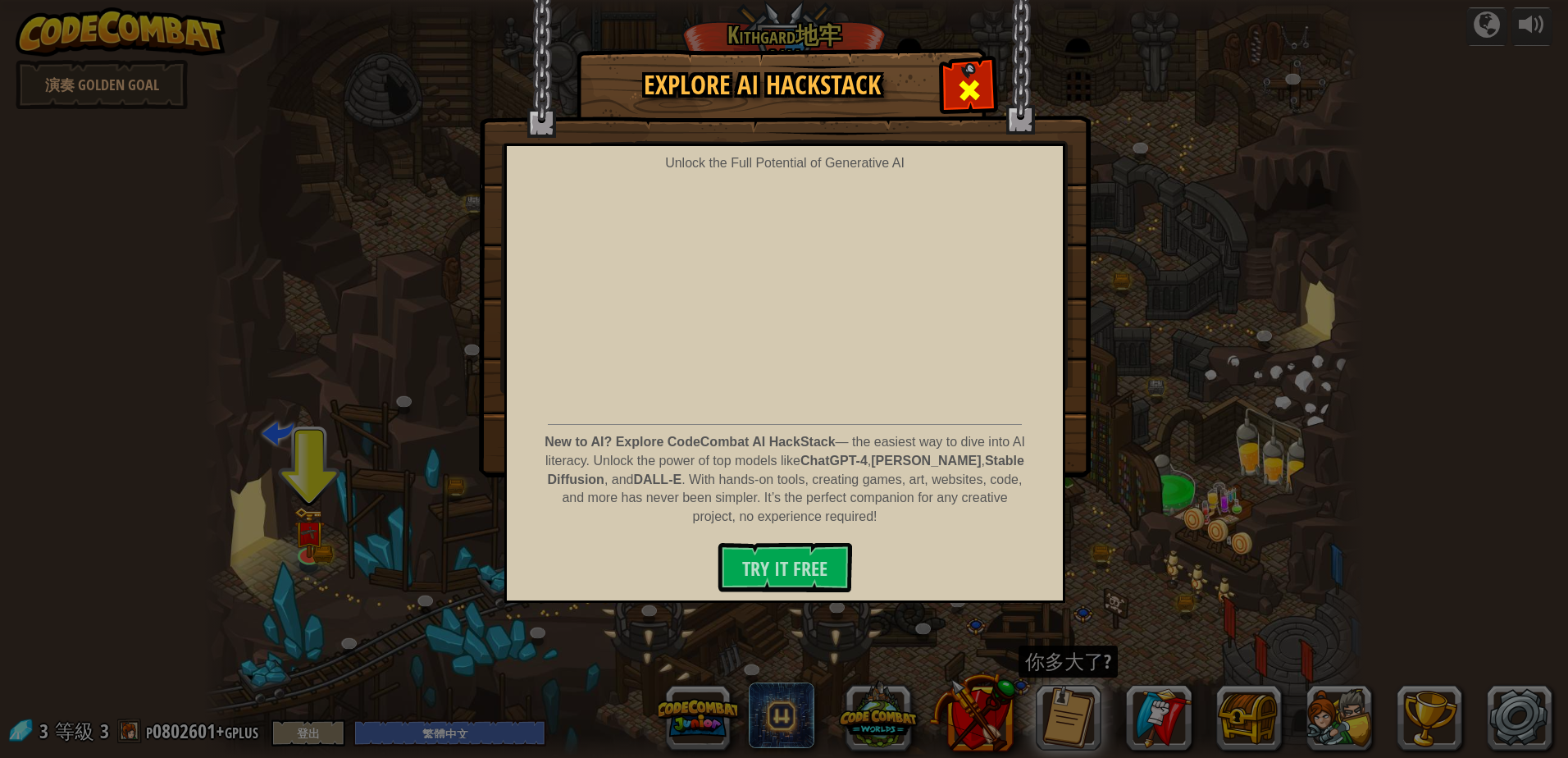
drag, startPoint x: 967, startPoint y: 89, endPoint x: 961, endPoint y: 114, distance: 25.7
click at [967, 90] on span at bounding box center [969, 90] width 27 height 27
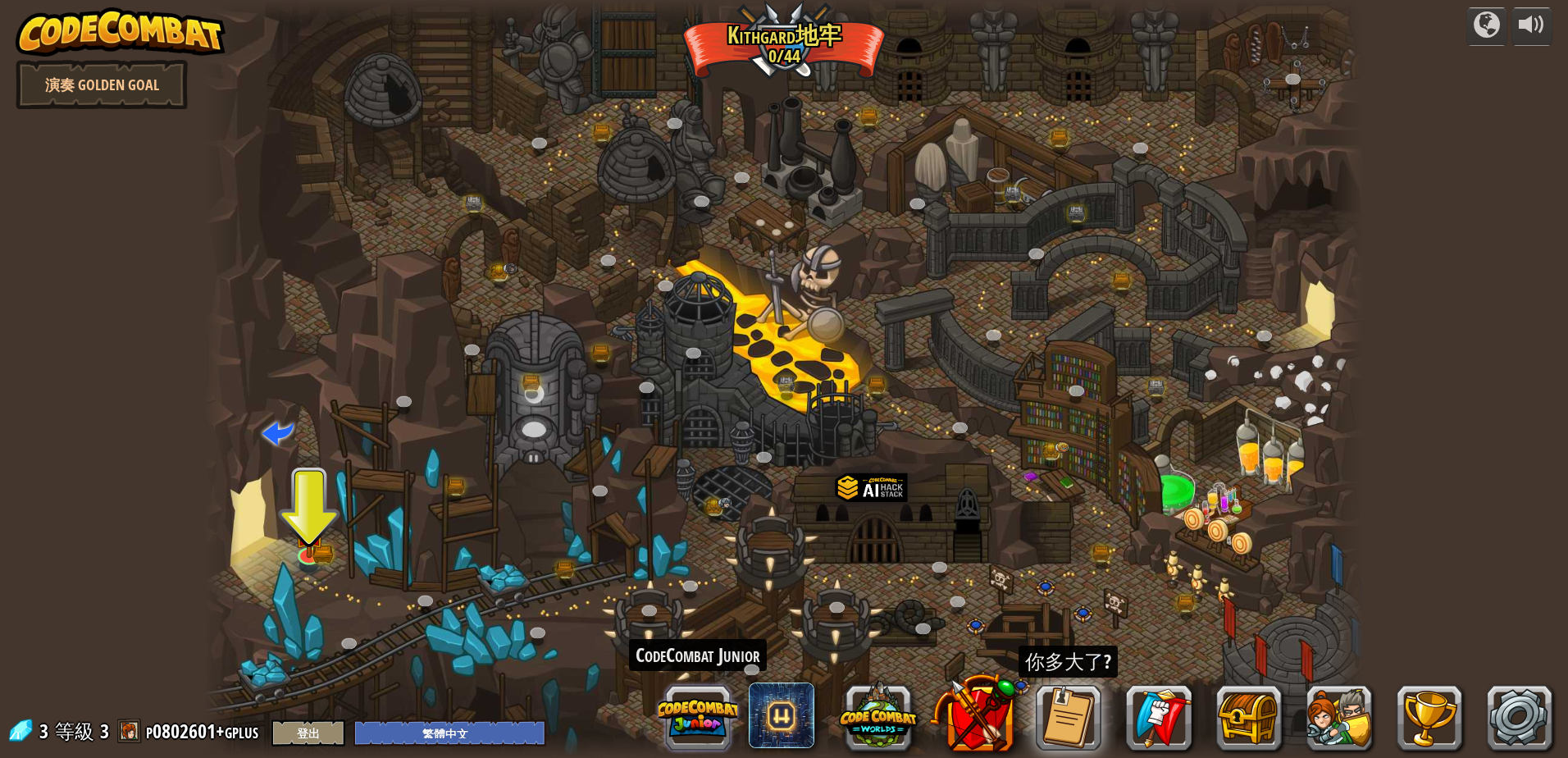
click at [721, 700] on button at bounding box center [698, 718] width 79 height 79
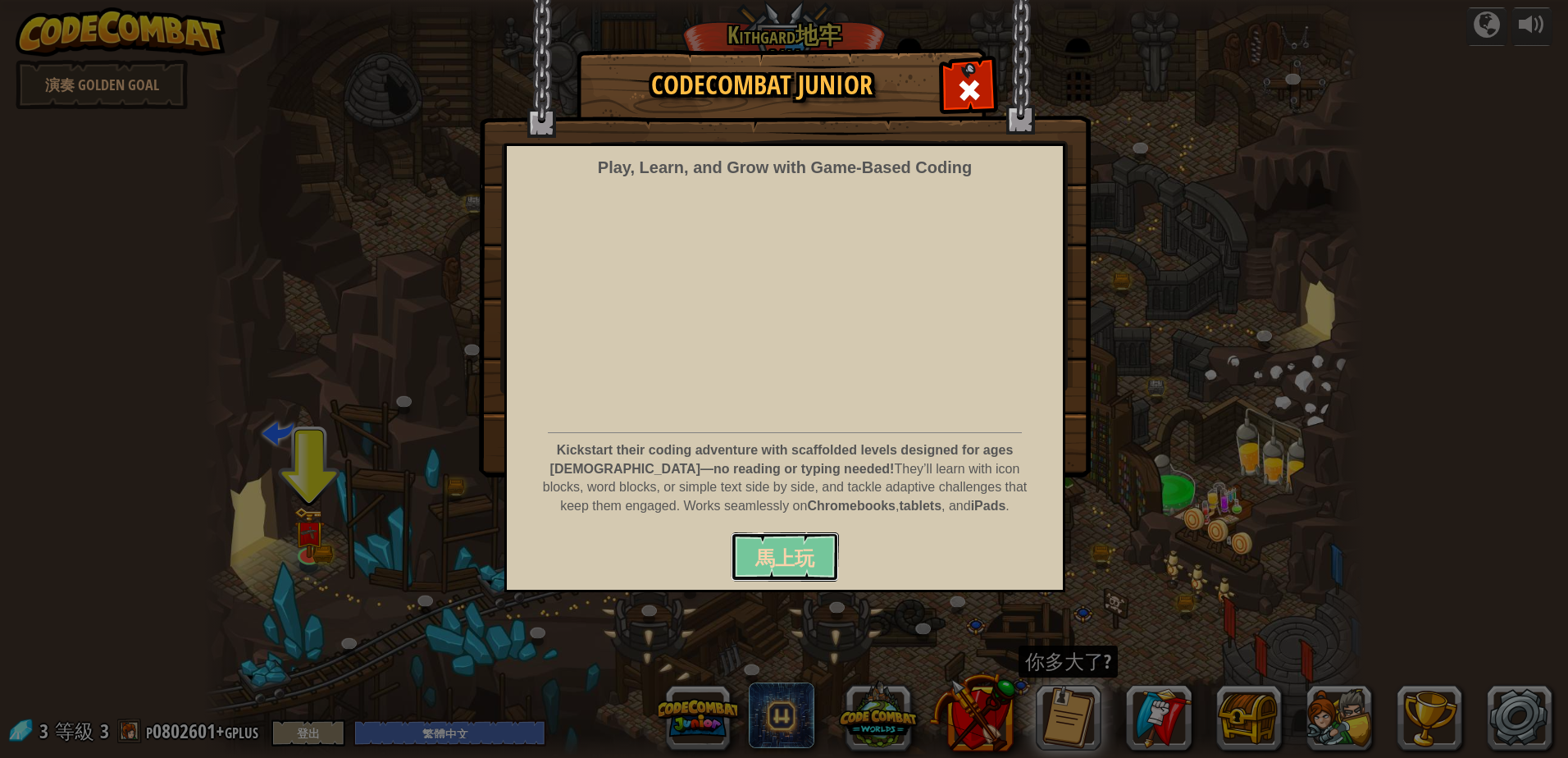
click at [771, 570] on span "馬上玩" at bounding box center [784, 558] width 59 height 27
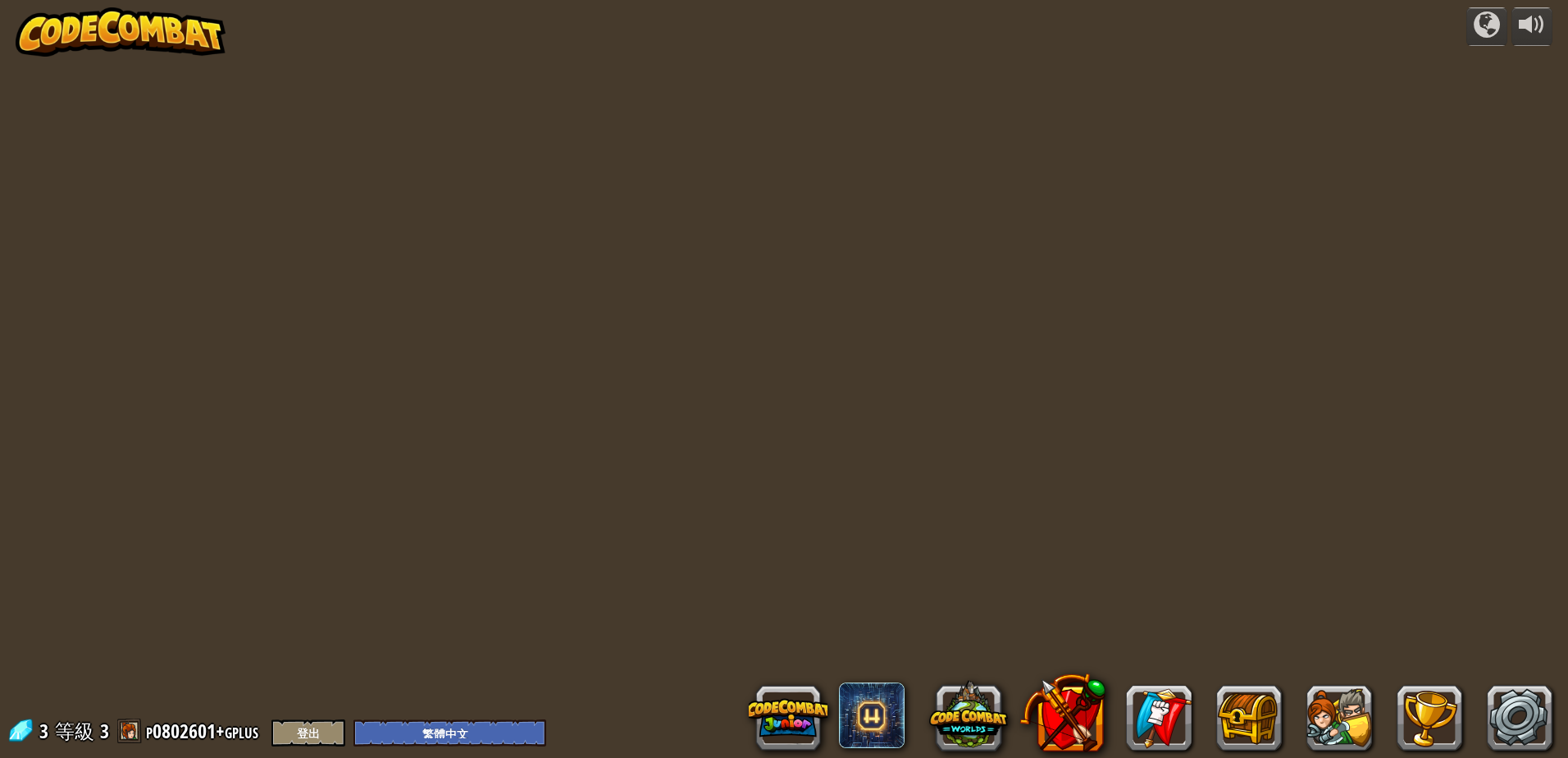
select select "zh-HANT"
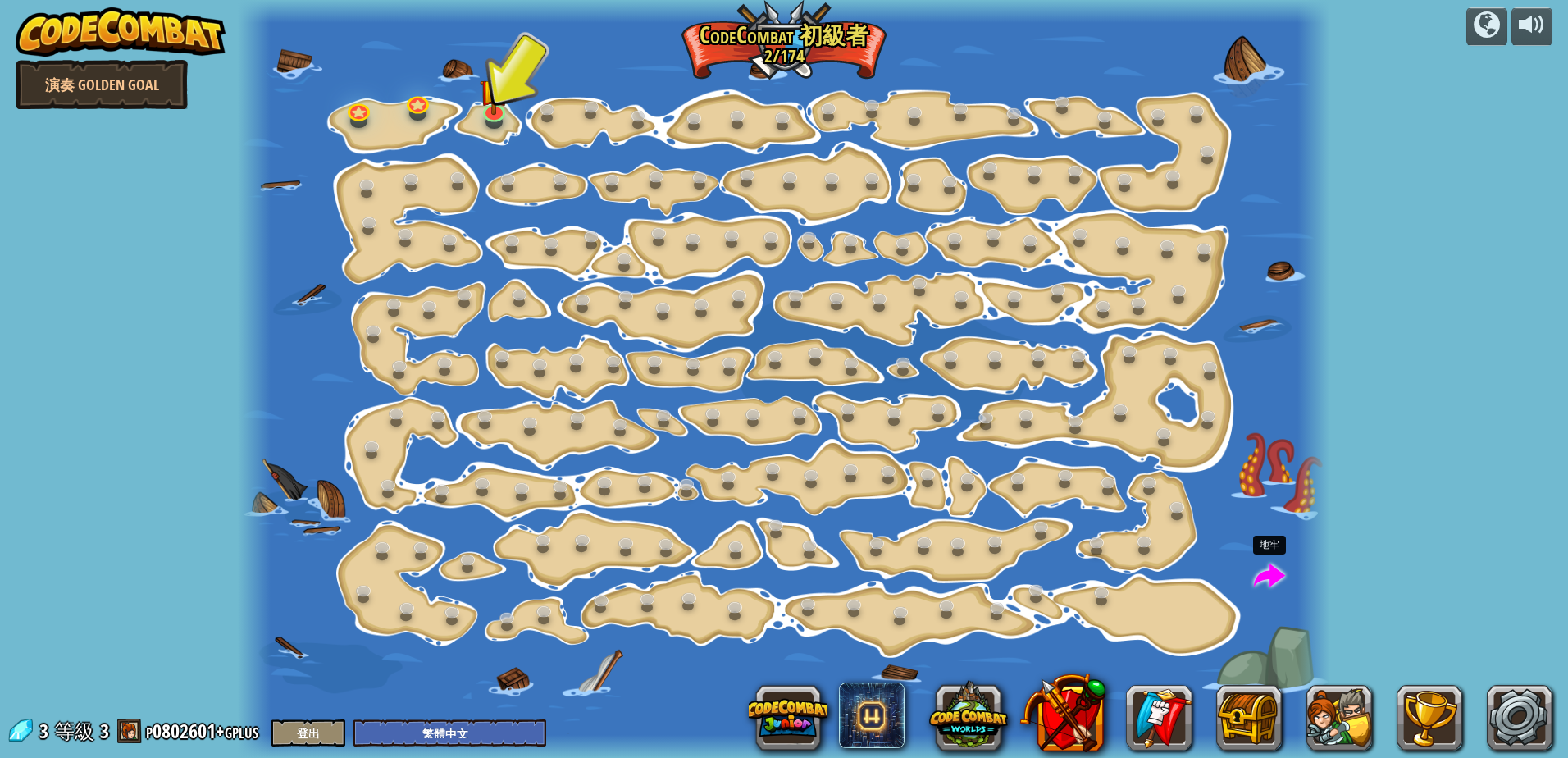
click at [1262, 567] on span at bounding box center [1270, 576] width 31 height 31
select select "zh-HANT"
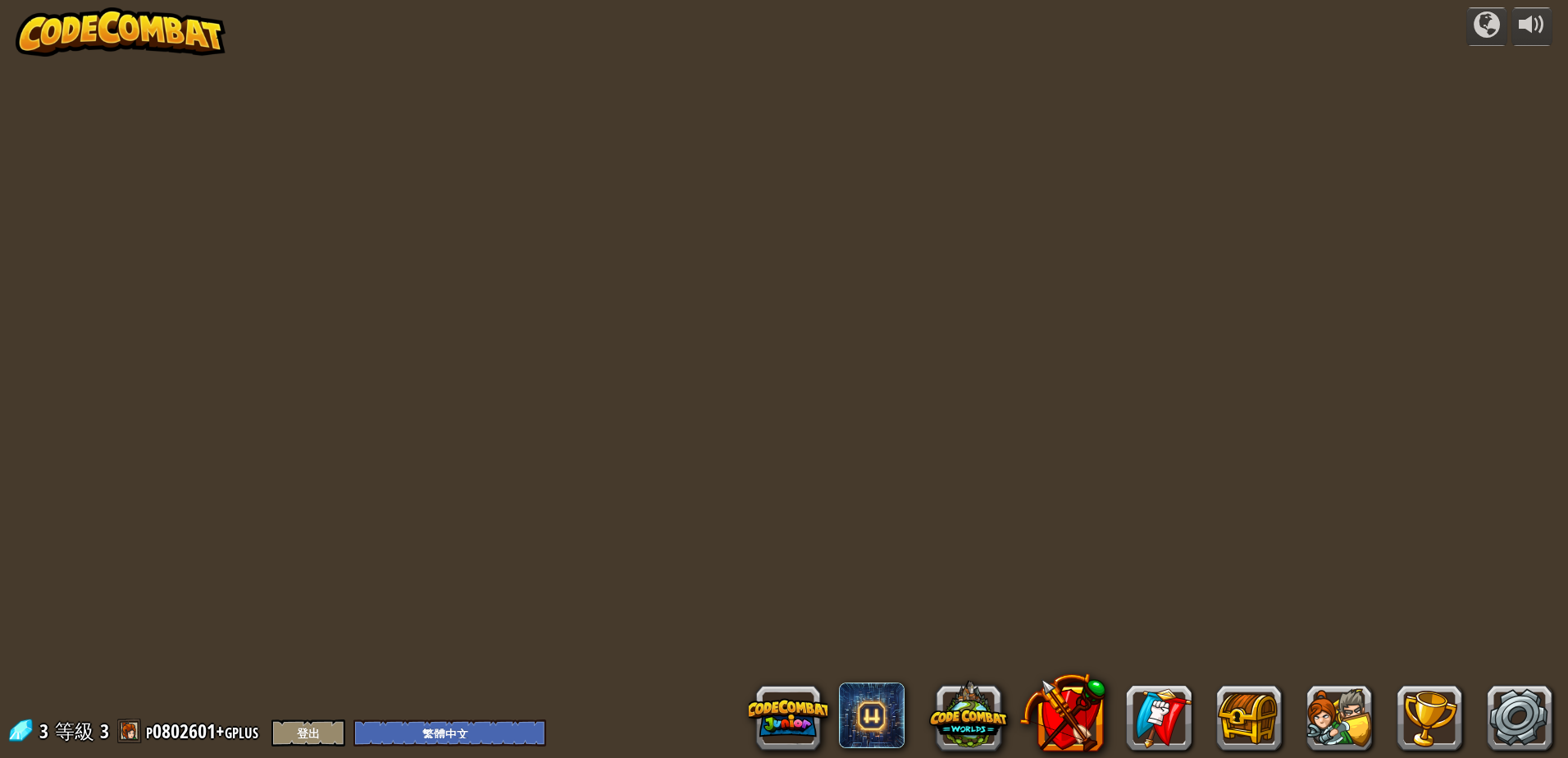
select select "zh-HANT"
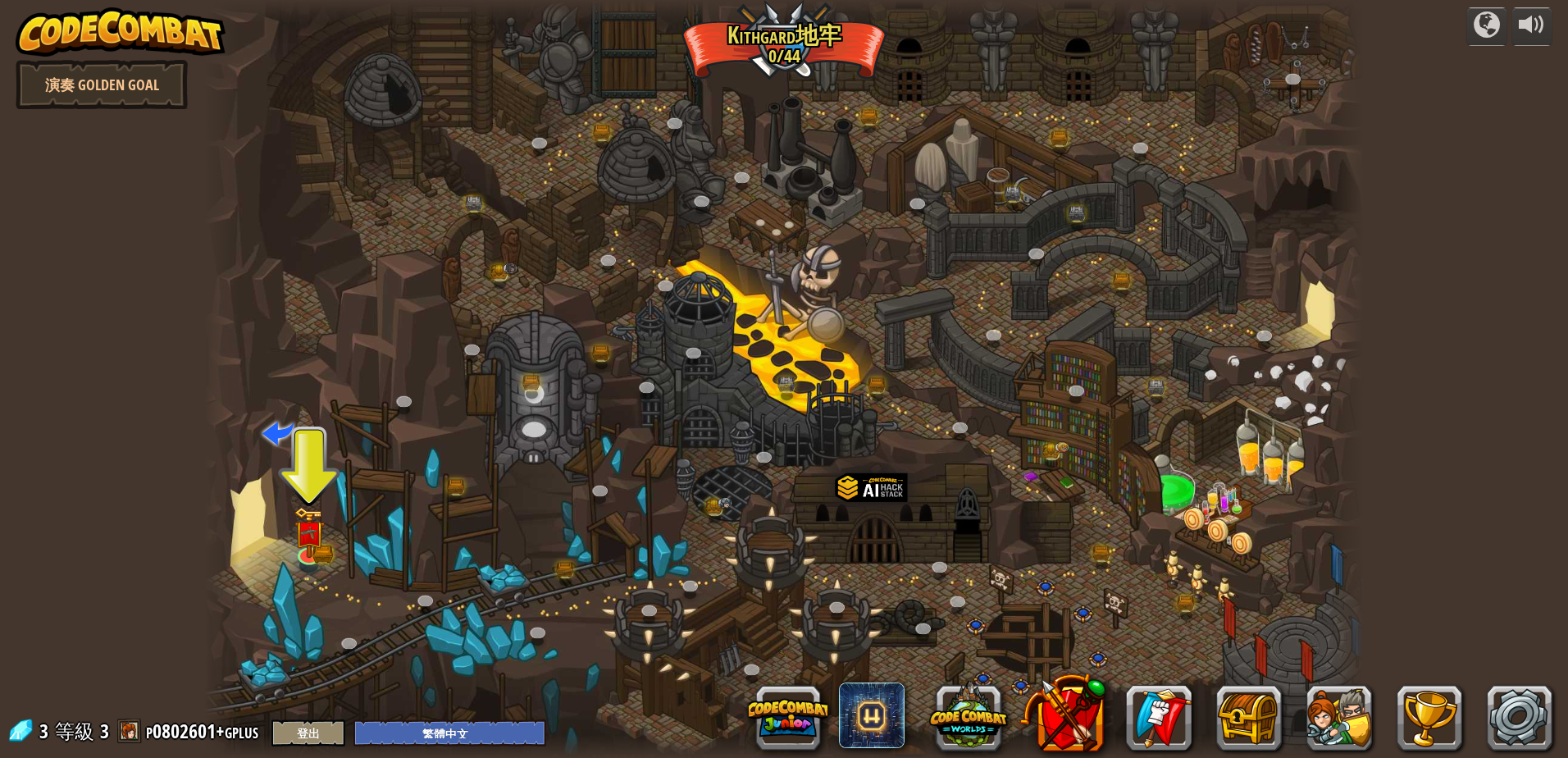
click at [1262, 561] on div at bounding box center [784, 379] width 1159 height 758
drag, startPoint x: 1139, startPoint y: 478, endPoint x: 1135, endPoint y: 470, distance: 8.9
click at [1135, 470] on div at bounding box center [784, 379] width 1159 height 758
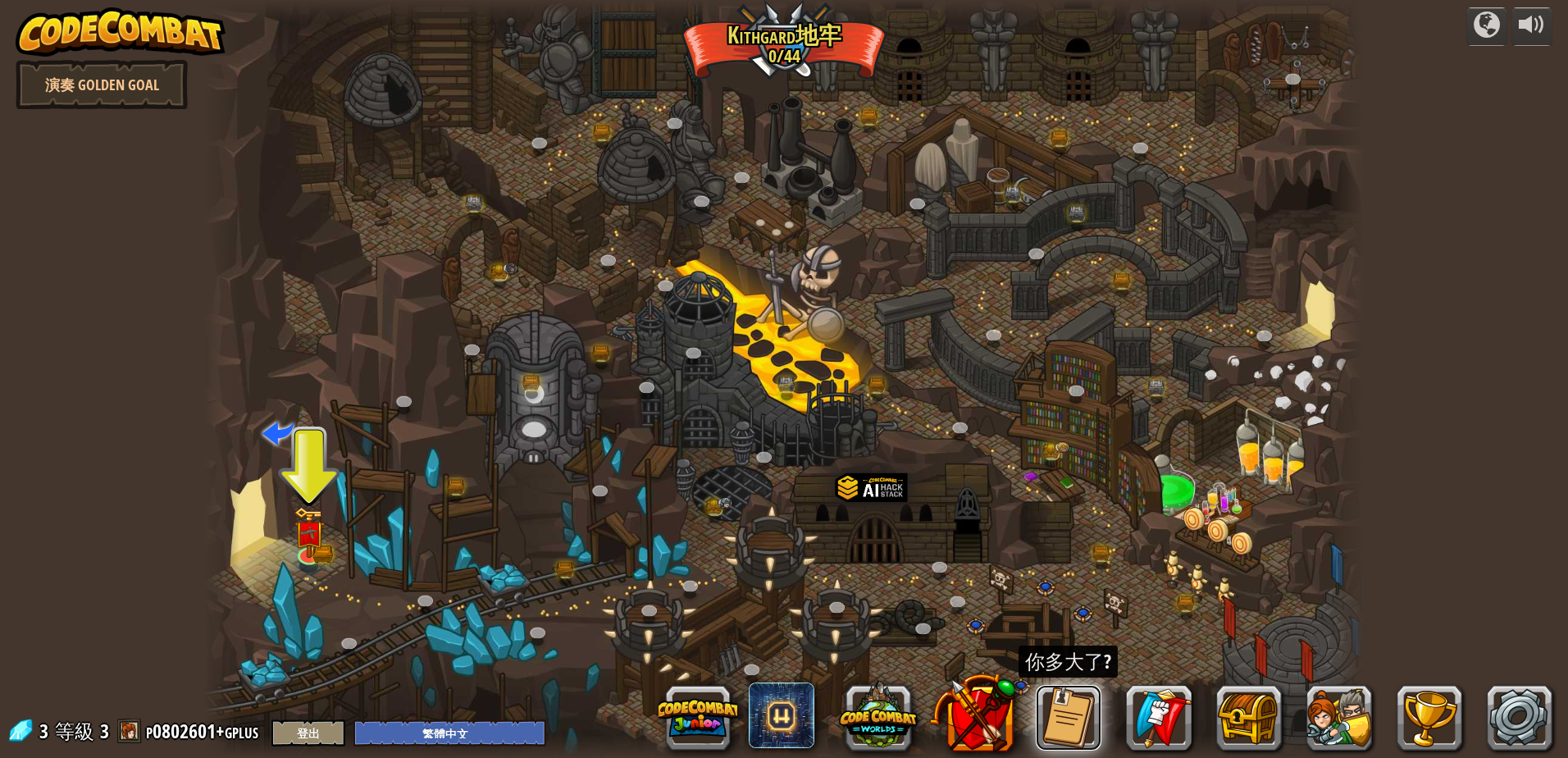
click at [1076, 714] on button at bounding box center [1068, 718] width 65 height 65
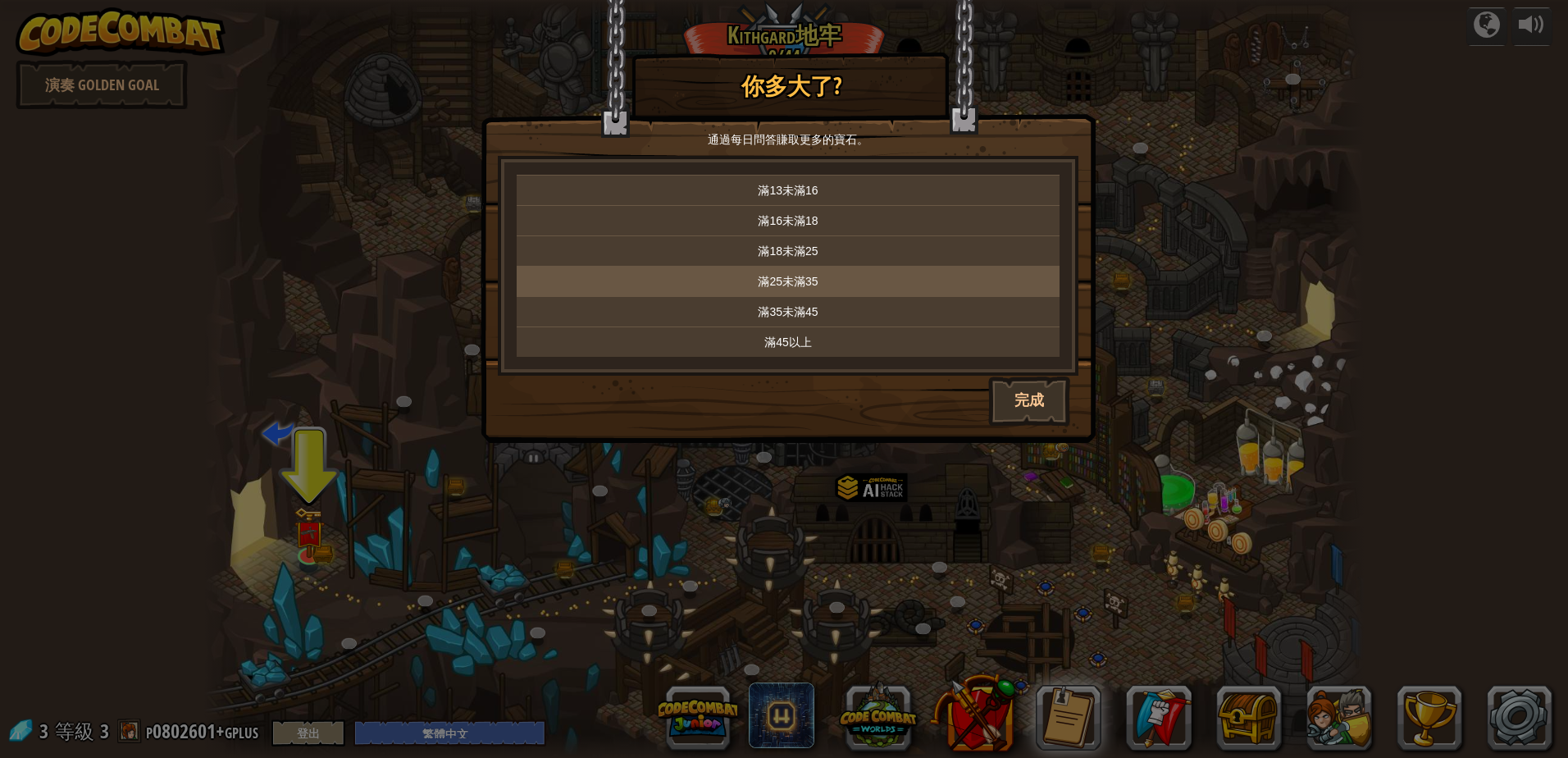
click at [825, 276] on p "滿25未滿35" at bounding box center [788, 280] width 530 height 16
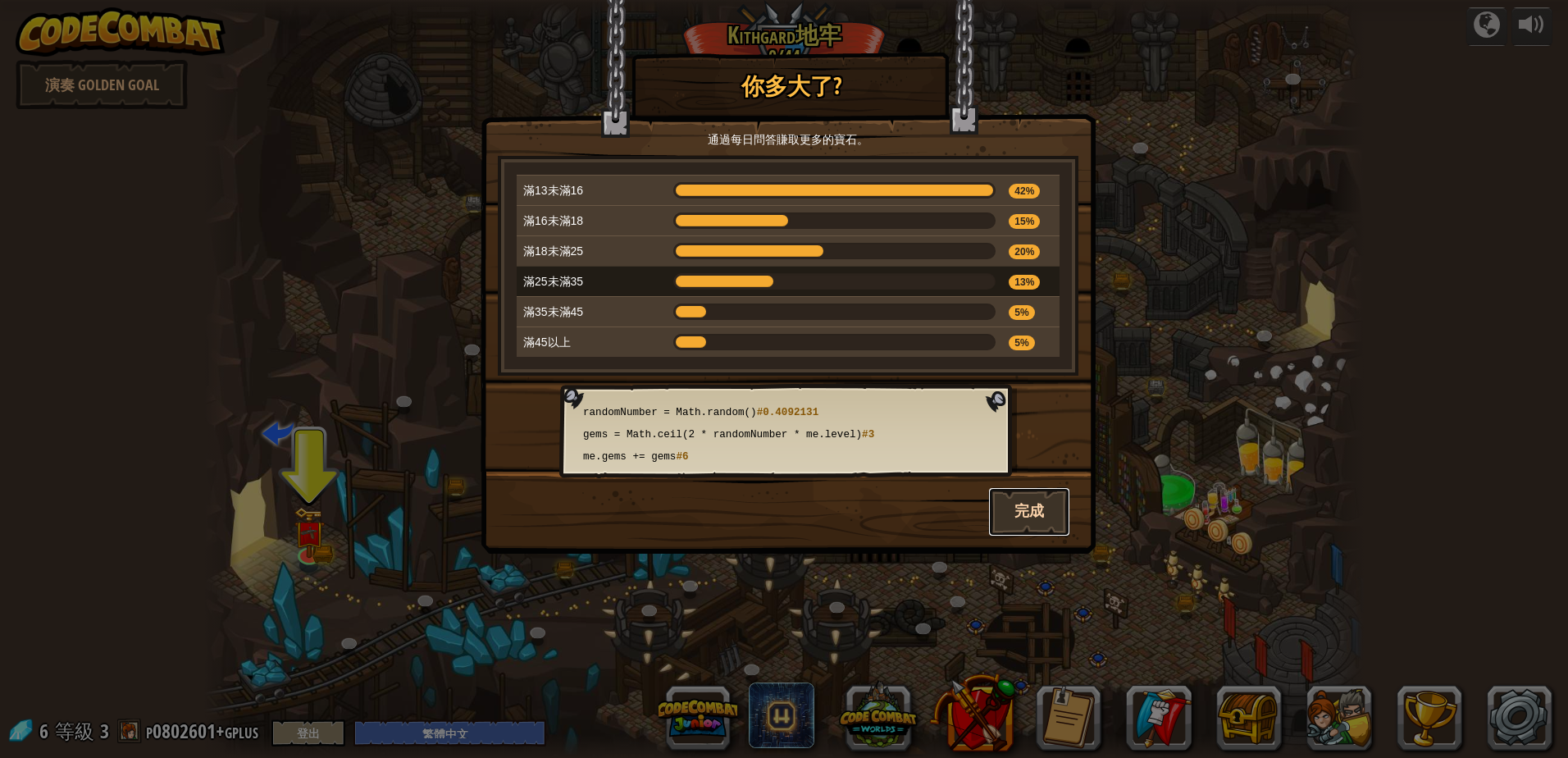
click at [1024, 506] on button "完成" at bounding box center [1029, 511] width 82 height 49
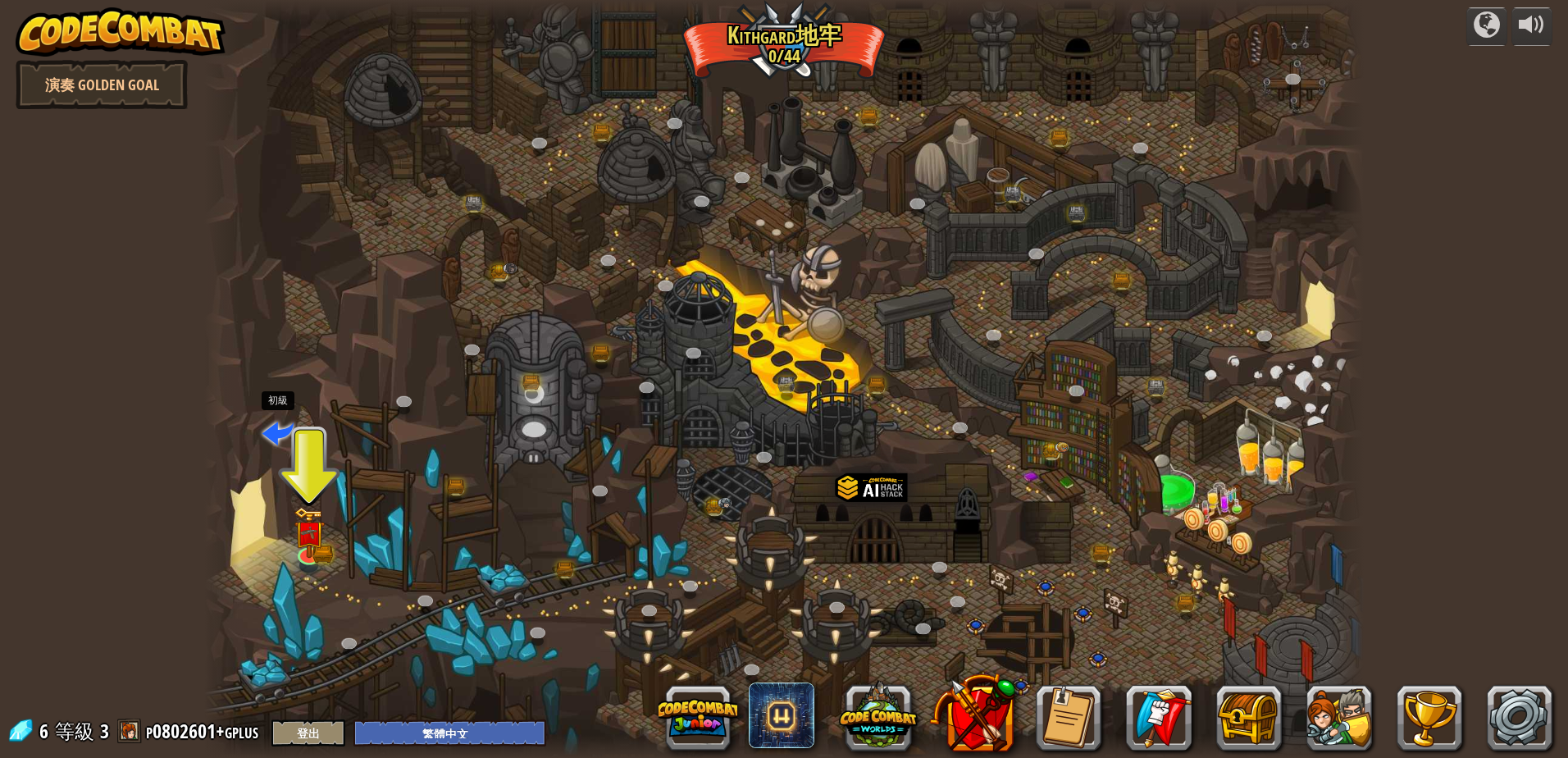
click at [269, 425] on span at bounding box center [278, 432] width 31 height 31
select select "zh-HANT"
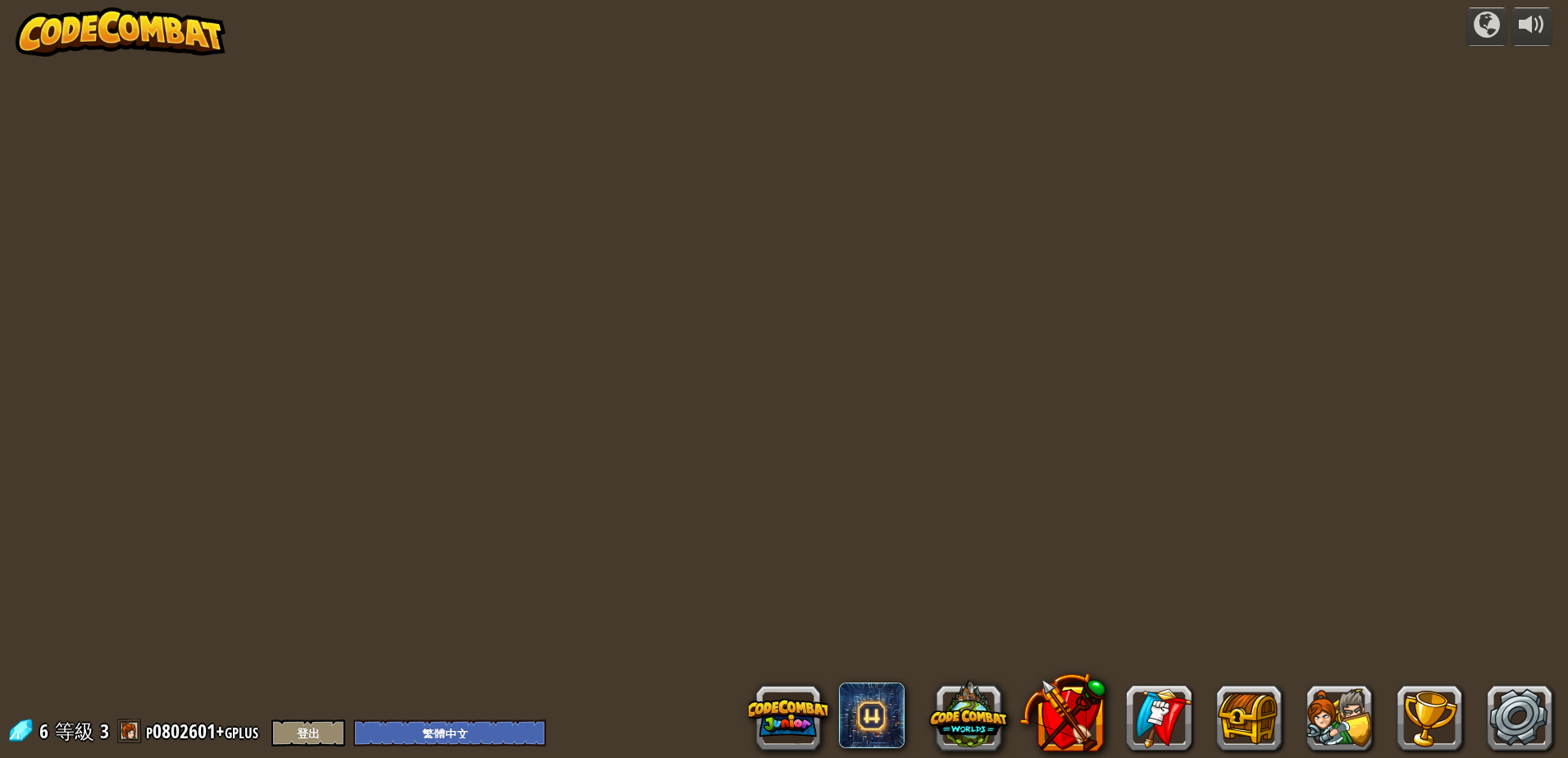
select select "zh-HANT"
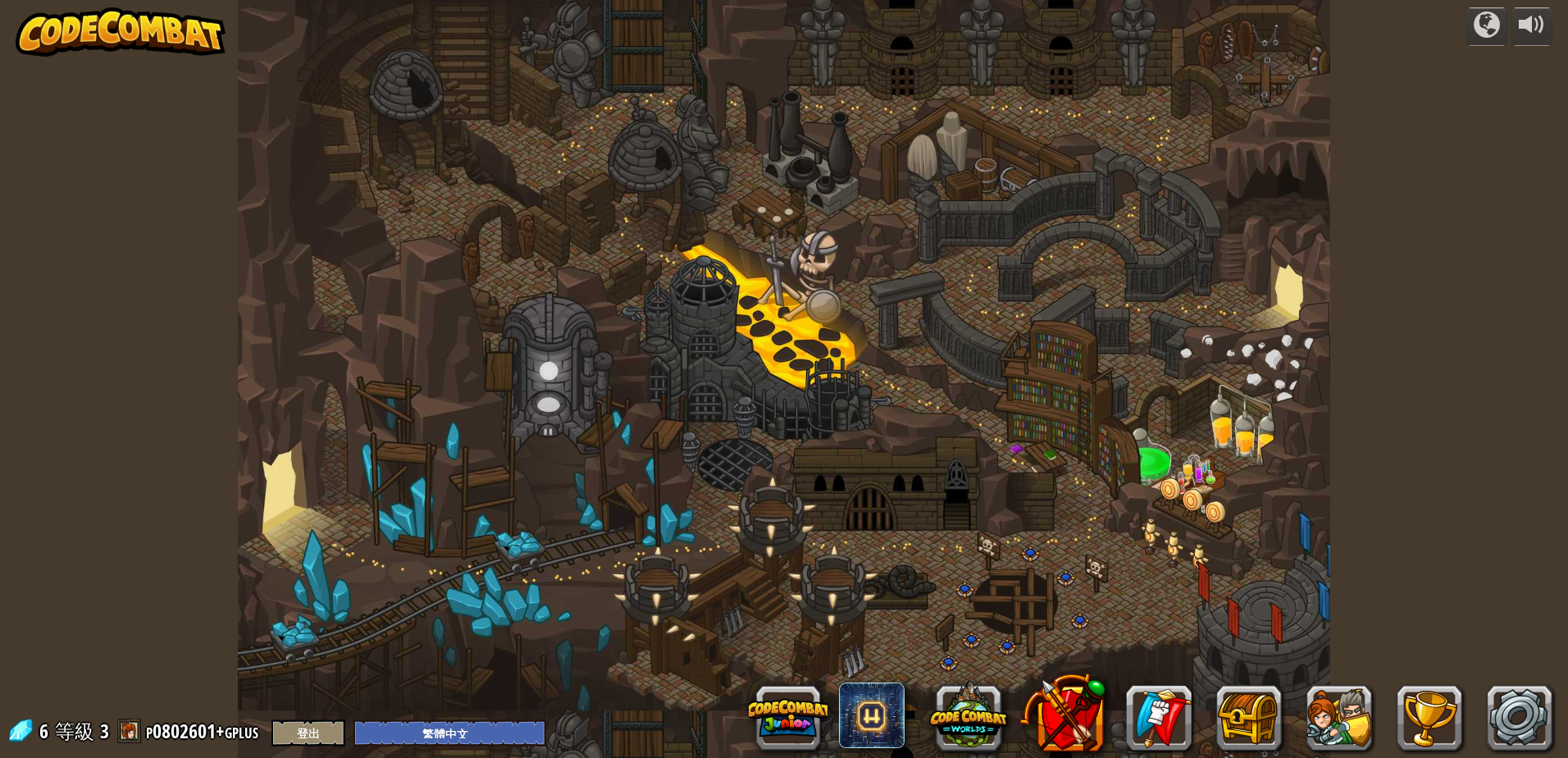
select select "zh-HANT"
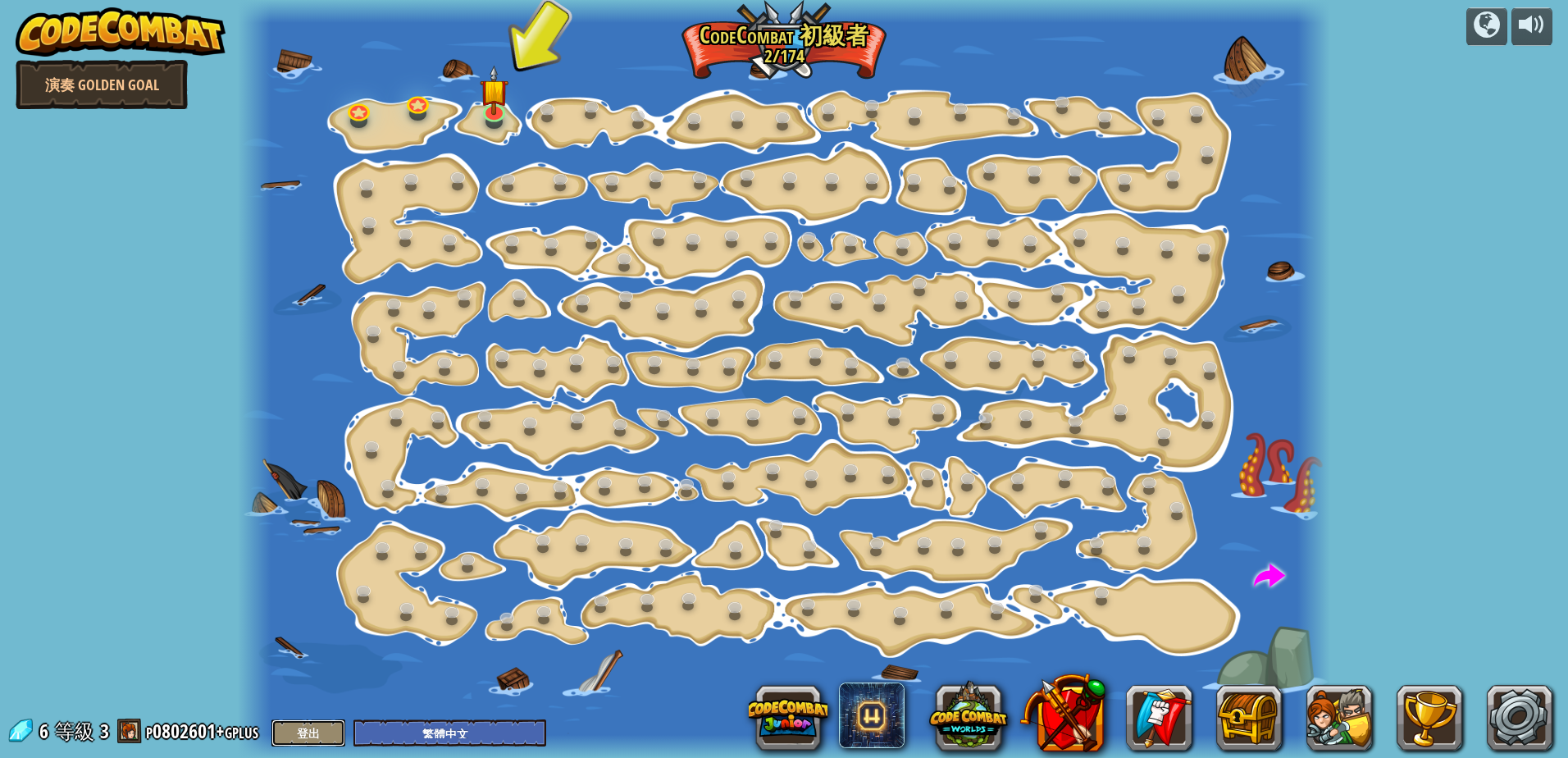
click at [320, 727] on button "登出" at bounding box center [309, 732] width 74 height 27
